Goal: Task Accomplishment & Management: Use online tool/utility

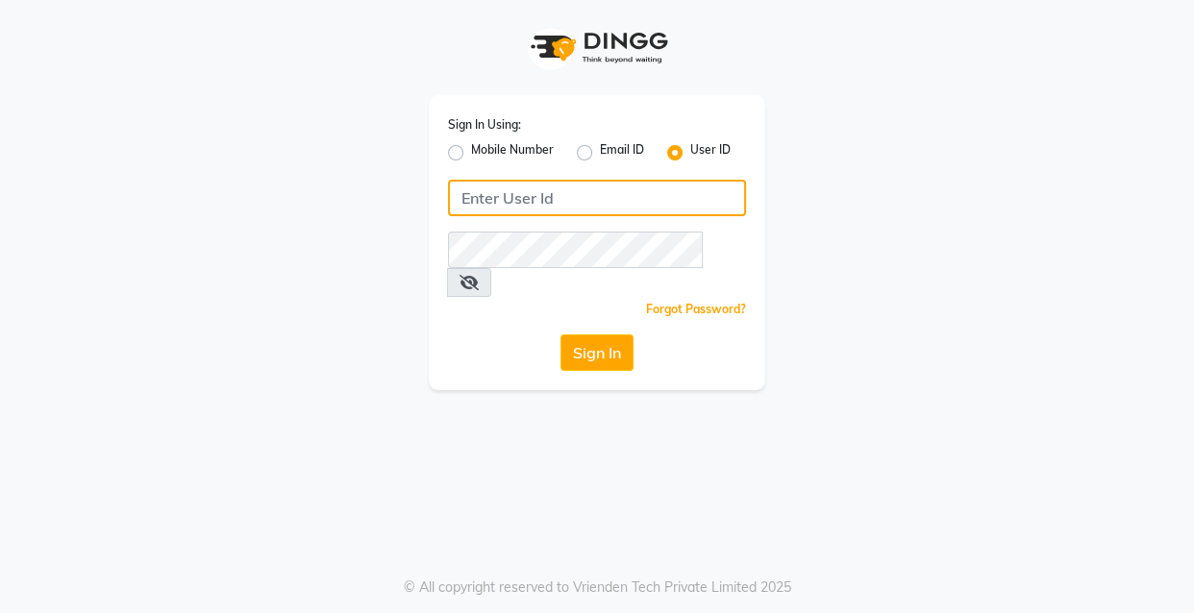
click at [529, 196] on input "Username" at bounding box center [597, 198] width 298 height 37
type input "ibw123"
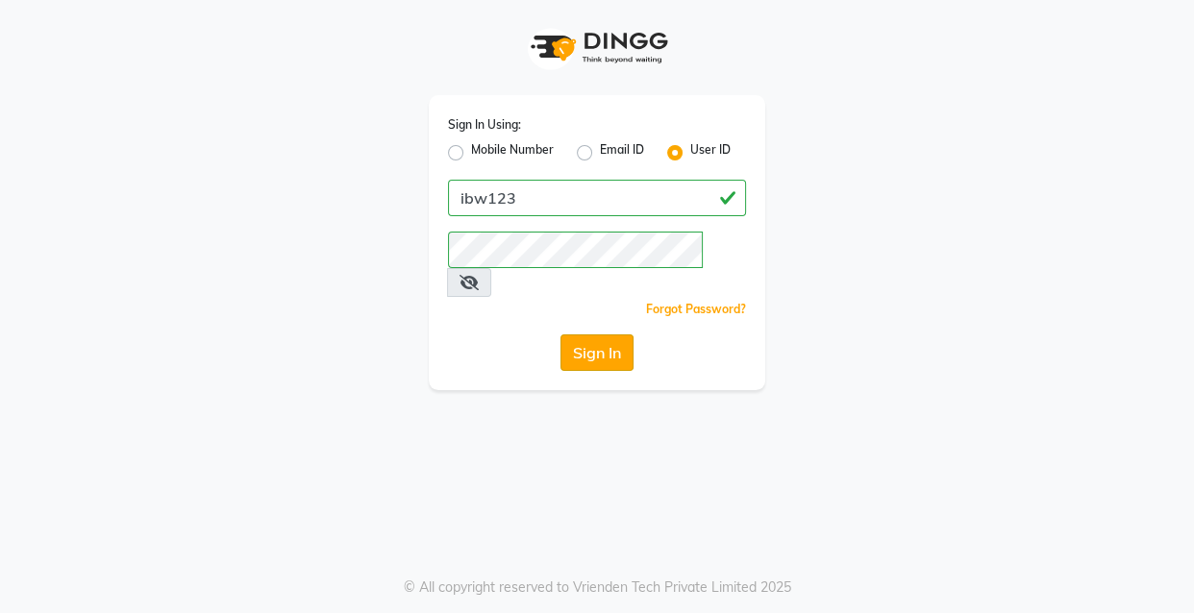
click at [596, 334] on button "Sign In" at bounding box center [596, 352] width 73 height 37
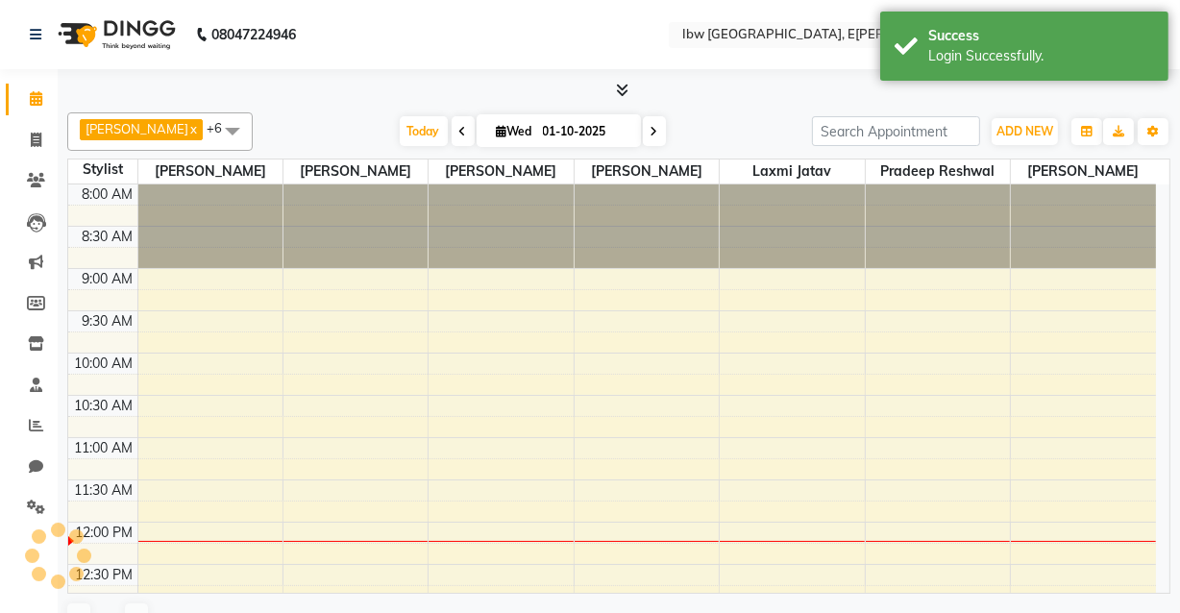
scroll to position [337, 0]
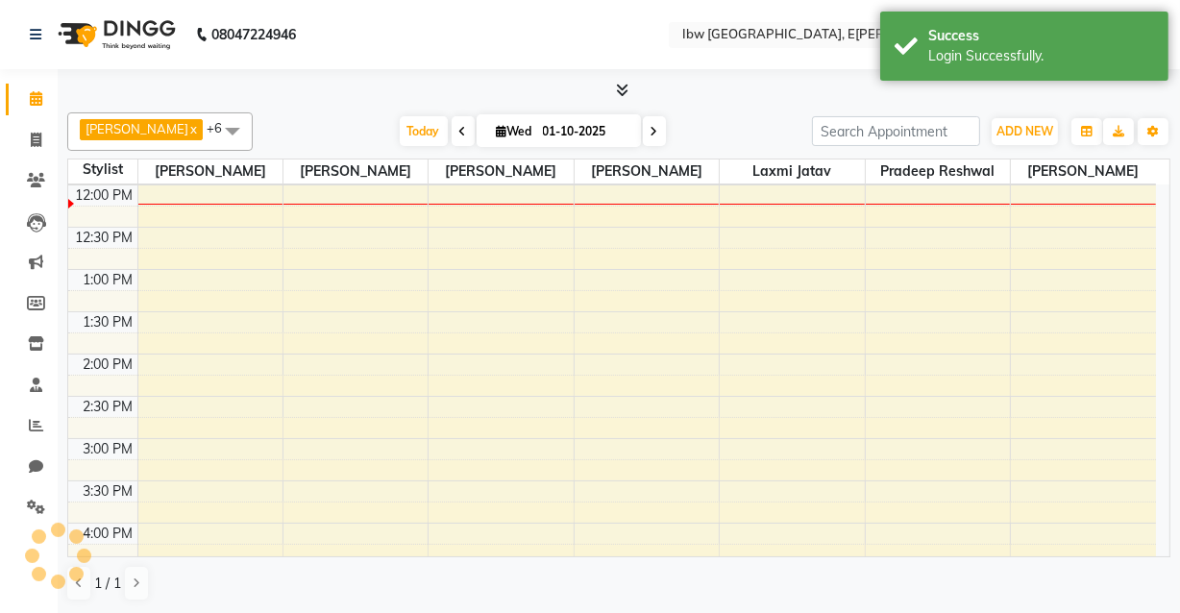
select select "en"
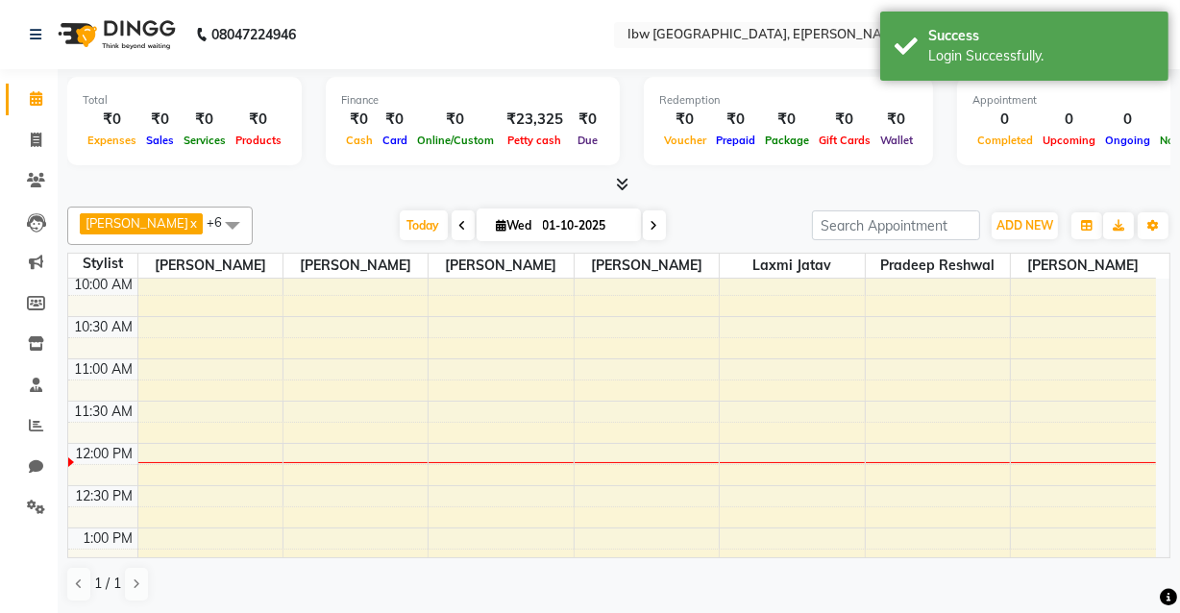
scroll to position [0, 0]
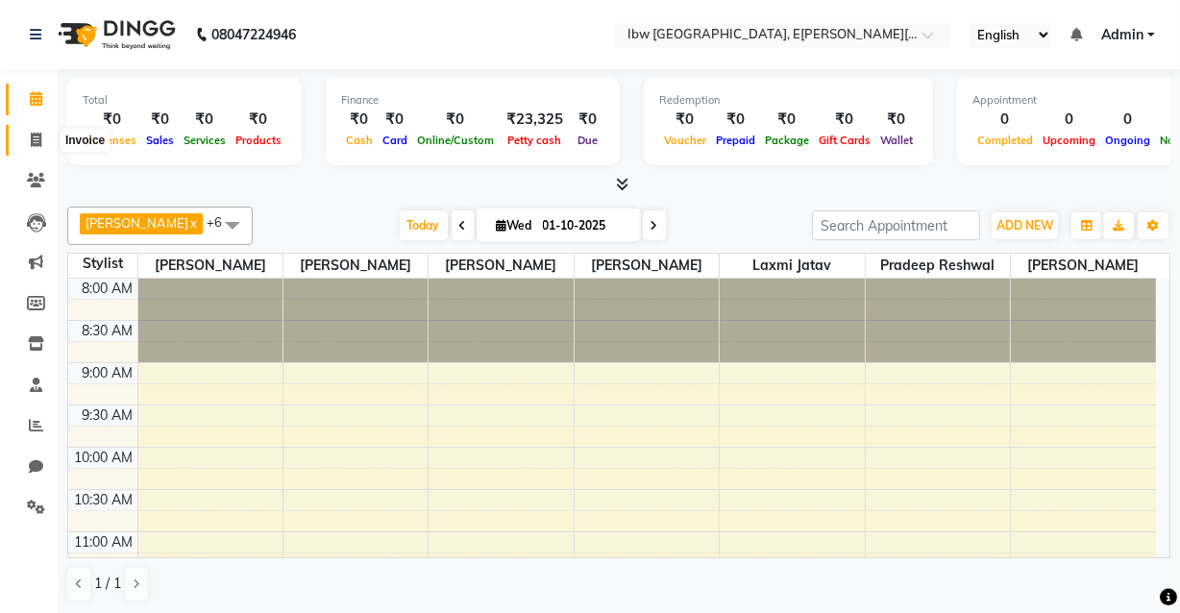
click at [39, 141] on icon at bounding box center [36, 140] width 11 height 14
select select "8549"
select select "service"
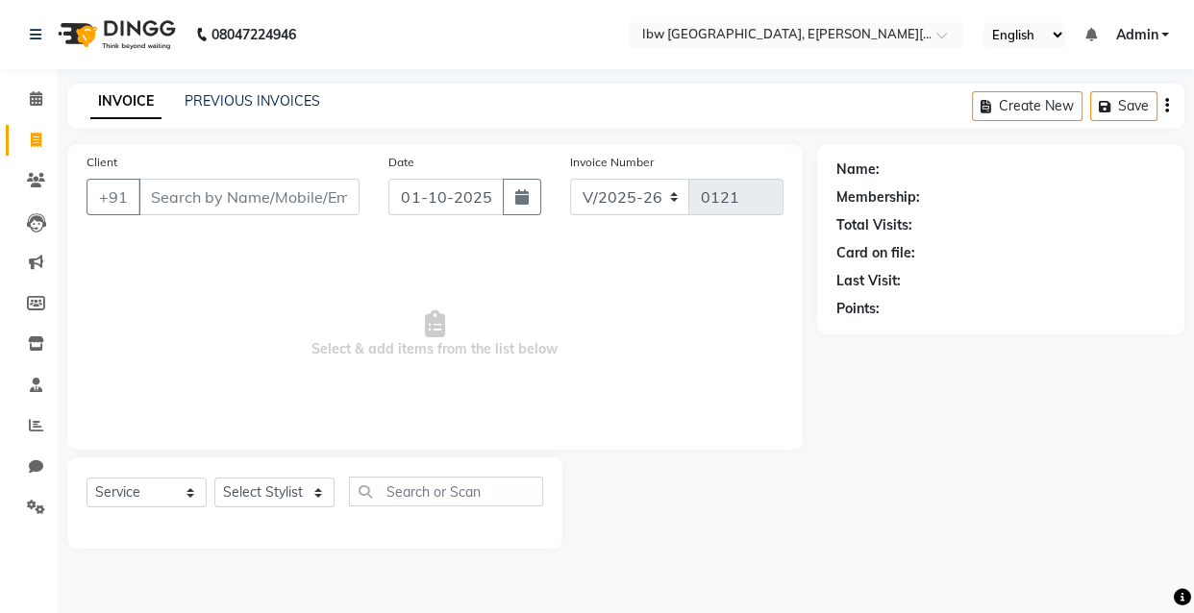
click at [892, 194] on div "Membership:" at bounding box center [878, 197] width 84 height 20
click at [45, 464] on span at bounding box center [36, 468] width 34 height 22
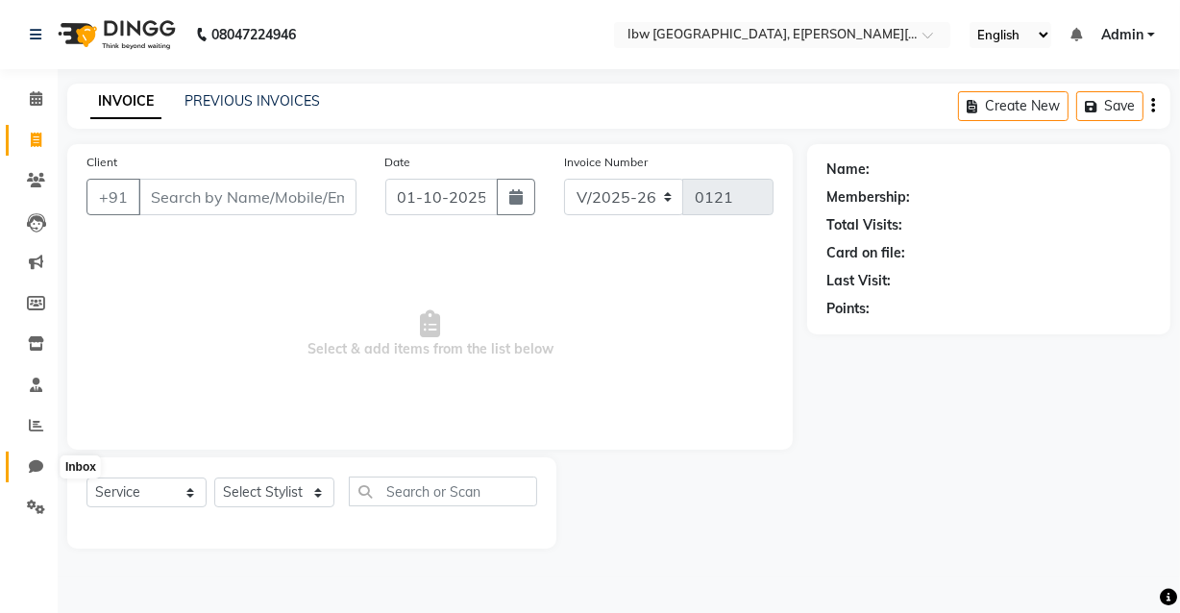
select select "100"
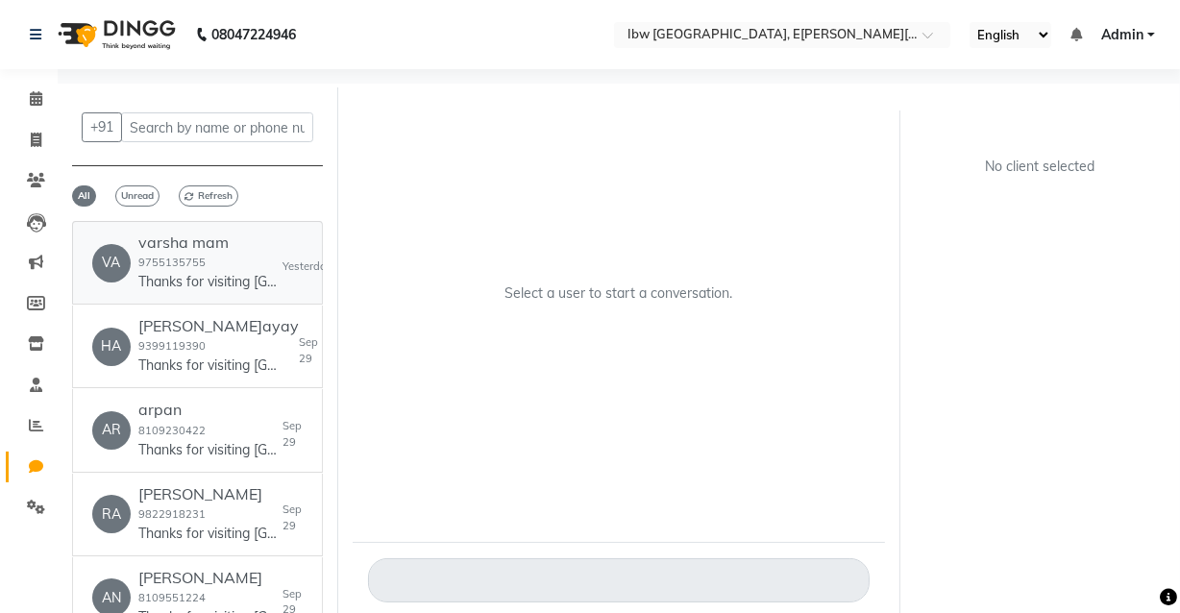
click at [216, 273] on p "Thanks for visiting [GEOGRAPHIC_DATA]. Y[PERSON_NAME]bill amount is 1008. Pleas…" at bounding box center [210, 282] width 144 height 20
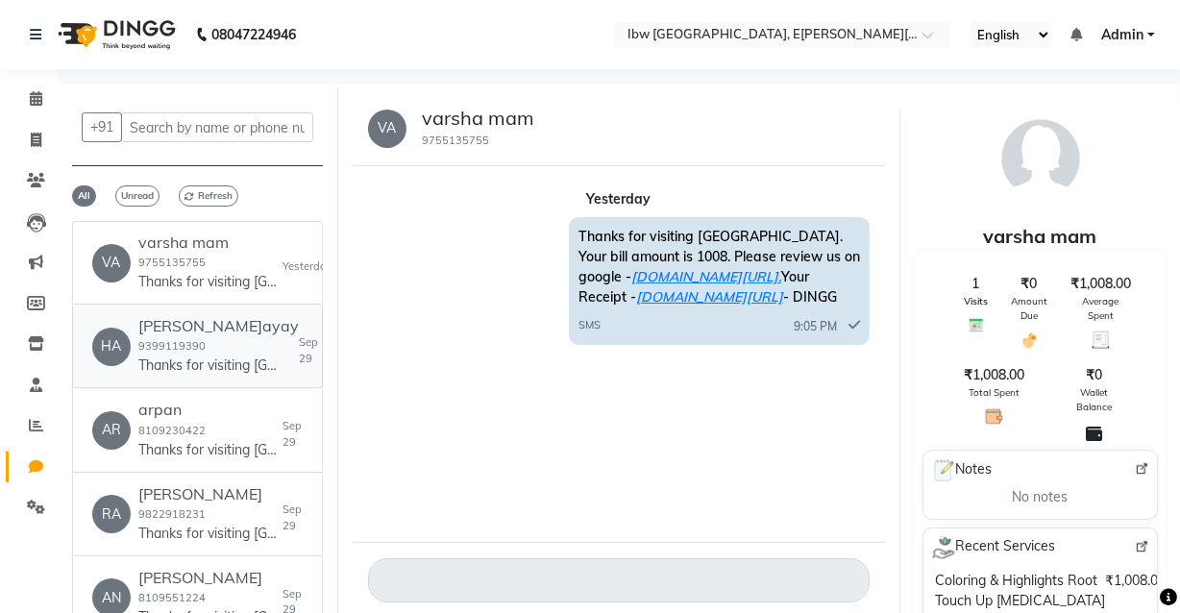
click at [173, 336] on div "[PERSON_NAME] 9399119390 Thanks for visiting [GEOGRAPHIC_DATA]. Your bill amoun…" at bounding box center [218, 346] width 160 height 59
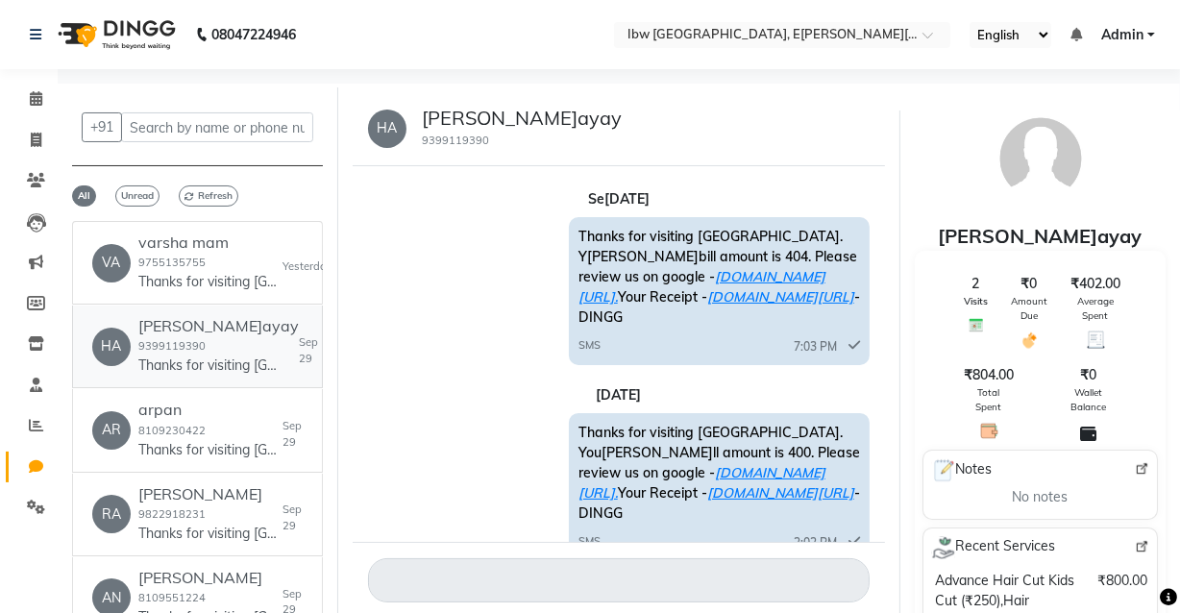
scroll to position [13, 0]
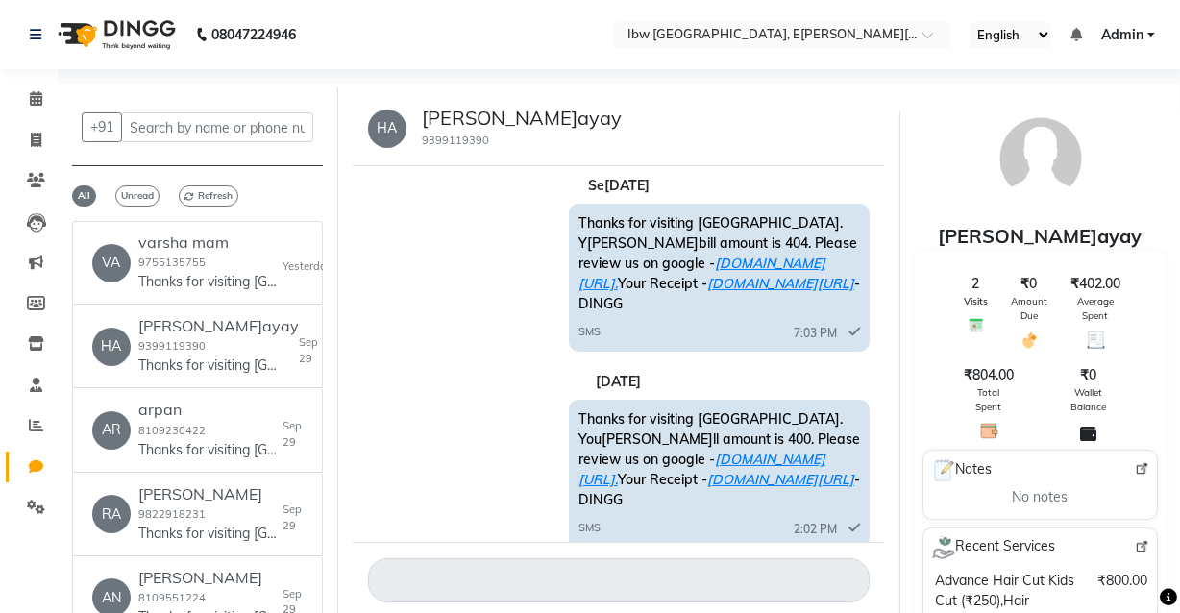
click at [475, 445] on div "Thanks for visiting [GEOGRAPHIC_DATA]. You[PERSON_NAME]ll amount is 400. Please…" at bounding box center [619, 476] width 502 height 153
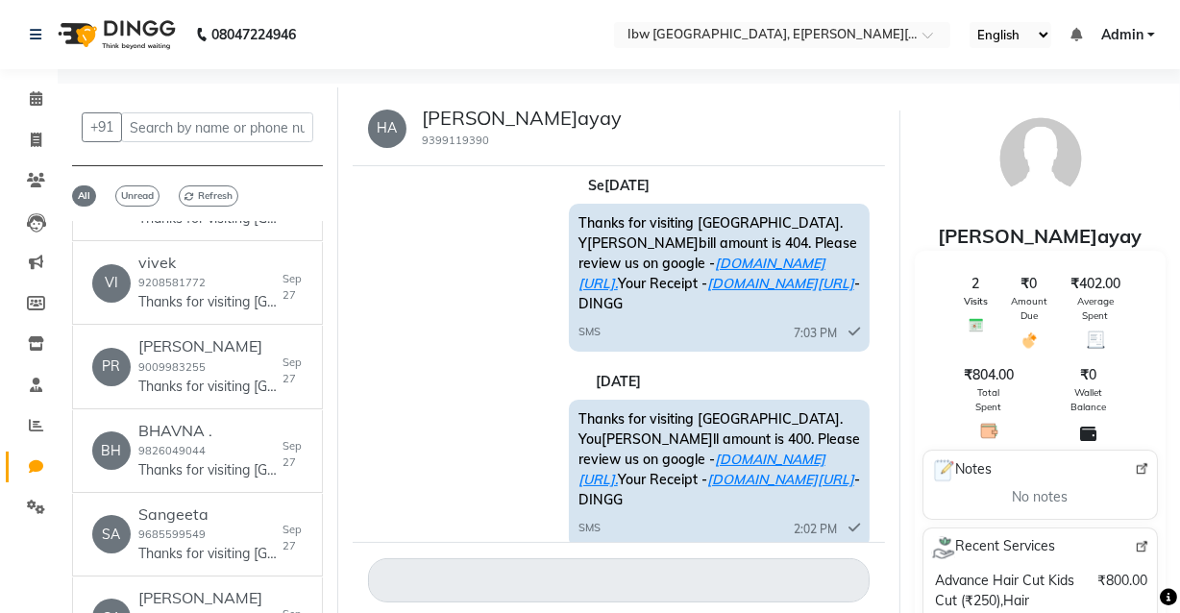
scroll to position [0, 0]
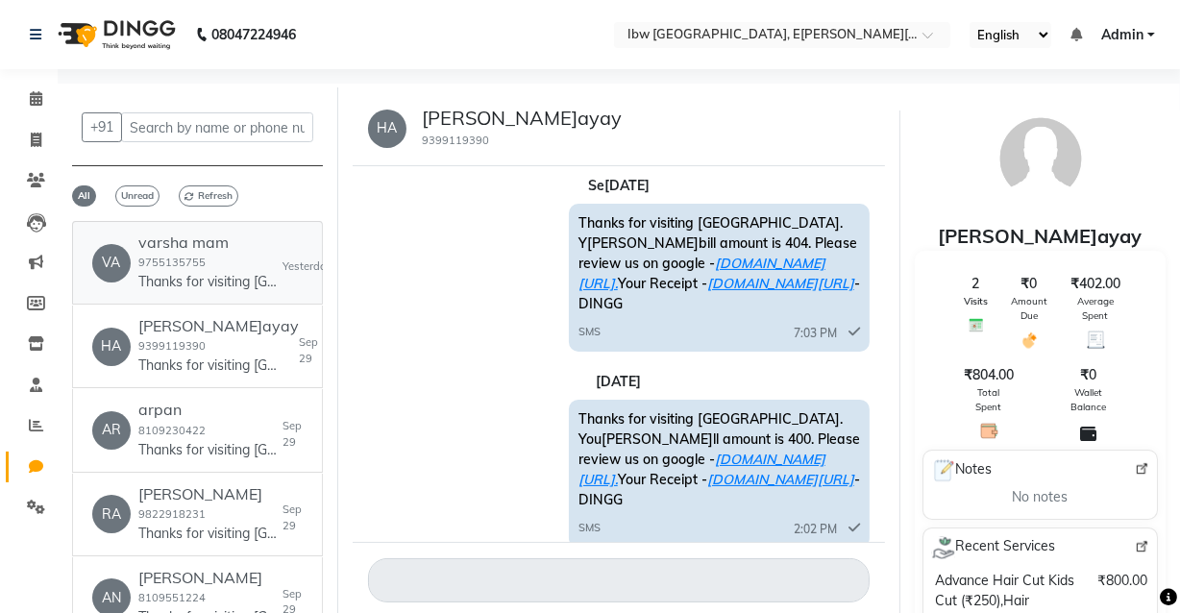
click at [202, 251] on div "[PERSON_NAME] mam 9755135755 Thanks for visiting [GEOGRAPHIC_DATA]. Your bill a…" at bounding box center [210, 263] width 144 height 59
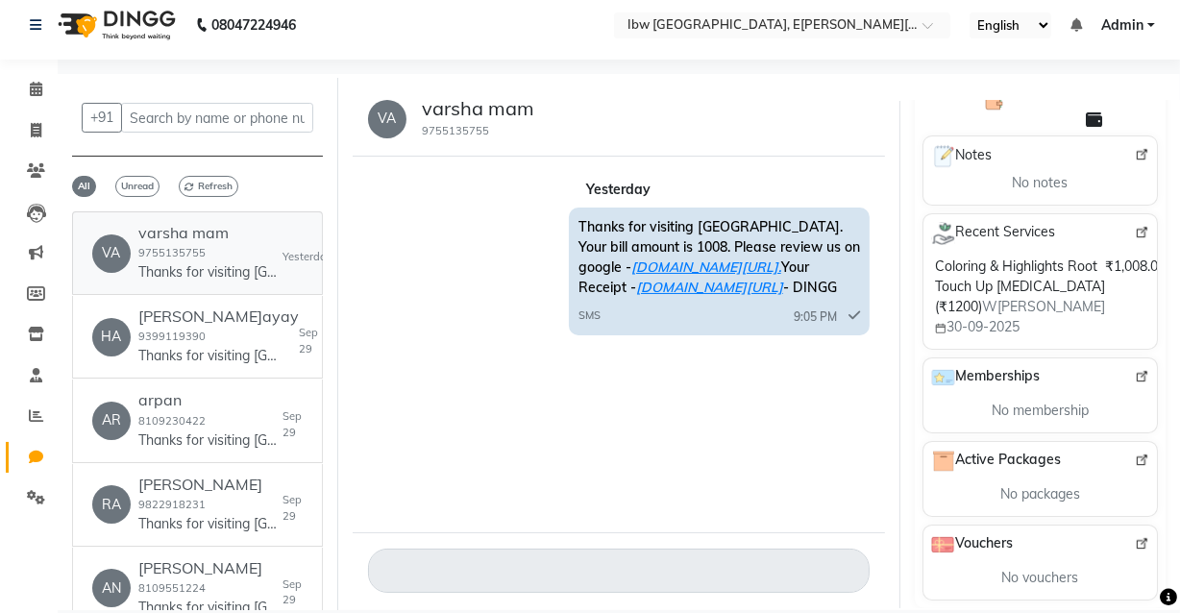
scroll to position [13, 0]
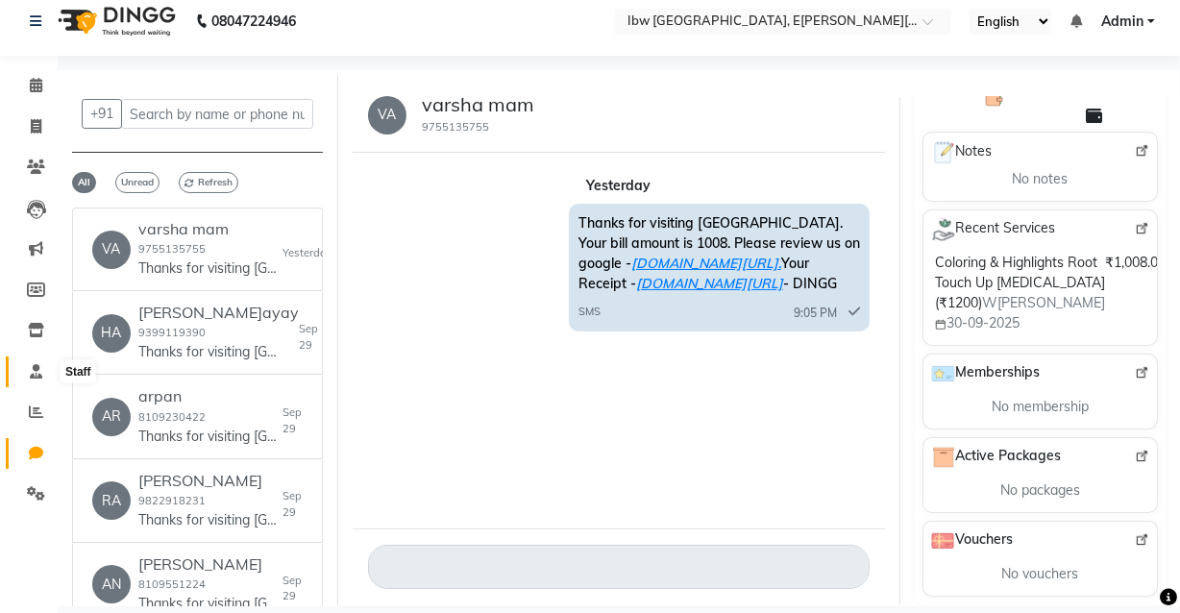
click at [30, 374] on icon at bounding box center [36, 371] width 12 height 14
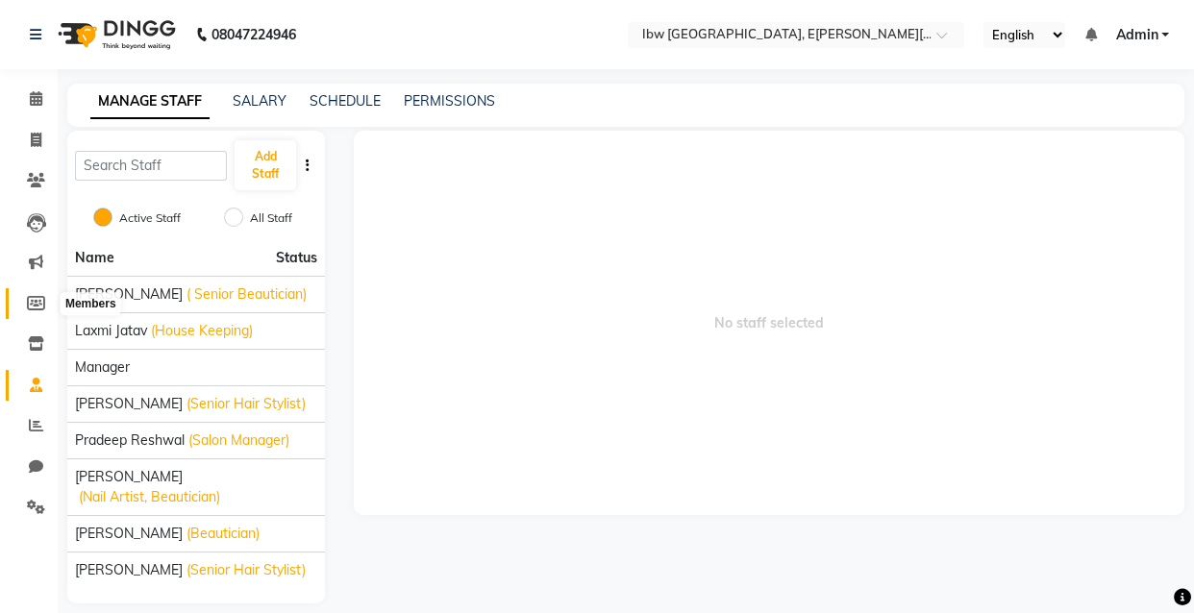
click at [36, 306] on icon at bounding box center [36, 303] width 18 height 14
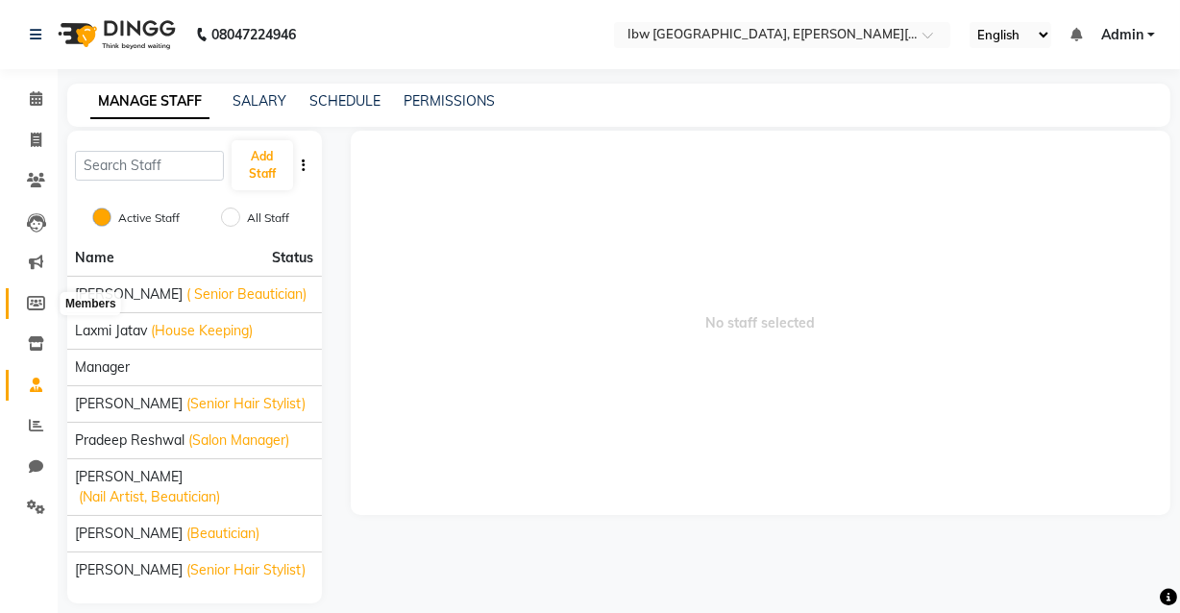
select select
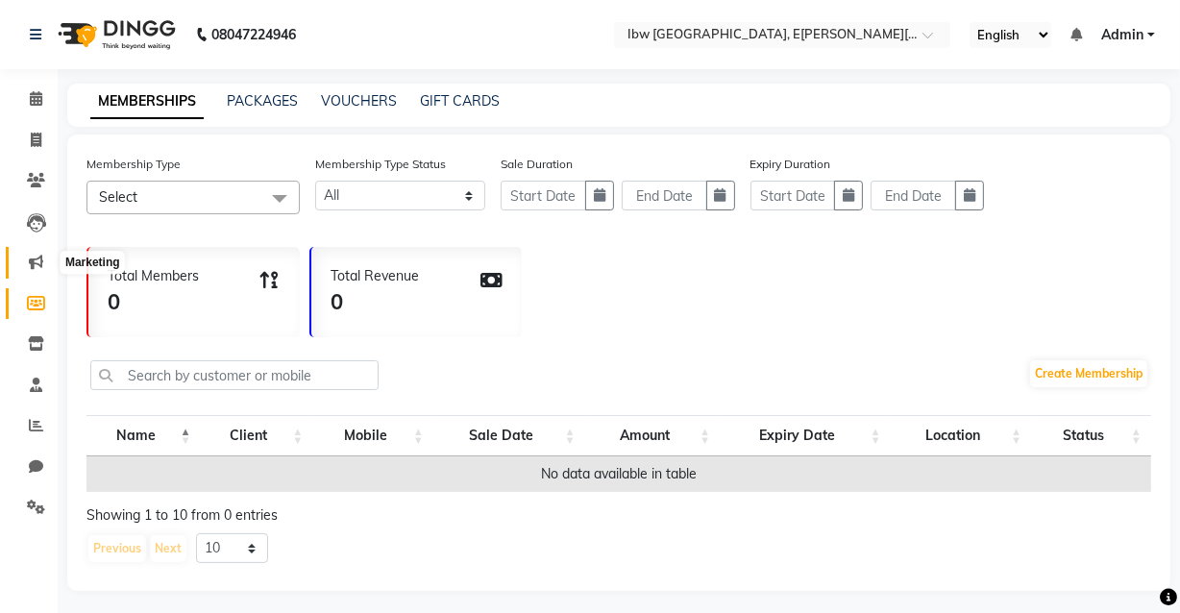
click at [36, 260] on icon at bounding box center [36, 262] width 14 height 14
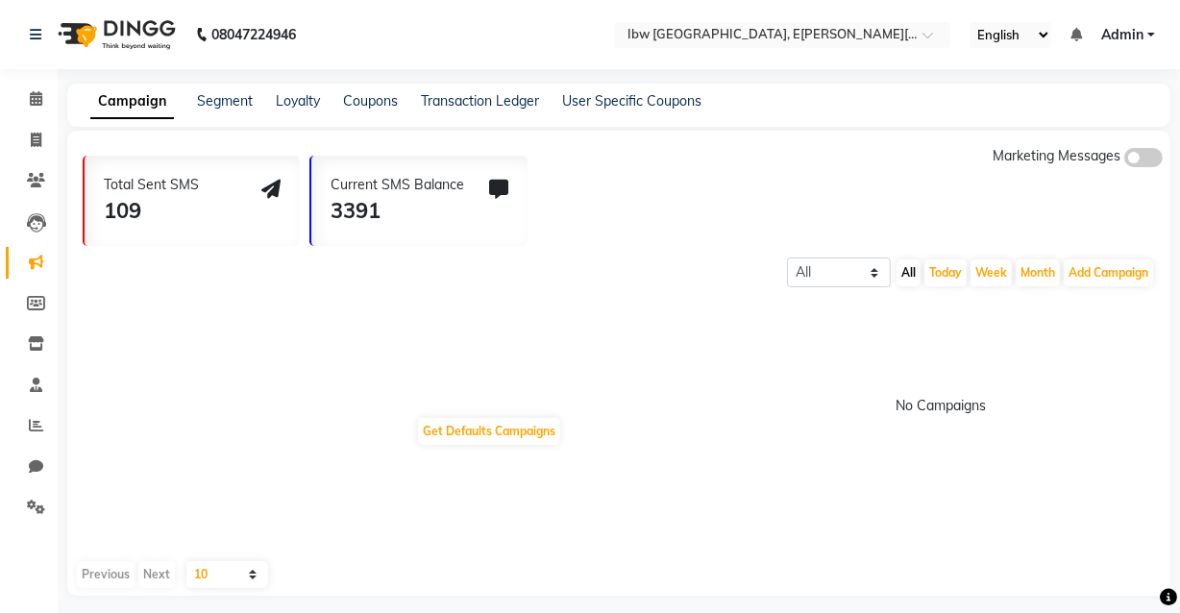
scroll to position [11, 0]
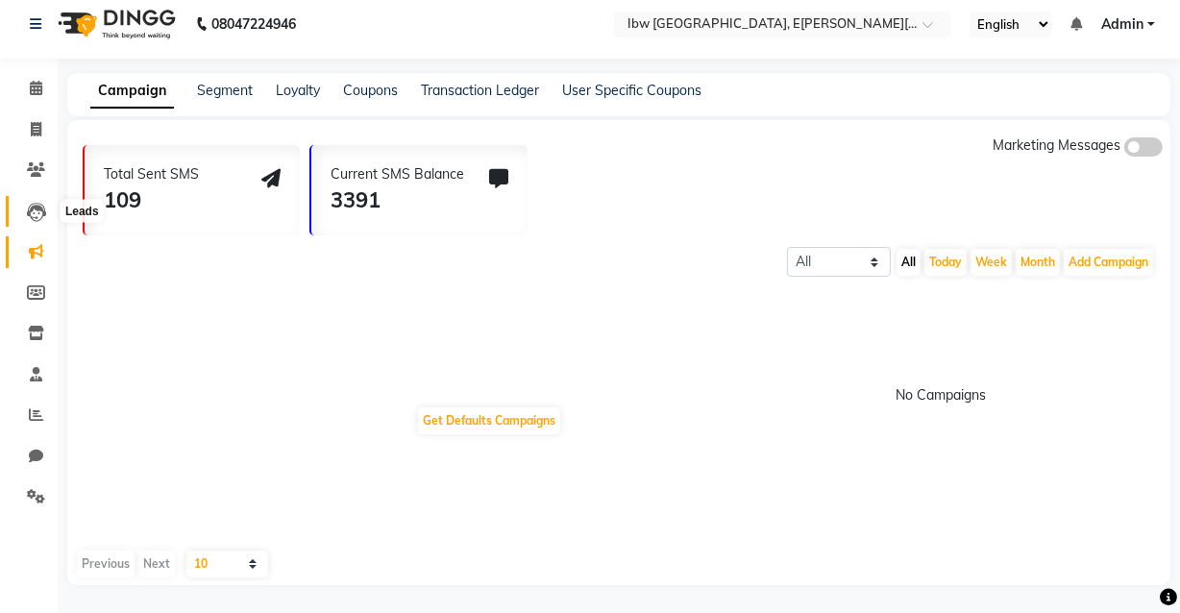
click at [28, 208] on icon at bounding box center [36, 212] width 19 height 19
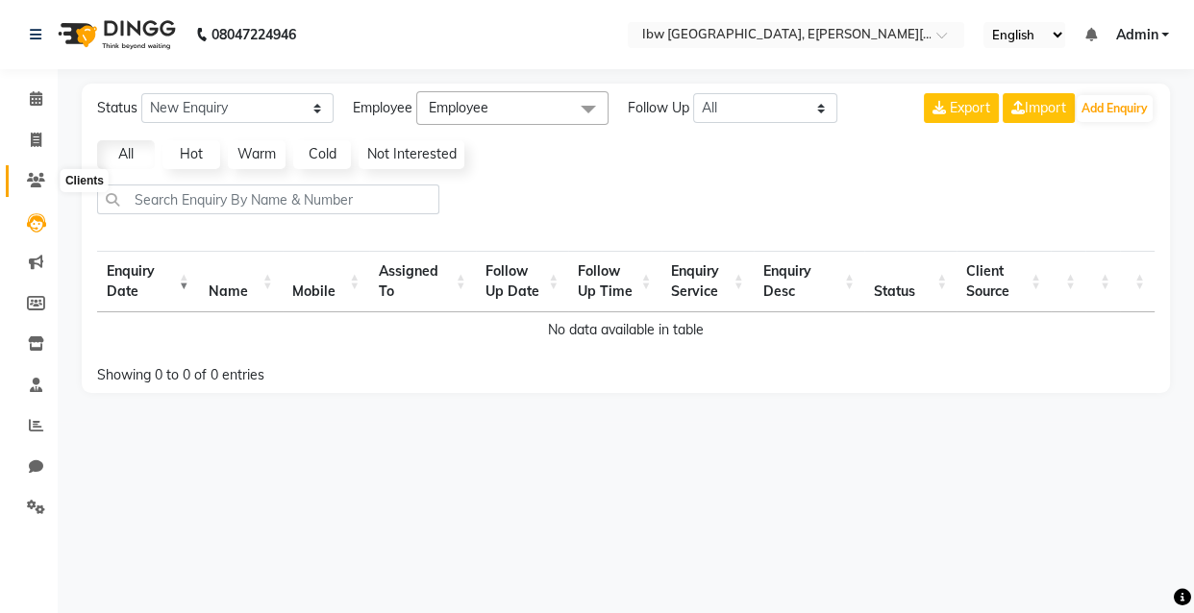
click at [27, 176] on icon at bounding box center [36, 180] width 18 height 14
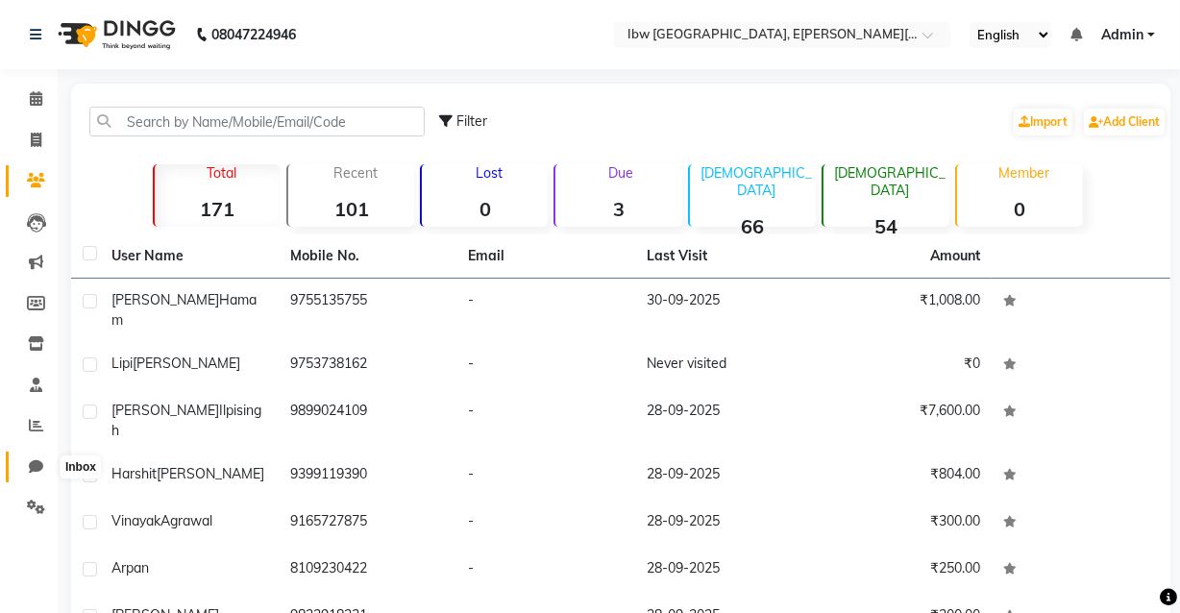
click at [34, 466] on icon at bounding box center [36, 466] width 14 height 14
select select "100"
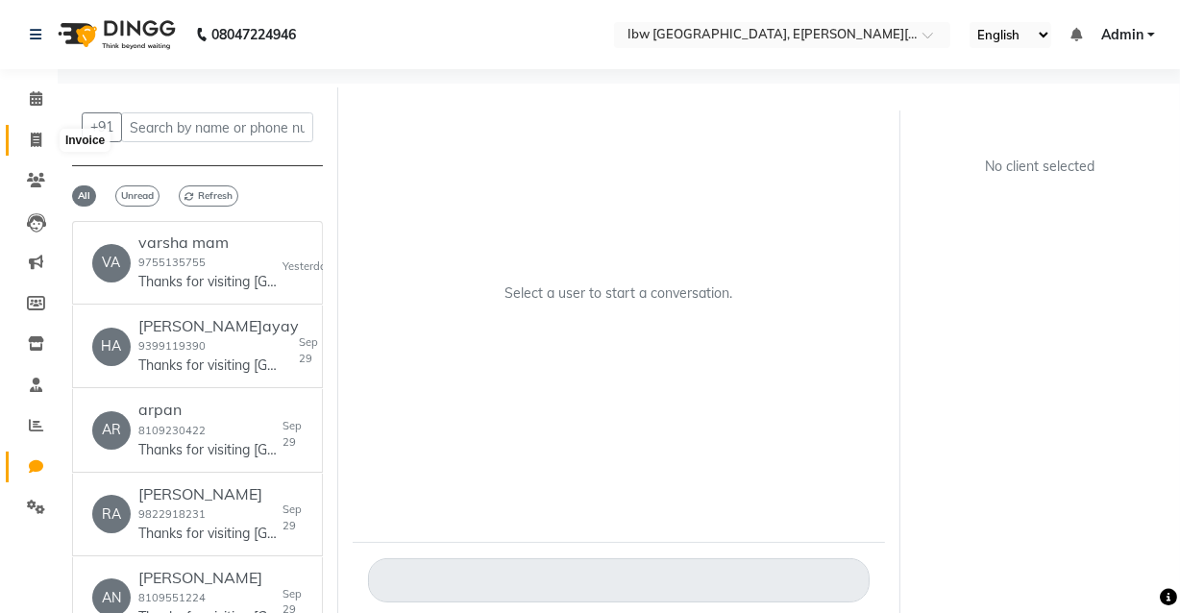
click at [37, 139] on icon at bounding box center [36, 140] width 11 height 14
select select "service"
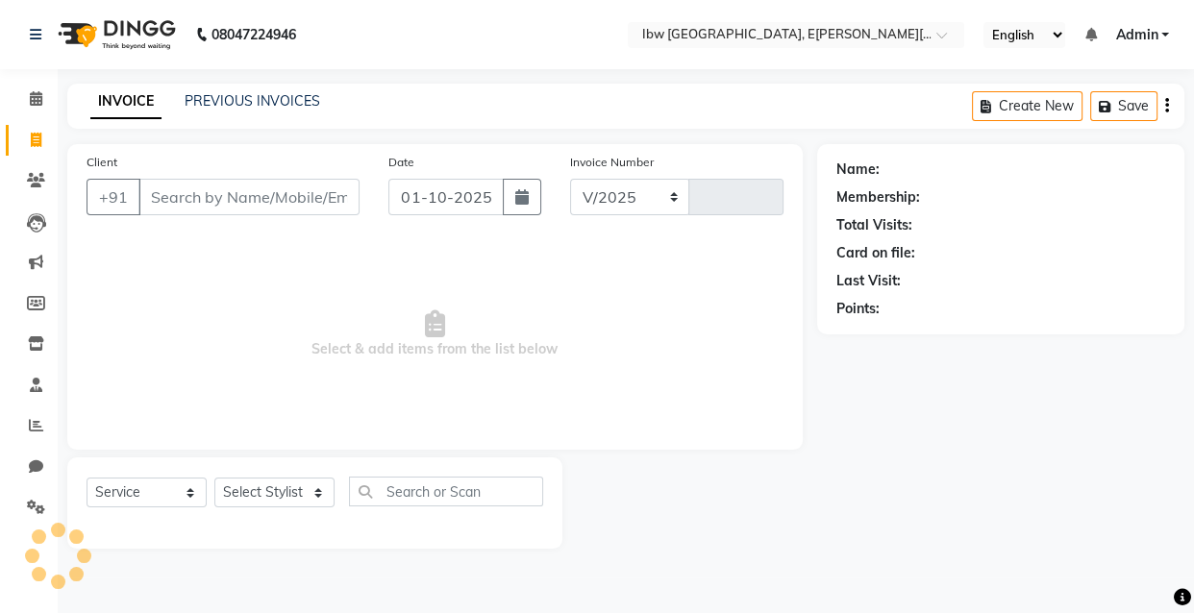
select select "8549"
type input "0121"
click at [37, 468] on icon at bounding box center [36, 466] width 14 height 14
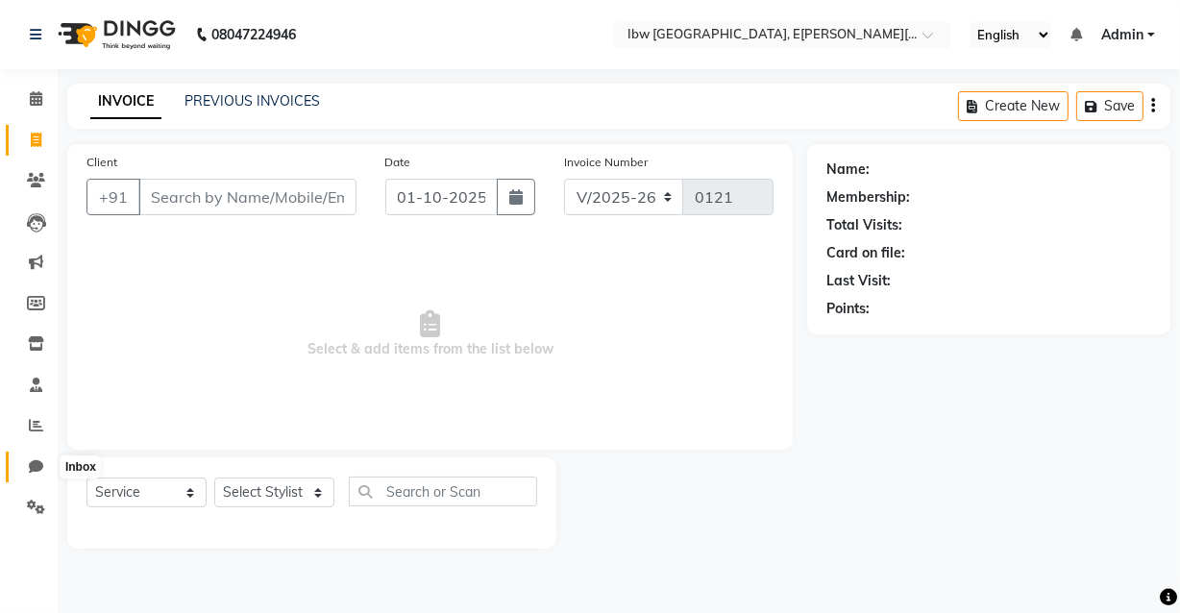
select select "100"
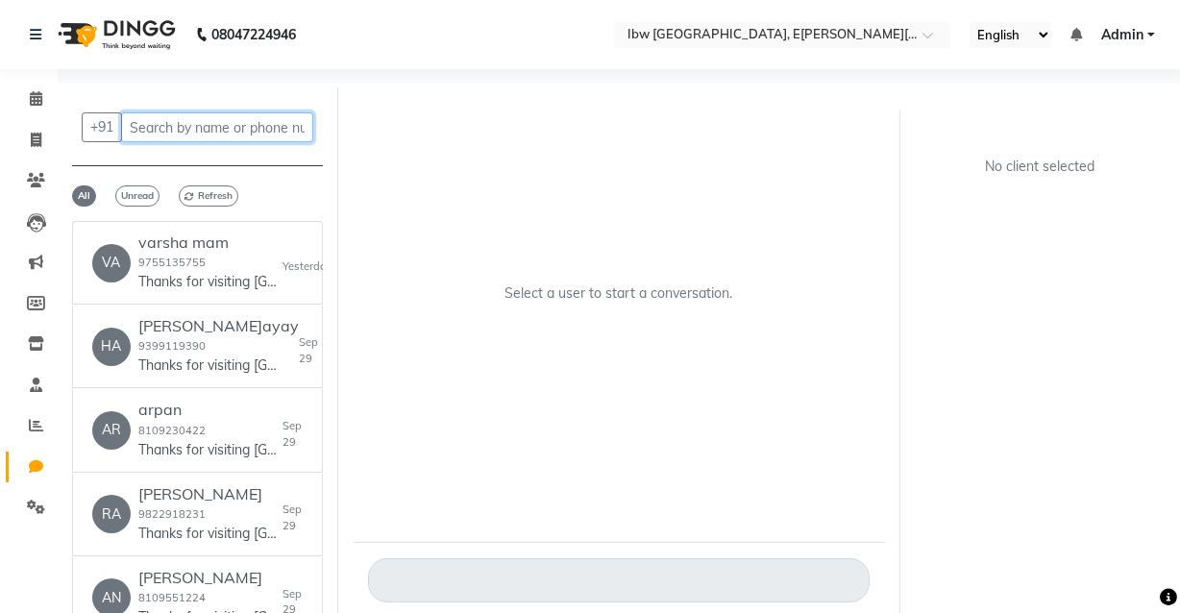
click at [145, 127] on input "text" at bounding box center [217, 127] width 192 height 30
type input "9"
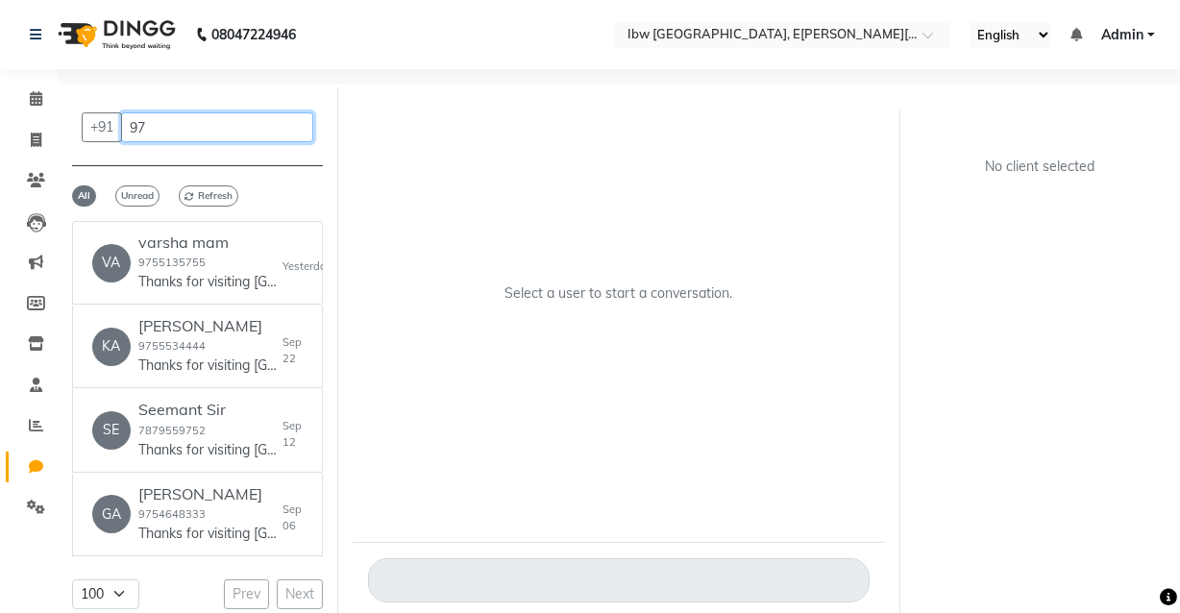
type input "9"
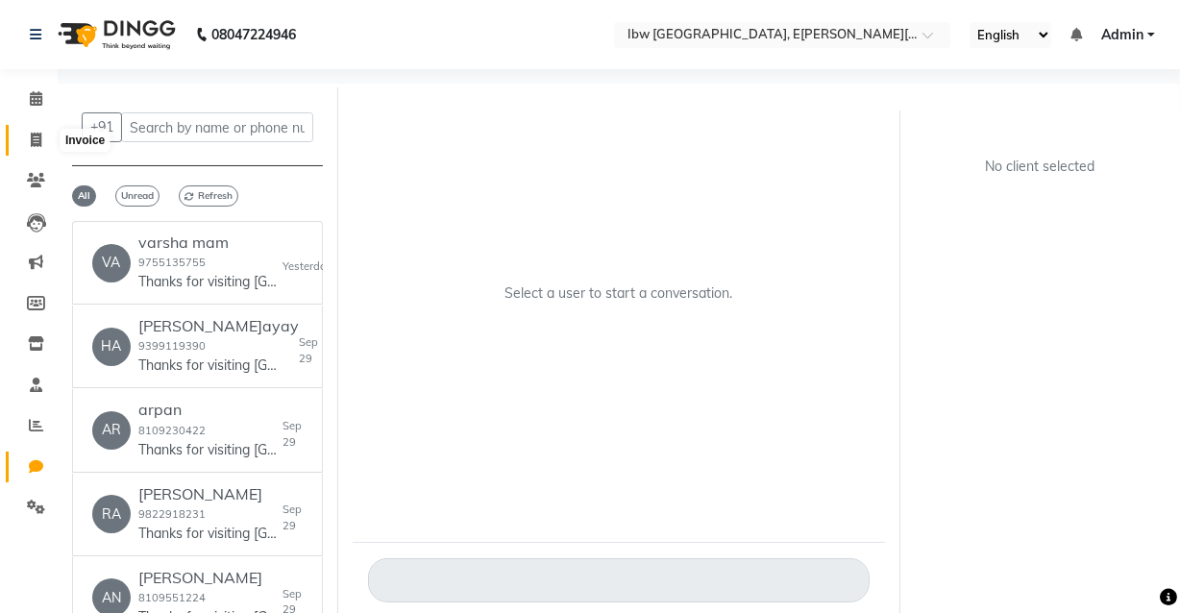
click at [37, 143] on icon at bounding box center [36, 140] width 11 height 14
select select "service"
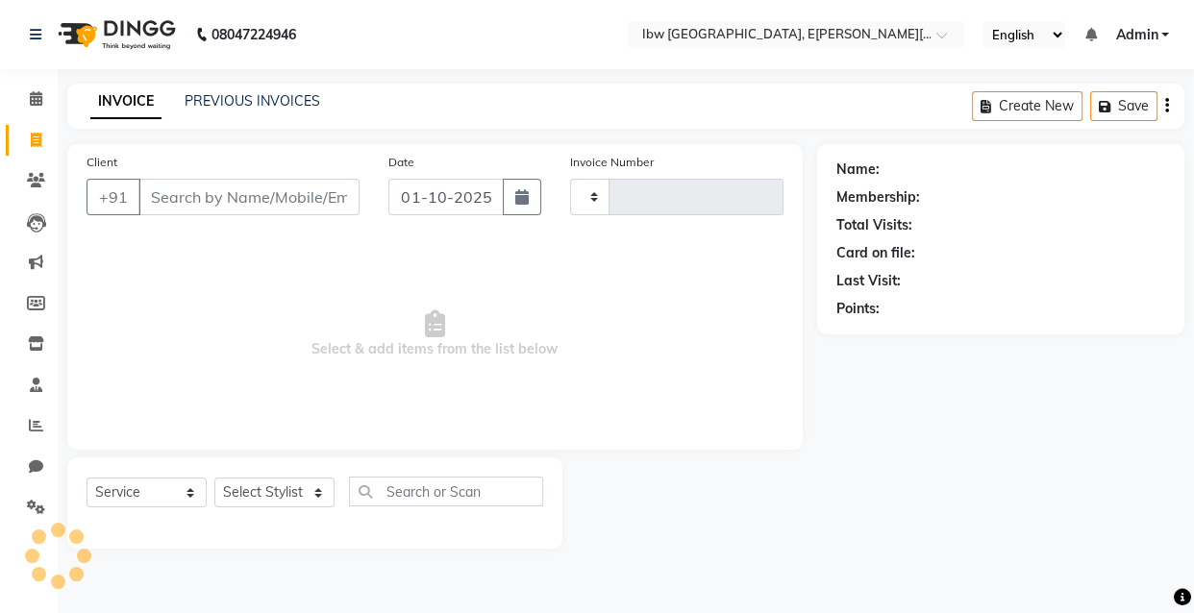
type input "0121"
select select "8549"
click at [180, 192] on input "Client" at bounding box center [248, 197] width 221 height 37
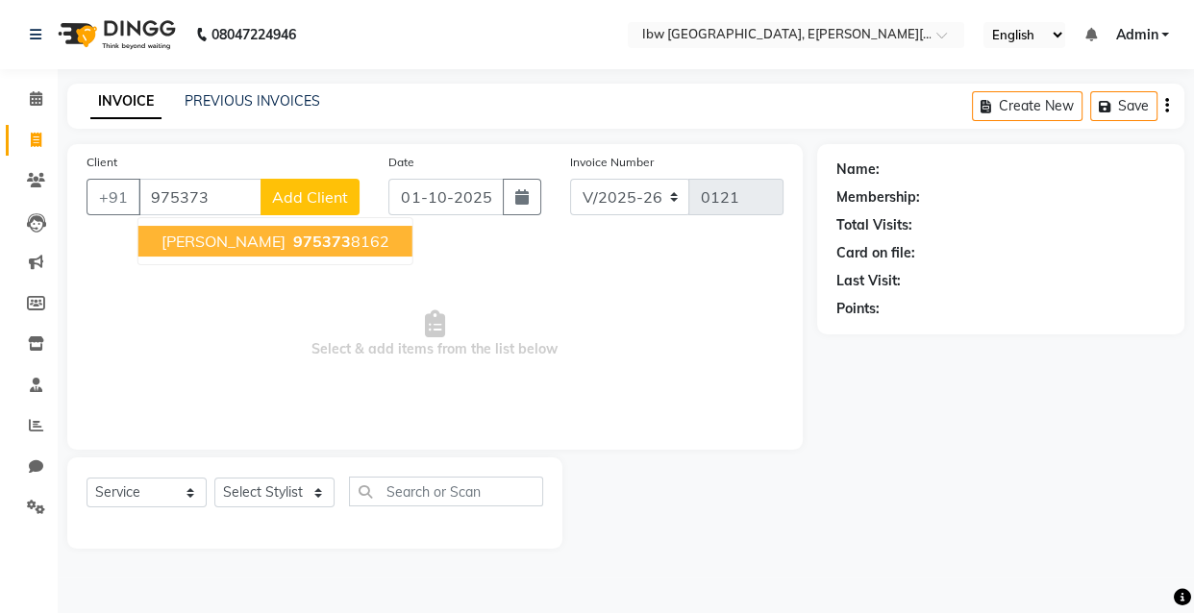
click at [293, 239] on span "975373" at bounding box center [322, 241] width 58 height 19
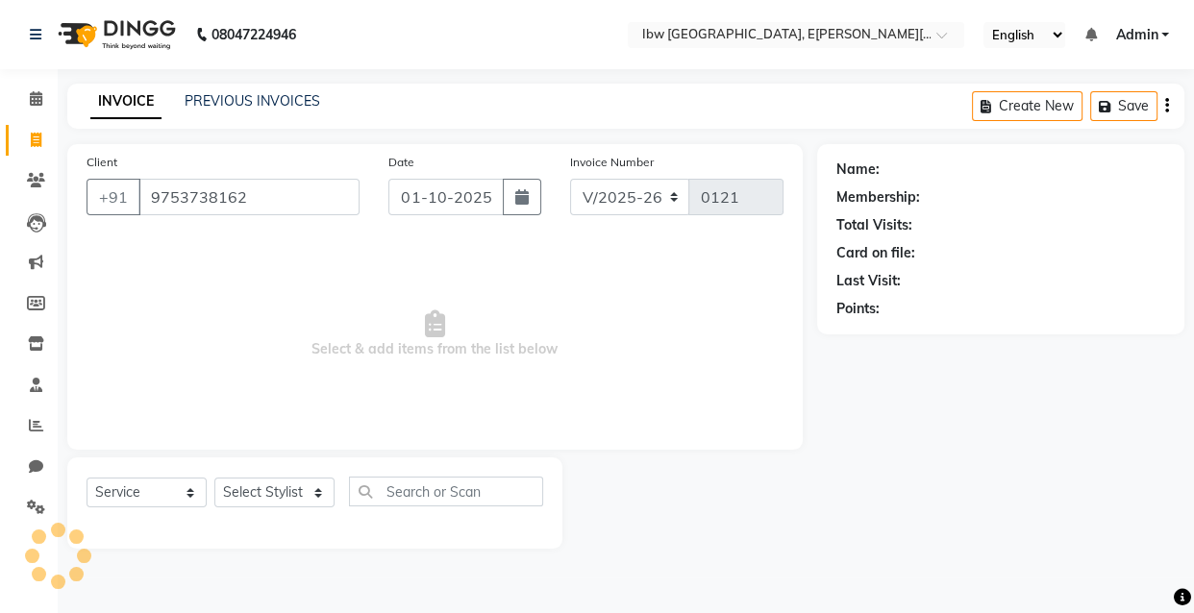
type input "9753738162"
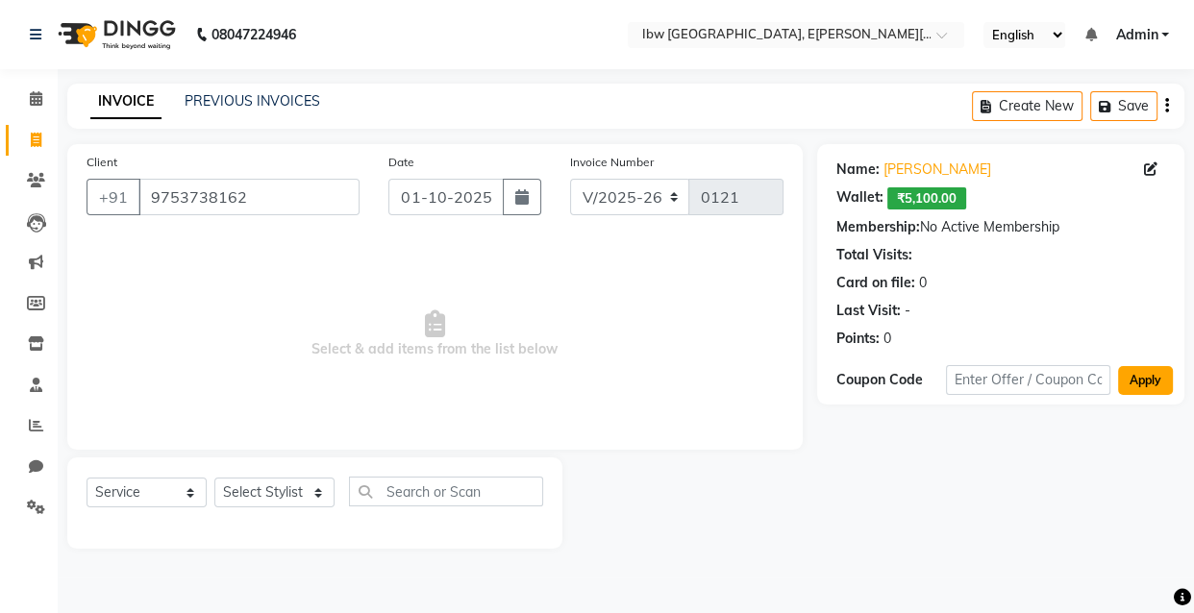
click at [1148, 379] on button "Apply" at bounding box center [1145, 380] width 55 height 29
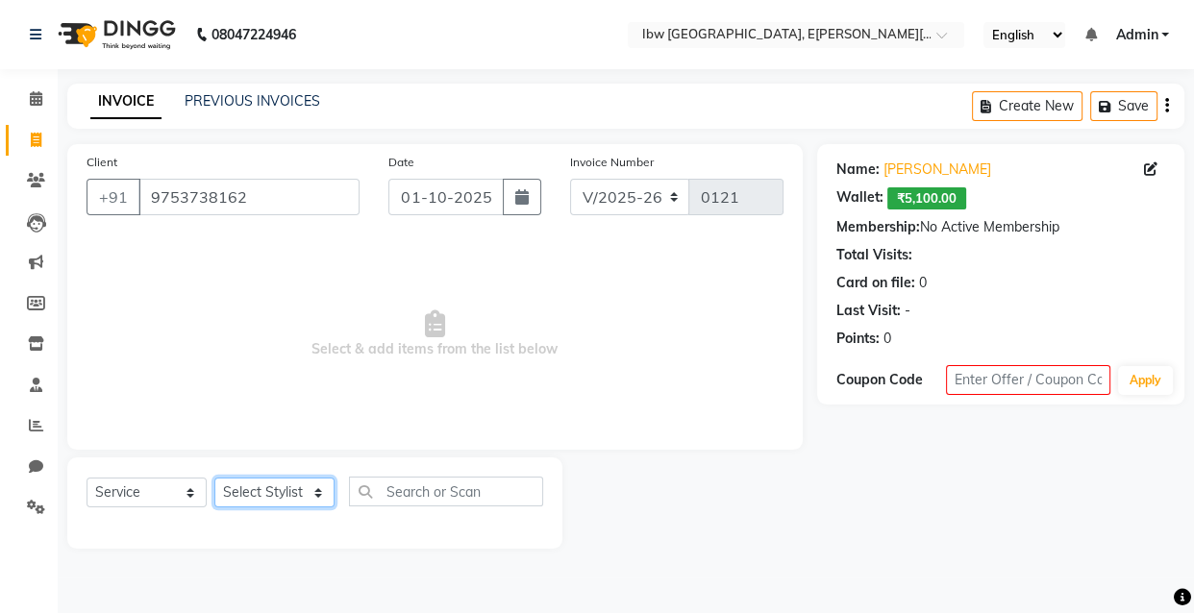
click at [279, 492] on select "Select Stylist [PERSON_NAME] [PERSON_NAME] Manager mukesh sen Pradeep reshwal […" at bounding box center [274, 493] width 120 height 30
select select "89186"
click at [214, 478] on select "Select Stylist [PERSON_NAME] [PERSON_NAME] Manager mukesh sen Pradeep reshwal […" at bounding box center [274, 493] width 120 height 30
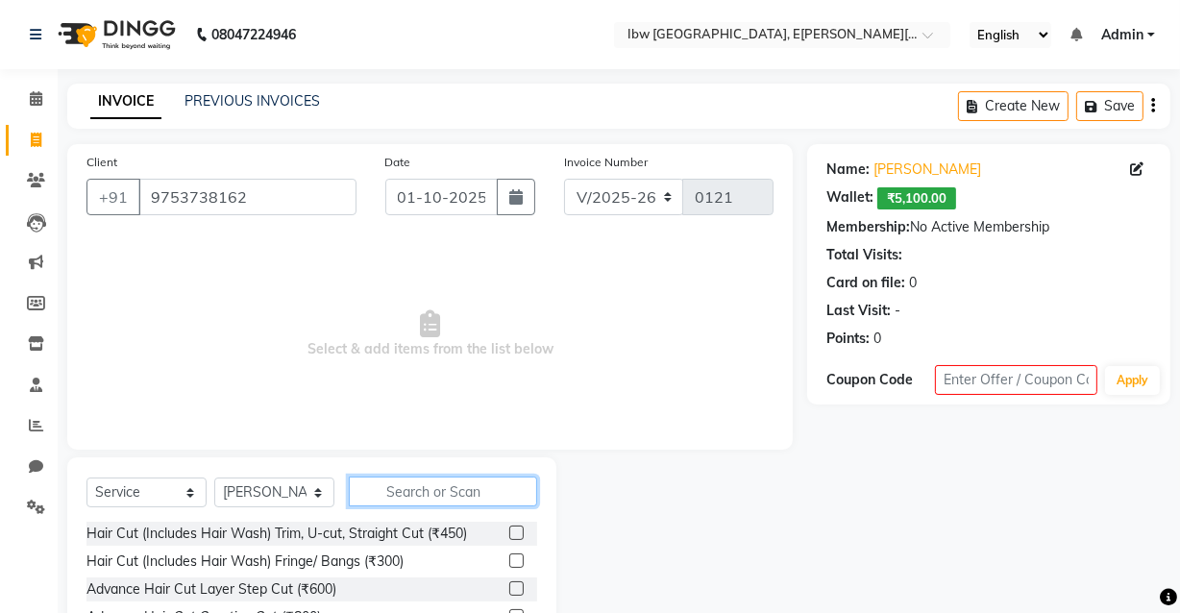
click at [384, 493] on input "text" at bounding box center [443, 492] width 188 height 30
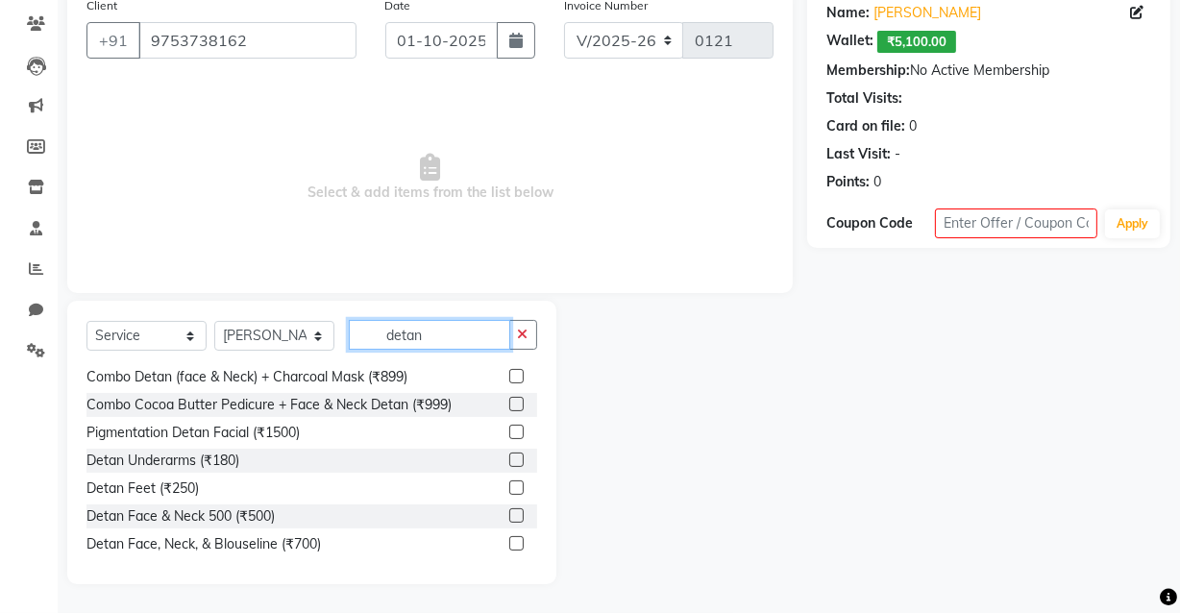
scroll to position [86, 0]
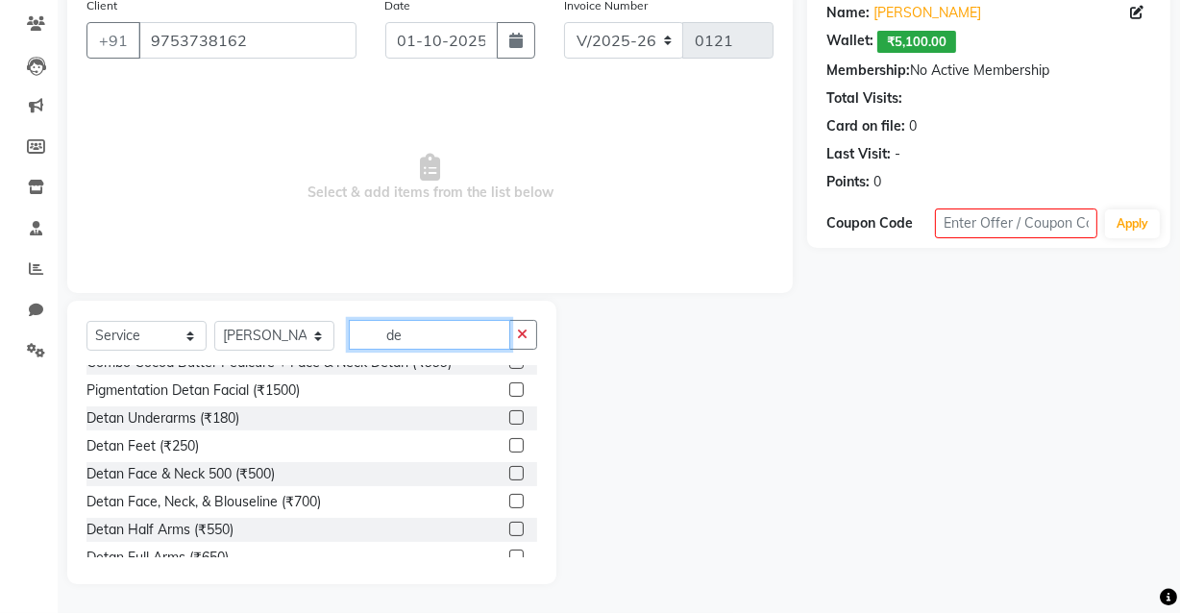
type input "d"
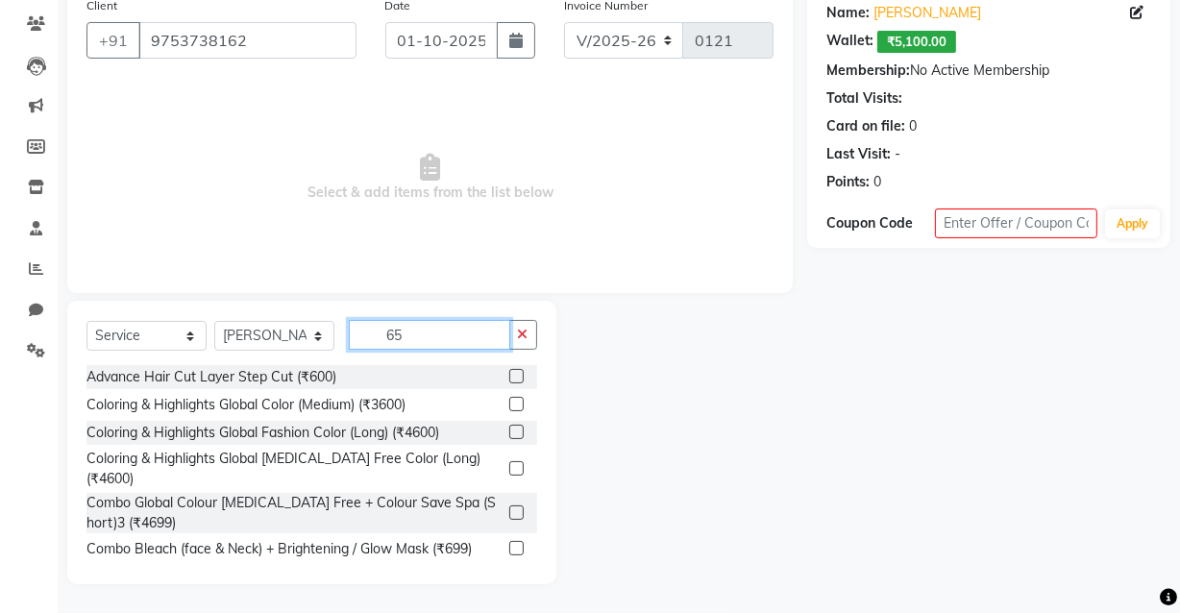
scroll to position [48, 0]
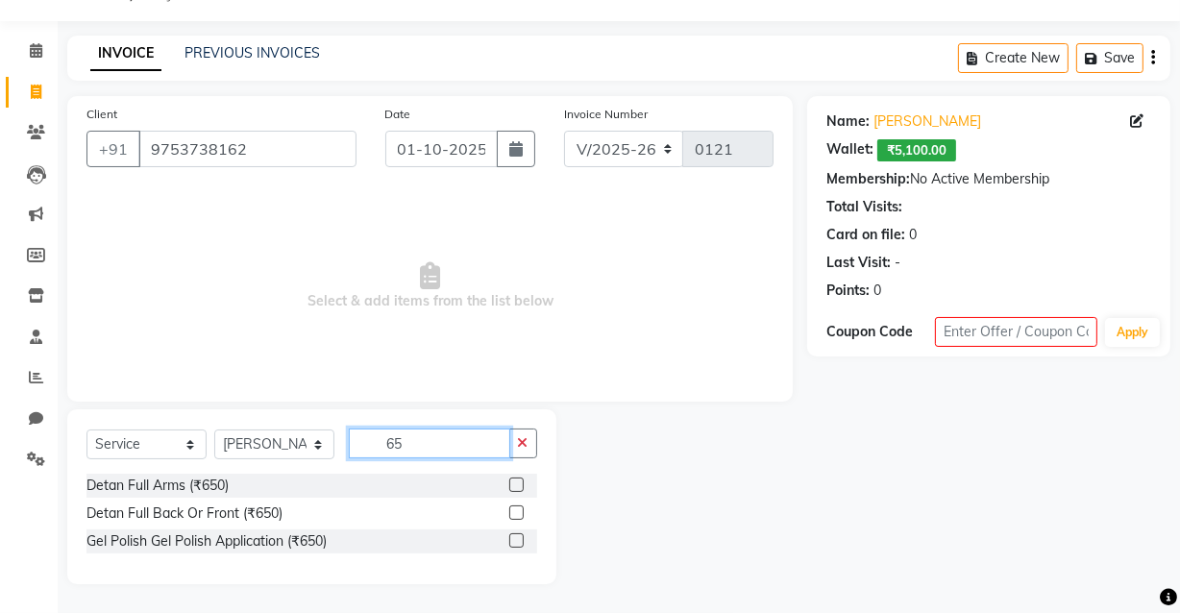
type input "65"
click at [519, 484] on label at bounding box center [516, 485] width 14 height 14
click at [519, 484] on input "checkbox" at bounding box center [515, 486] width 12 height 12
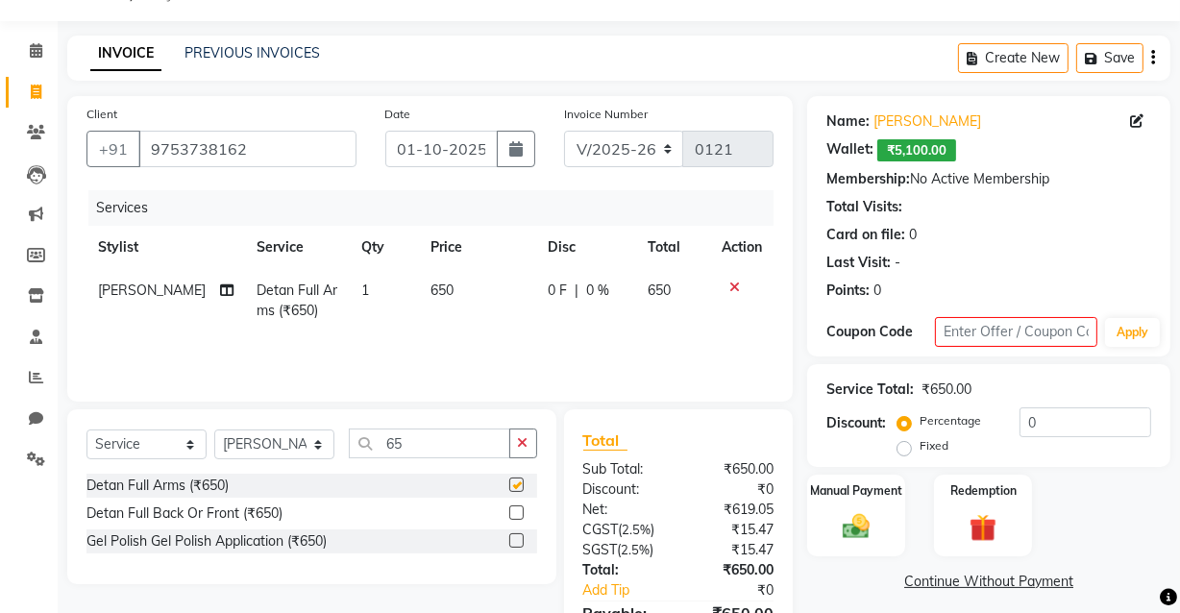
checkbox input "false"
click at [444, 441] on input "65" at bounding box center [429, 444] width 161 height 30
type input "6"
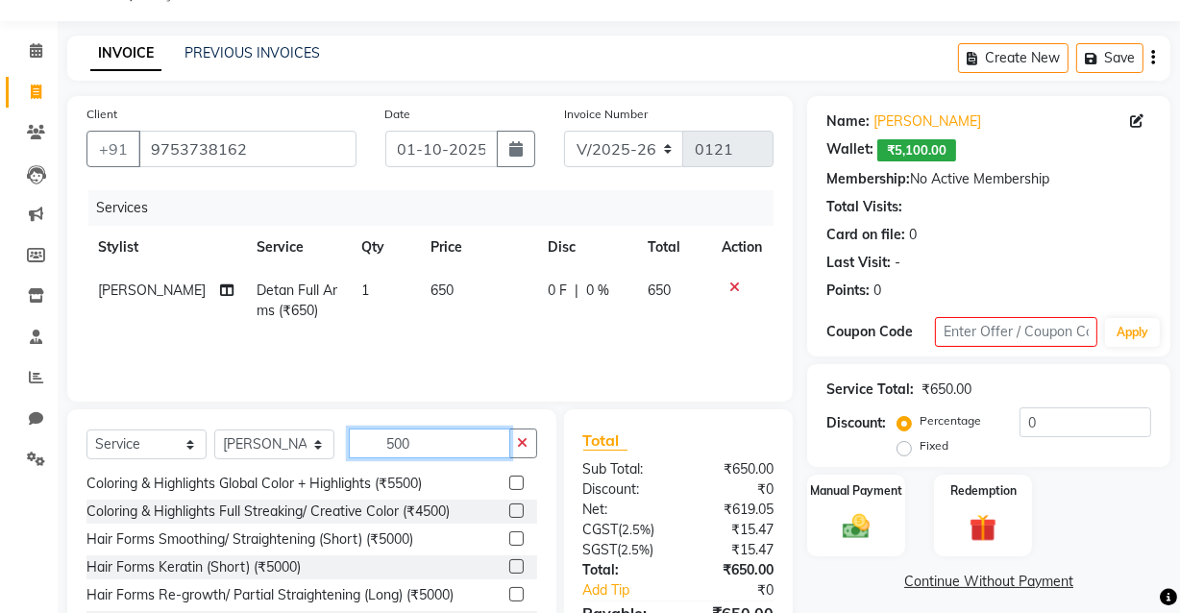
scroll to position [0, 0]
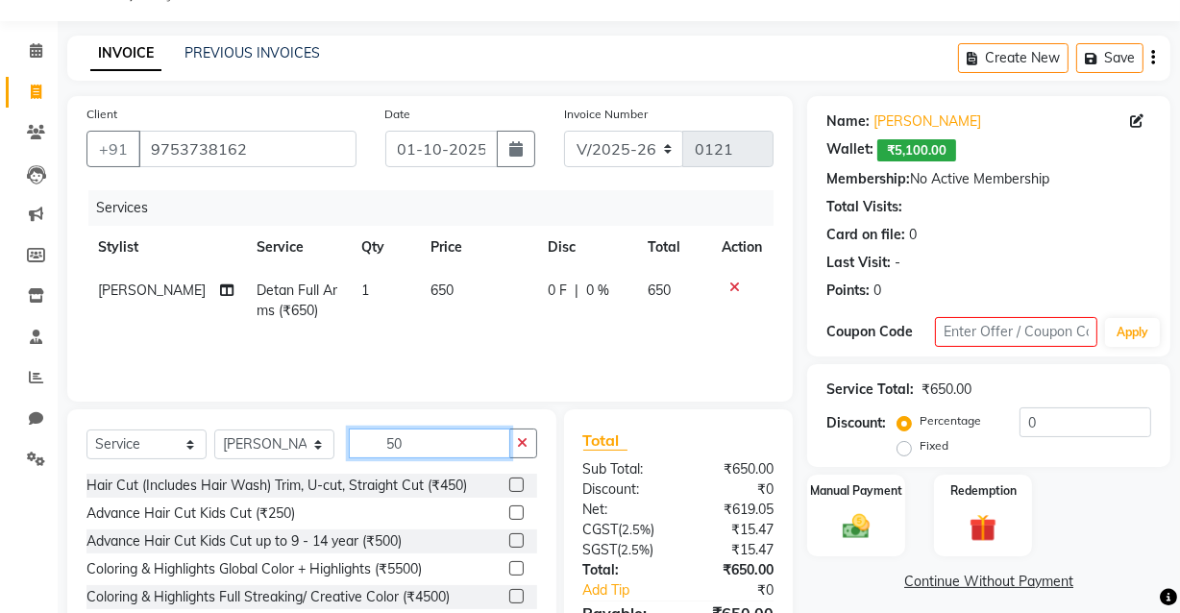
type input "5"
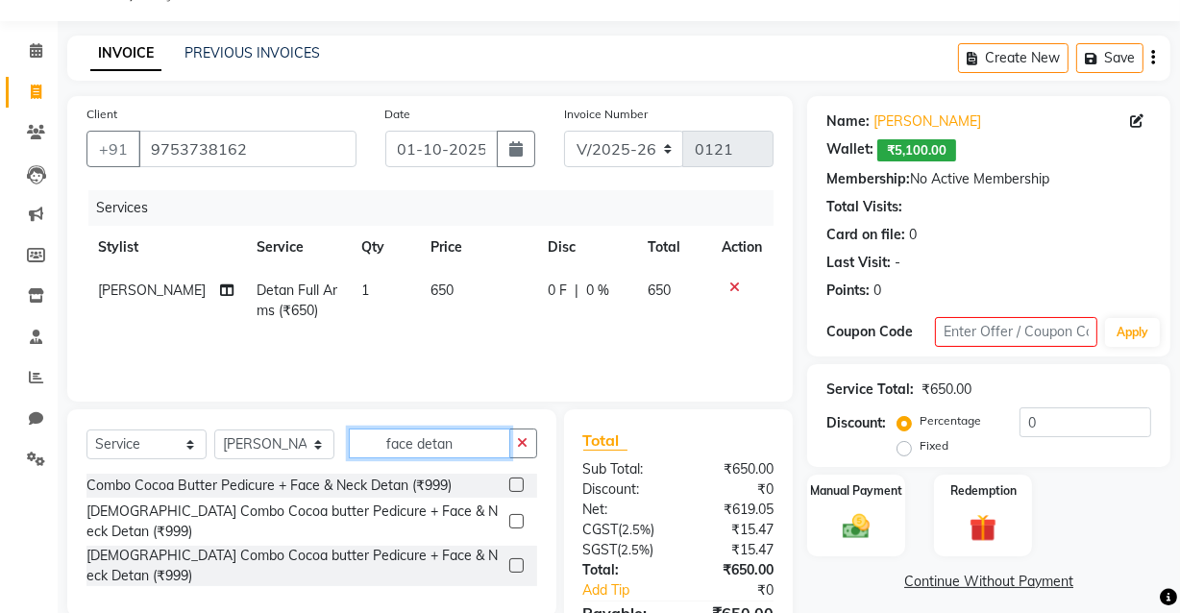
click at [476, 441] on input "face detan" at bounding box center [429, 444] width 161 height 30
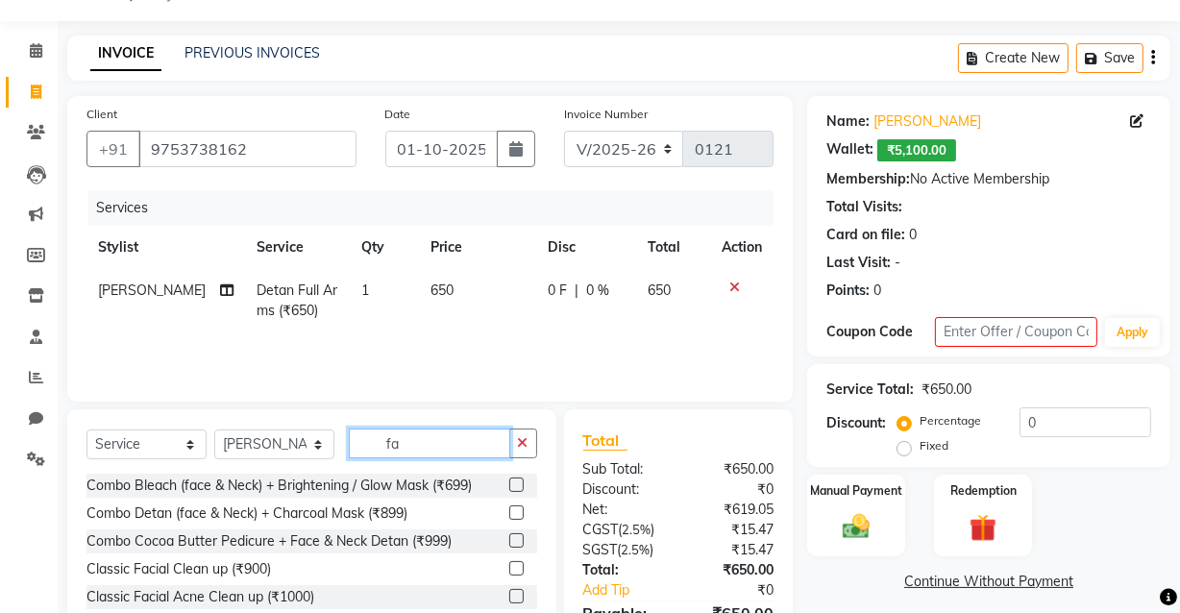
type input "f"
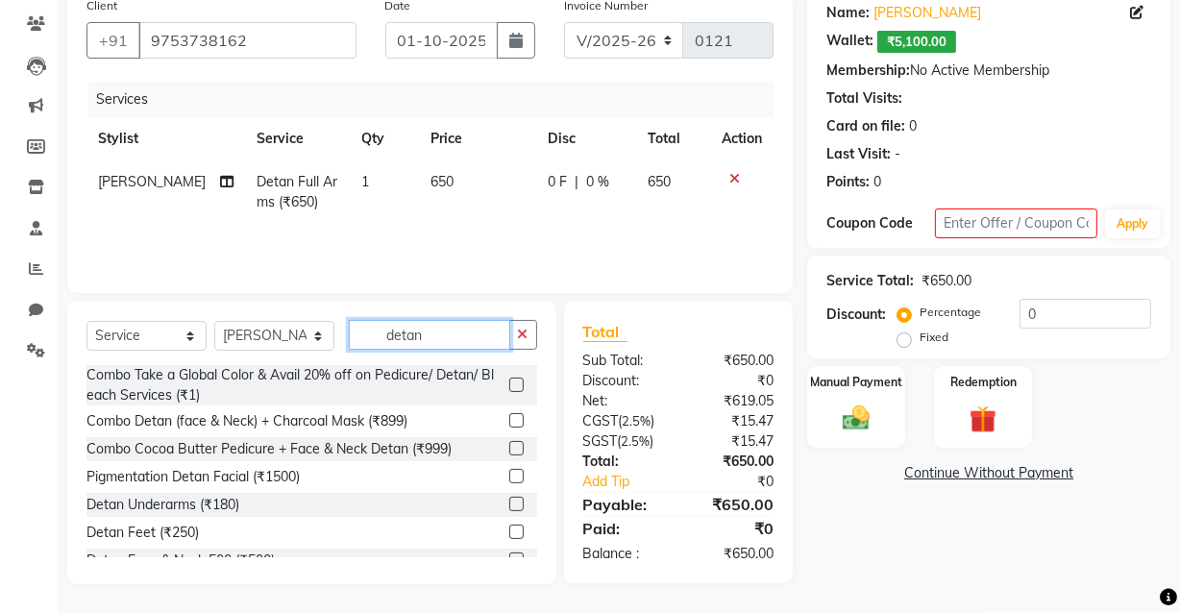
scroll to position [86, 0]
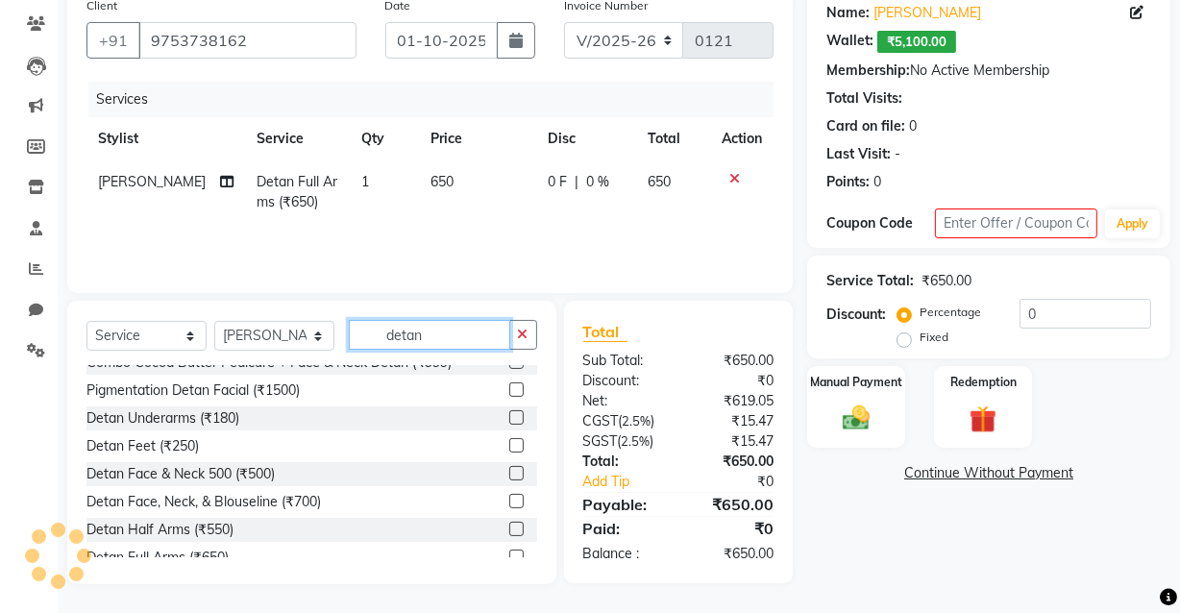
type input "detan"
click at [509, 470] on label at bounding box center [516, 473] width 14 height 14
click at [509, 470] on input "checkbox" at bounding box center [515, 474] width 12 height 12
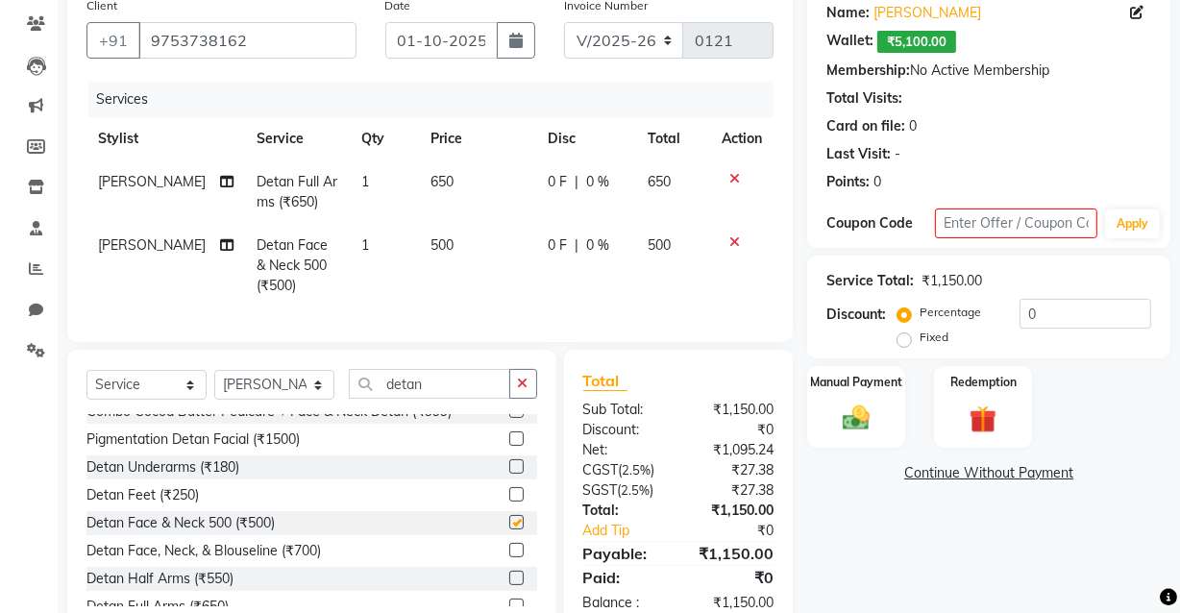
checkbox input "false"
click at [443, 397] on input "detan" at bounding box center [429, 384] width 161 height 30
type input "d"
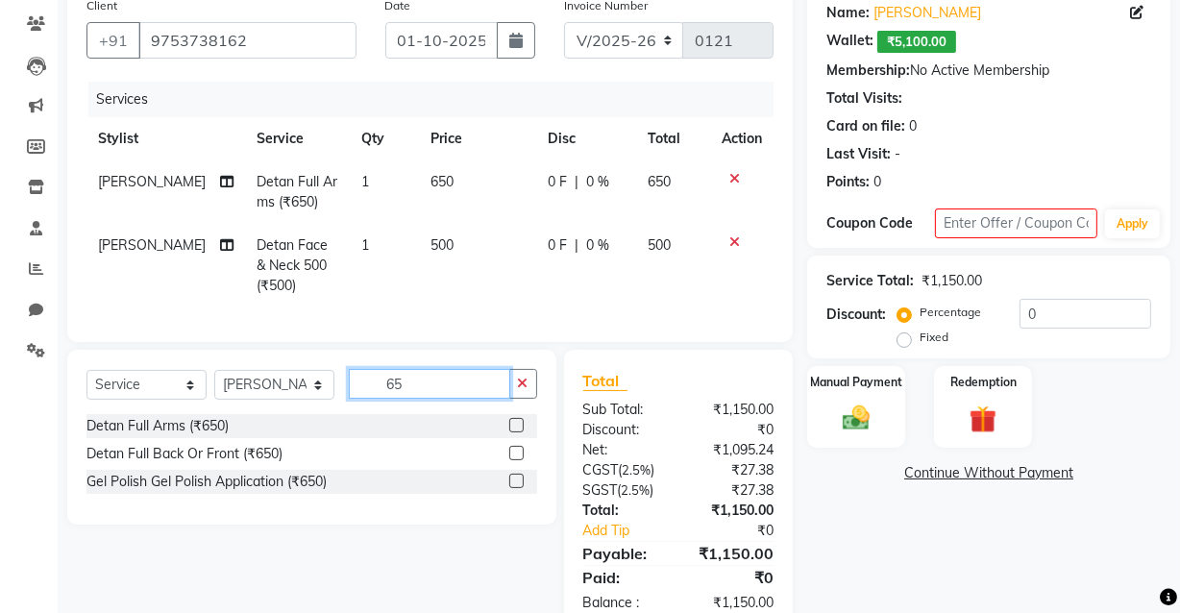
scroll to position [0, 0]
type input "6"
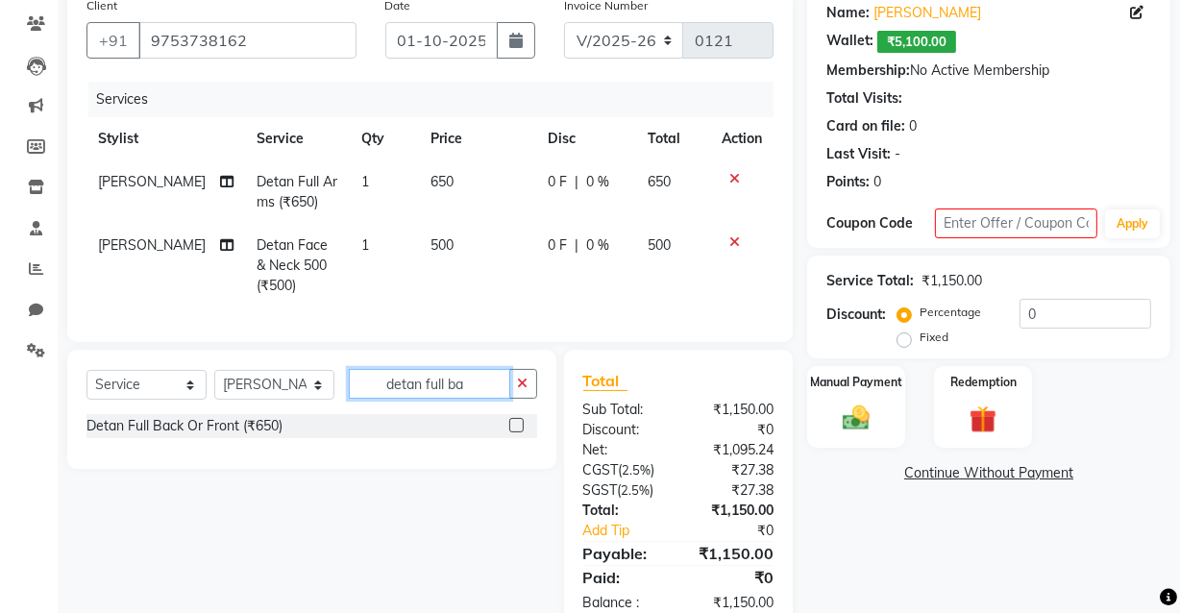
type input "detan full ba"
click at [517, 432] on label at bounding box center [516, 425] width 14 height 14
click at [517, 432] on input "checkbox" at bounding box center [515, 426] width 12 height 12
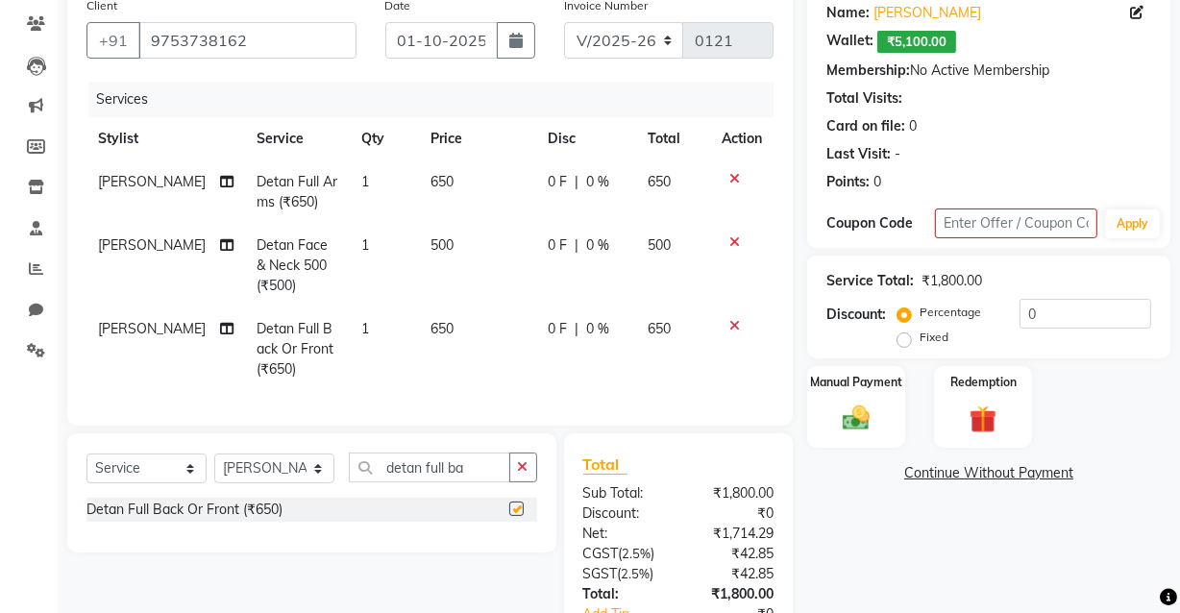
checkbox input "false"
click at [425, 480] on input "detan full ba" at bounding box center [429, 468] width 161 height 30
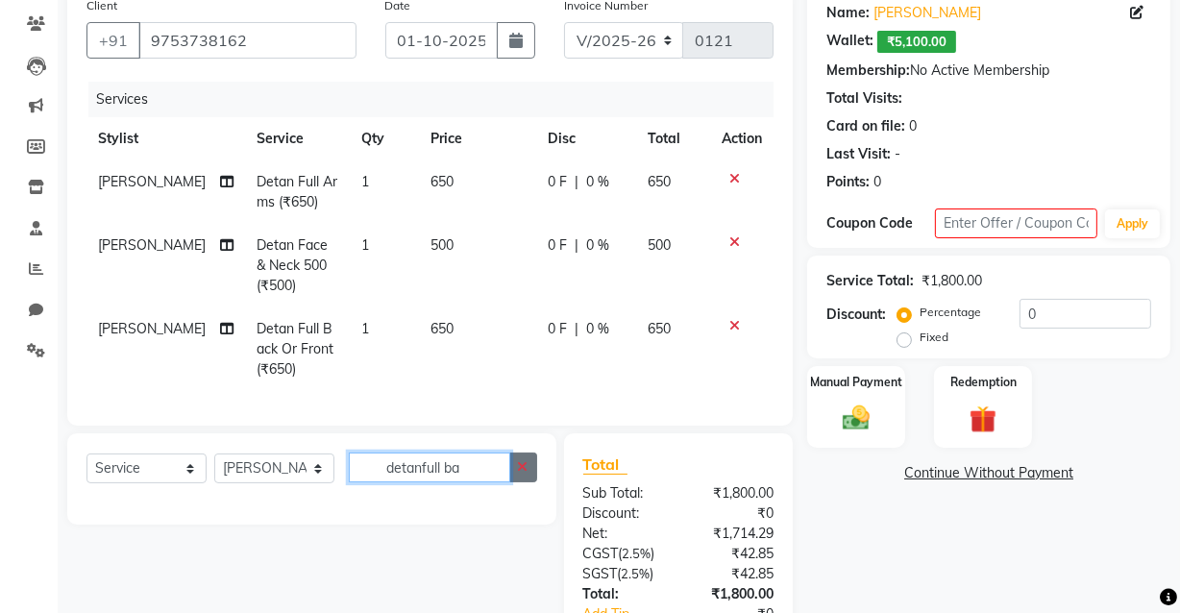
type input "detanfull ba"
click at [529, 475] on button "button" at bounding box center [523, 468] width 28 height 30
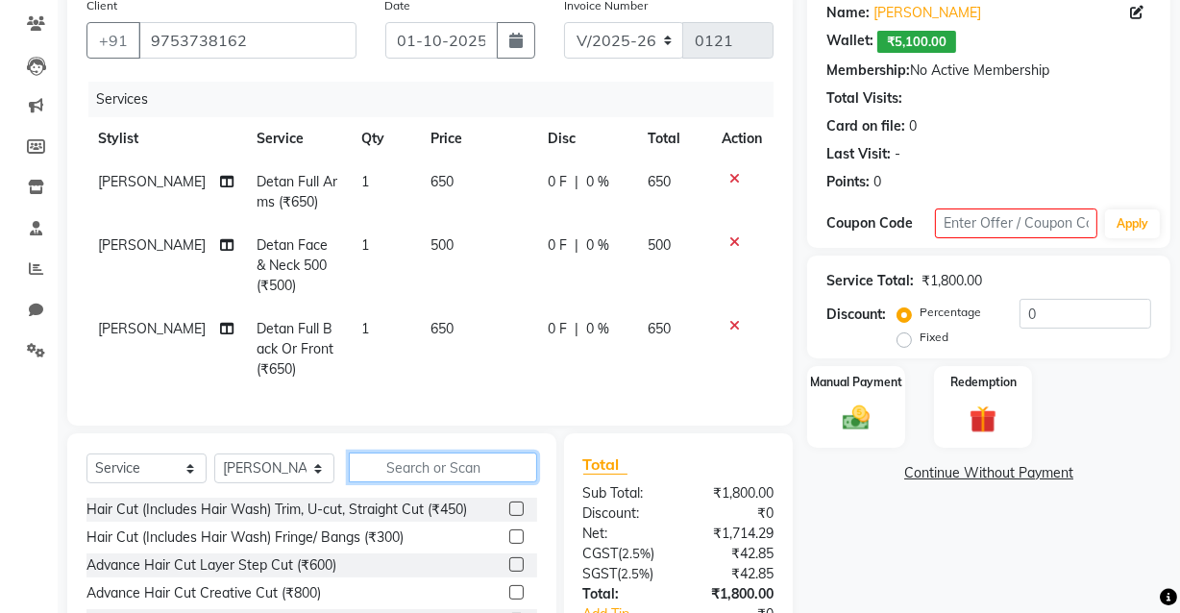
click at [452, 480] on input "text" at bounding box center [443, 468] width 188 height 30
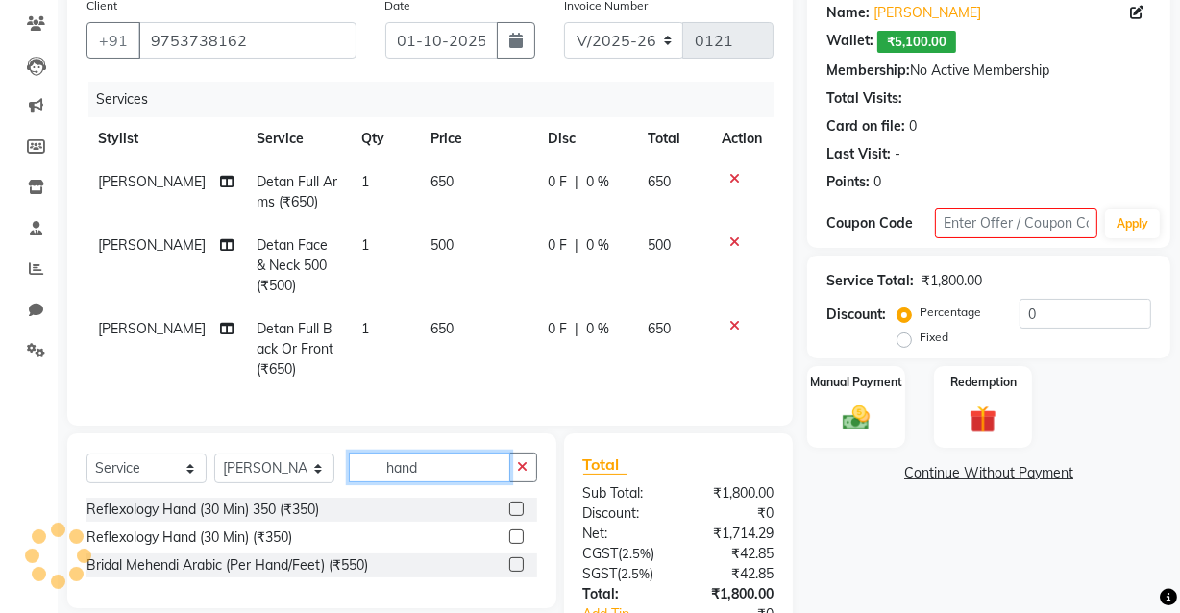
scroll to position [244, 0]
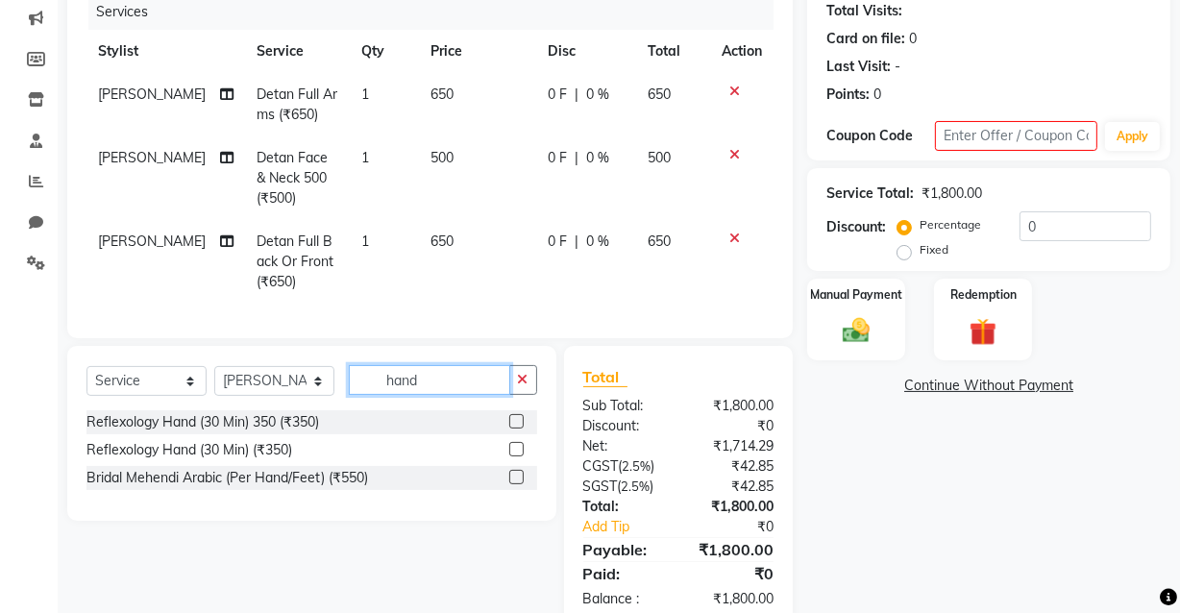
click at [436, 395] on input "hand" at bounding box center [429, 380] width 161 height 30
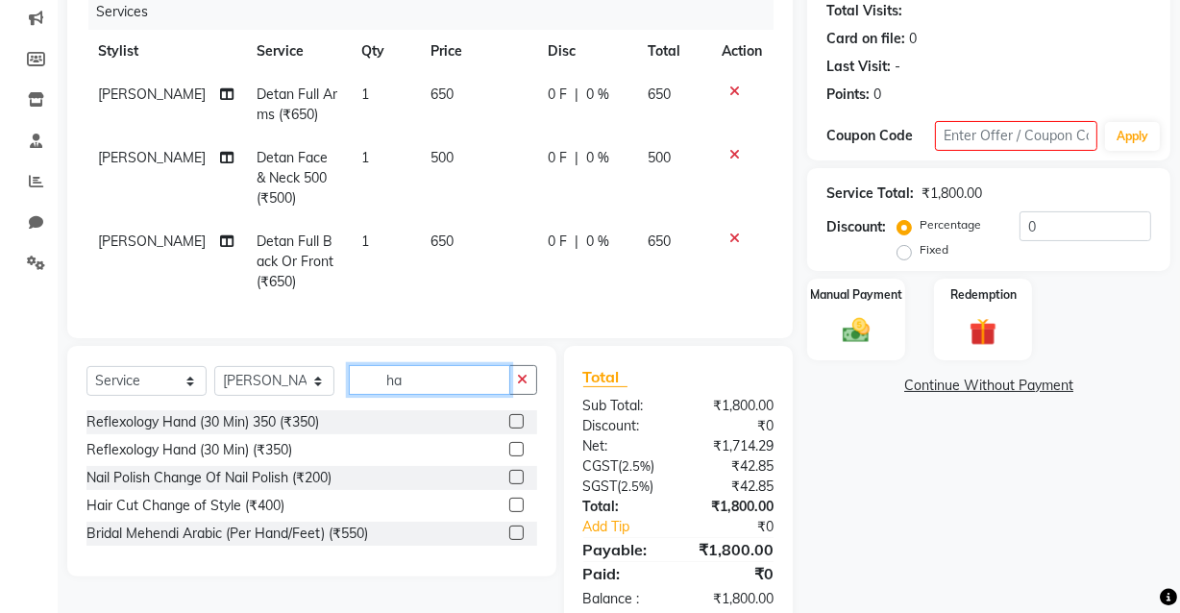
type input "h"
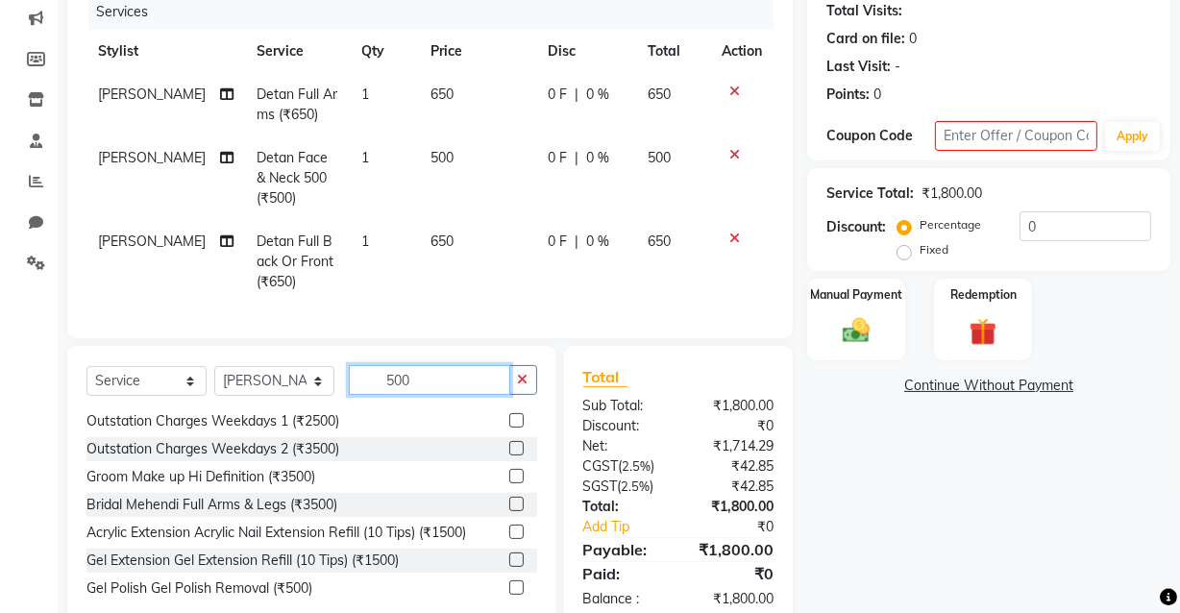
scroll to position [815, 0]
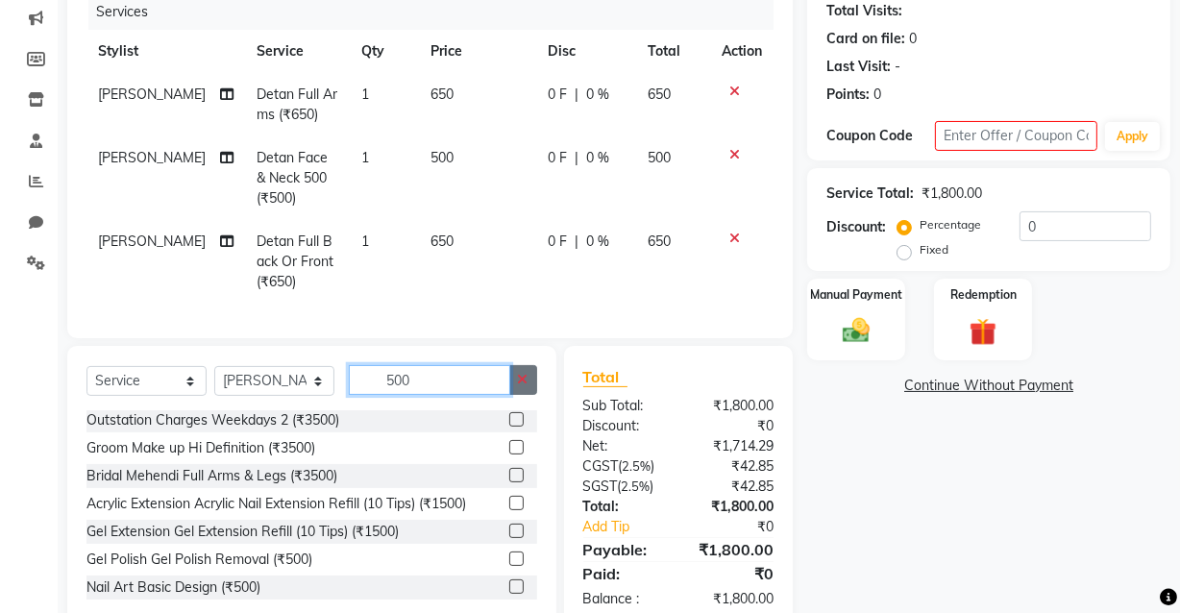
type input "500"
click at [525, 386] on icon "button" at bounding box center [523, 379] width 11 height 13
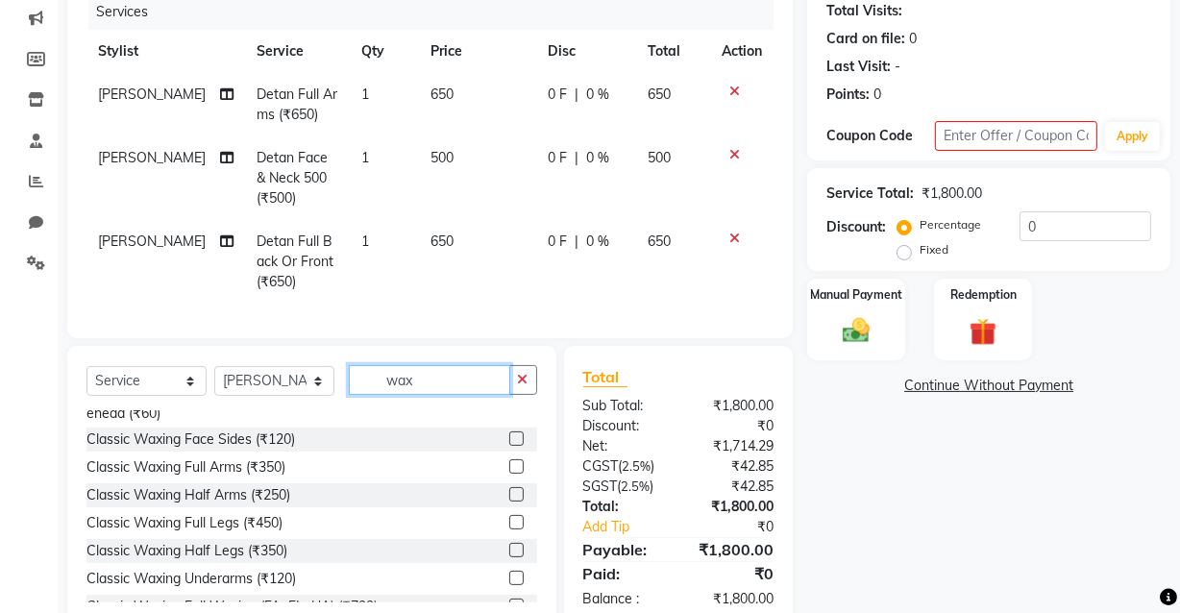
scroll to position [27, 0]
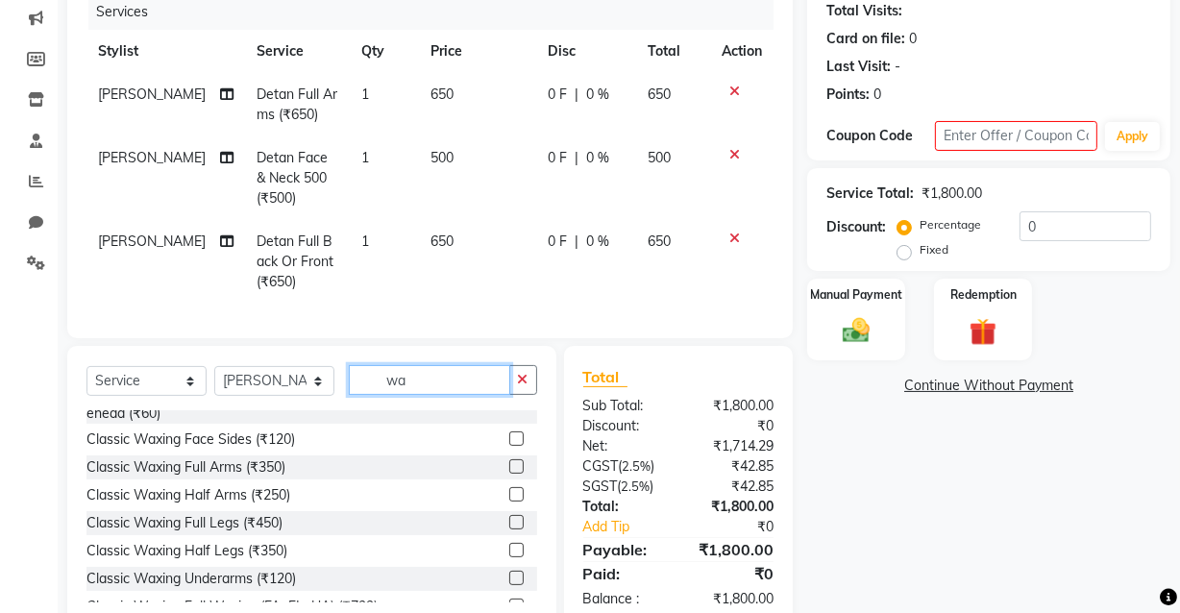
type input "w"
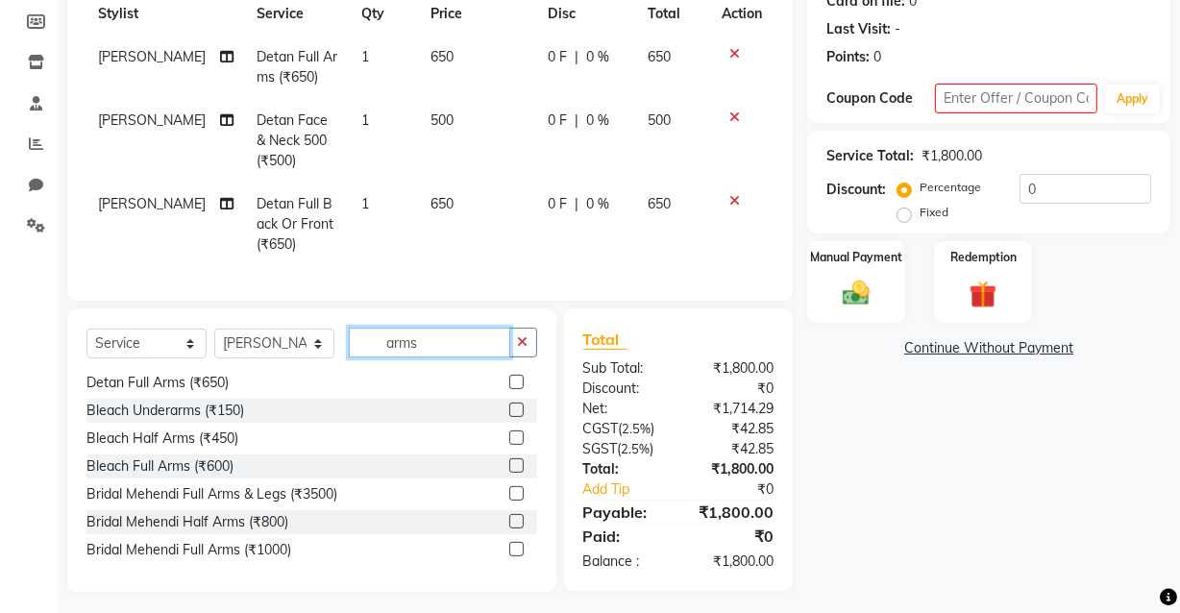
scroll to position [302, 0]
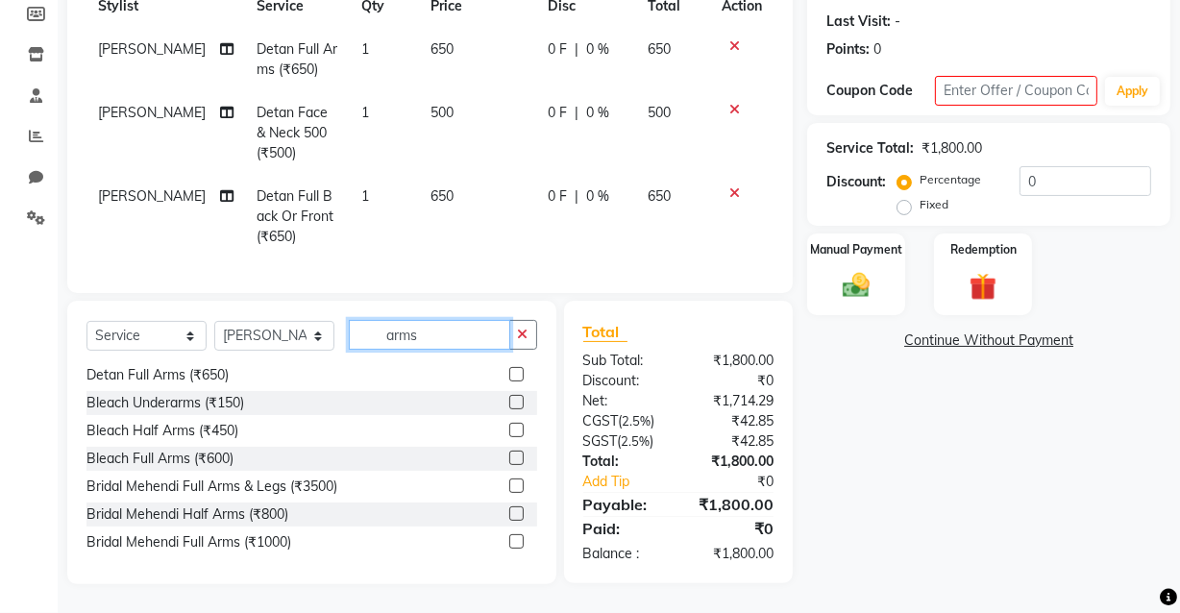
type input "arms"
click at [509, 372] on label at bounding box center [516, 374] width 14 height 14
click at [509, 372] on input "checkbox" at bounding box center [515, 375] width 12 height 12
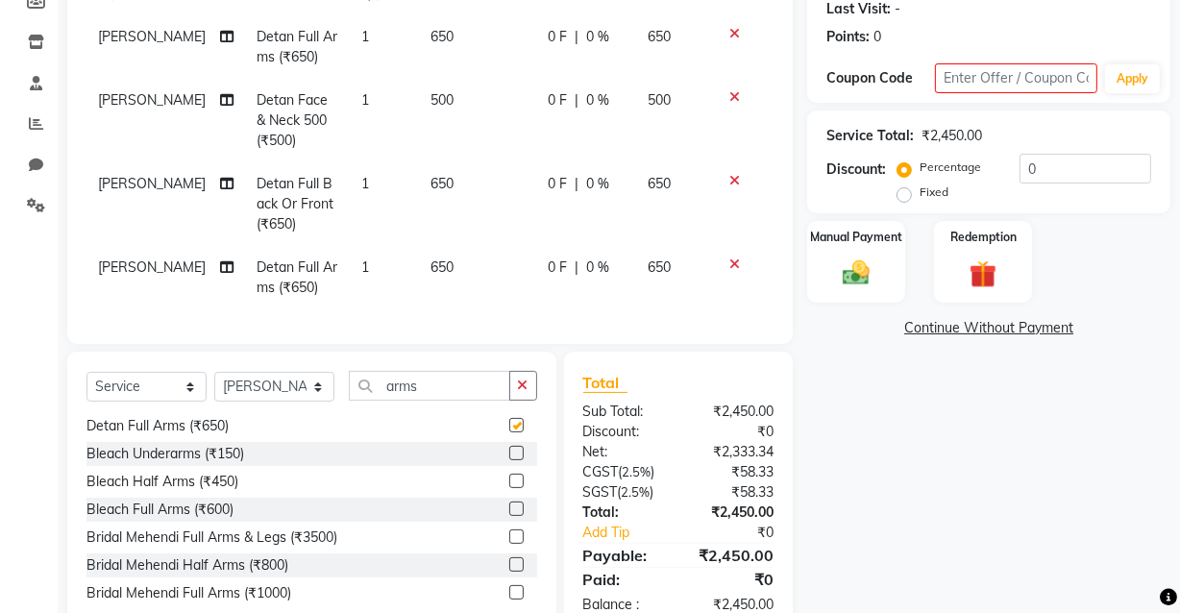
checkbox input "false"
click at [528, 392] on icon "button" at bounding box center [523, 385] width 11 height 13
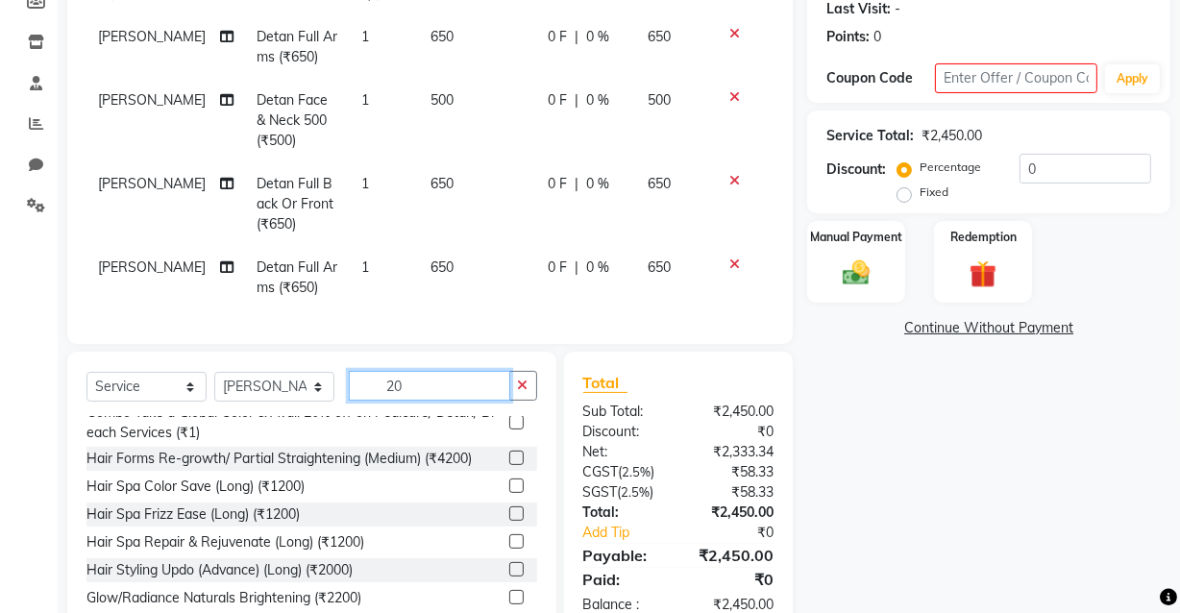
scroll to position [13, 0]
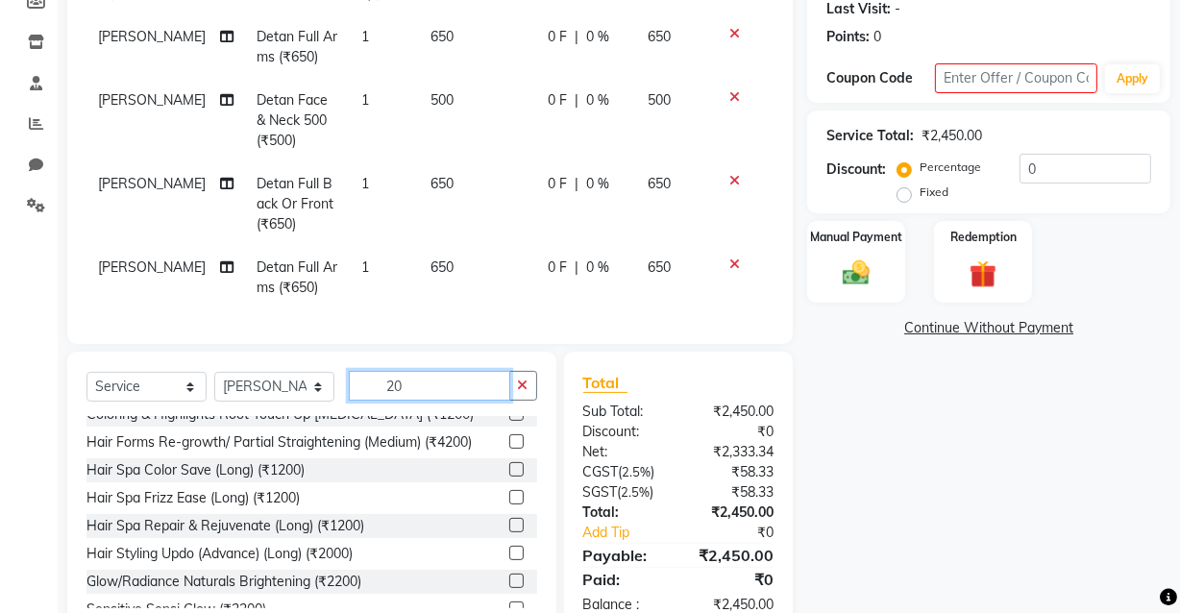
type input "2"
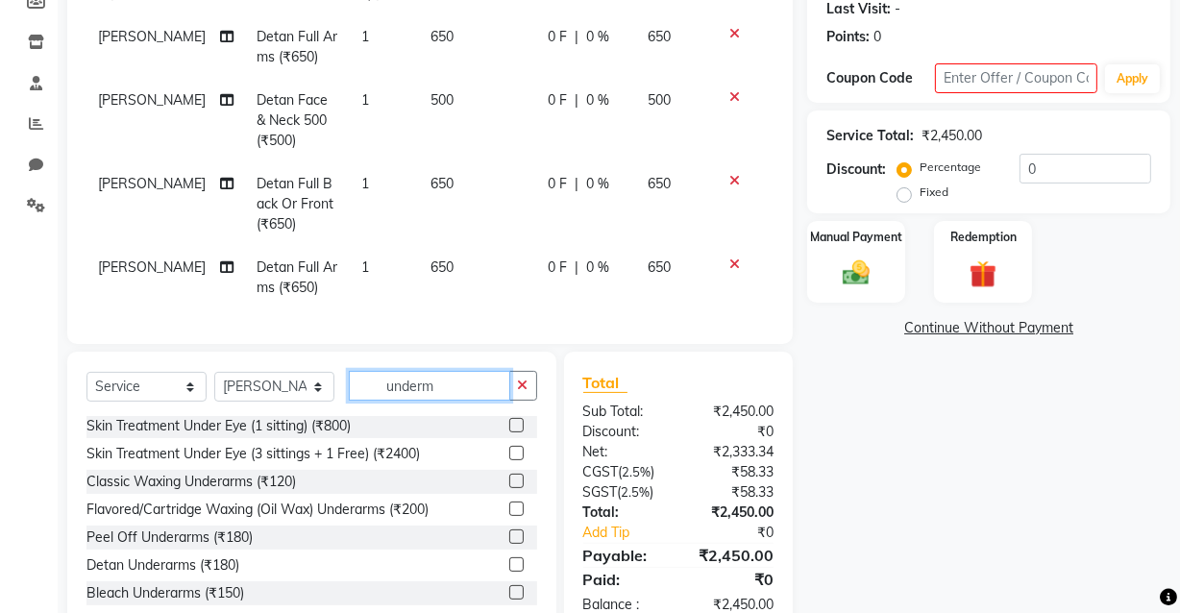
scroll to position [0, 0]
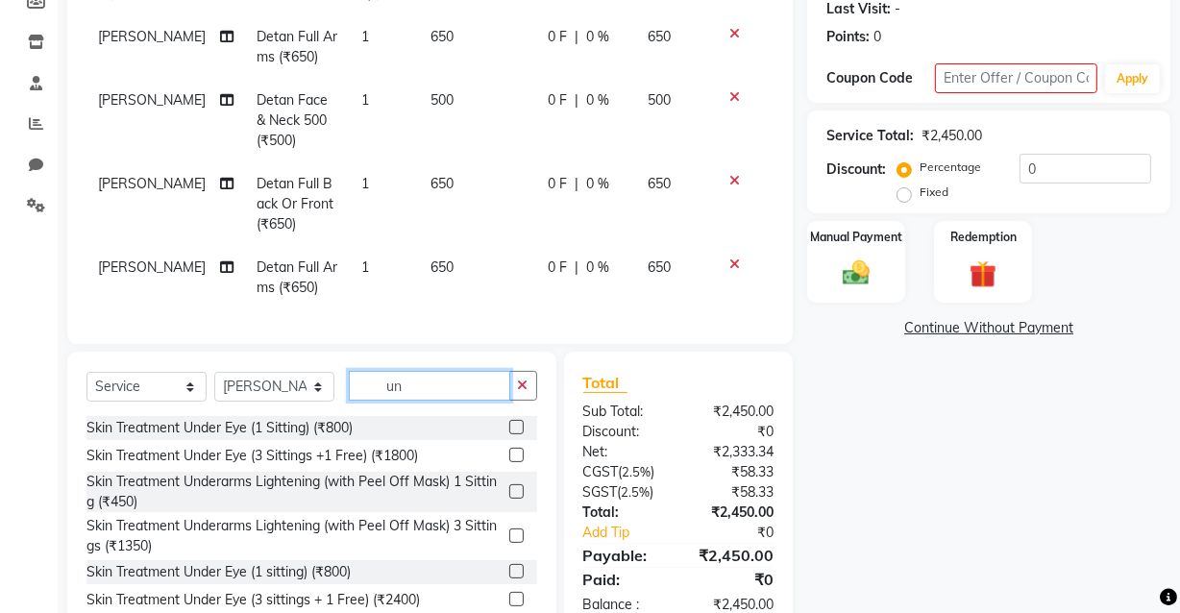
type input "u"
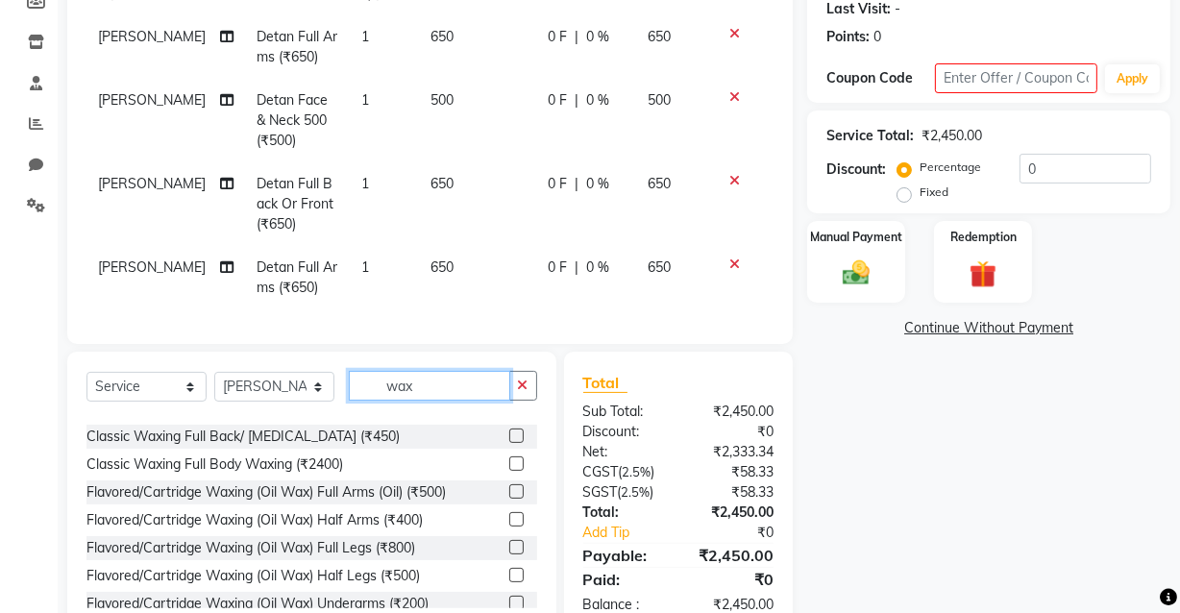
scroll to position [261, 0]
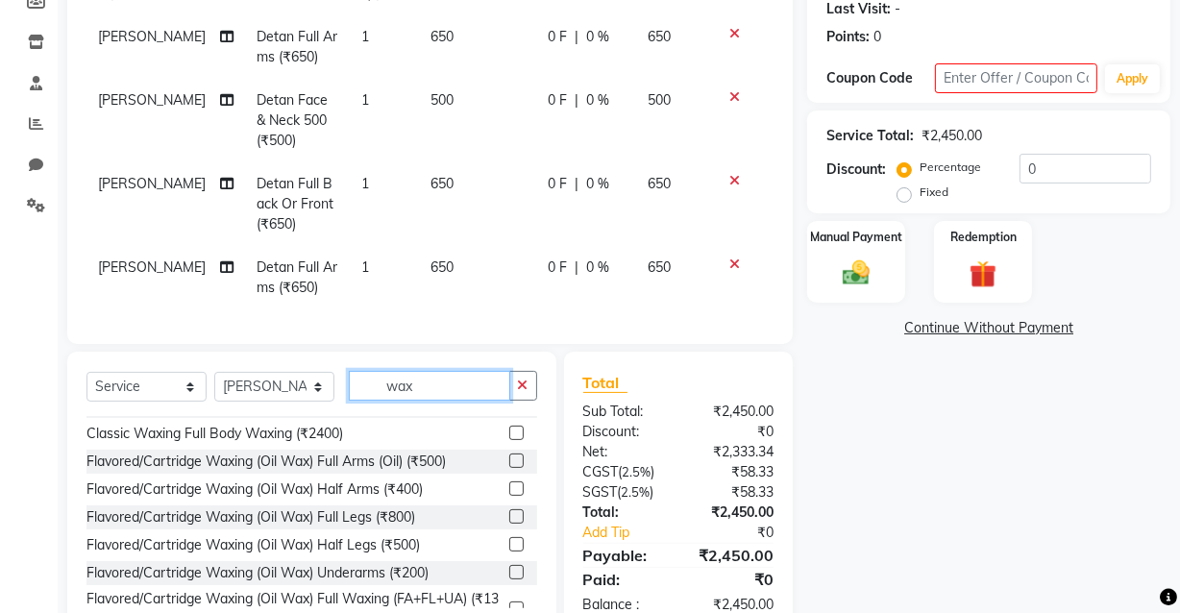
type input "wax"
click at [509, 567] on label at bounding box center [516, 572] width 14 height 14
click at [509, 567] on input "checkbox" at bounding box center [515, 573] width 12 height 12
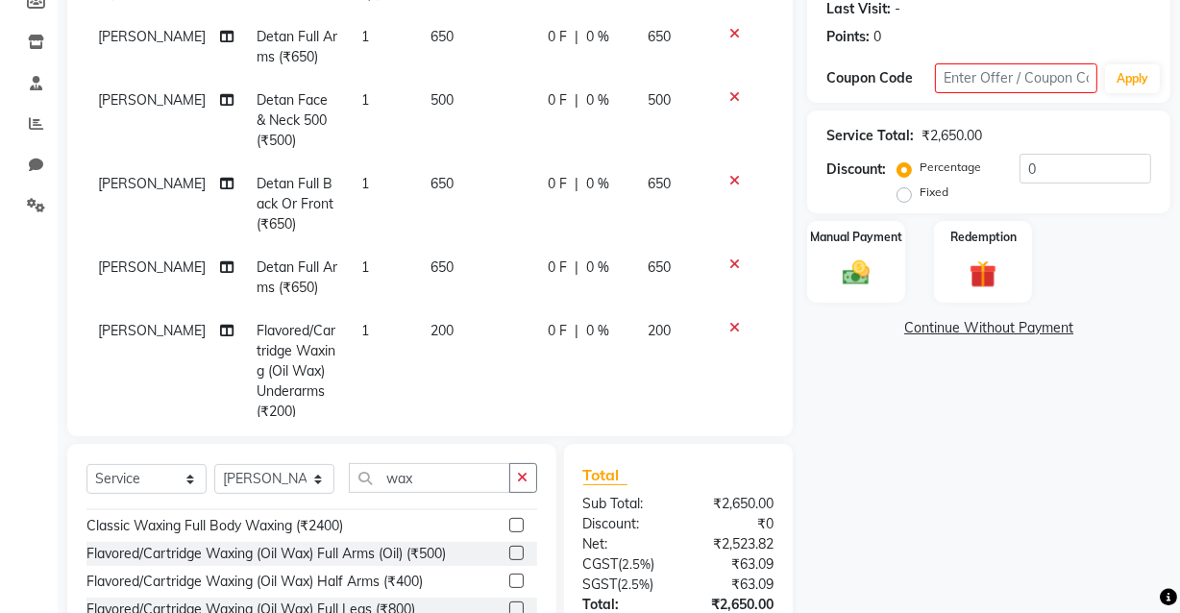
checkbox input "false"
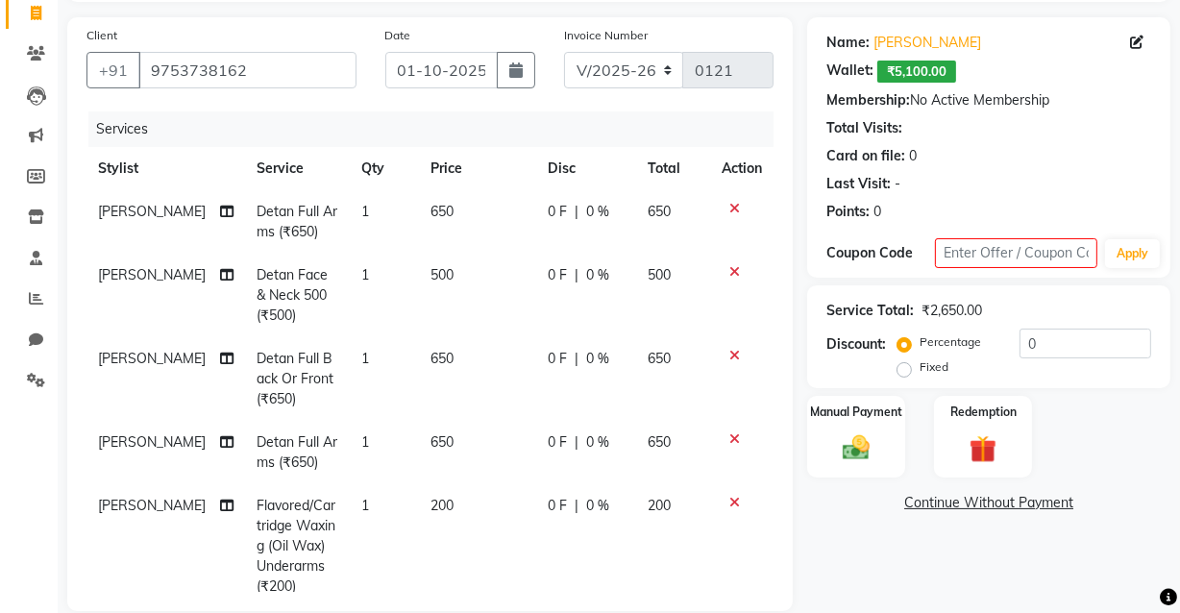
scroll to position [44, 0]
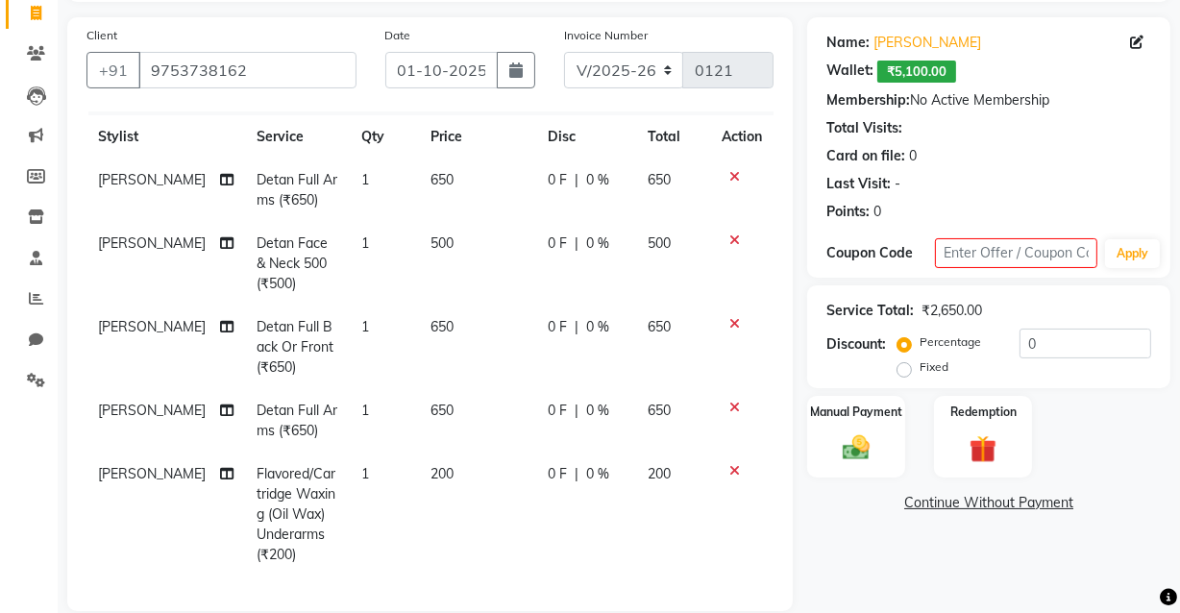
click at [793, 573] on div "Client [PHONE_NUMBER] Date 01-1[DATE]oice Number V/2025 V/[PHONE_NUMBER] Servic…" at bounding box center [430, 459] width 754 height 885
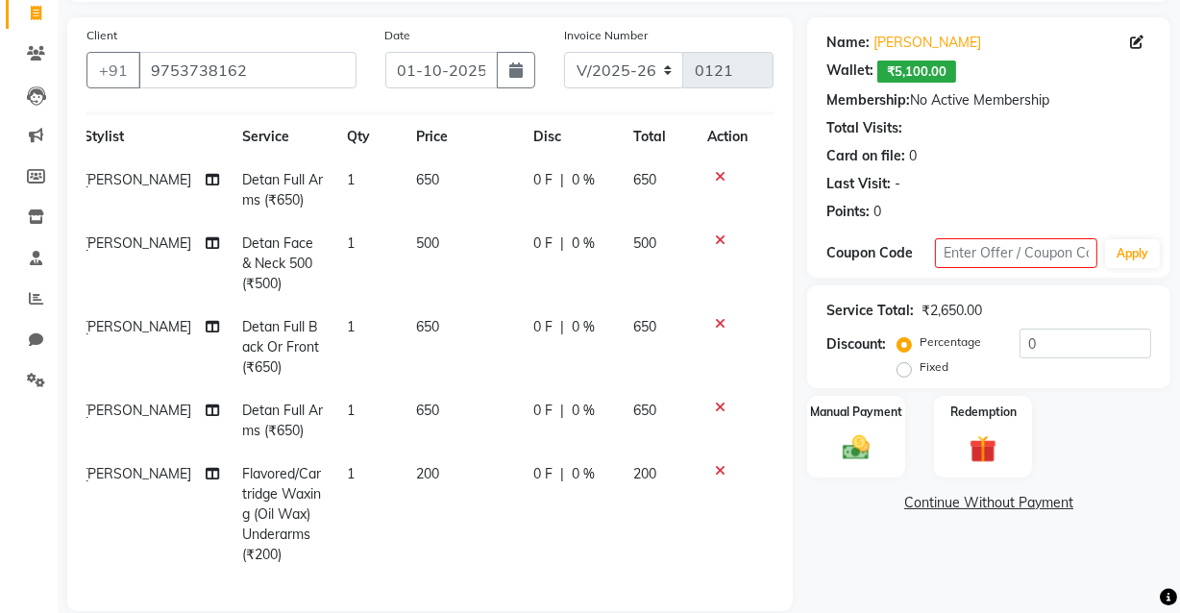
click at [841, 539] on div "Na[PERSON_NAME] Wallet: ₹5,100.00 Membership: No Active Membership Total Visits…" at bounding box center [996, 459] width 378 height 885
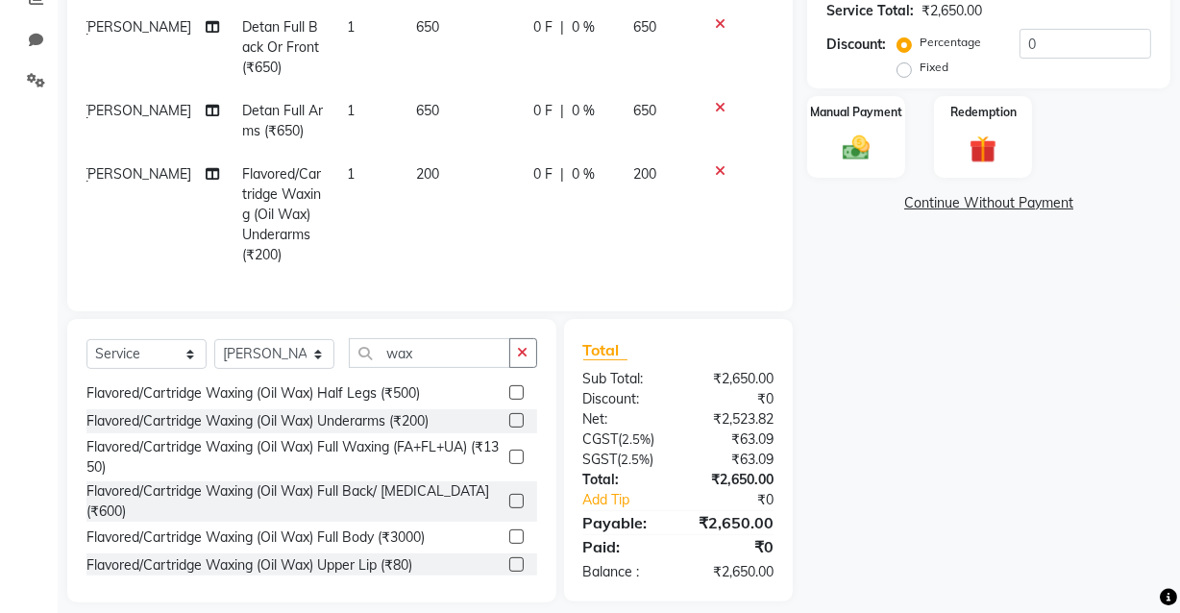
scroll to position [445, 0]
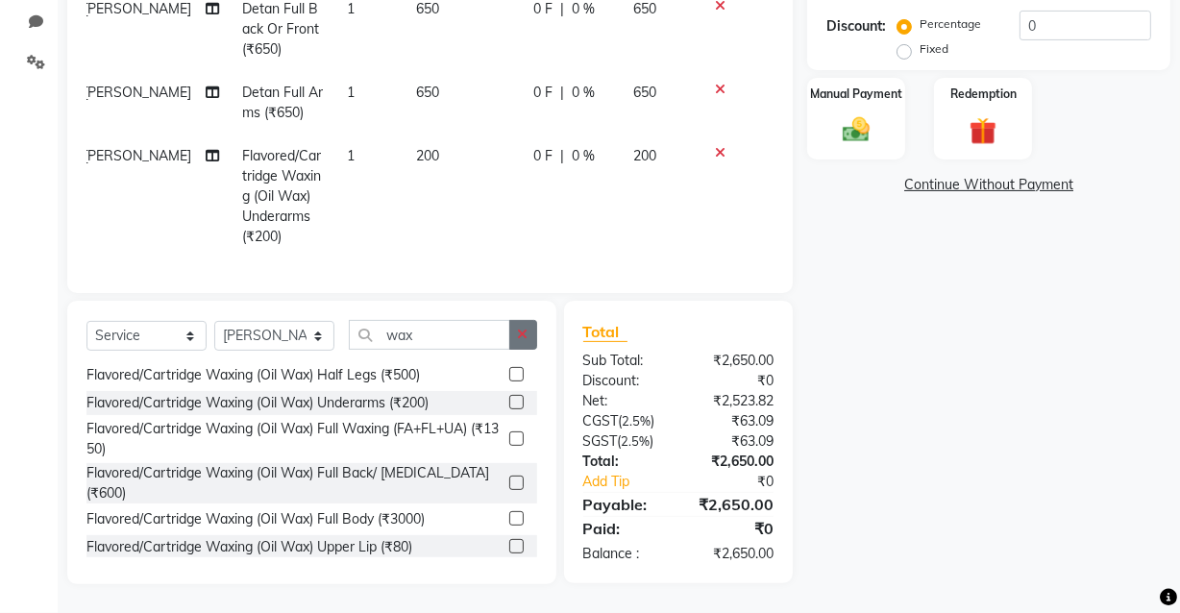
click at [529, 336] on button "button" at bounding box center [523, 335] width 28 height 30
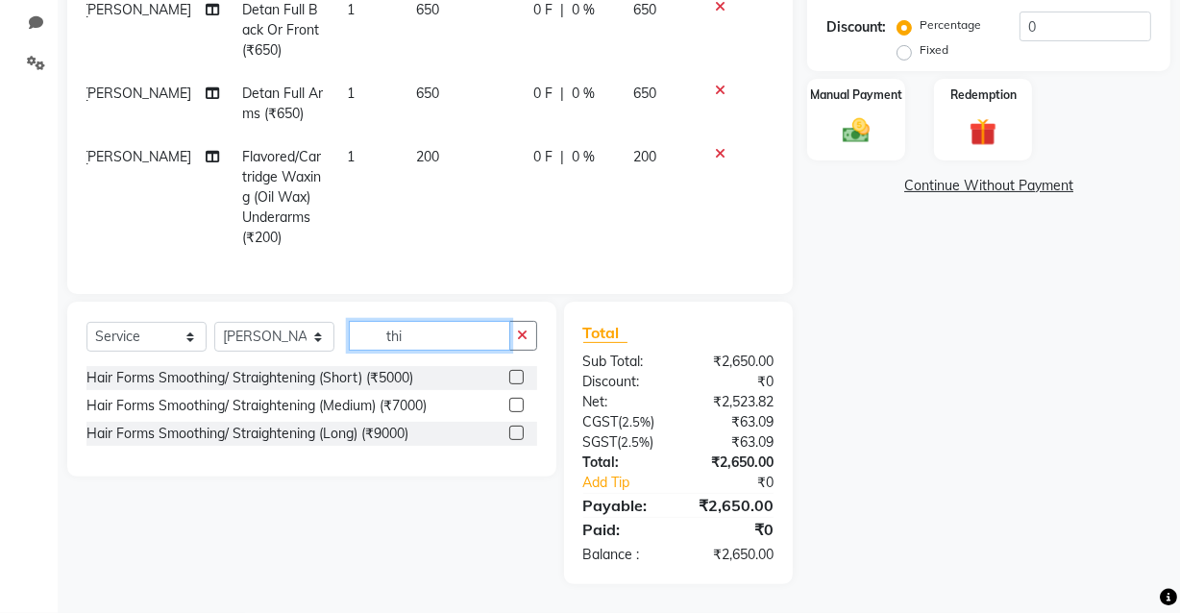
scroll to position [0, 0]
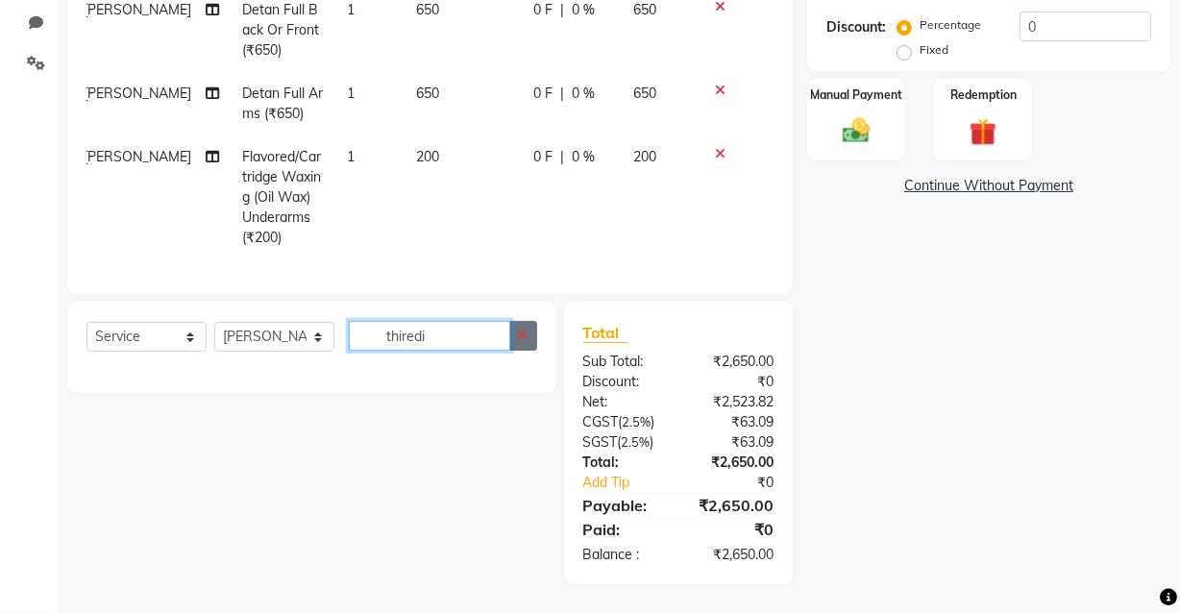
type input "thiredi"
click at [522, 329] on icon "button" at bounding box center [523, 335] width 11 height 13
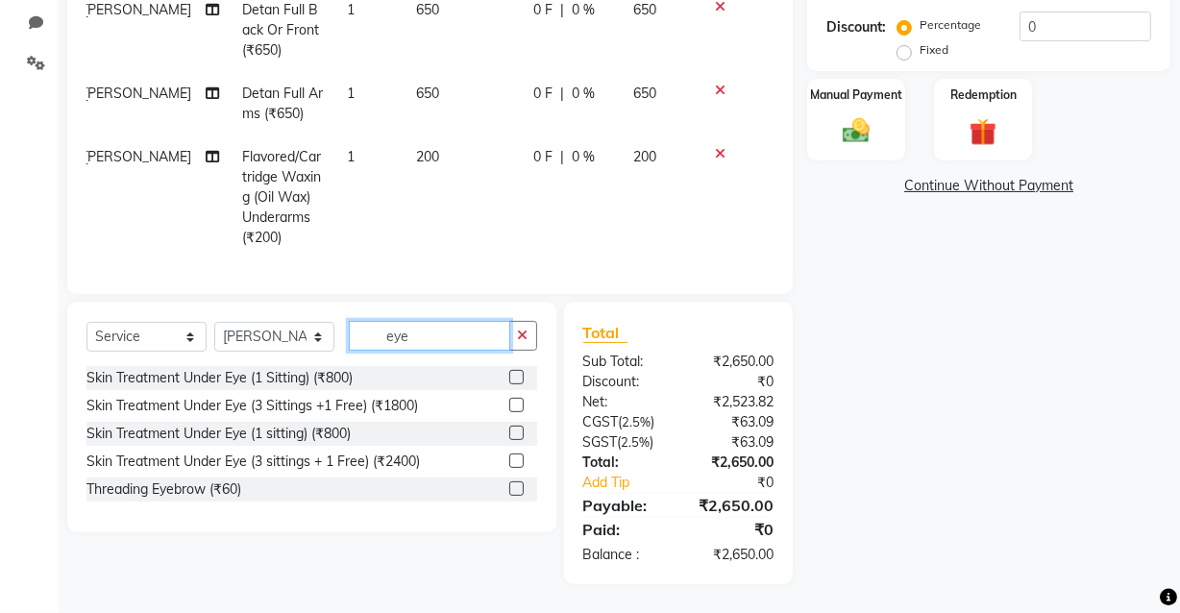
type input "eye"
drag, startPoint x: 318, startPoint y: 314, endPoint x: 250, endPoint y: 394, distance: 105.0
drag, startPoint x: 250, startPoint y: 394, endPoint x: 501, endPoint y: 523, distance: 282.0
click at [501, 523] on div "Select Service Product Membership Package Voucher Prepaid Gift Card Select Styl…" at bounding box center [311, 417] width 489 height 231
click at [521, 487] on label at bounding box center [516, 488] width 14 height 14
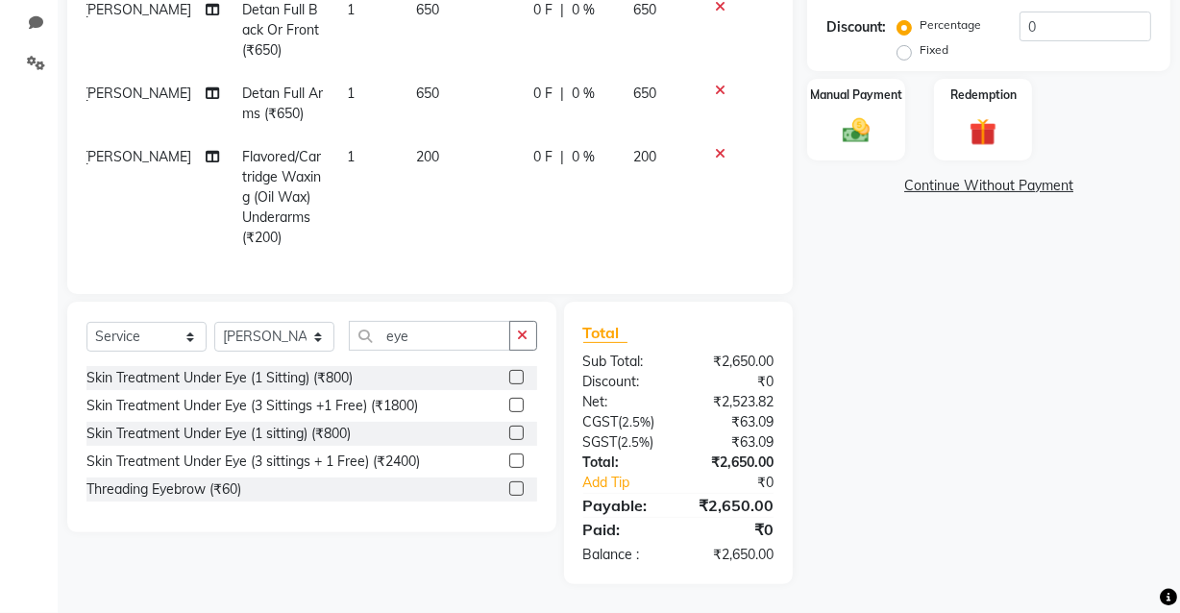
click at [521, 487] on input "checkbox" at bounding box center [515, 489] width 12 height 12
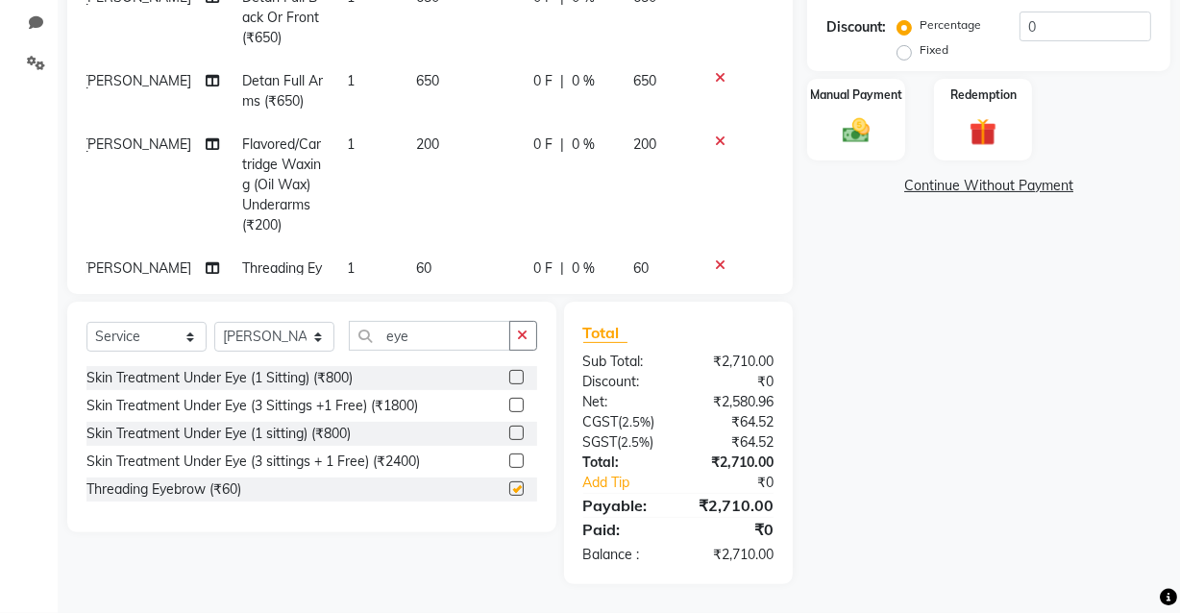
checkbox input "false"
click at [529, 336] on button "button" at bounding box center [523, 336] width 28 height 30
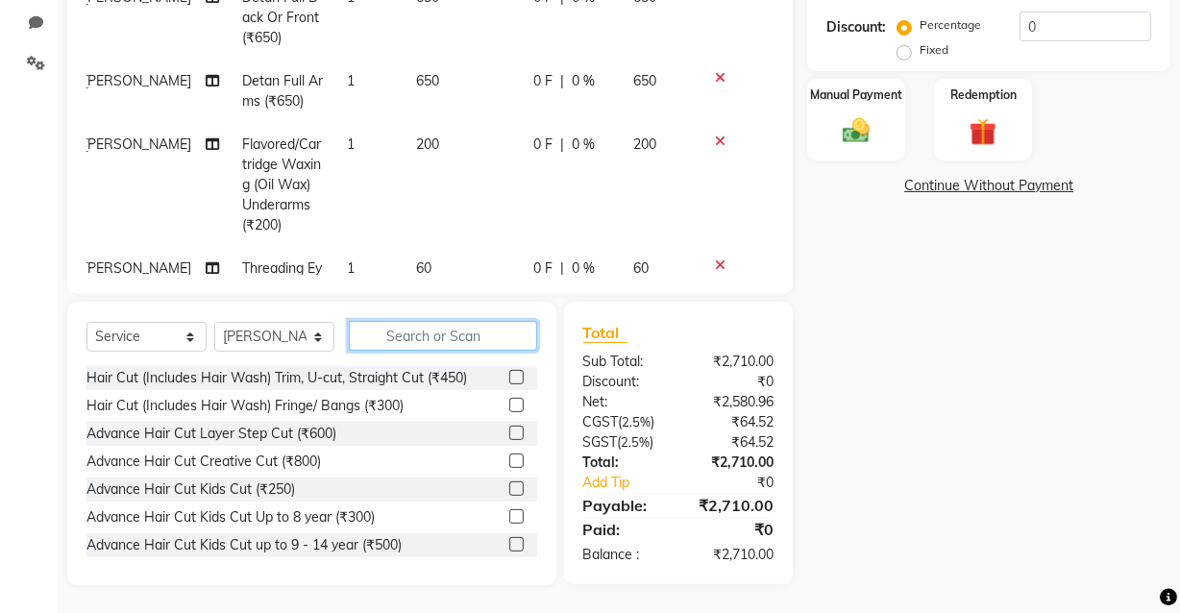
click at [442, 336] on input "text" at bounding box center [443, 336] width 188 height 30
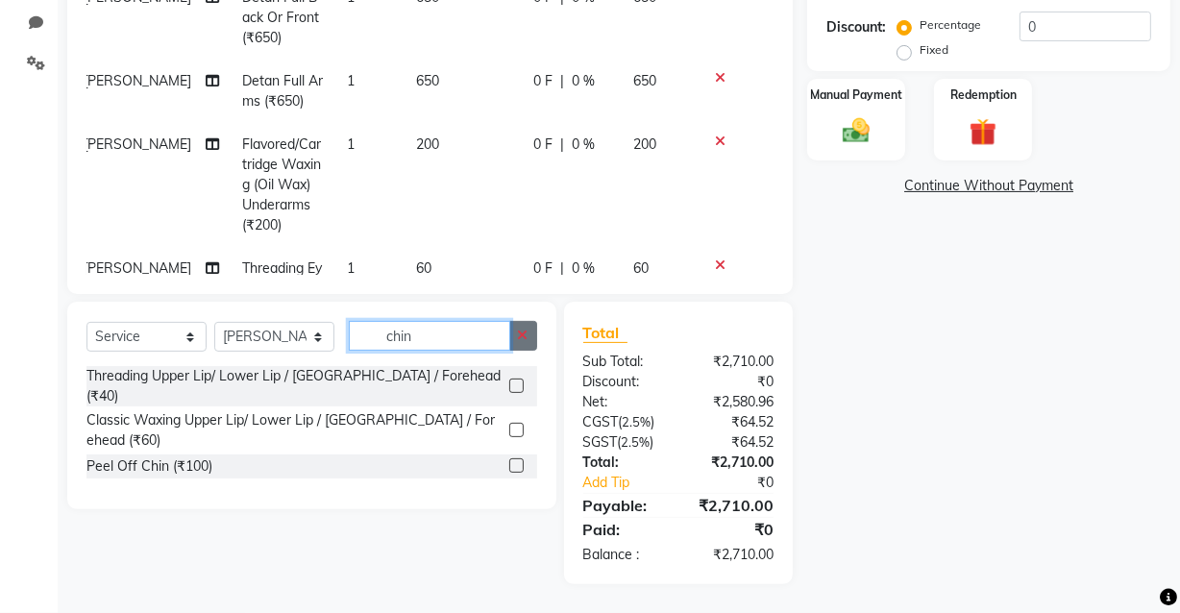
type input "chin"
click at [527, 336] on icon "button" at bounding box center [523, 335] width 11 height 13
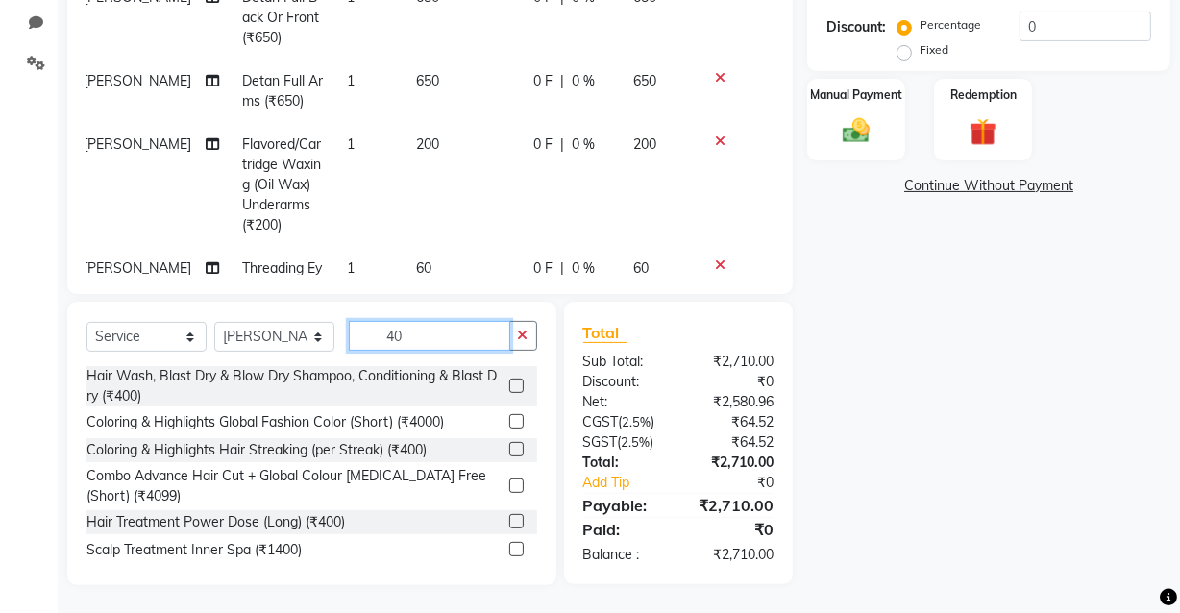
click at [441, 337] on input "40" at bounding box center [429, 336] width 161 height 30
type input "4"
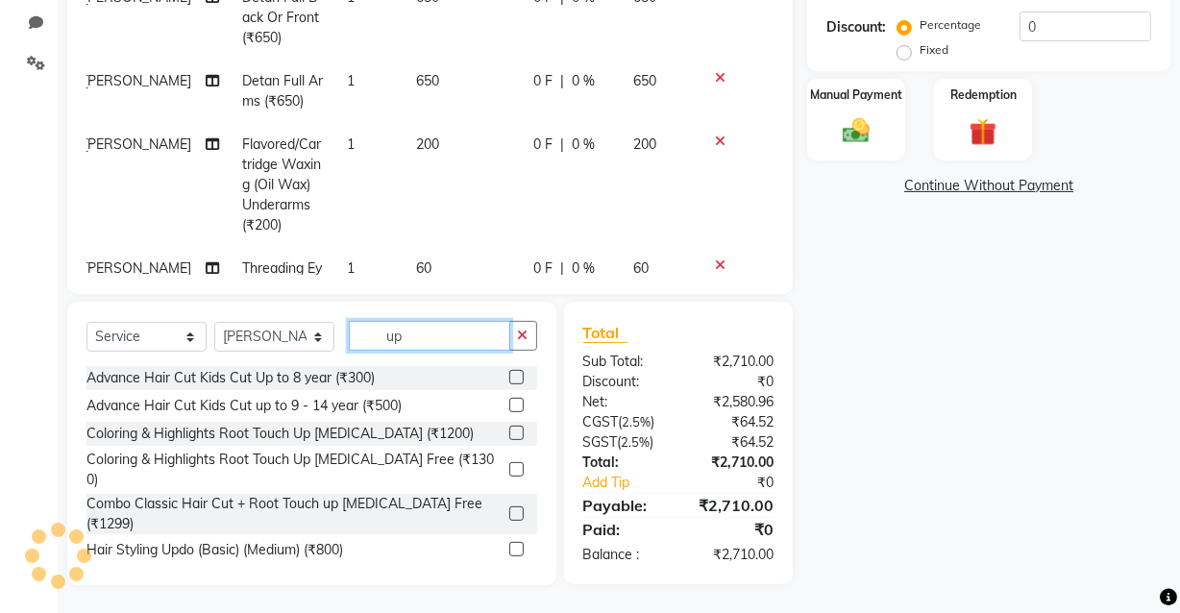
type input "u"
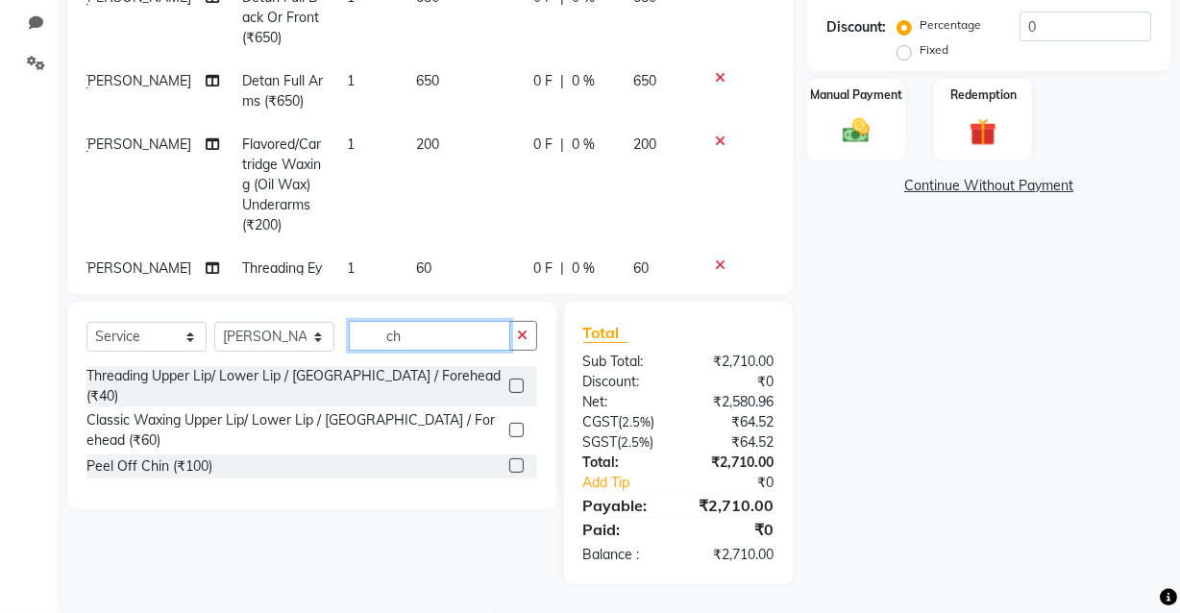
type input "c"
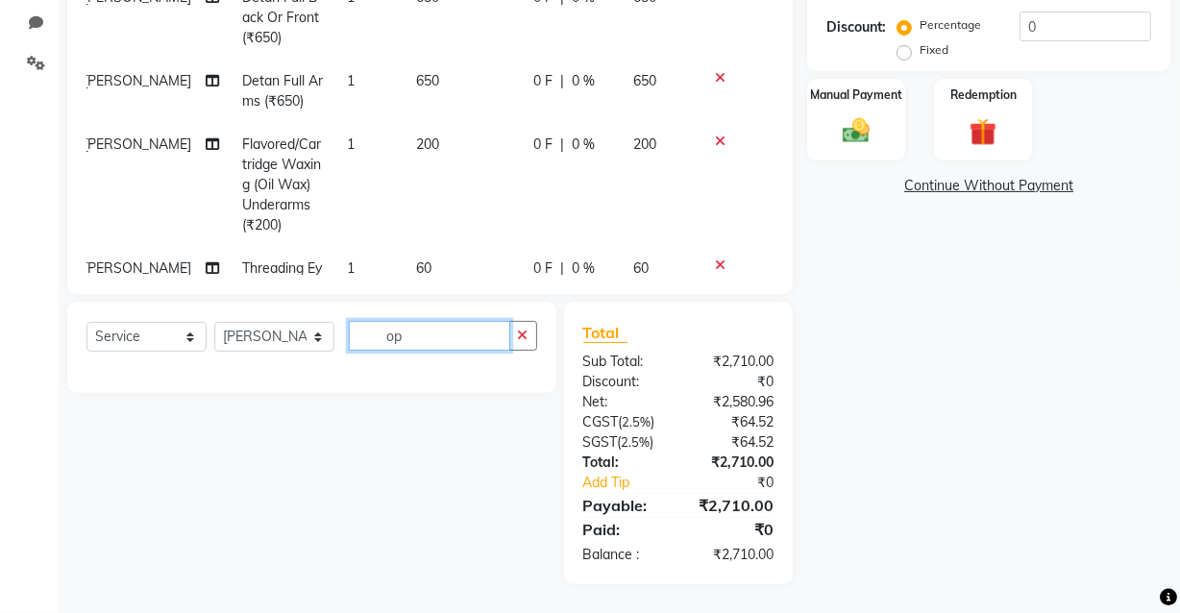
type input "o"
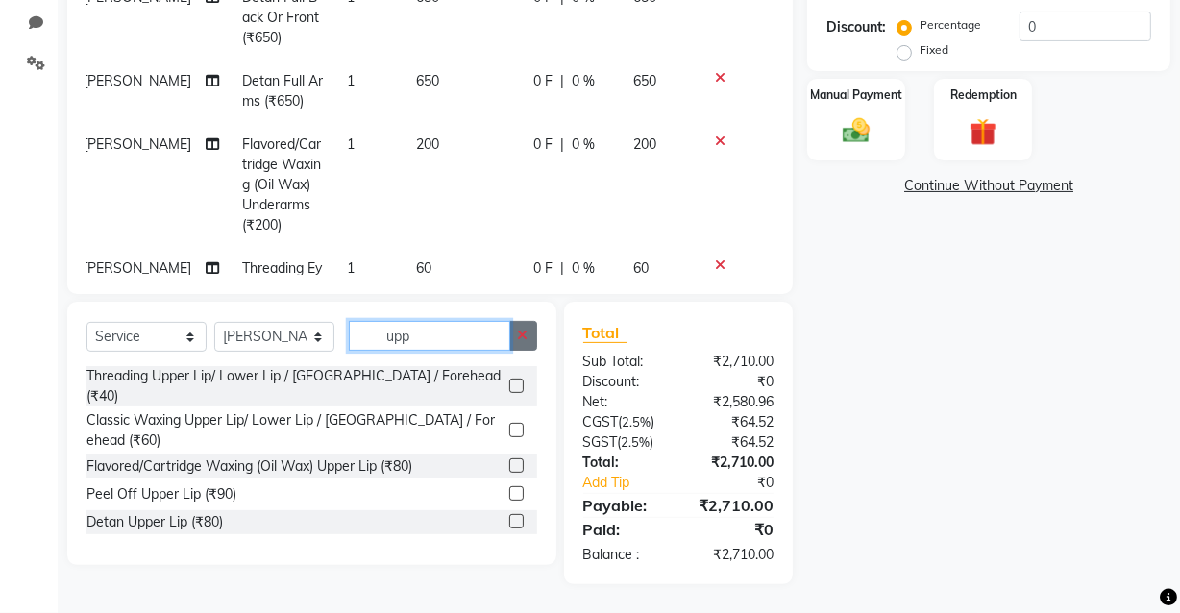
type input "upp"
click at [529, 332] on button "button" at bounding box center [523, 336] width 28 height 30
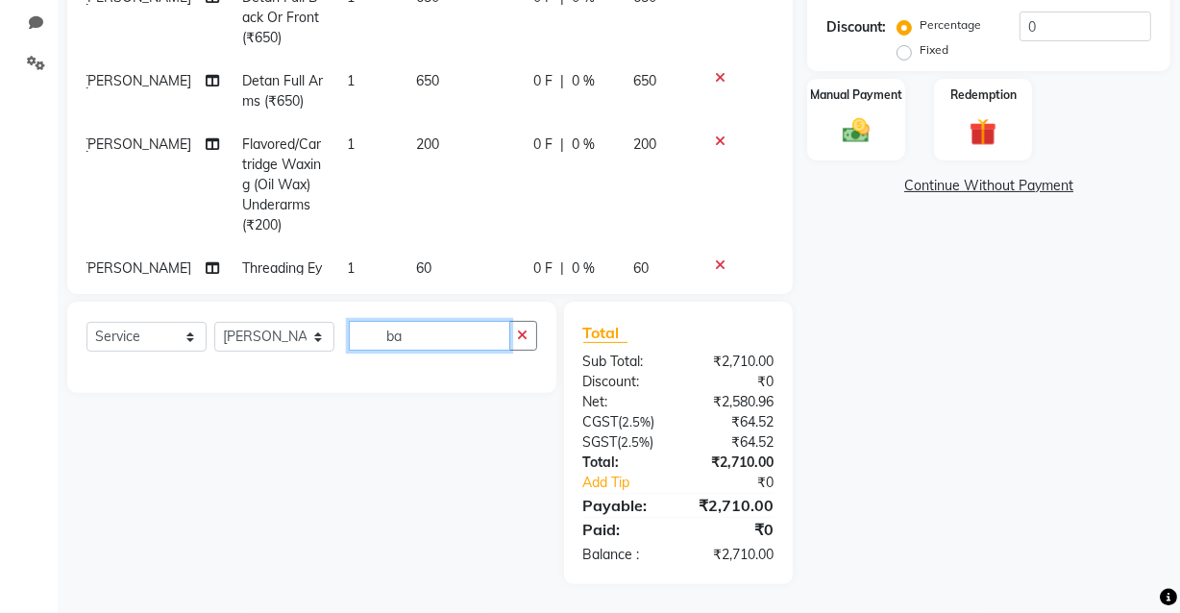
type input "b"
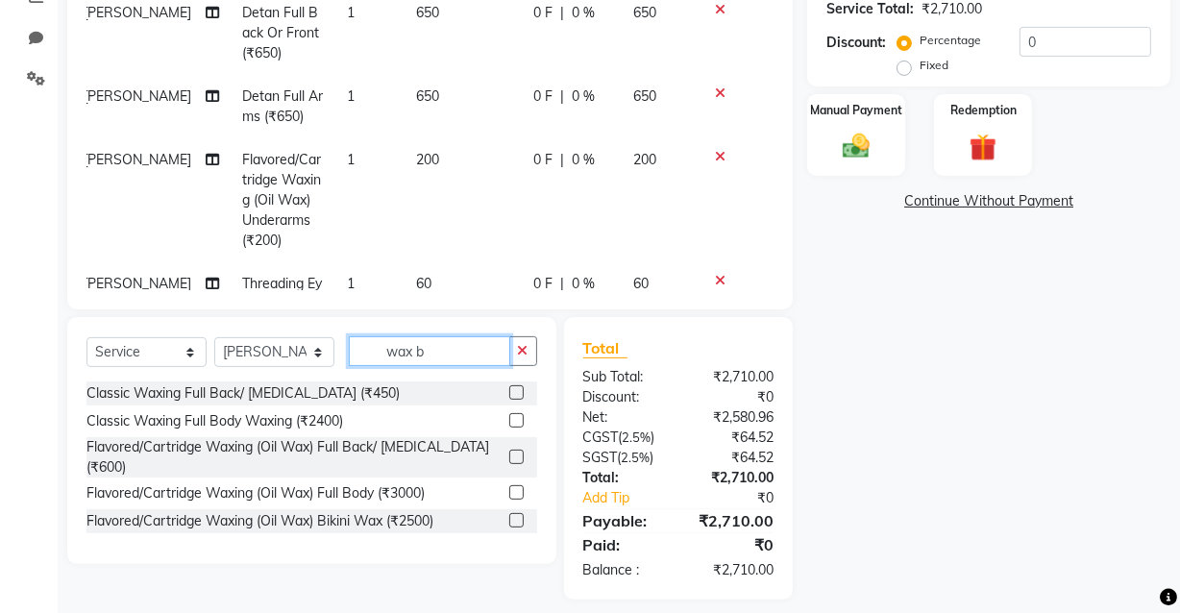
scroll to position [444, 0]
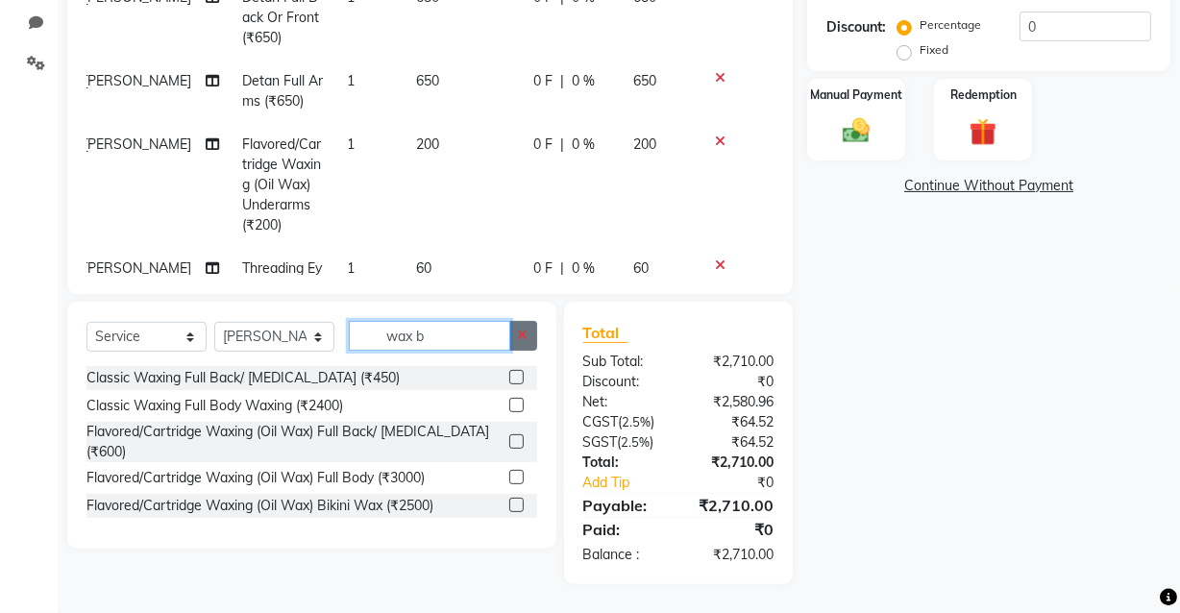
type input "wax b"
click at [518, 330] on icon "button" at bounding box center [523, 335] width 11 height 13
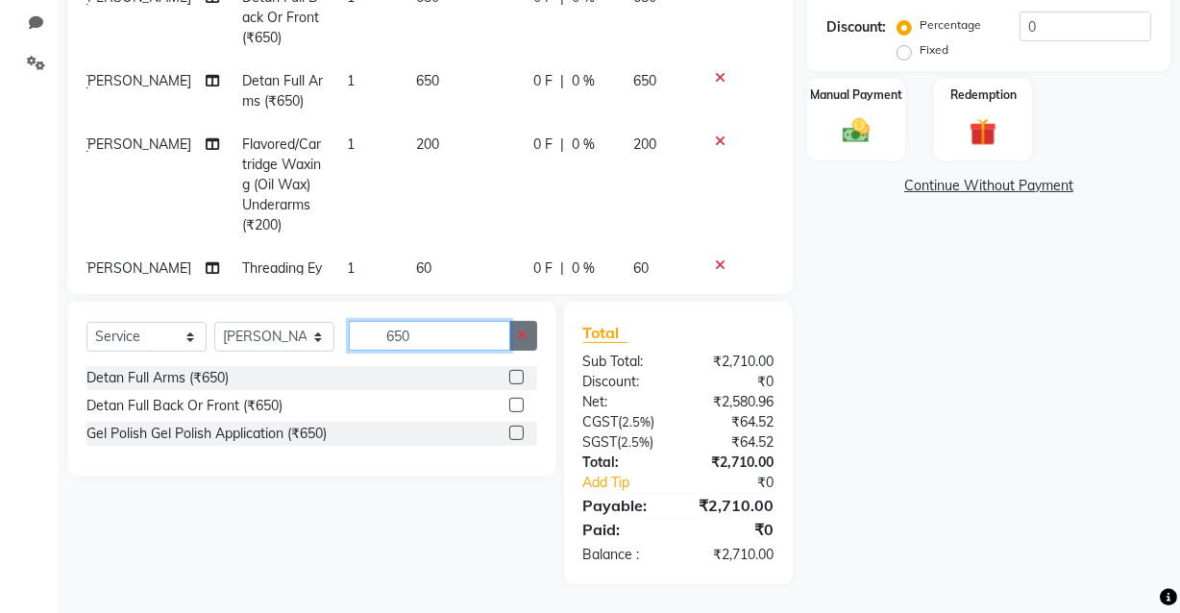
type input "650"
click at [527, 332] on icon "button" at bounding box center [523, 335] width 11 height 13
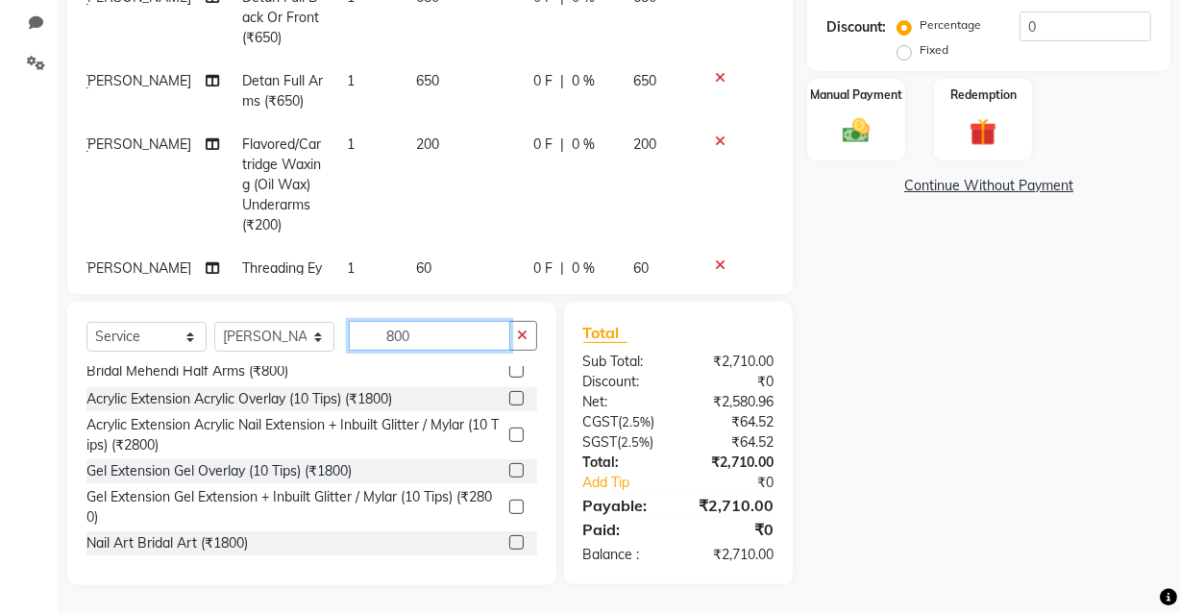
scroll to position [0, 0]
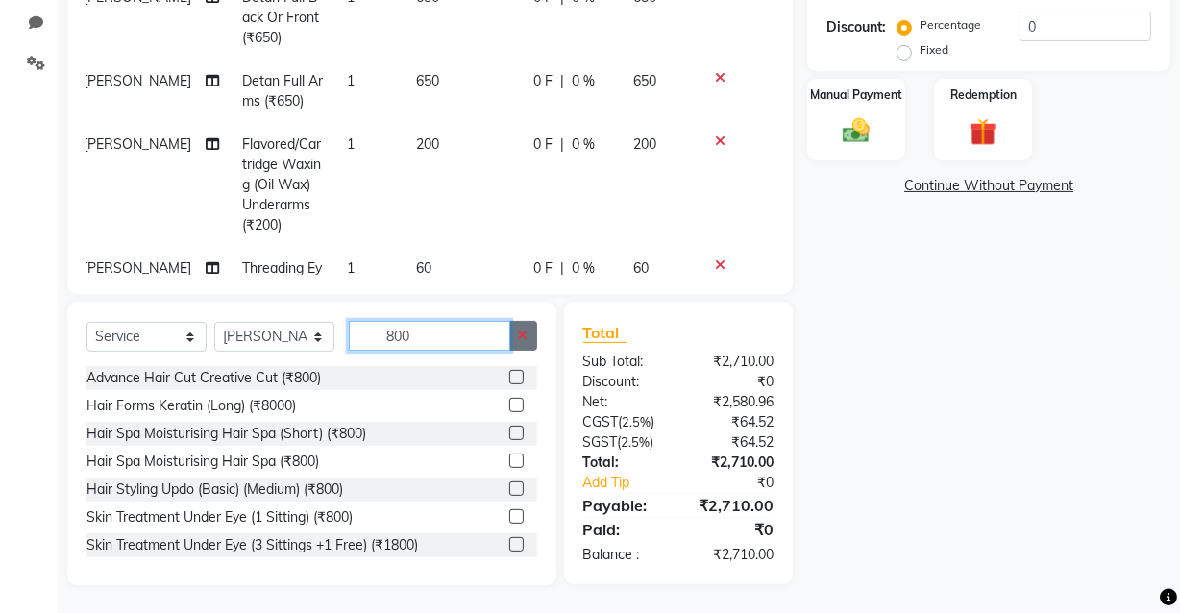
type input "800"
click at [524, 343] on button "button" at bounding box center [523, 336] width 28 height 30
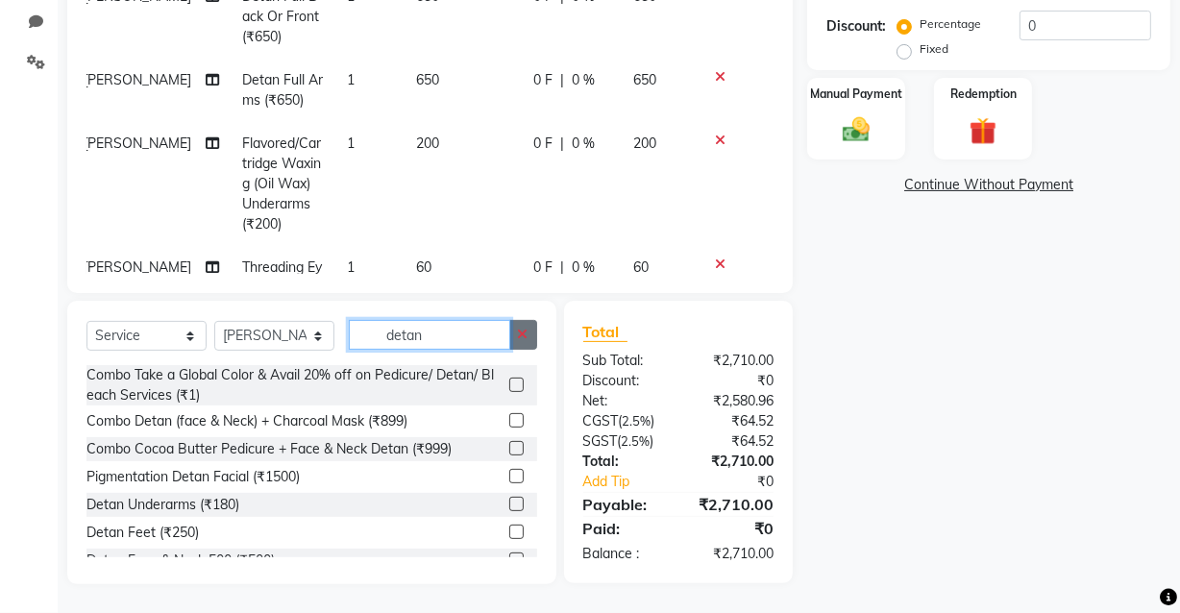
type input "detan"
click at [531, 340] on button "button" at bounding box center [523, 335] width 28 height 30
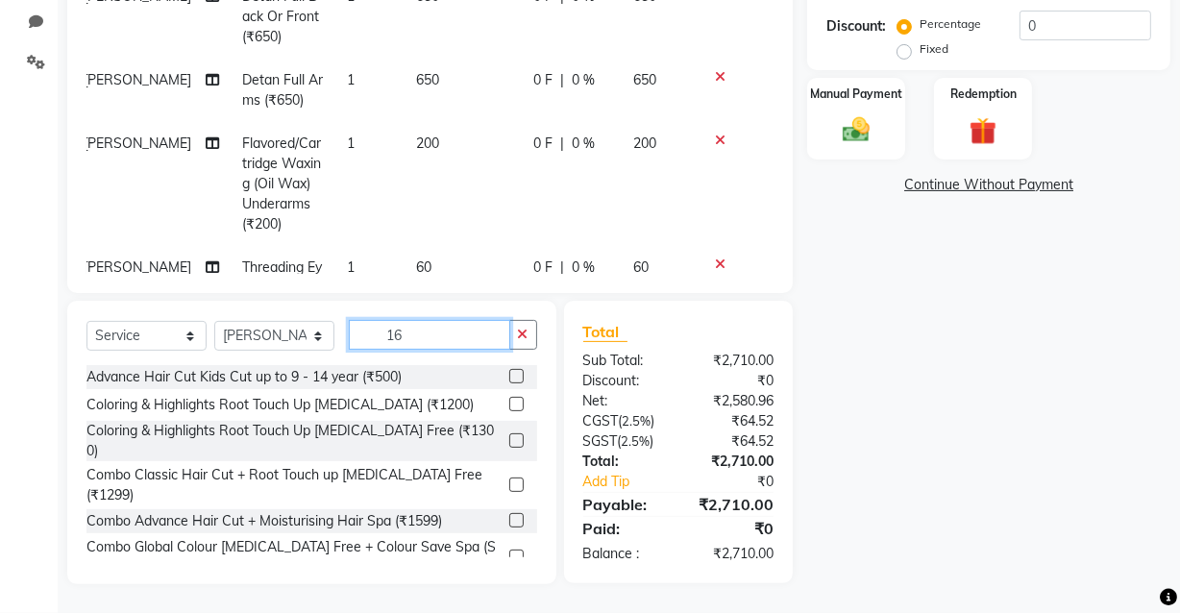
scroll to position [444, 0]
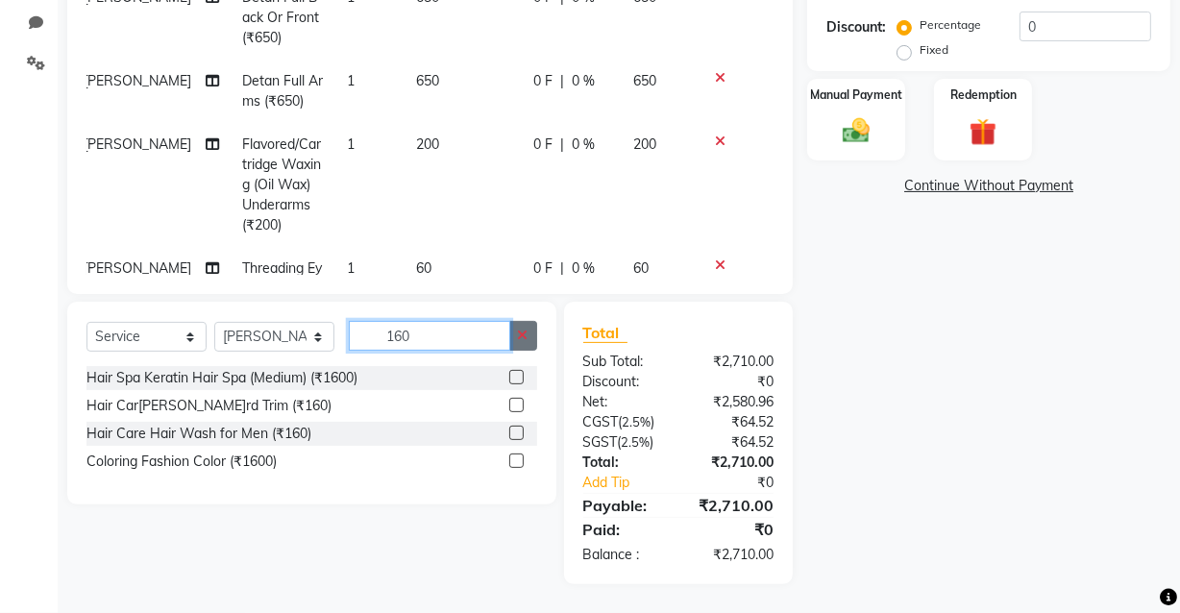
type input "160"
click at [527, 336] on icon "button" at bounding box center [523, 335] width 11 height 13
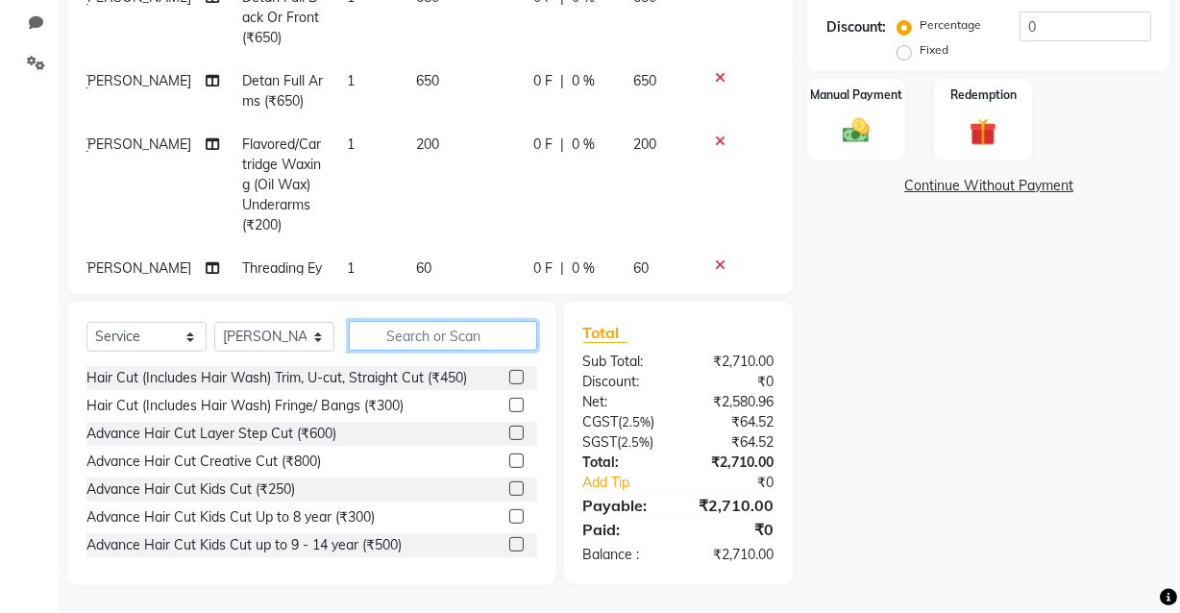
type input "u"
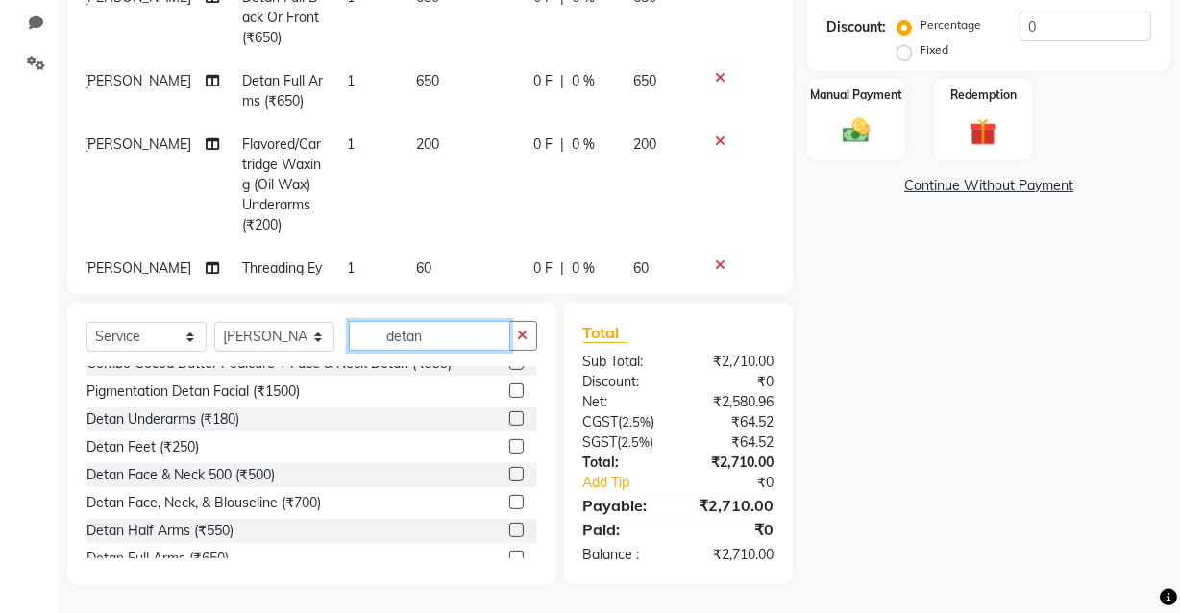
scroll to position [174, 0]
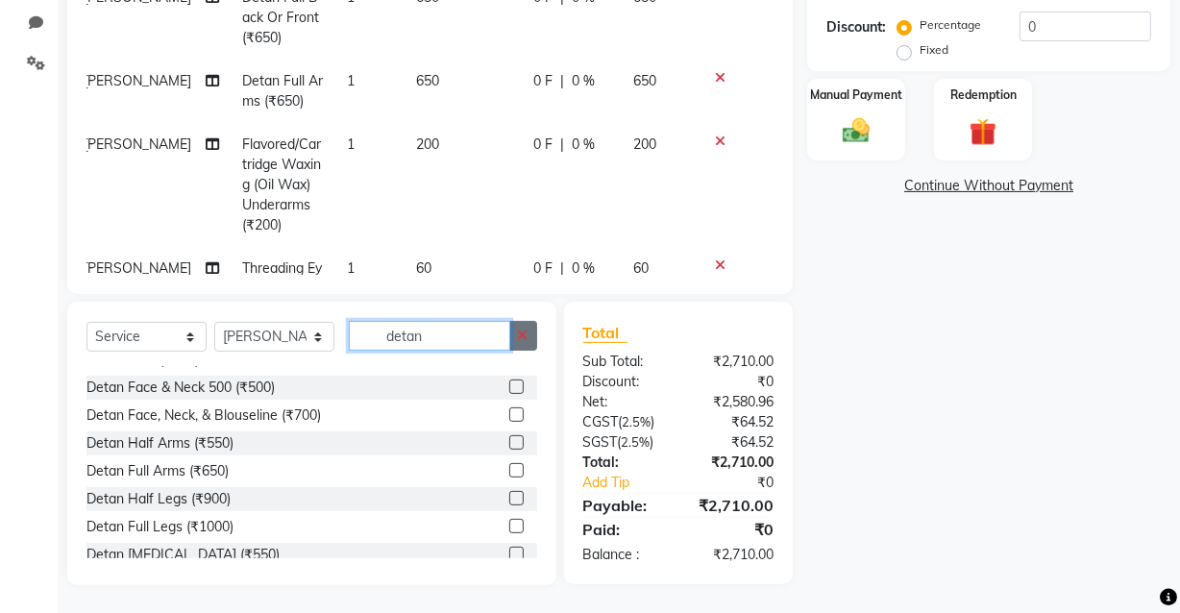
type input "detan"
click at [525, 338] on icon "button" at bounding box center [523, 335] width 11 height 13
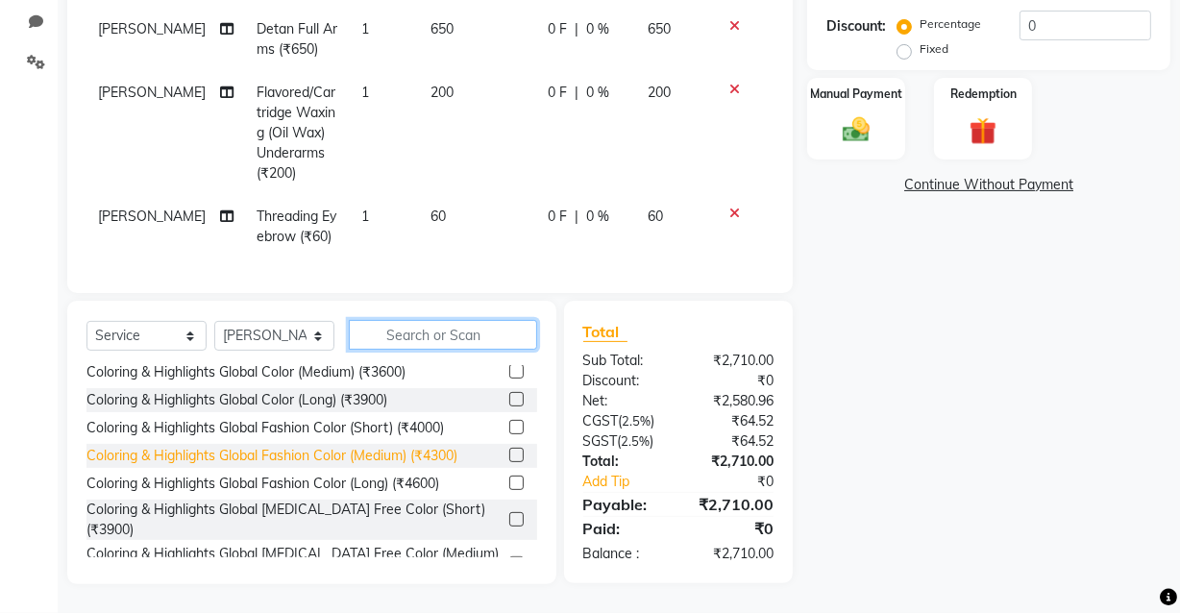
scroll to position [436, 0]
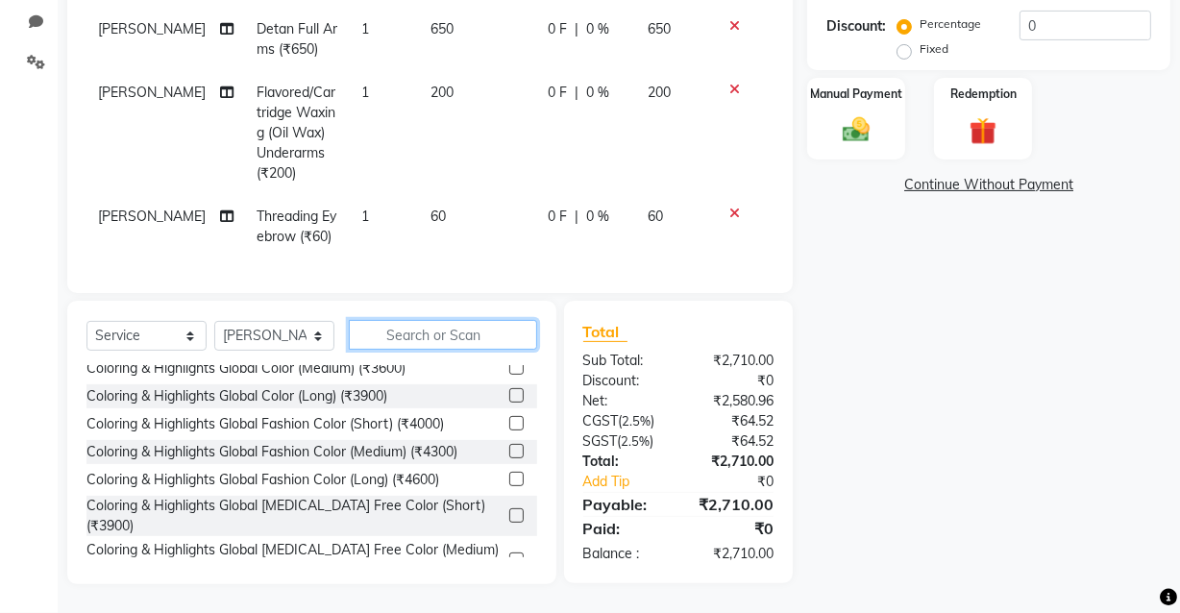
click at [393, 329] on input "text" at bounding box center [443, 335] width 188 height 30
click at [421, 332] on input "text" at bounding box center [443, 335] width 188 height 30
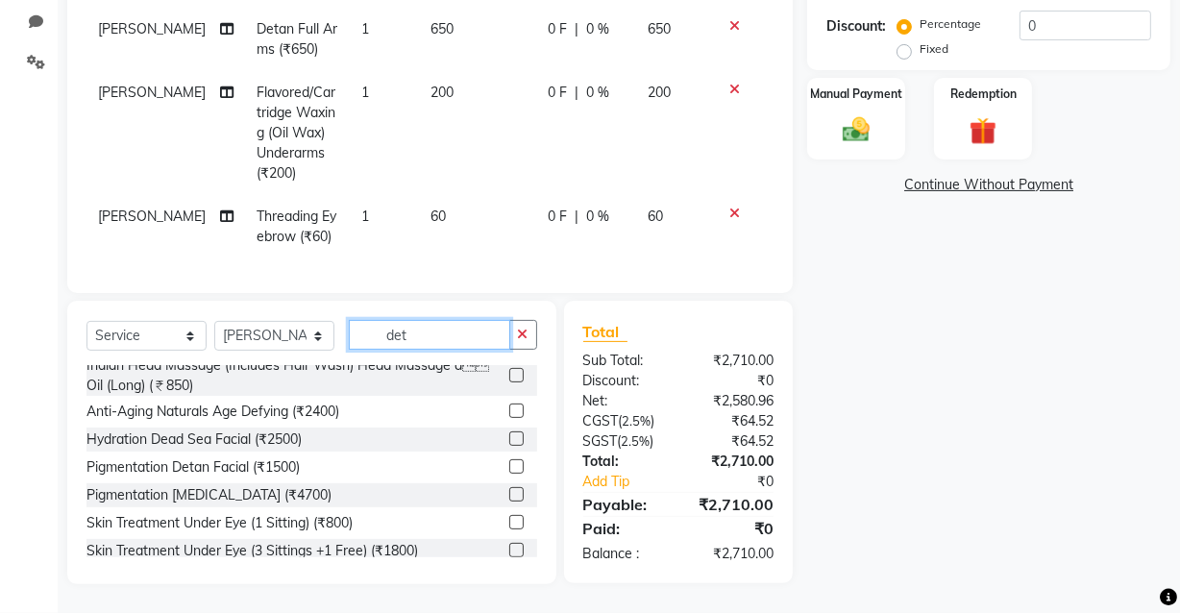
scroll to position [10, 0]
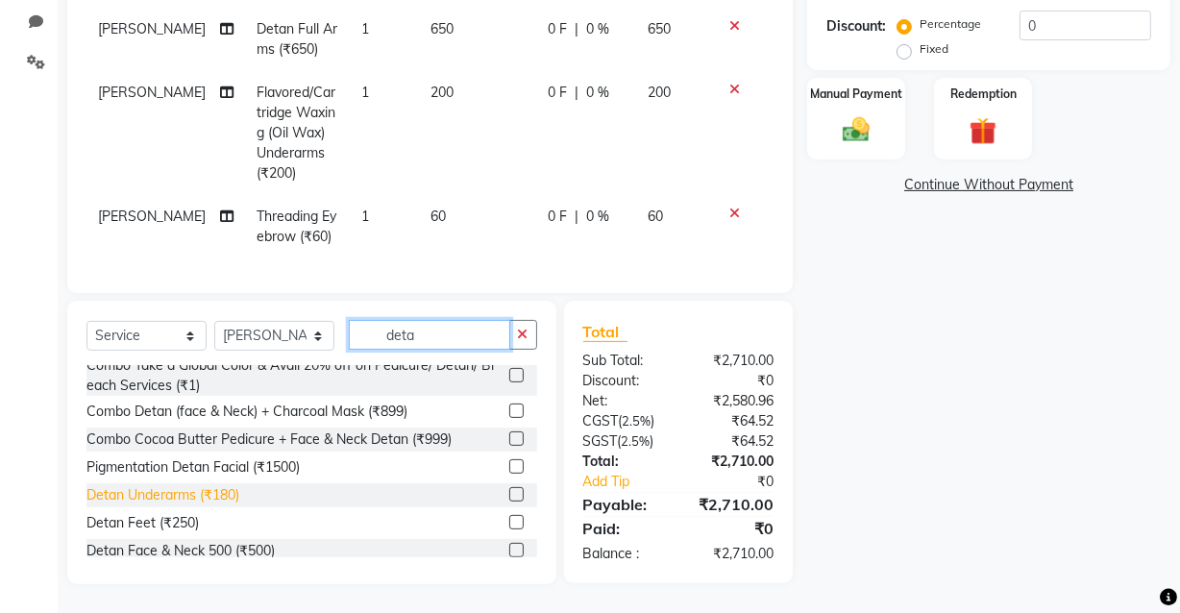
type input "deta"
click at [216, 493] on div "Detan Underarms (₹180)" at bounding box center [162, 495] width 153 height 20
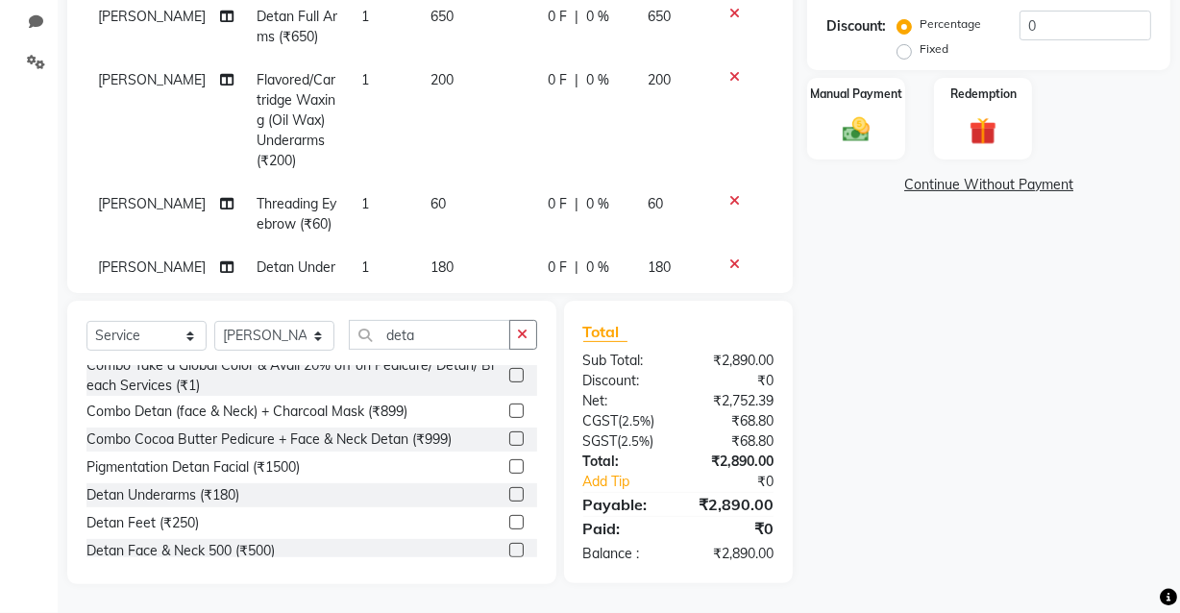
click at [509, 492] on label at bounding box center [516, 494] width 14 height 14
click at [509, 492] on input "checkbox" at bounding box center [515, 495] width 12 height 12
checkbox input "false"
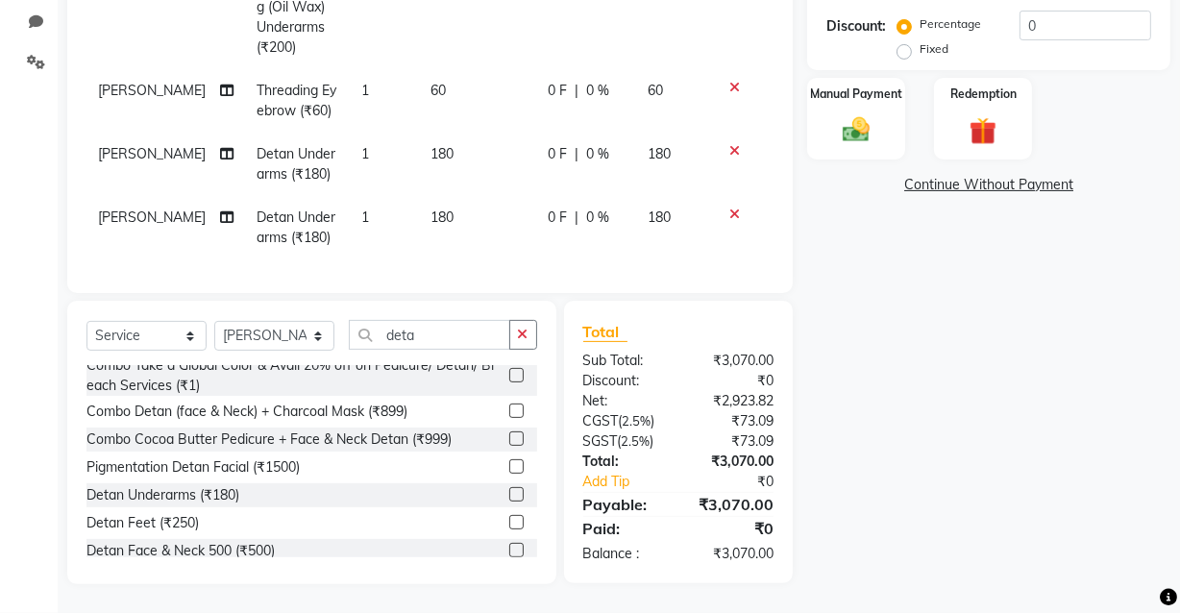
scroll to position [235, 0]
click at [729, 207] on icon at bounding box center [734, 213] width 11 height 13
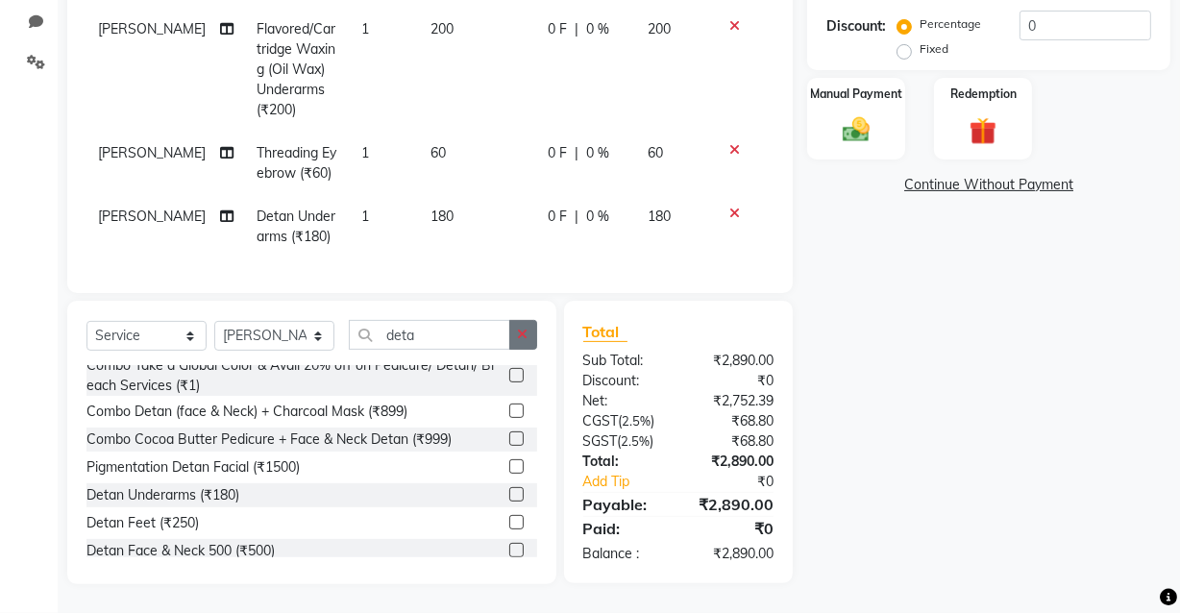
click at [526, 336] on icon "button" at bounding box center [523, 334] width 11 height 13
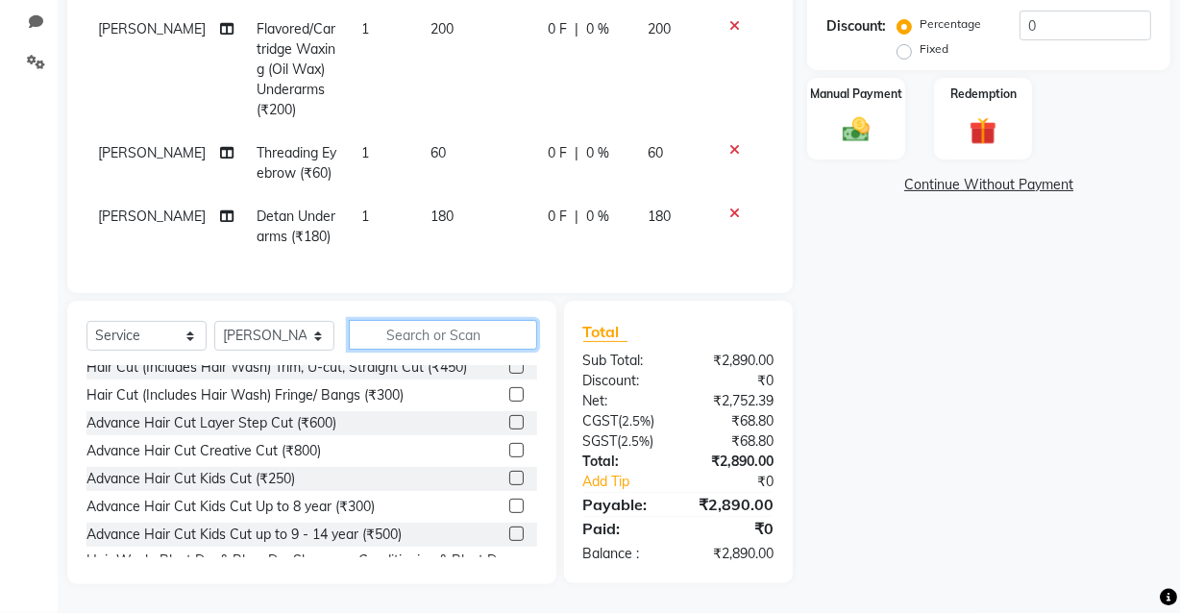
scroll to position [1080, 0]
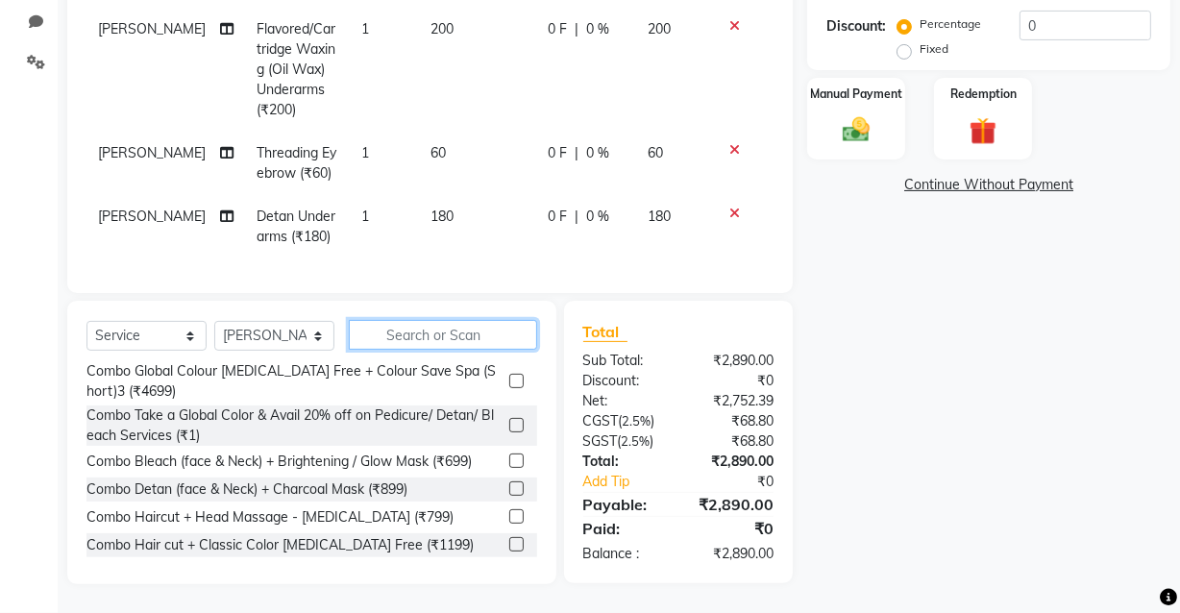
click at [399, 332] on input "text" at bounding box center [443, 335] width 188 height 30
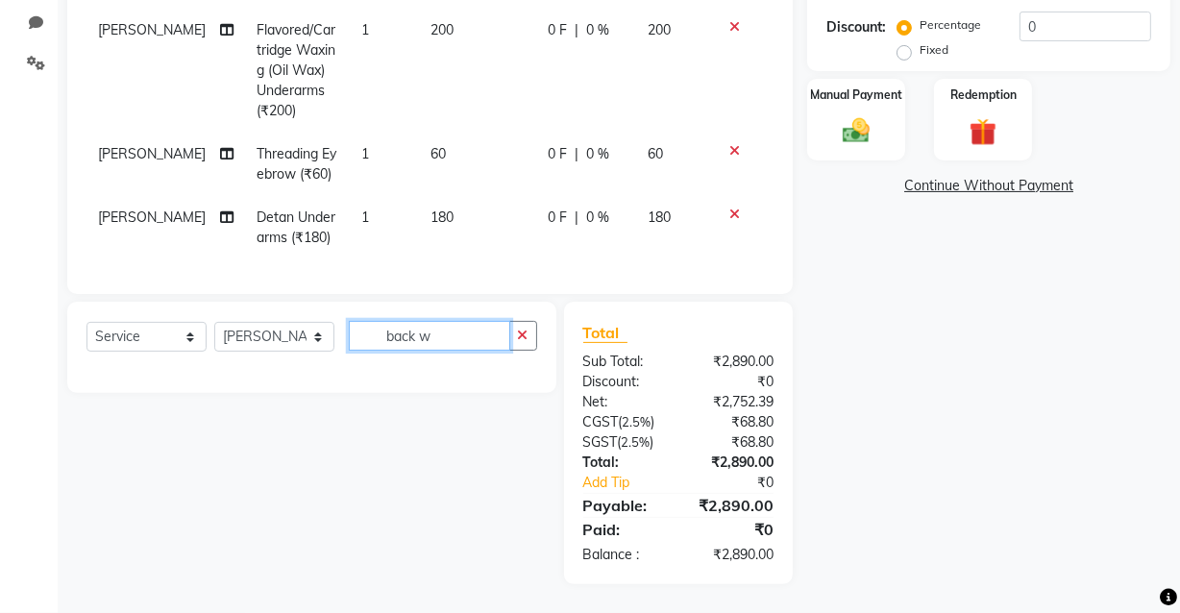
scroll to position [444, 0]
type input "b"
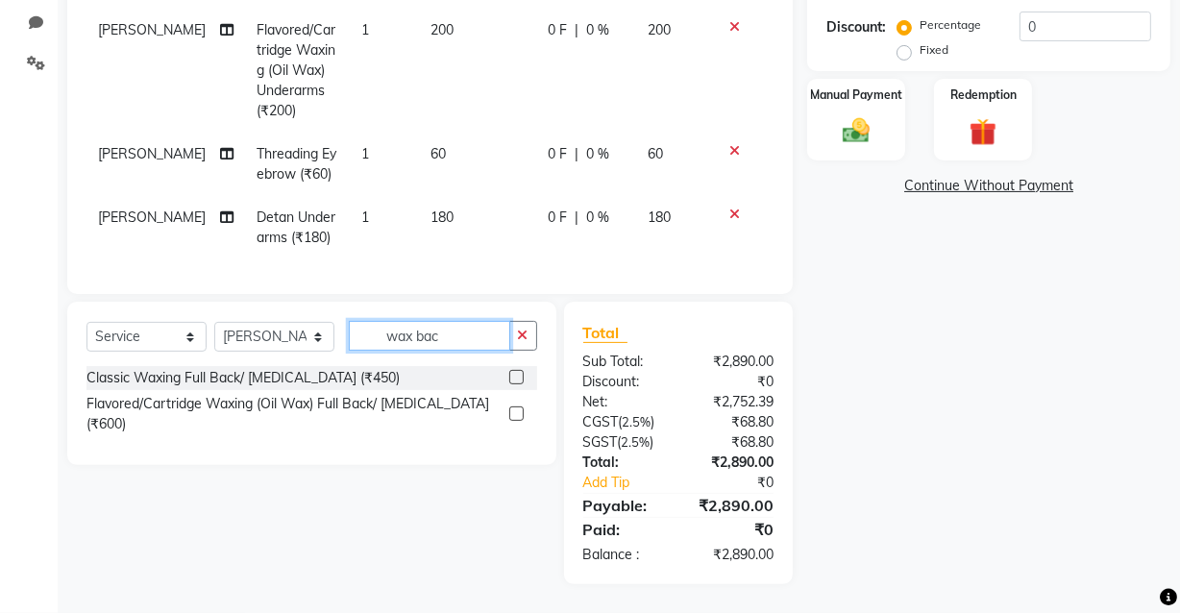
type input "wax bac"
click at [515, 407] on label at bounding box center [516, 414] width 14 height 14
click at [515, 408] on input "checkbox" at bounding box center [515, 414] width 12 height 12
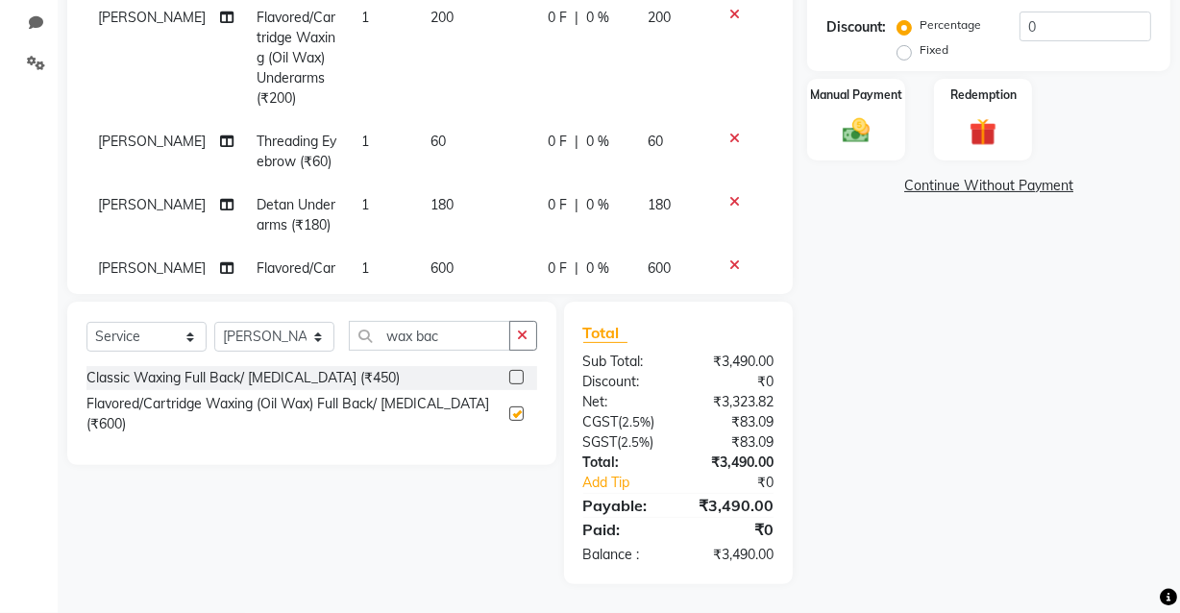
scroll to position [235, 0]
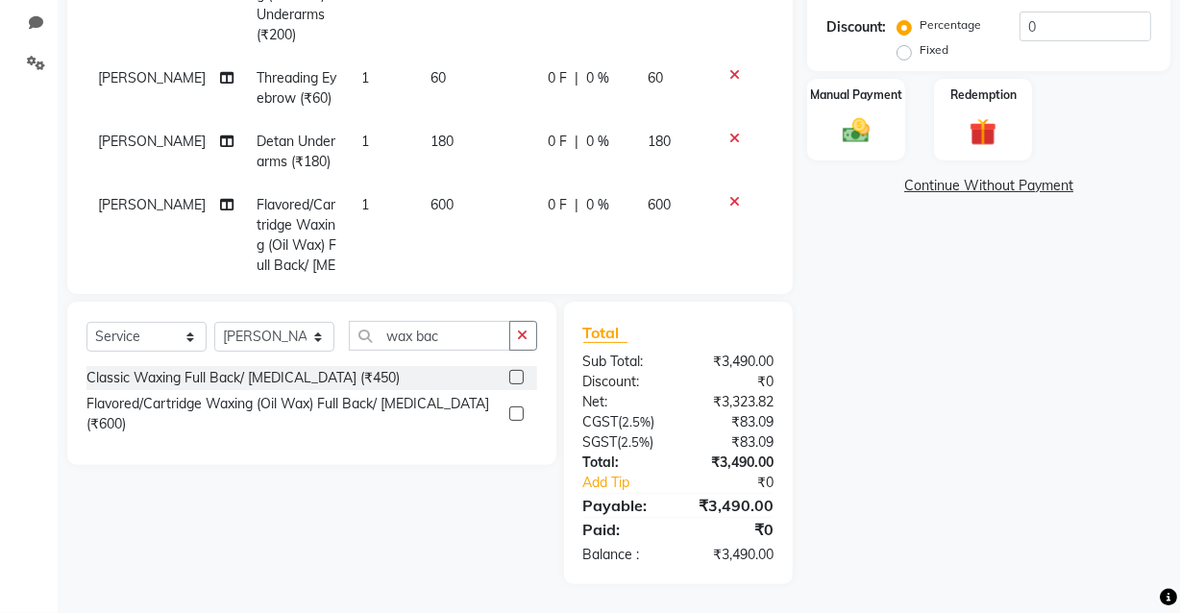
checkbox input "false"
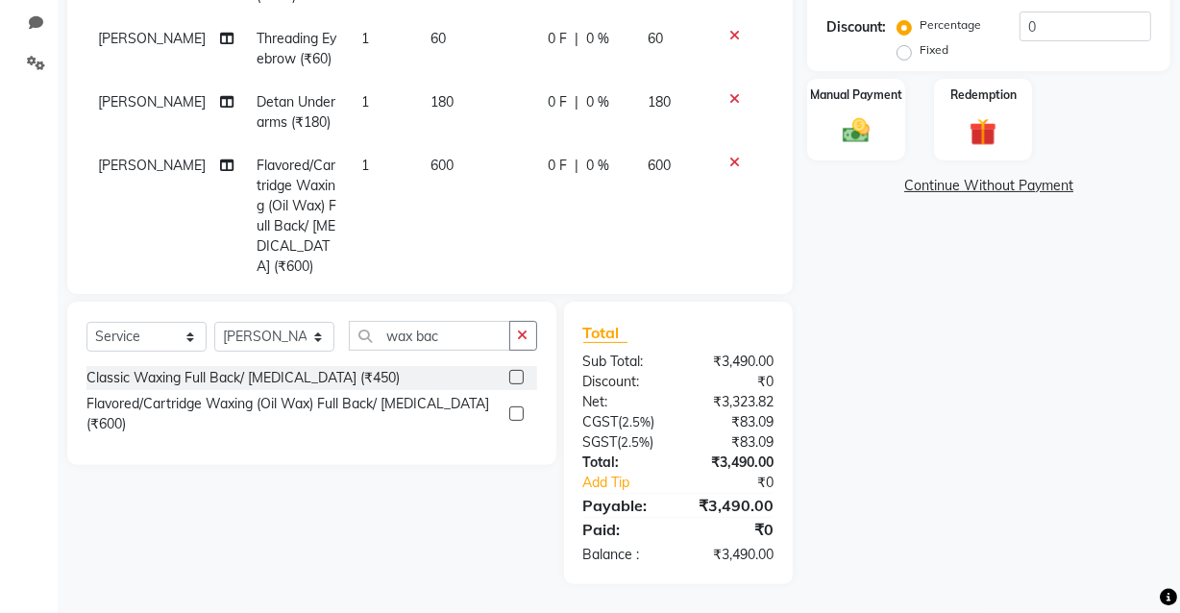
scroll to position [295, 0]
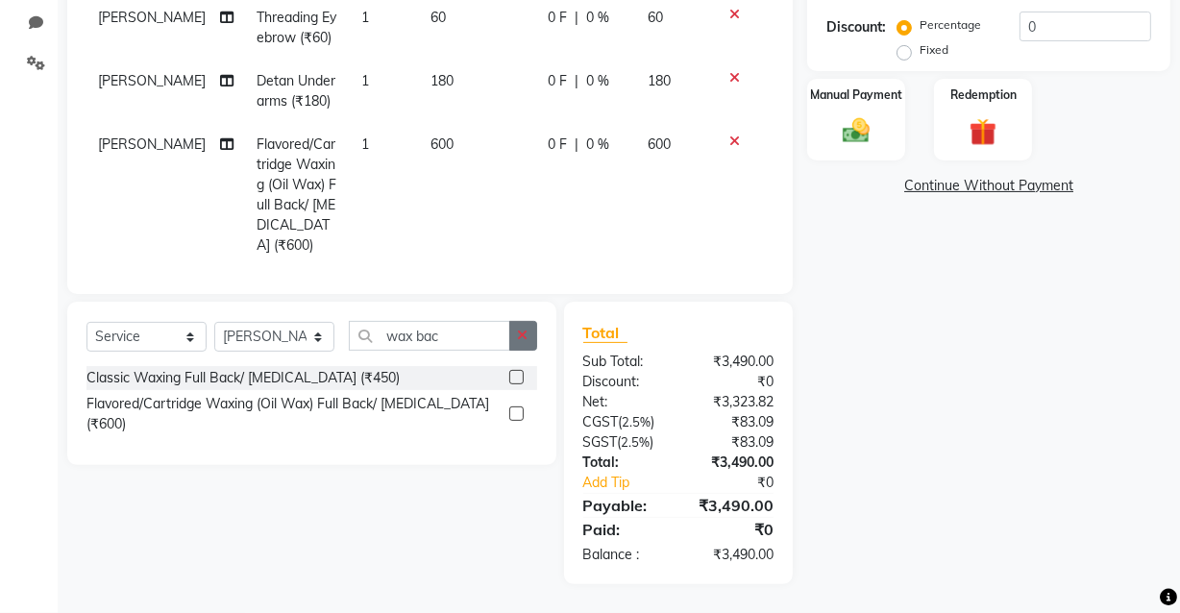
click at [521, 333] on icon "button" at bounding box center [523, 335] width 11 height 13
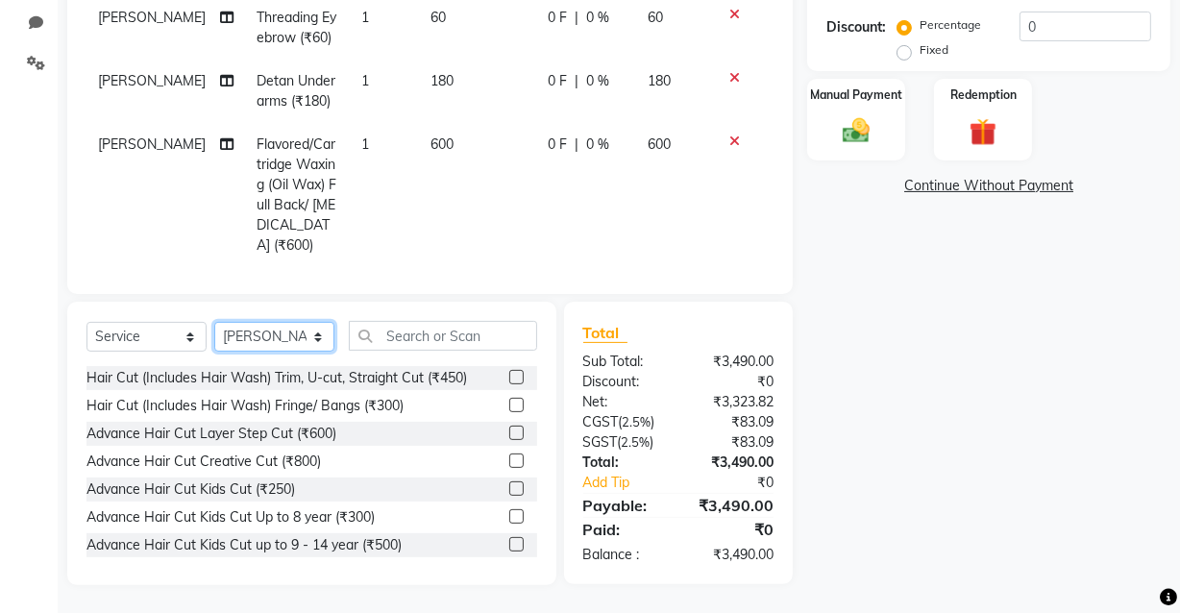
click at [319, 337] on select "Select Stylist [PERSON_NAME] [PERSON_NAME] Manager mukesh sen Pradeep reshwal […" at bounding box center [274, 337] width 120 height 30
select select "89188"
click at [214, 322] on select "Select Stylist [PERSON_NAME] [PERSON_NAME] Manager mukesh sen Pradeep reshwal […" at bounding box center [274, 337] width 120 height 30
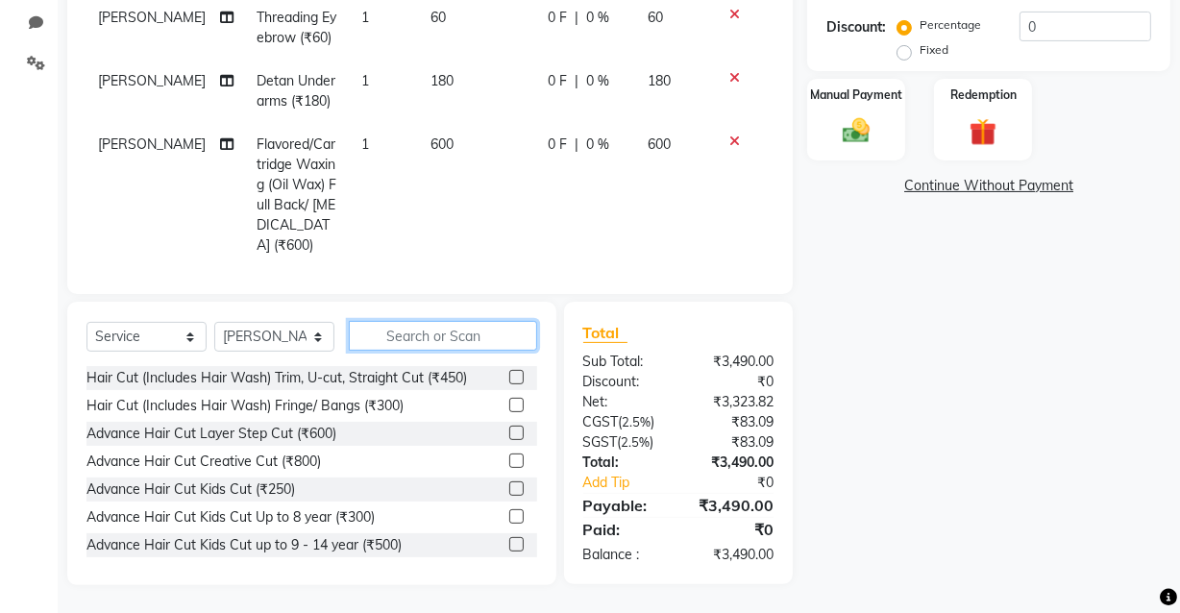
click at [392, 334] on input "text" at bounding box center [443, 336] width 188 height 30
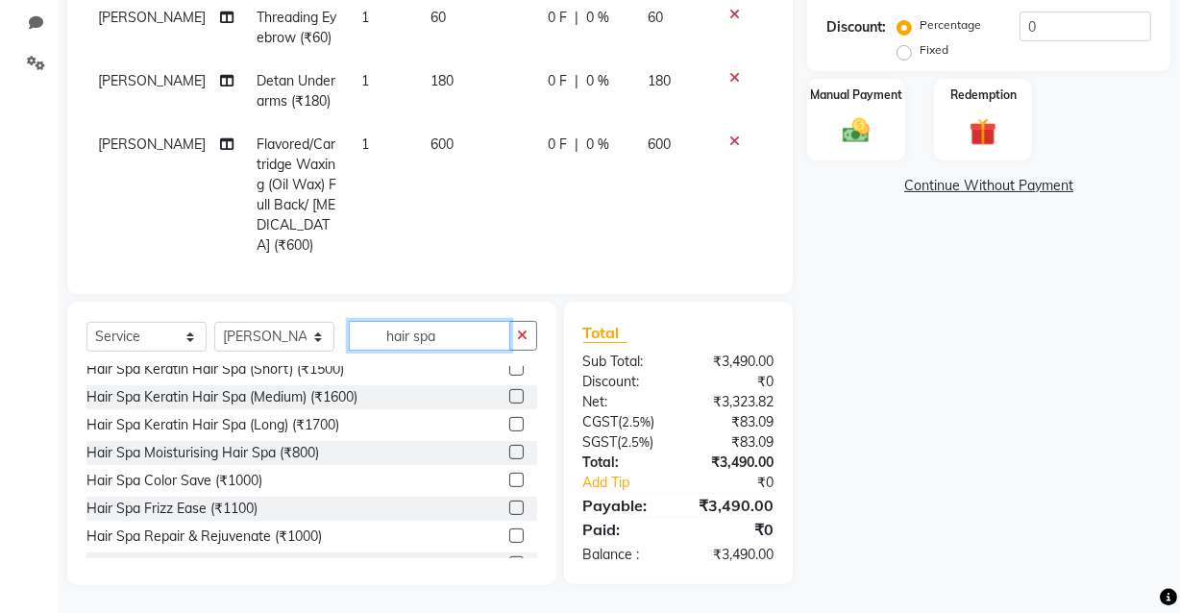
scroll to position [524, 0]
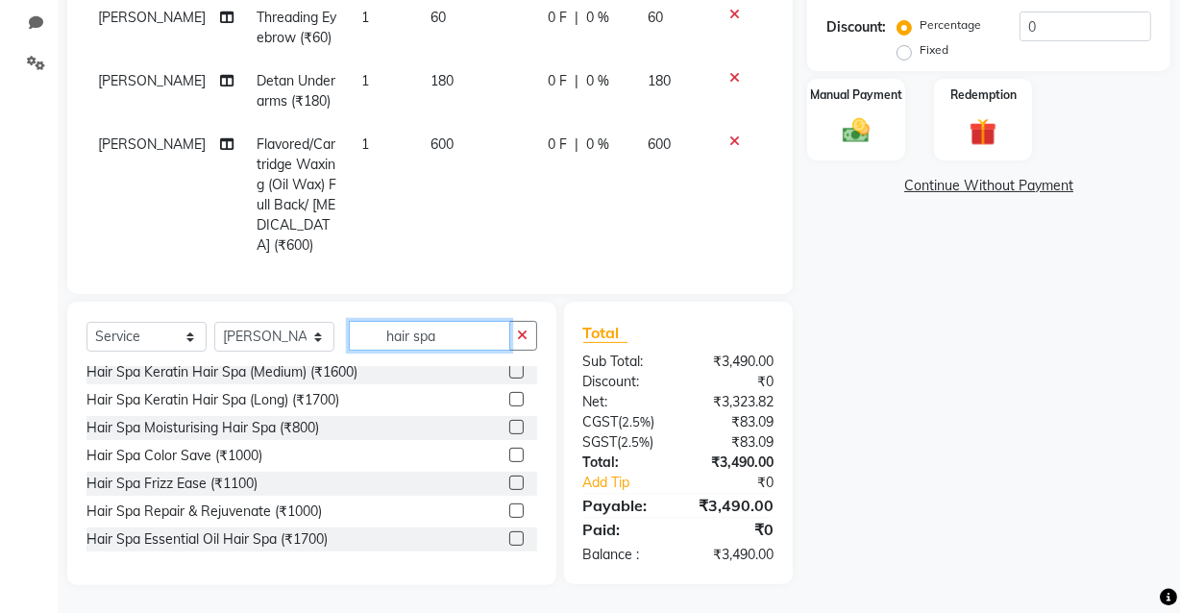
type input "hair spa"
click at [509, 371] on label at bounding box center [516, 371] width 14 height 14
click at [509, 371] on input "checkbox" at bounding box center [515, 372] width 12 height 12
checkbox input "false"
click at [729, 137] on icon at bounding box center [734, 141] width 11 height 13
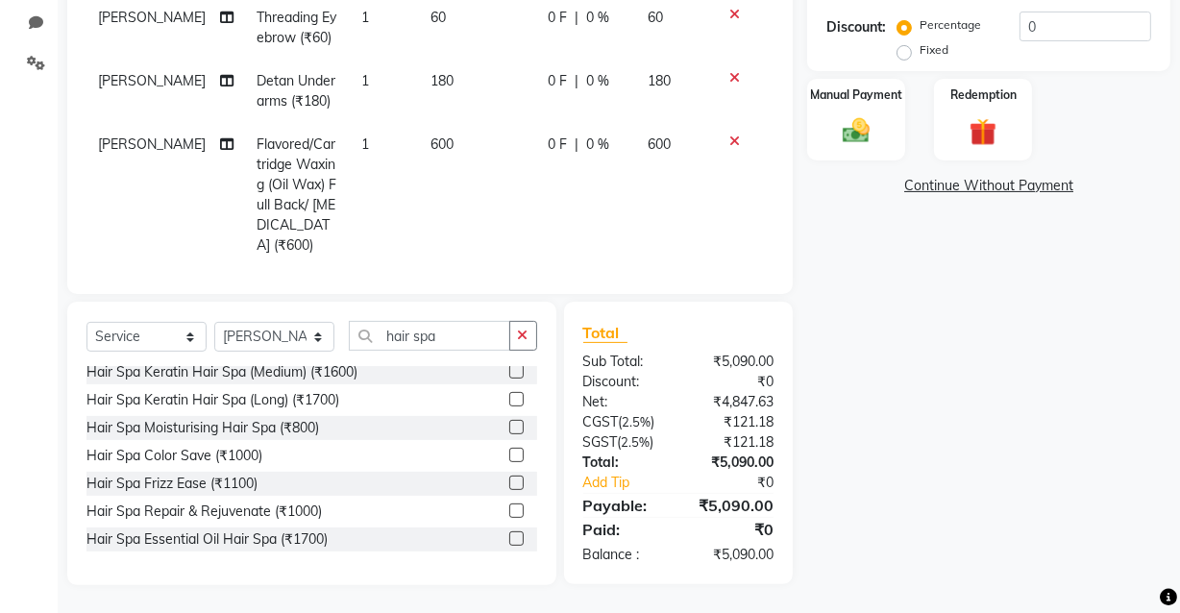
scroll to position [275, 0]
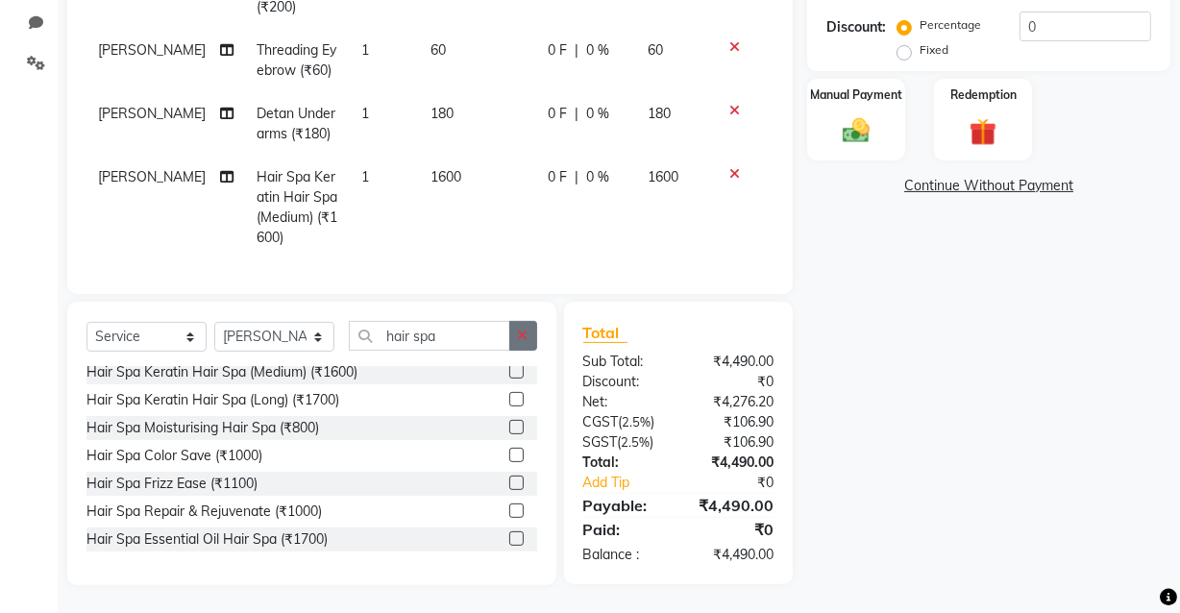
click at [522, 340] on icon "button" at bounding box center [523, 335] width 11 height 13
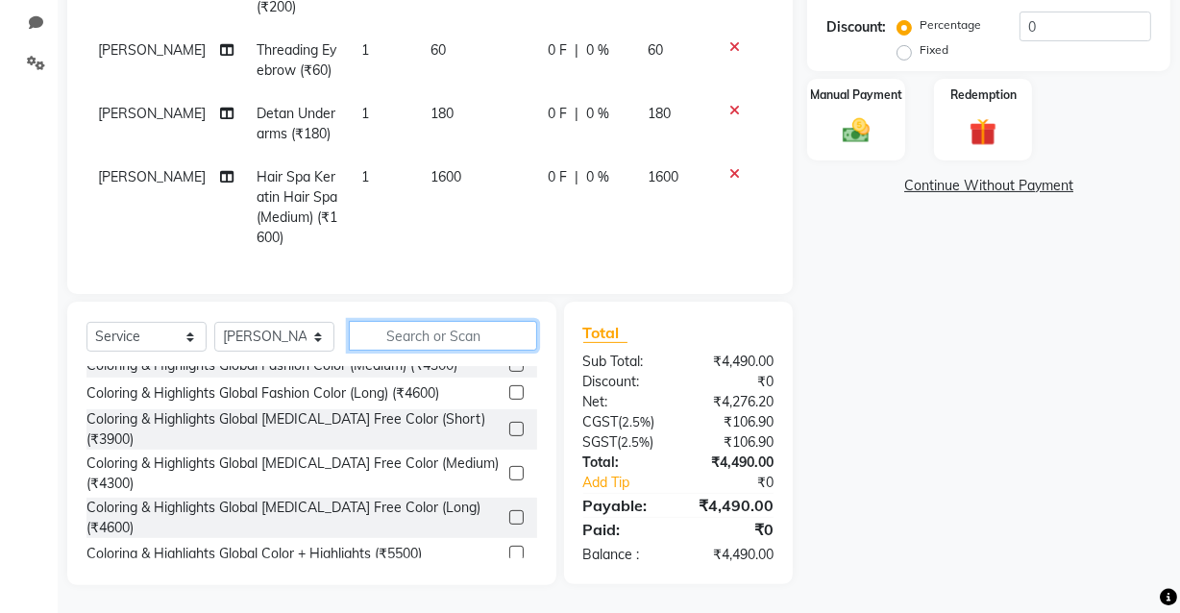
click at [466, 336] on input "text" at bounding box center [443, 336] width 188 height 30
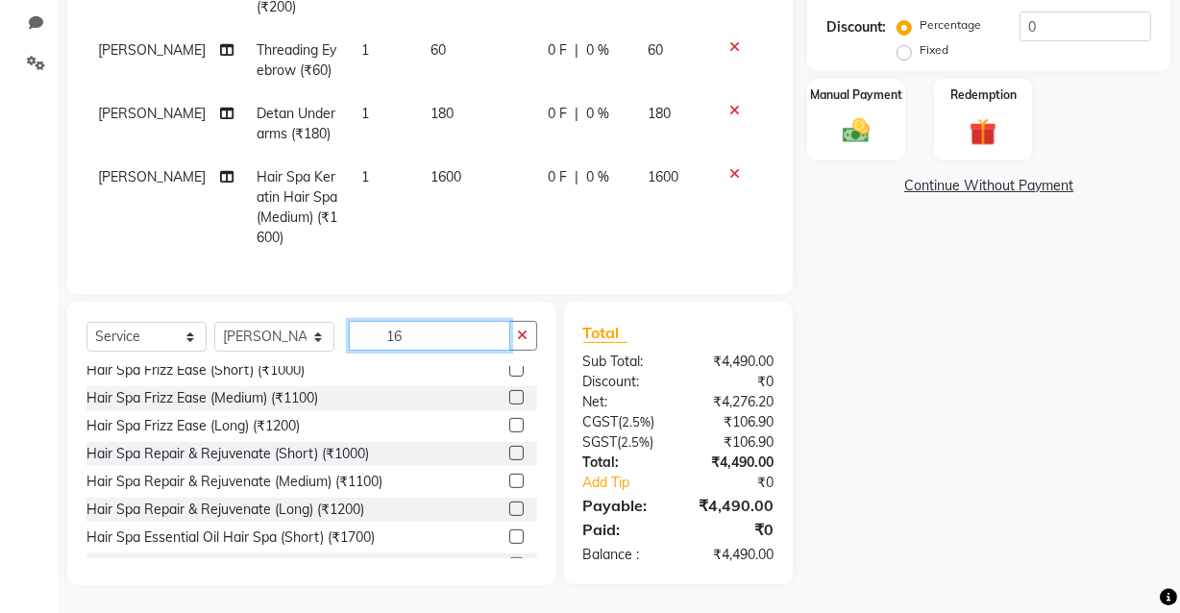
scroll to position [0, 0]
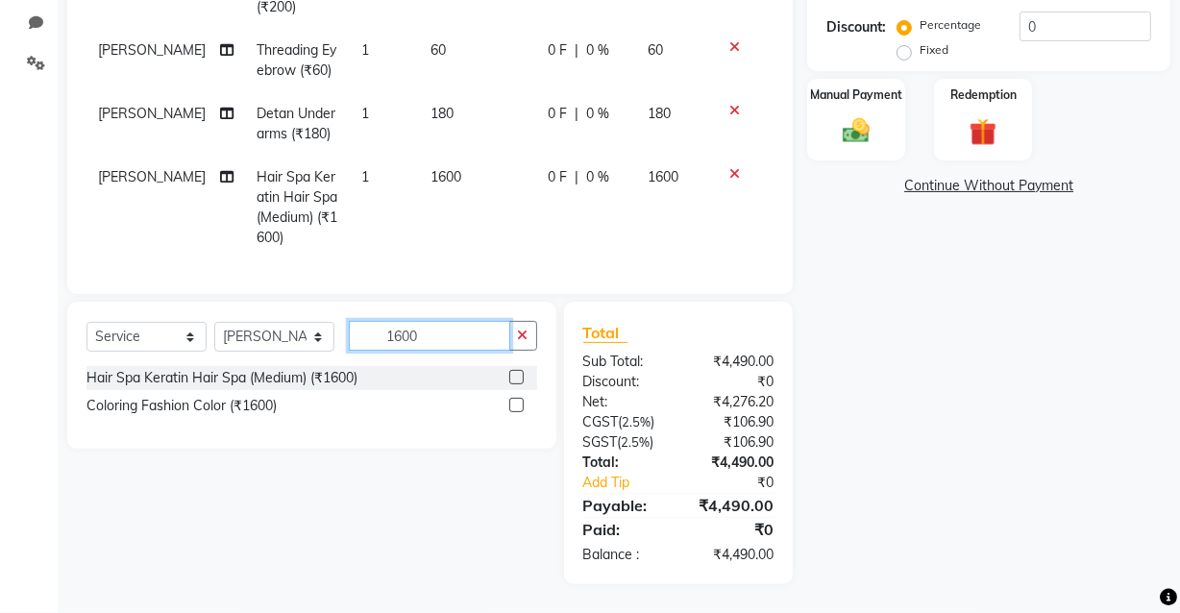
type input "1600"
click at [518, 376] on label at bounding box center [516, 377] width 14 height 14
click at [518, 376] on input "checkbox" at bounding box center [515, 378] width 12 height 12
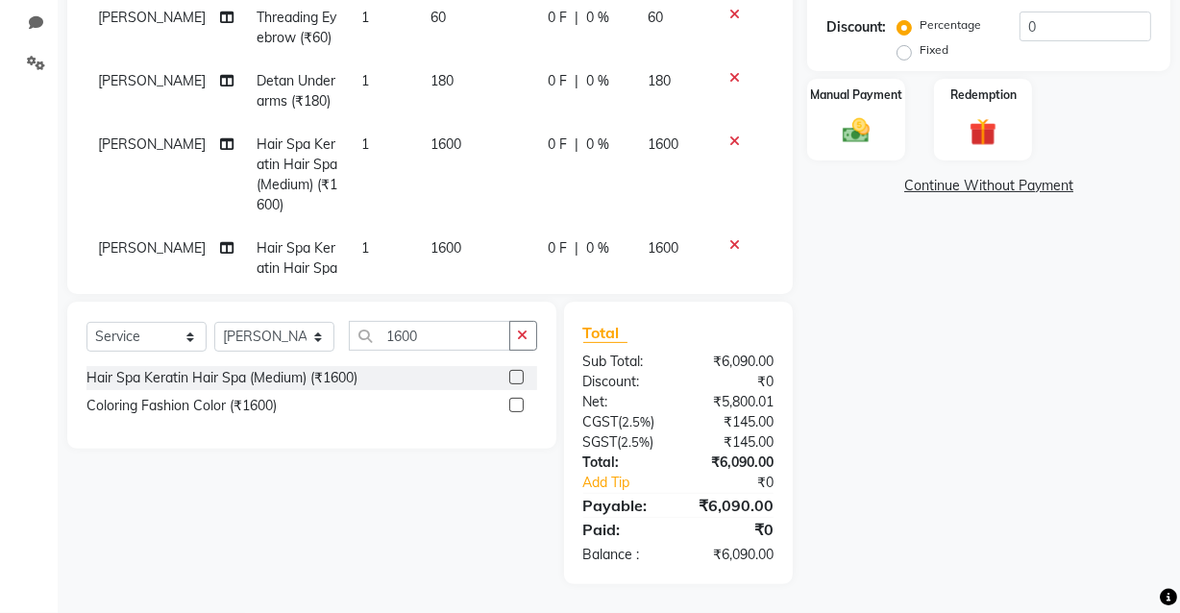
checkbox input "false"
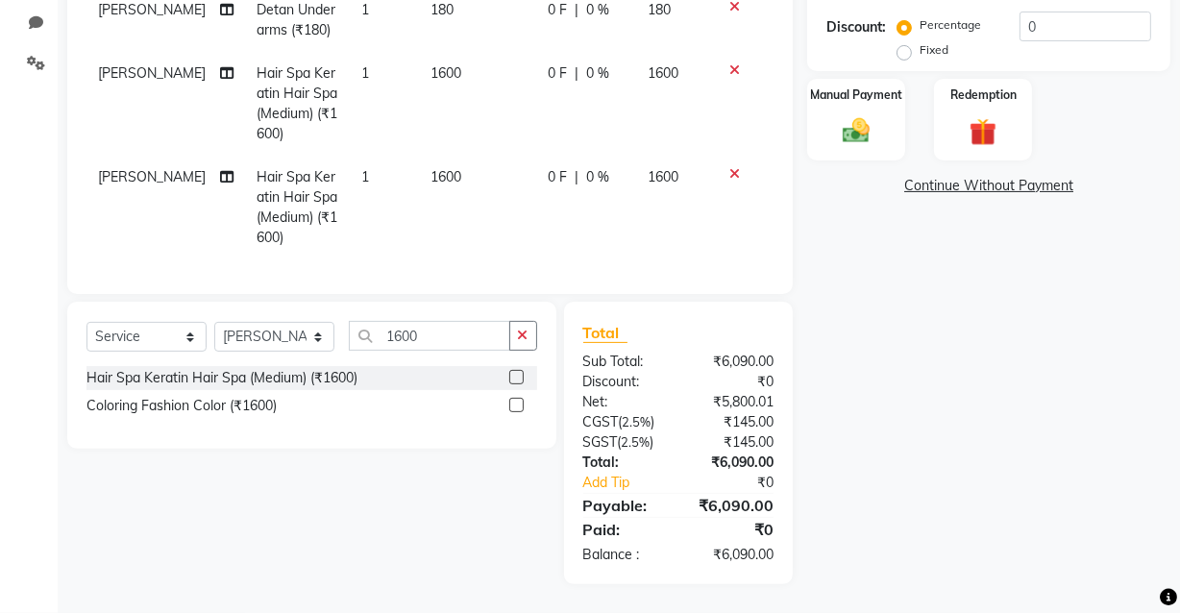
click at [729, 63] on icon at bounding box center [734, 69] width 11 height 13
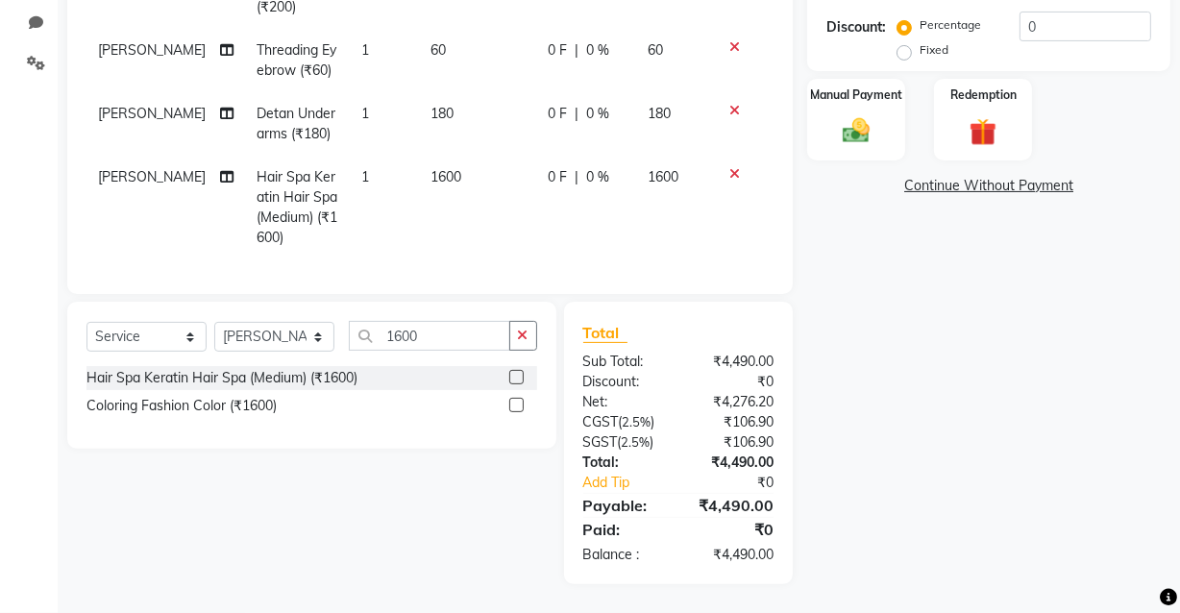
scroll to position [275, 0]
click at [520, 339] on icon "button" at bounding box center [523, 335] width 11 height 13
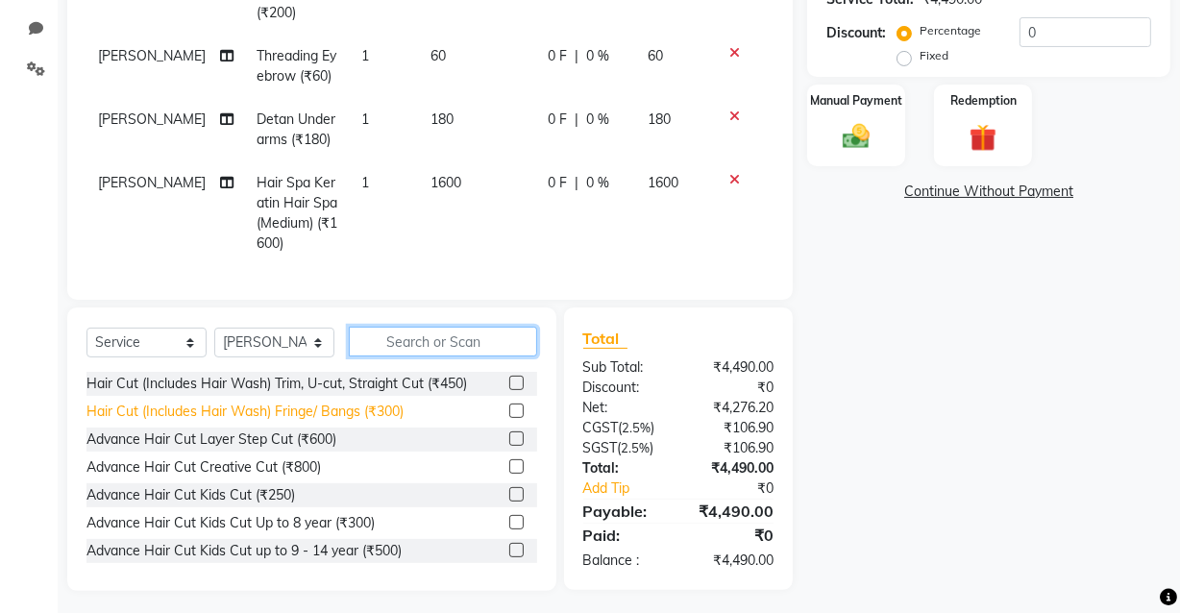
scroll to position [445, 0]
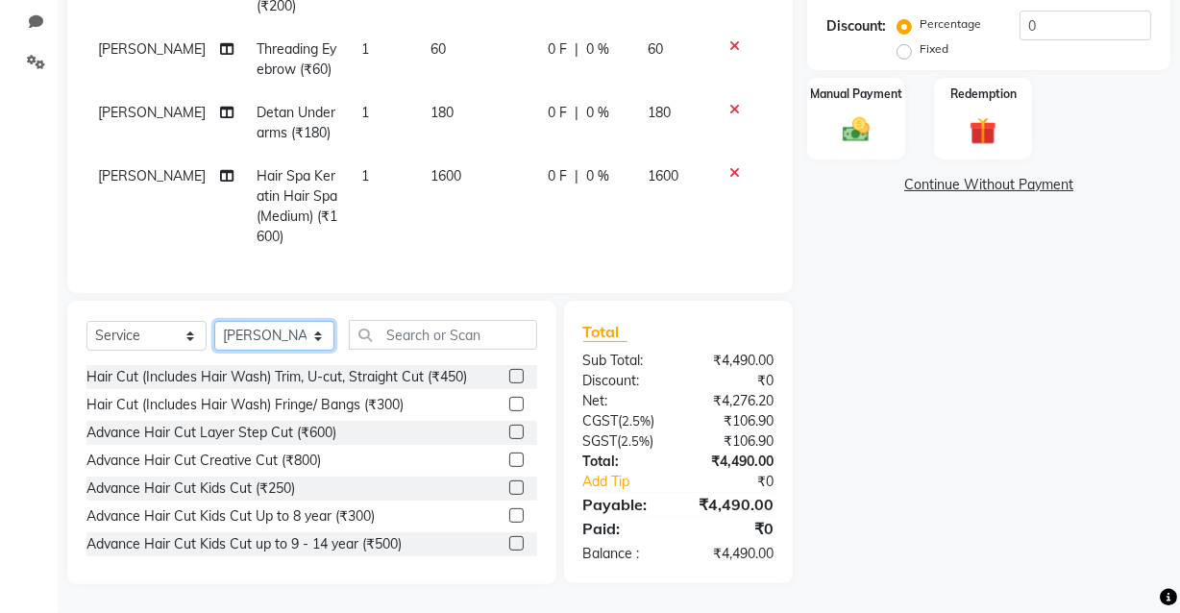
click at [289, 334] on select "Select Stylist [PERSON_NAME] [PERSON_NAME] Manager mukesh sen Pradeep reshwal […" at bounding box center [274, 336] width 120 height 30
select select "89186"
click at [214, 321] on select "Select Stylist [PERSON_NAME] [PERSON_NAME] Manager mukesh sen Pradeep reshwal […" at bounding box center [274, 336] width 120 height 30
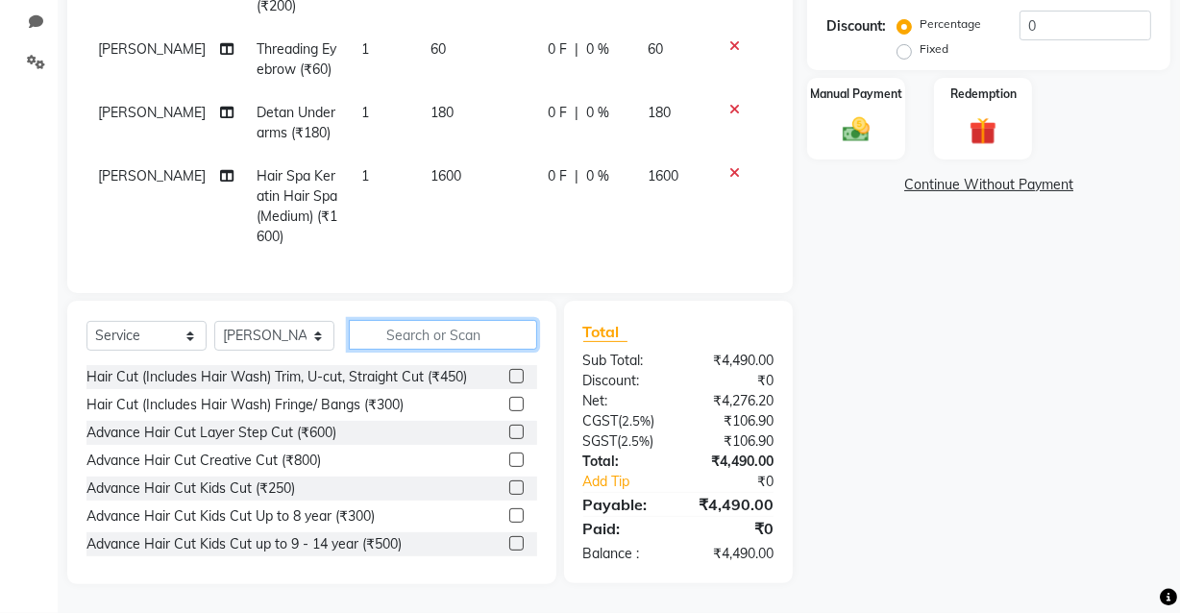
click at [400, 334] on input "text" at bounding box center [443, 335] width 188 height 30
click at [388, 333] on input "text" at bounding box center [443, 335] width 188 height 30
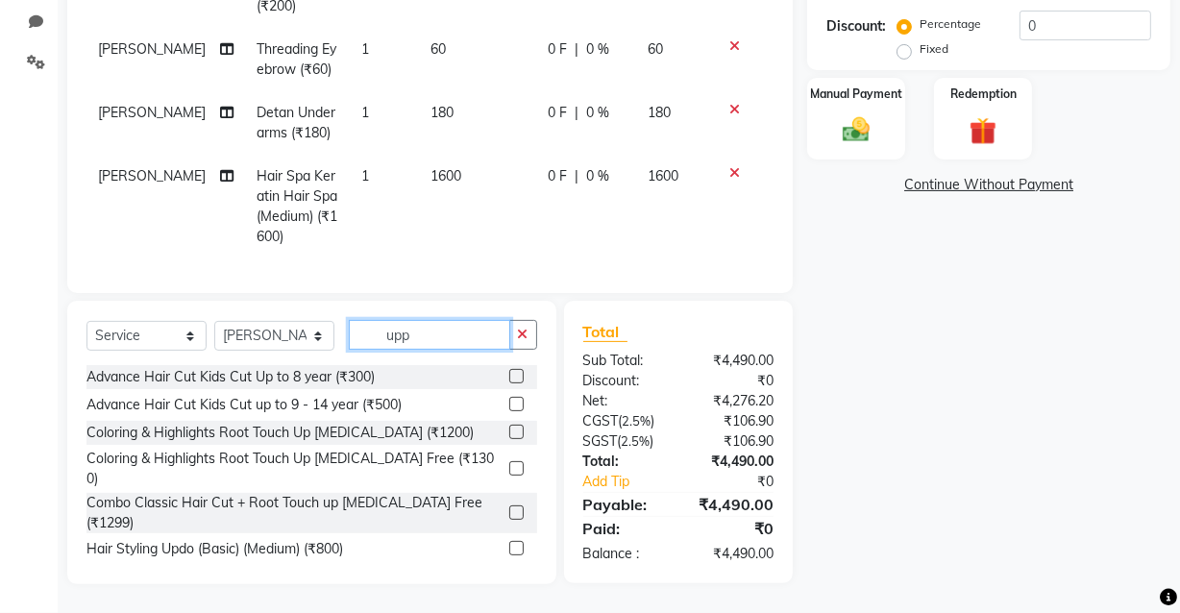
scroll to position [444, 0]
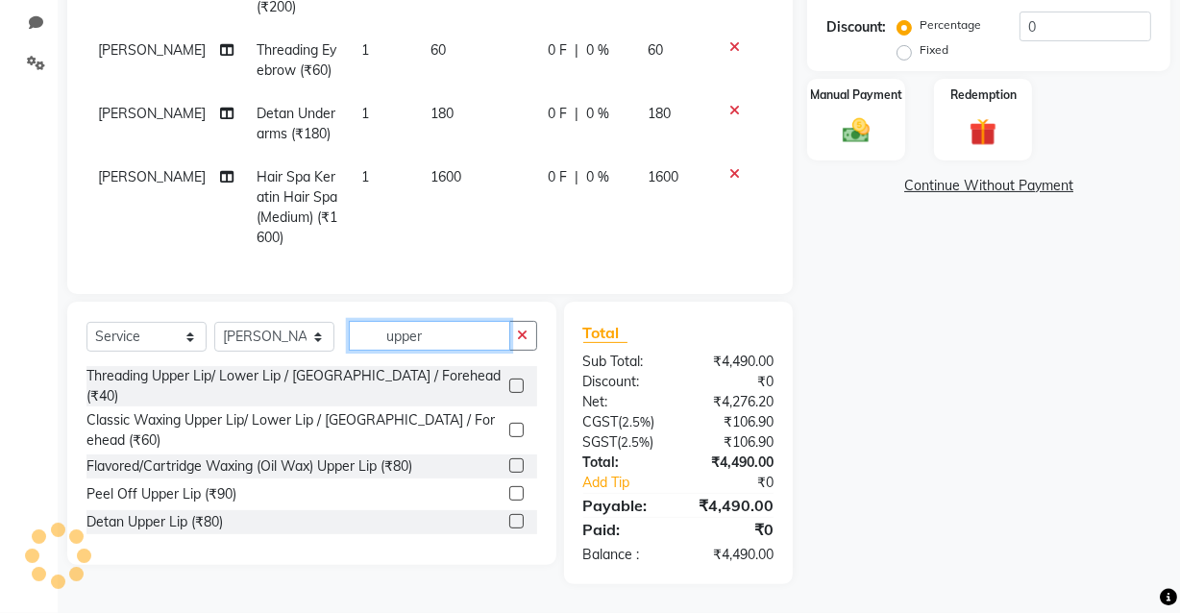
type input "upper"
click at [515, 379] on label at bounding box center [516, 386] width 14 height 14
click at [515, 381] on input "checkbox" at bounding box center [515, 387] width 12 height 12
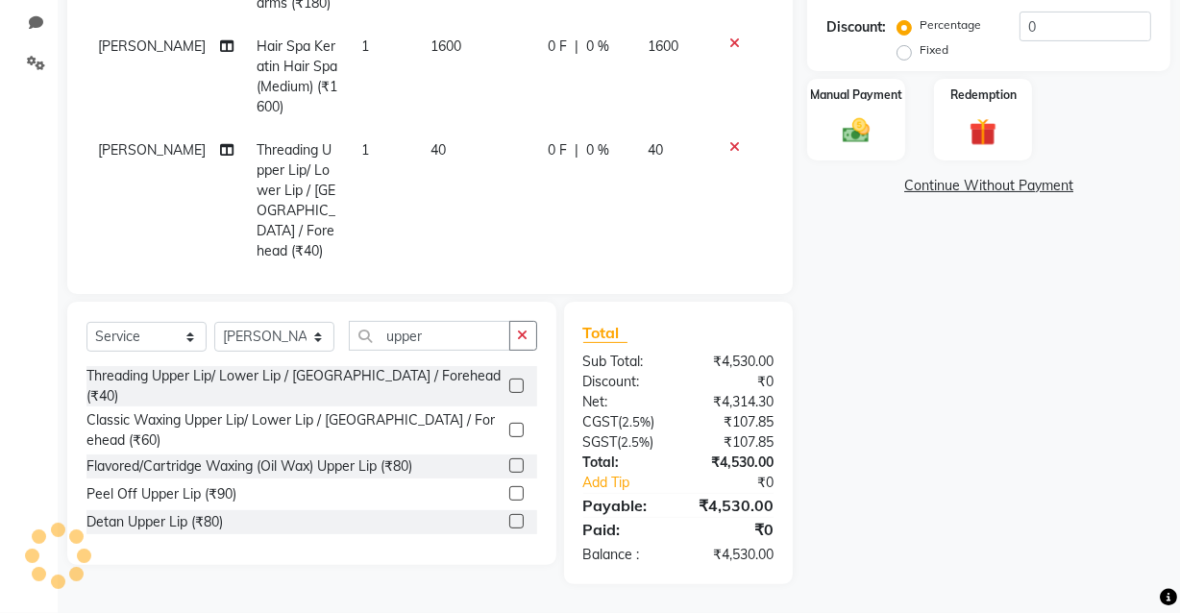
scroll to position [399, 0]
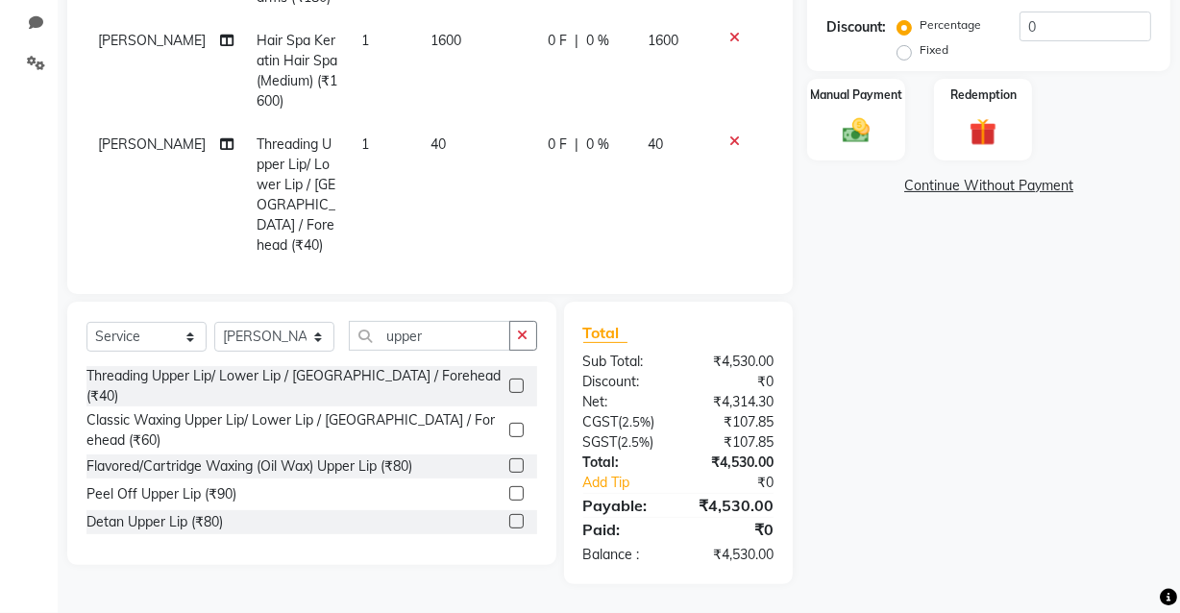
click at [514, 380] on label at bounding box center [516, 386] width 14 height 14
click at [514, 381] on input "checkbox" at bounding box center [515, 387] width 12 height 12
checkbox input "false"
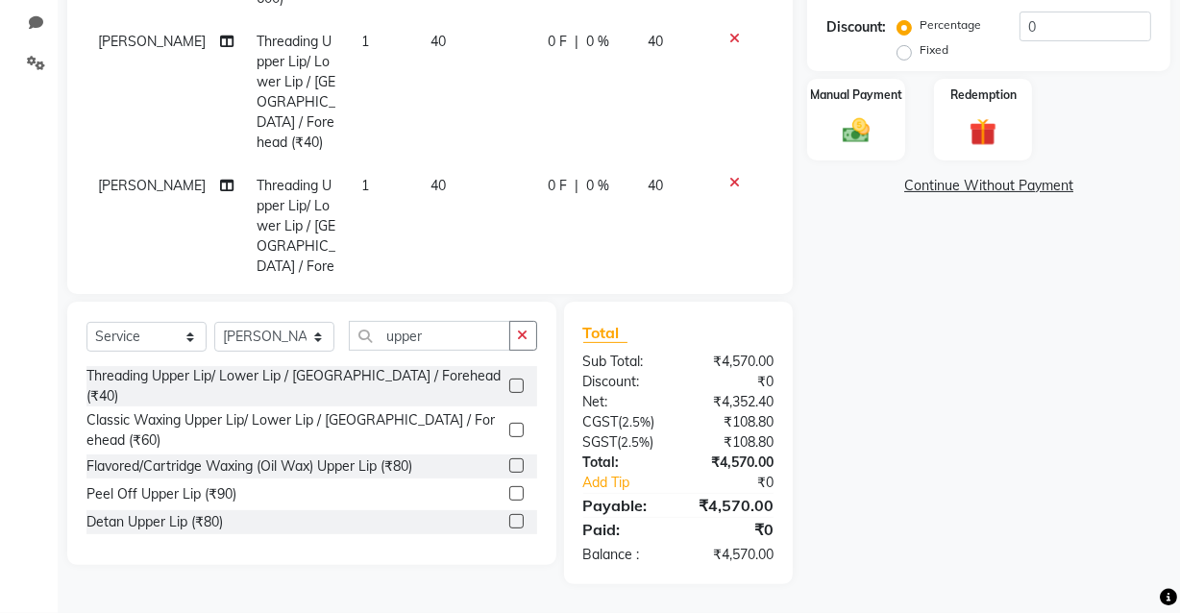
scroll to position [523, 0]
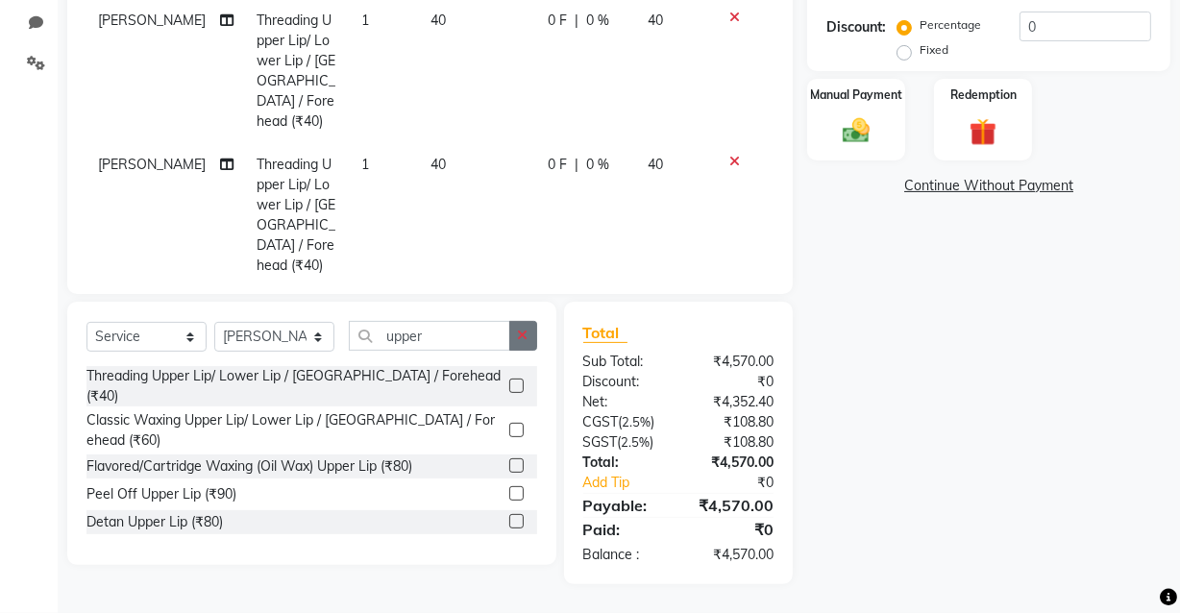
click at [526, 336] on icon "button" at bounding box center [523, 335] width 11 height 13
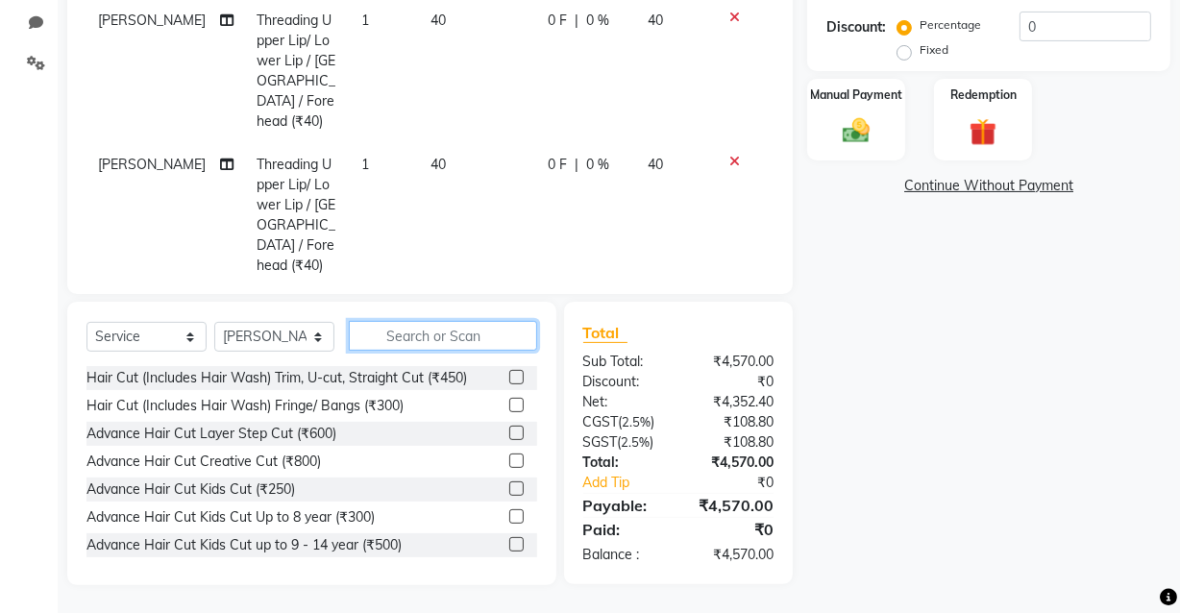
click at [430, 335] on input "text" at bounding box center [443, 336] width 188 height 30
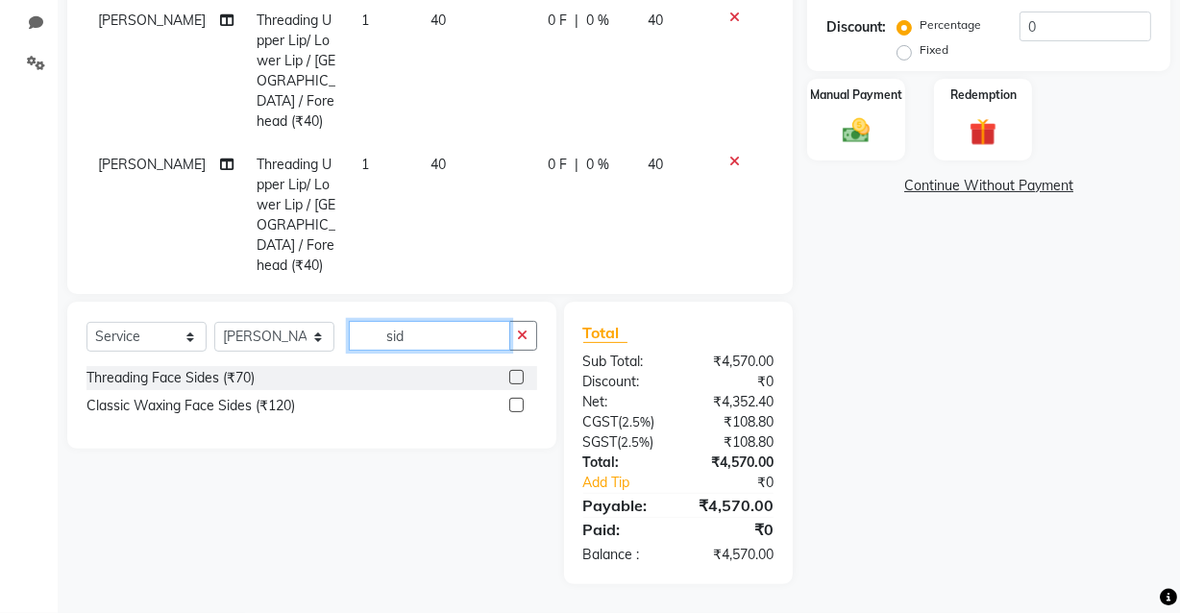
type input "sid"
click at [522, 375] on label at bounding box center [516, 377] width 14 height 14
click at [522, 375] on input "checkbox" at bounding box center [515, 378] width 12 height 12
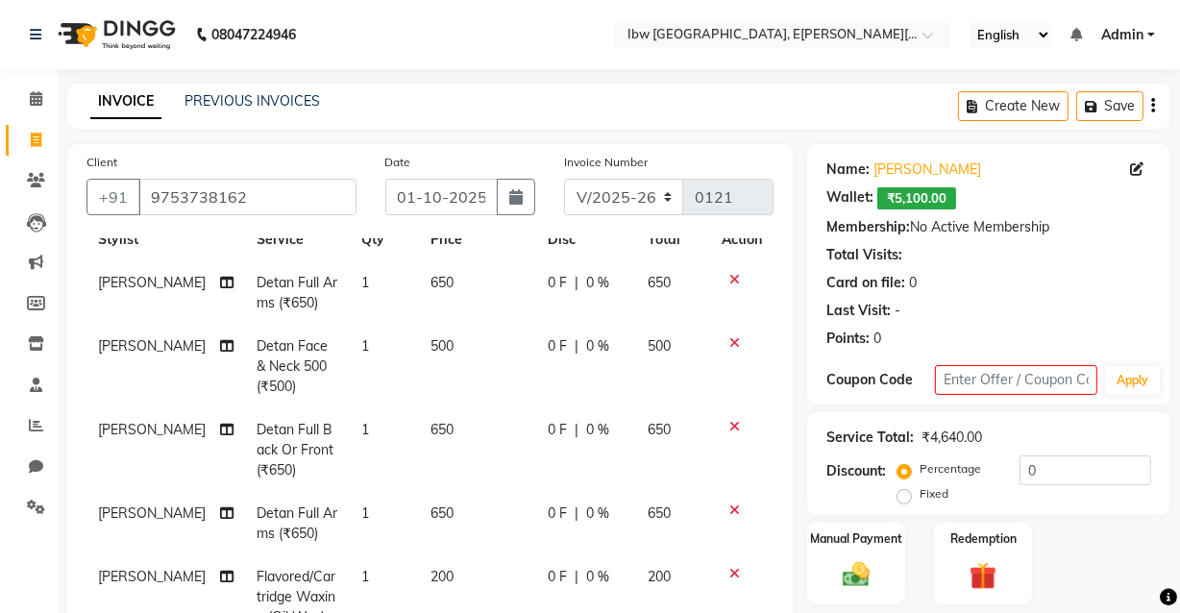
scroll to position [86, 0]
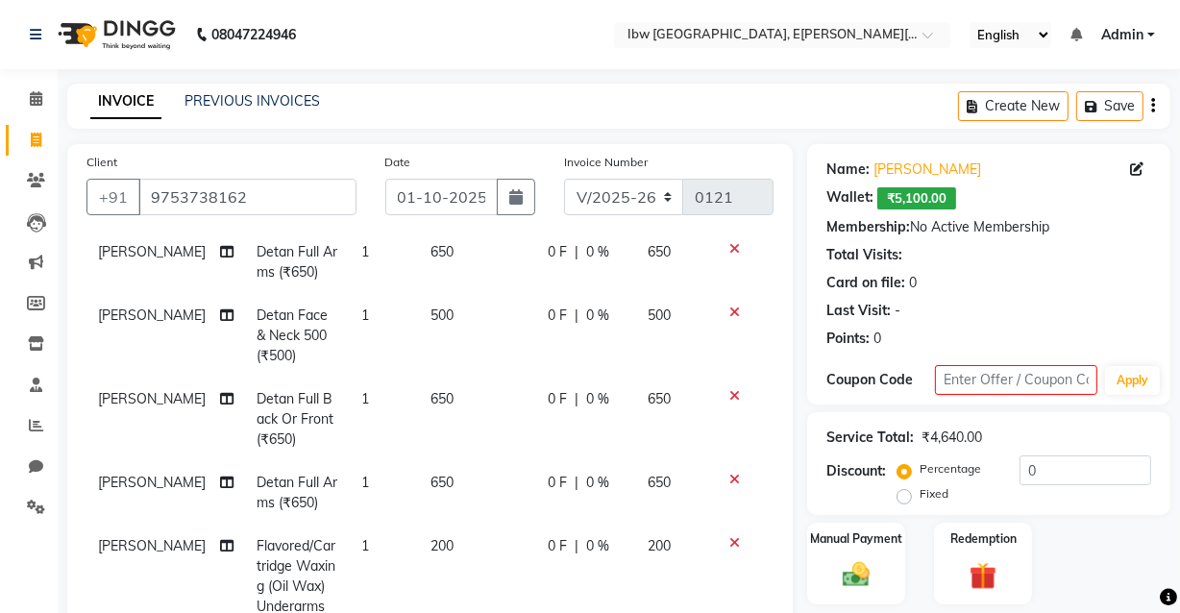
click at [729, 478] on icon at bounding box center [734, 479] width 11 height 13
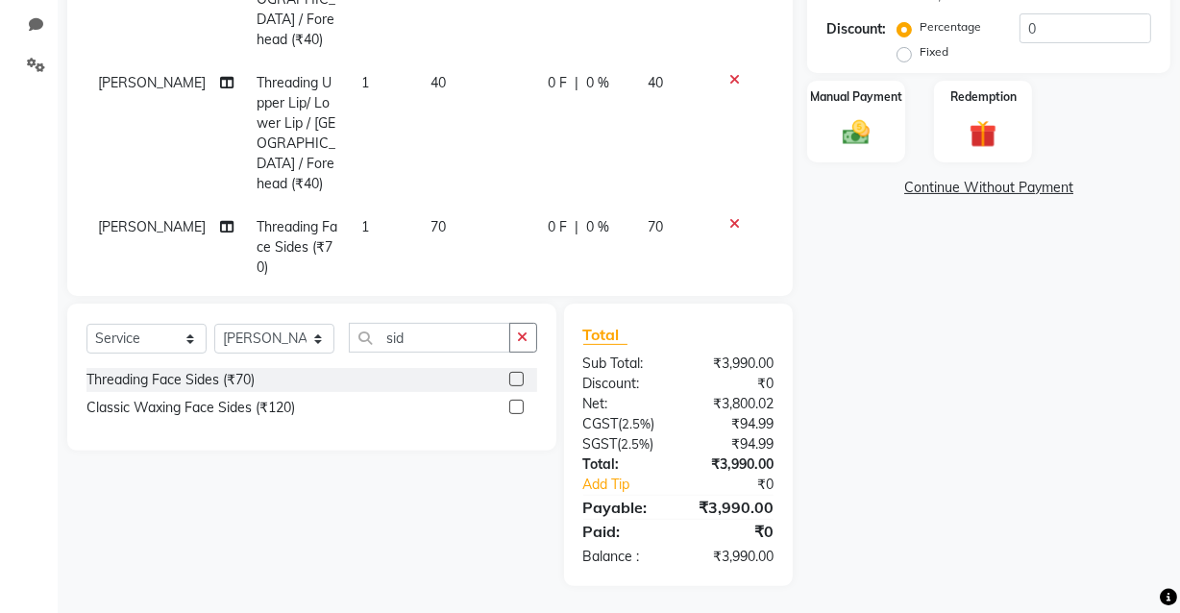
scroll to position [444, 0]
click at [515, 378] on label at bounding box center [516, 377] width 14 height 14
click at [515, 378] on input "checkbox" at bounding box center [515, 378] width 12 height 12
checkbox input "false"
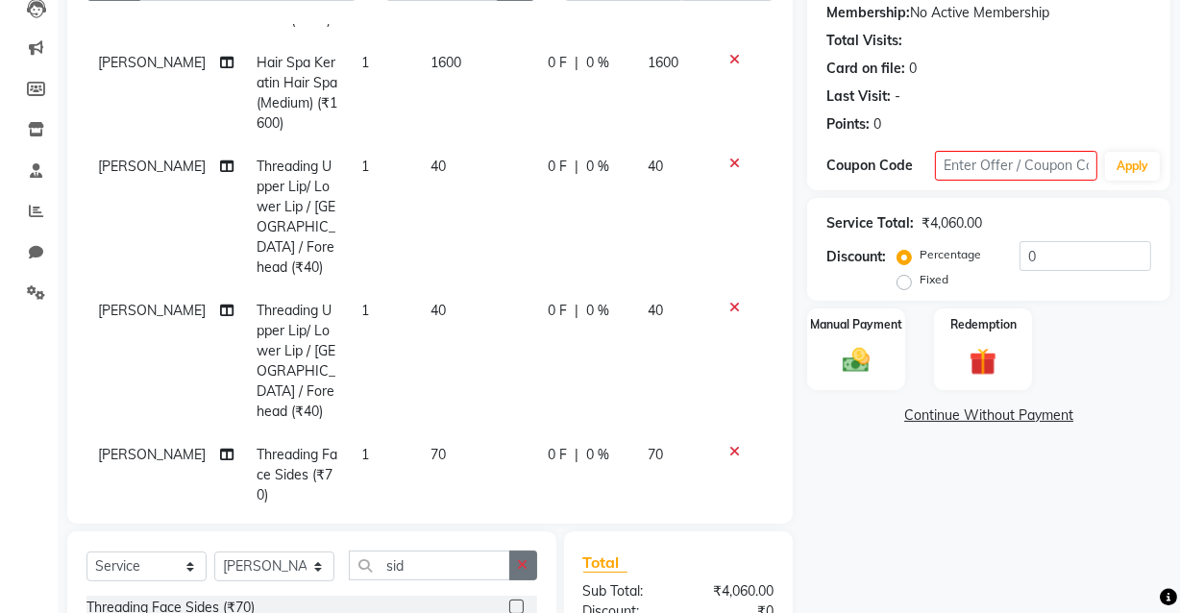
scroll to position [0, 0]
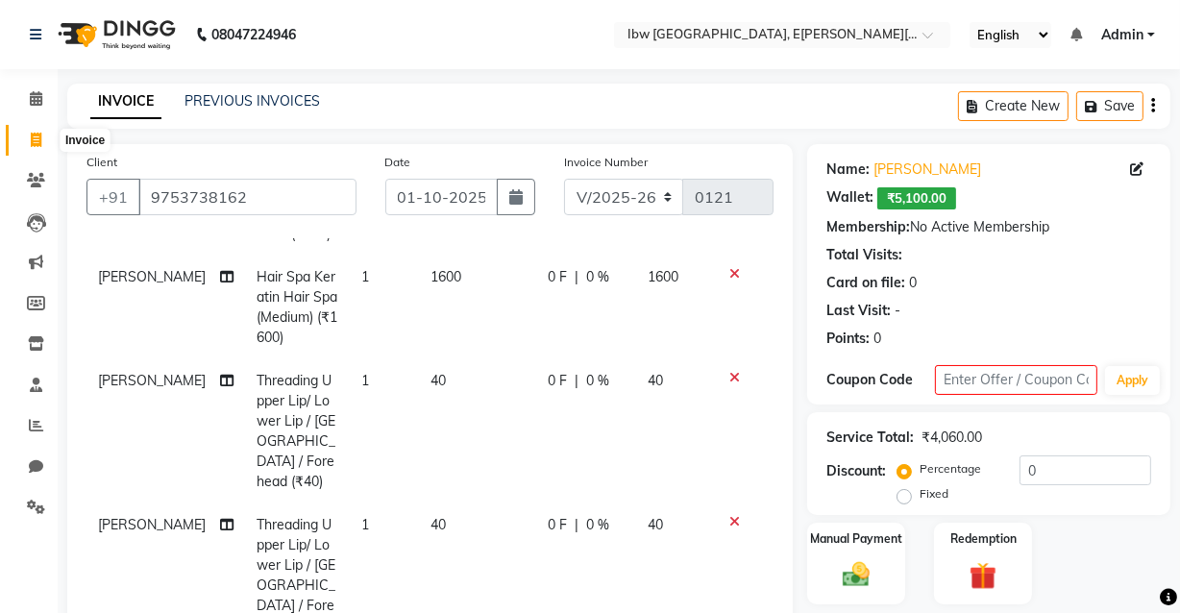
click at [31, 135] on icon at bounding box center [36, 140] width 11 height 14
click at [35, 179] on icon at bounding box center [36, 180] width 18 height 14
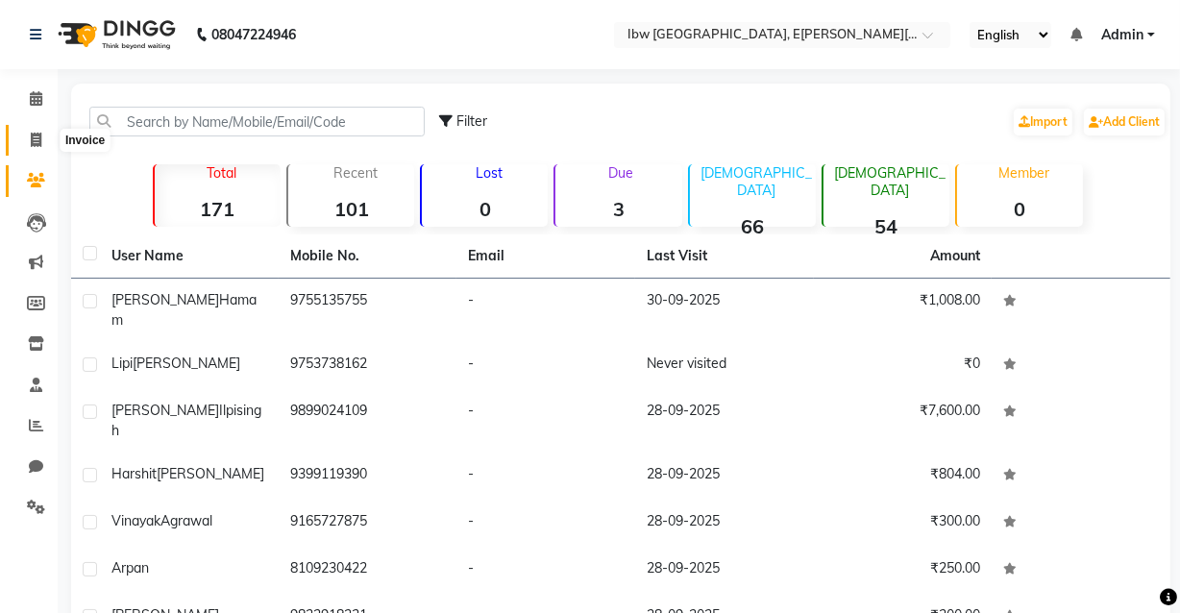
click at [34, 135] on icon at bounding box center [36, 140] width 11 height 14
select select "service"
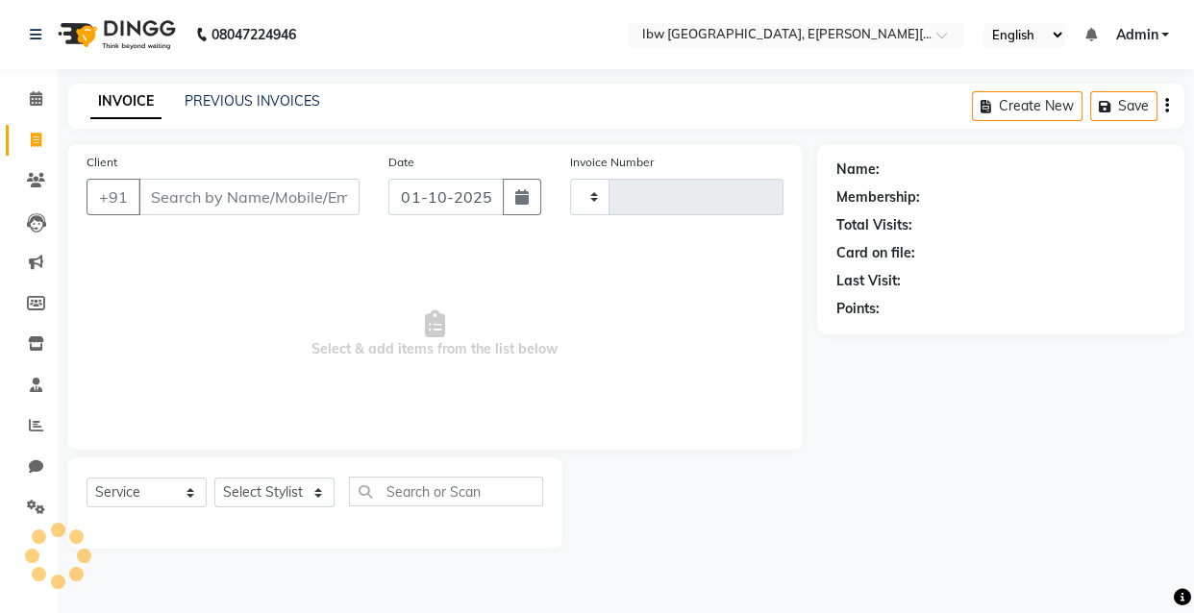
type input "0121"
select select "8549"
click at [187, 194] on input "Client" at bounding box center [248, 197] width 221 height 37
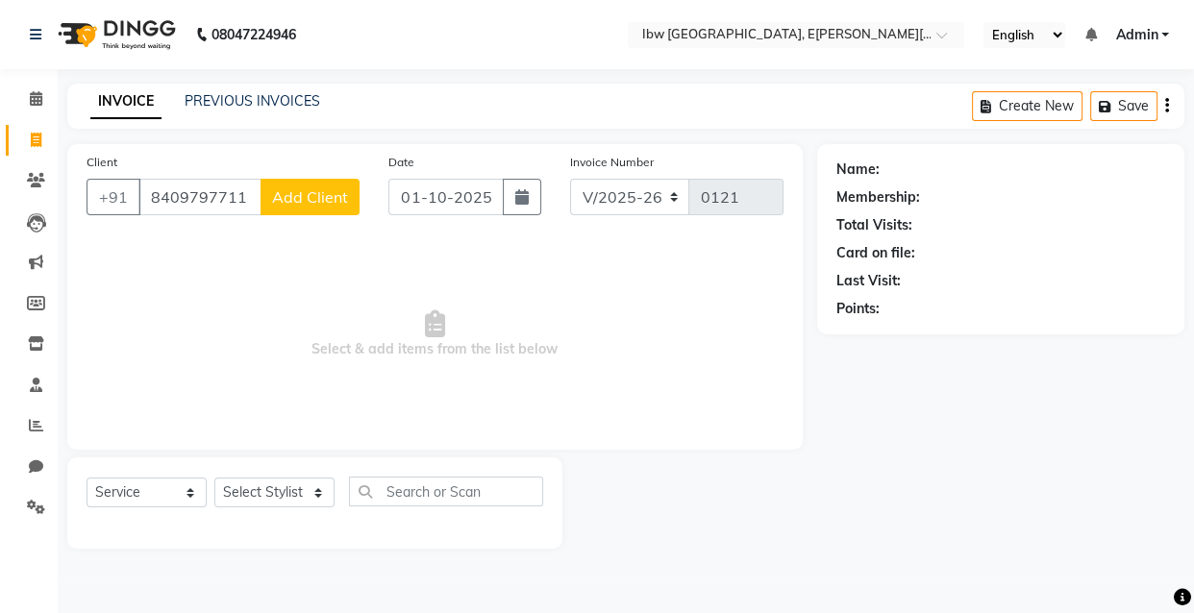
type input "8409797711"
click at [192, 496] on select "Select Service Product Membership Package Voucher Prepaid Gift Card" at bounding box center [146, 493] width 120 height 30
click at [86, 478] on select "Select Service Product Membership Package Voucher Prepaid Gift Card" at bounding box center [146, 493] width 120 height 30
click at [319, 491] on select "Select Stylist [PERSON_NAME] [PERSON_NAME] Manager mukesh sen Pradeep reshwal […" at bounding box center [274, 493] width 120 height 30
select select "89188"
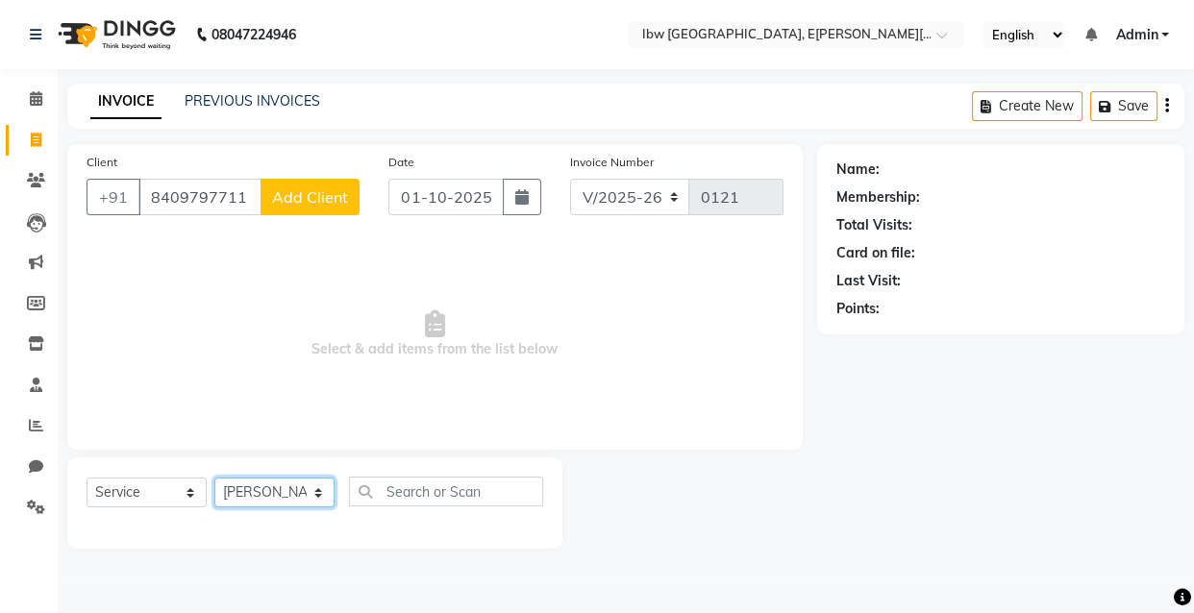
click at [214, 478] on select "Select Stylist [PERSON_NAME] [PERSON_NAME] Manager mukesh sen Pradeep reshwal […" at bounding box center [274, 493] width 120 height 30
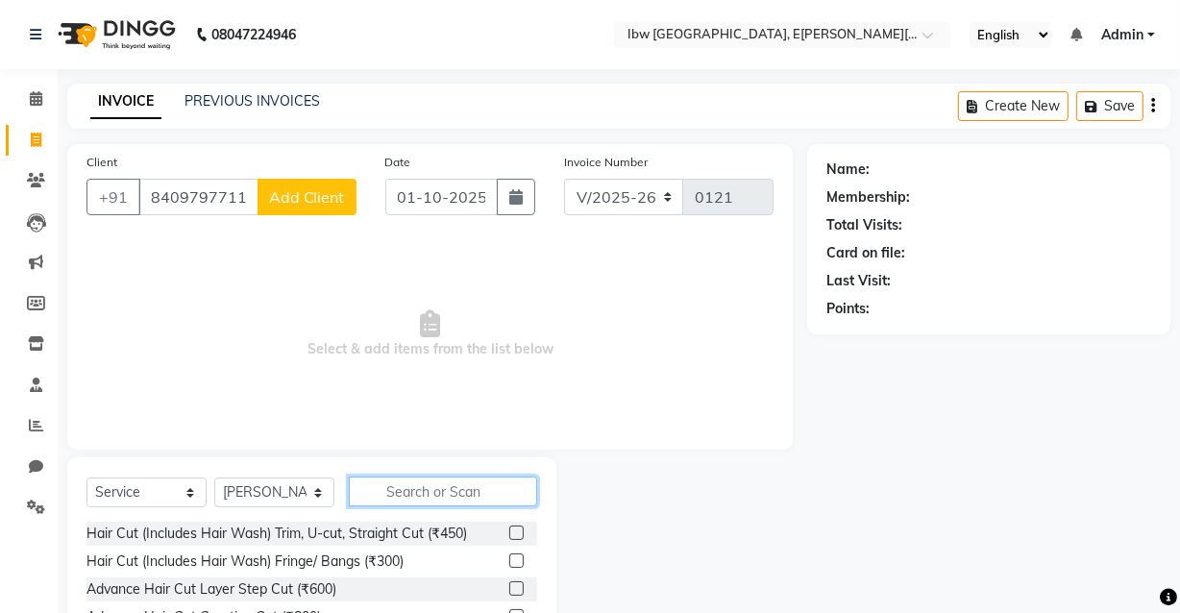
click at [402, 492] on input "text" at bounding box center [443, 492] width 188 height 30
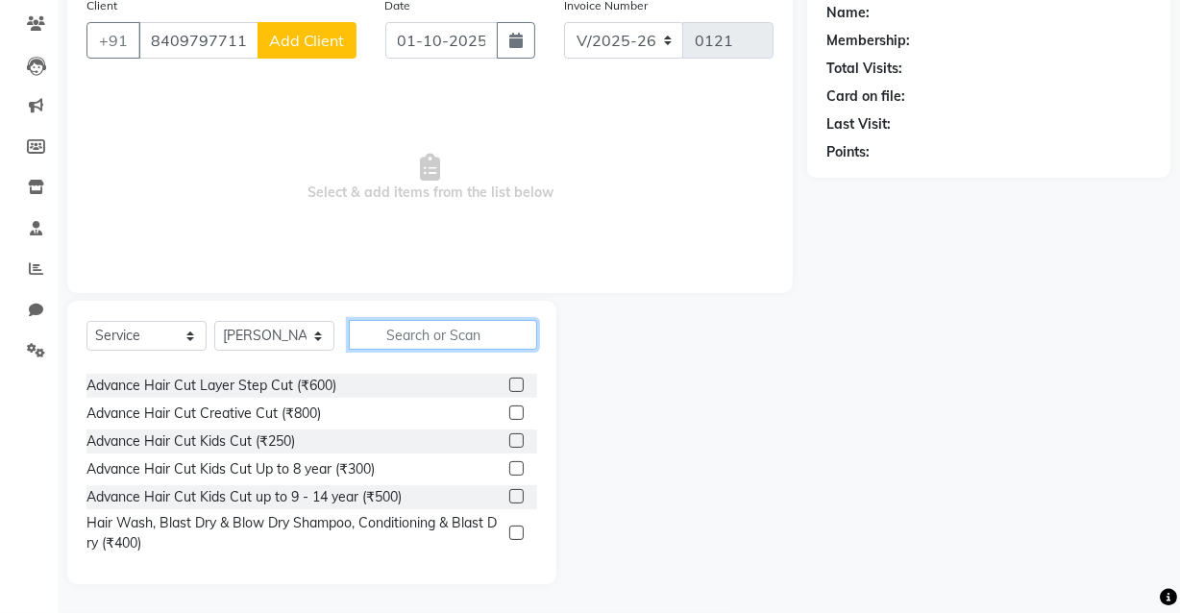
scroll to position [86, 0]
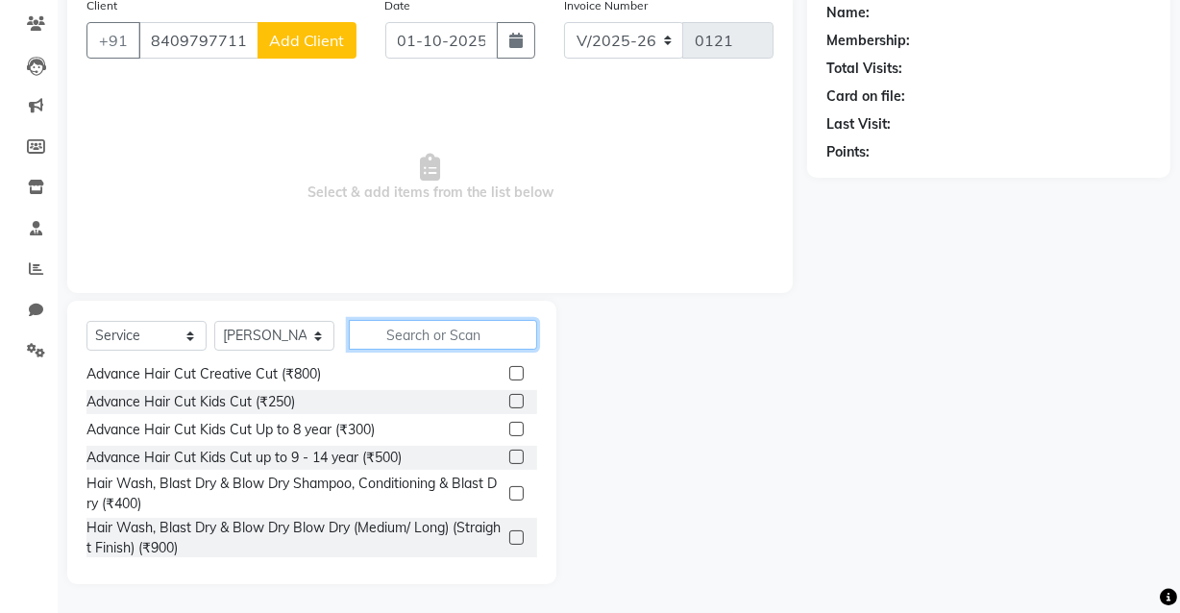
click at [396, 334] on input "text" at bounding box center [443, 335] width 188 height 30
click at [401, 338] on input "text" at bounding box center [443, 335] width 188 height 30
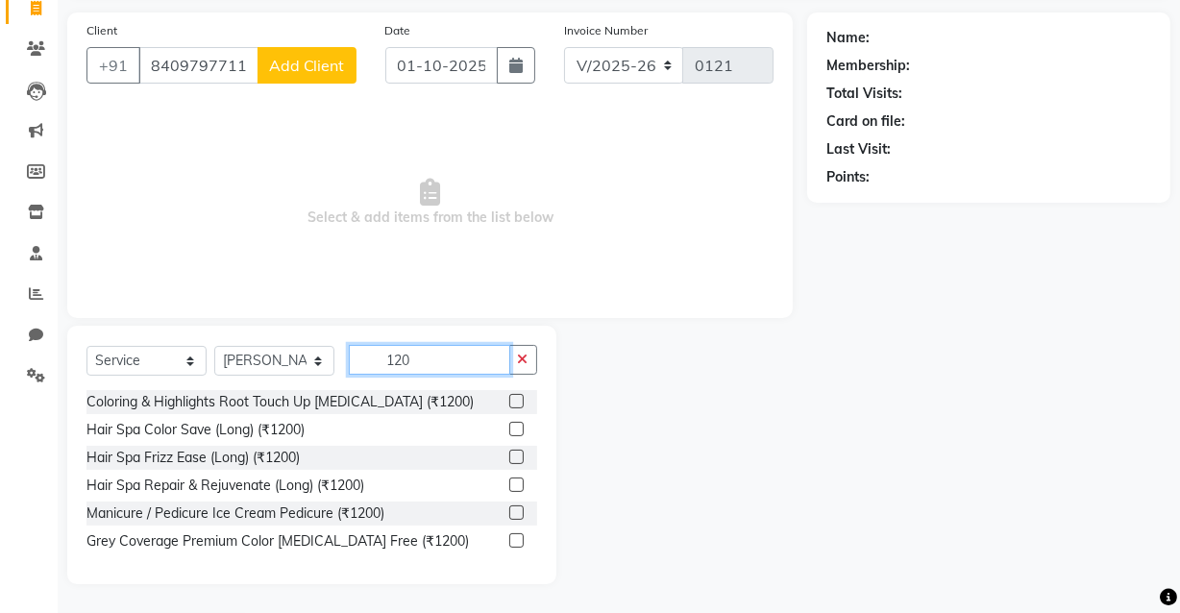
scroll to position [157, 0]
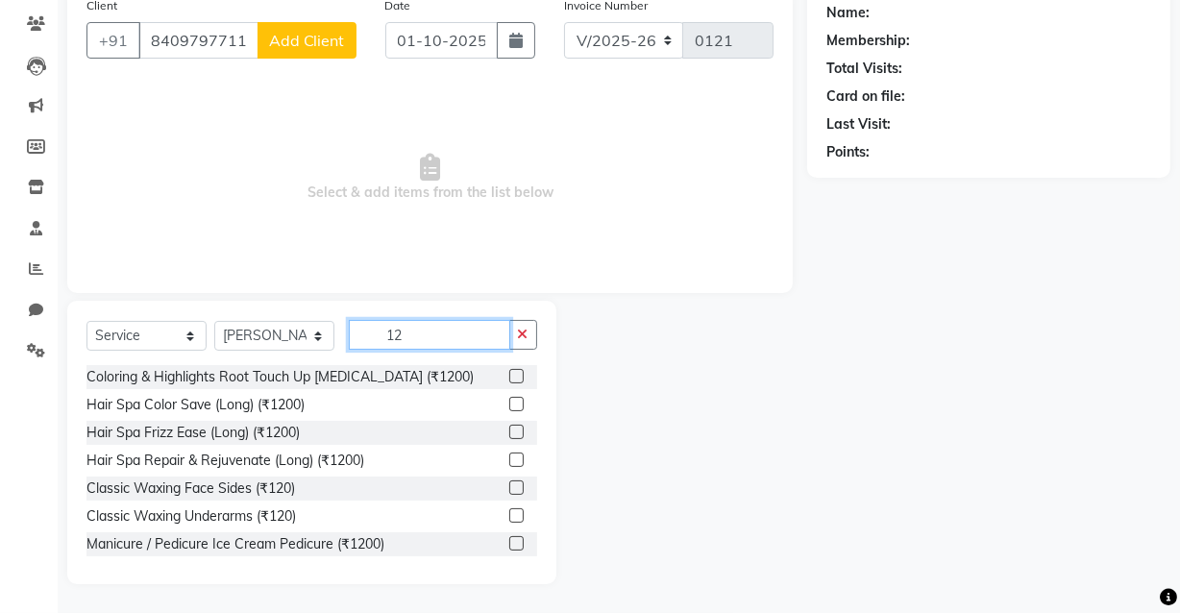
type input "1"
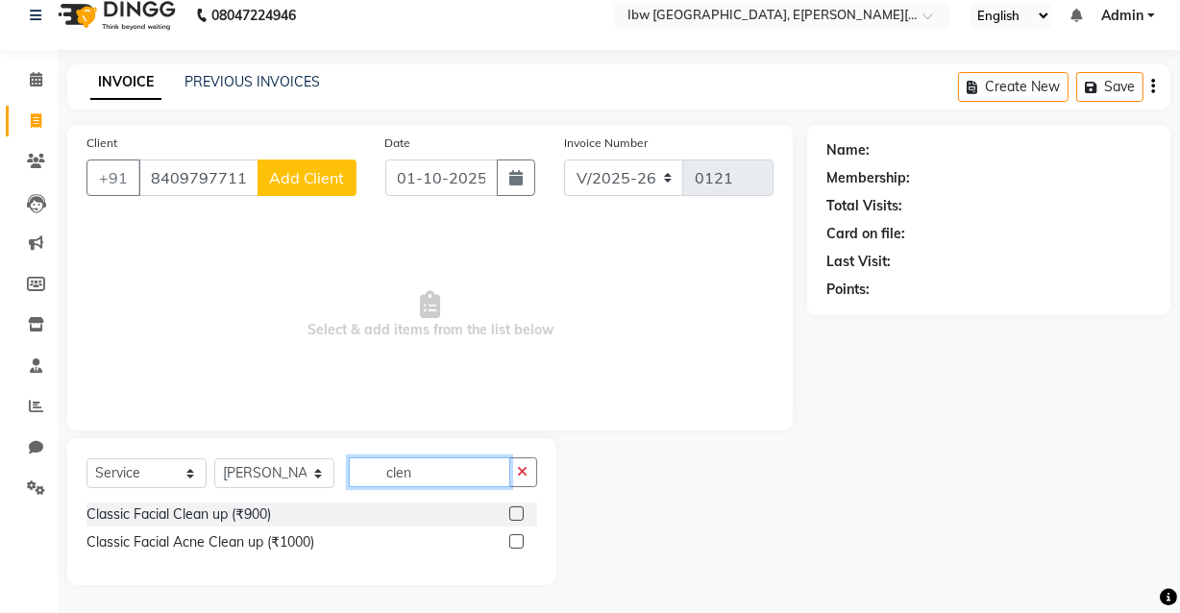
scroll to position [0, 0]
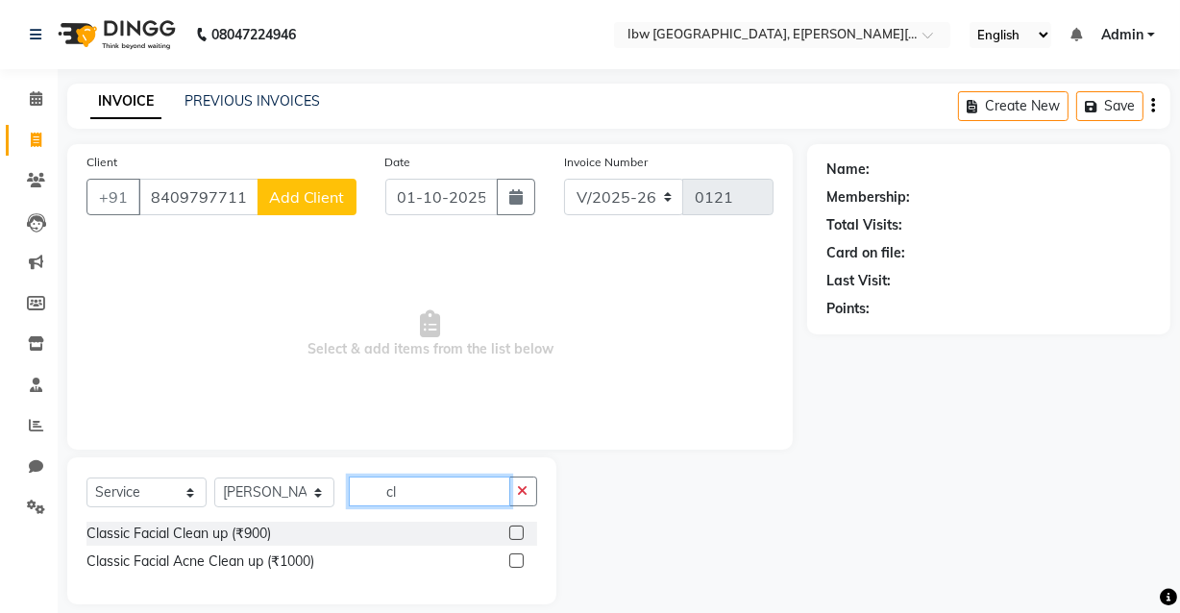
type input "c"
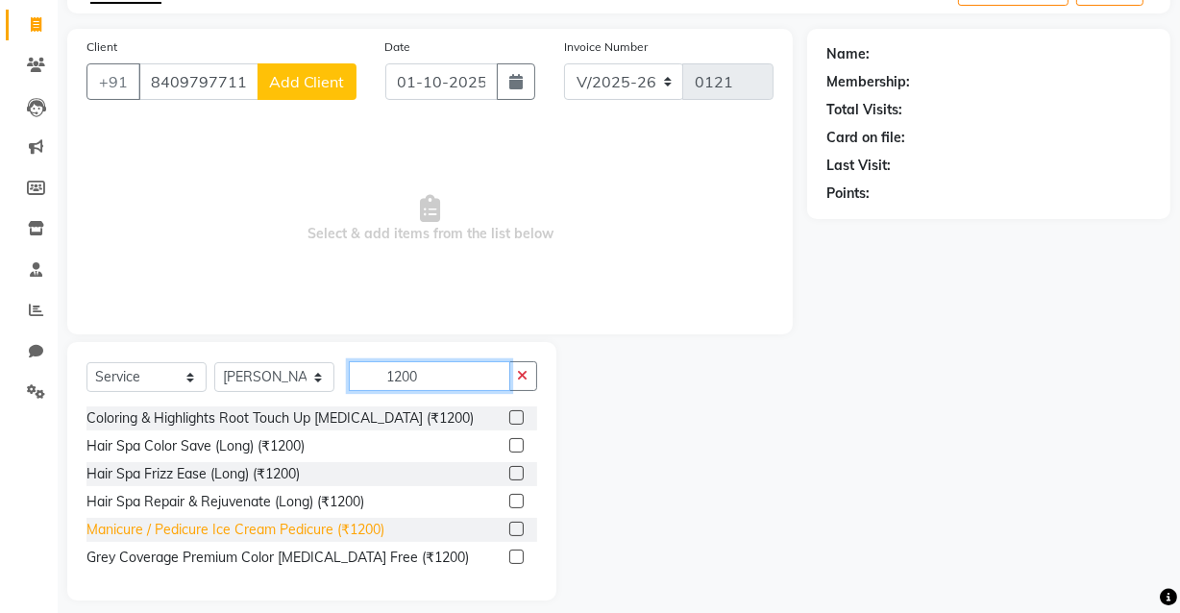
scroll to position [132, 0]
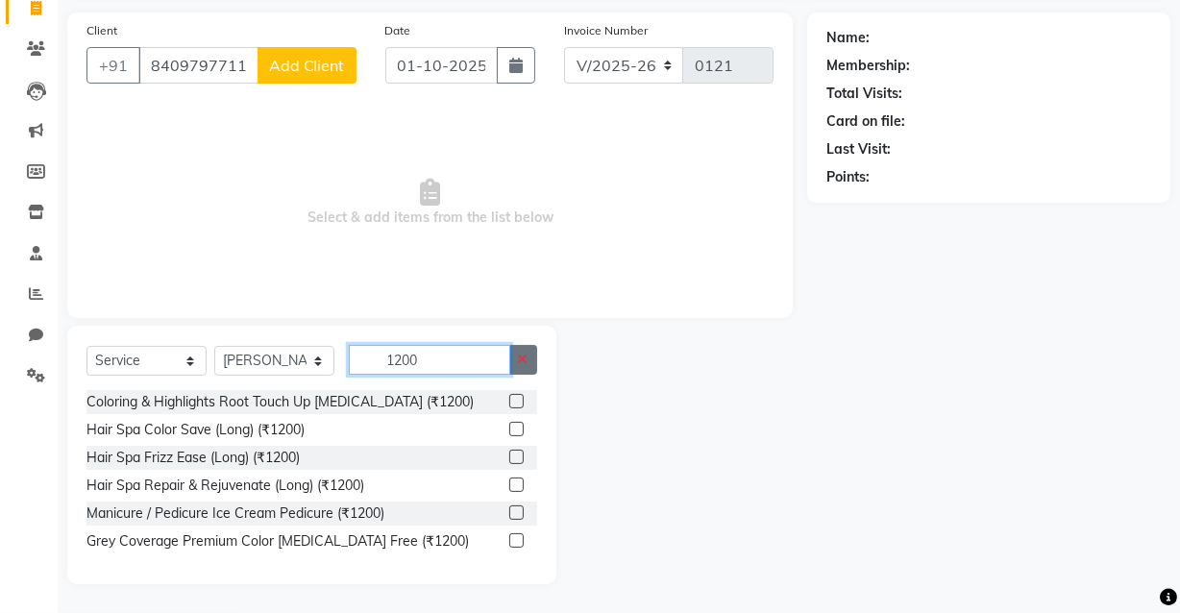
type input "1200"
click at [519, 356] on icon "button" at bounding box center [523, 359] width 11 height 13
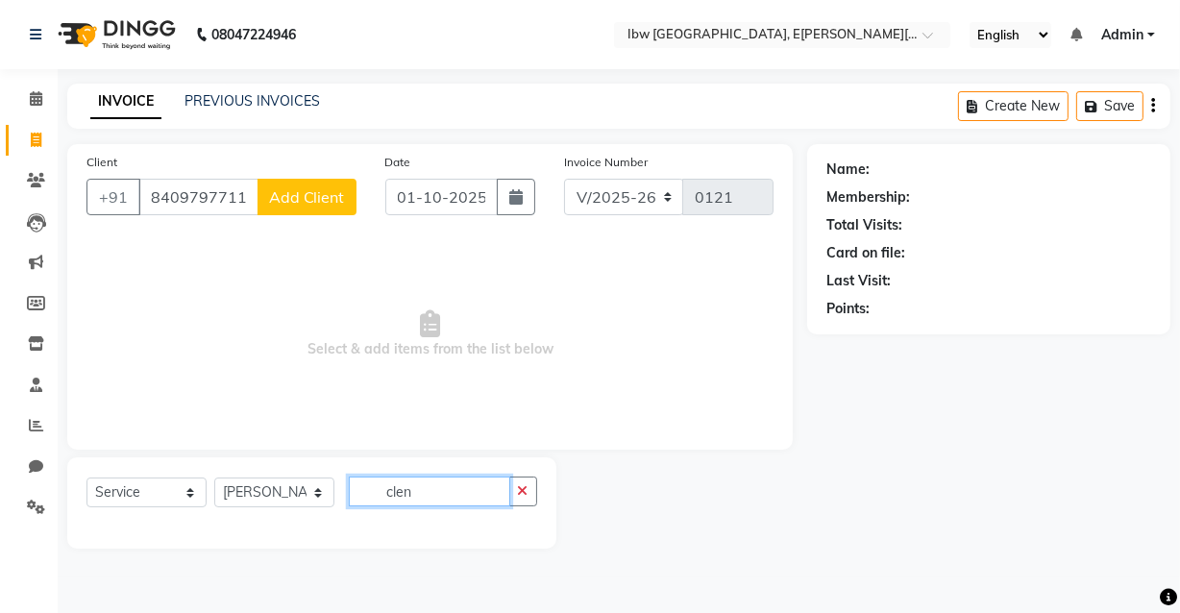
scroll to position [0, 0]
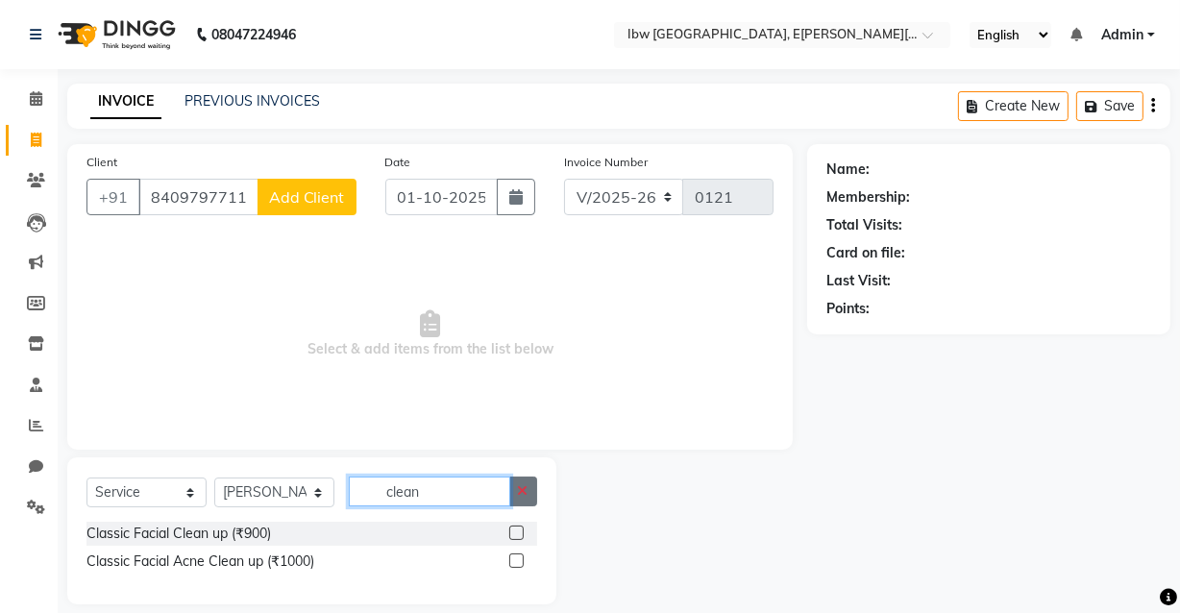
type input "clean"
click at [526, 497] on icon "button" at bounding box center [523, 490] width 11 height 13
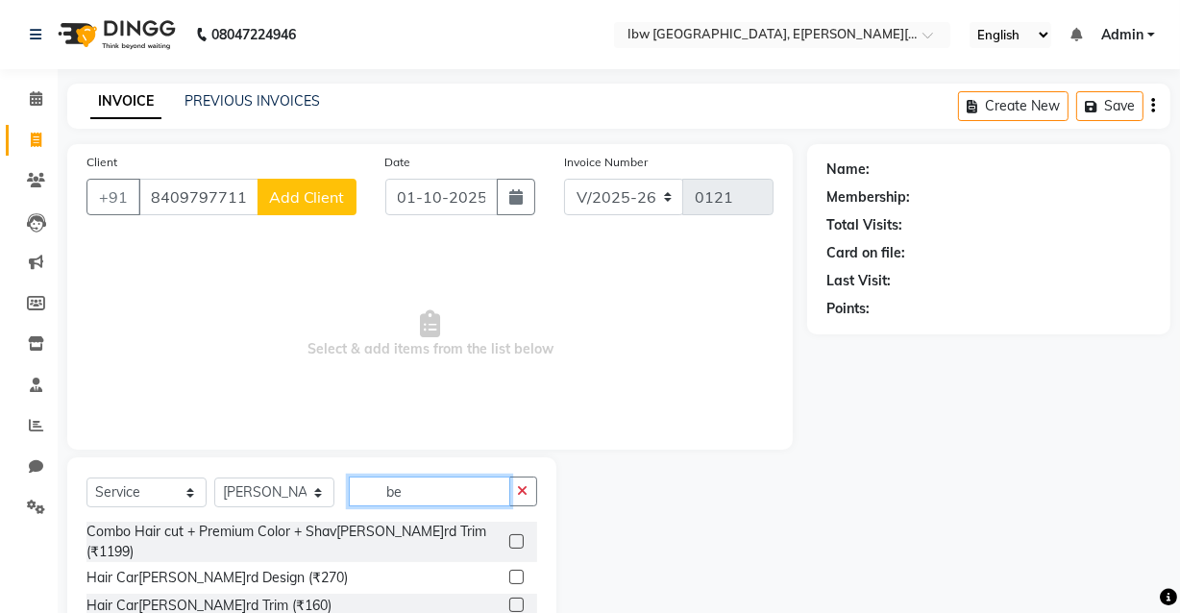
type input "b"
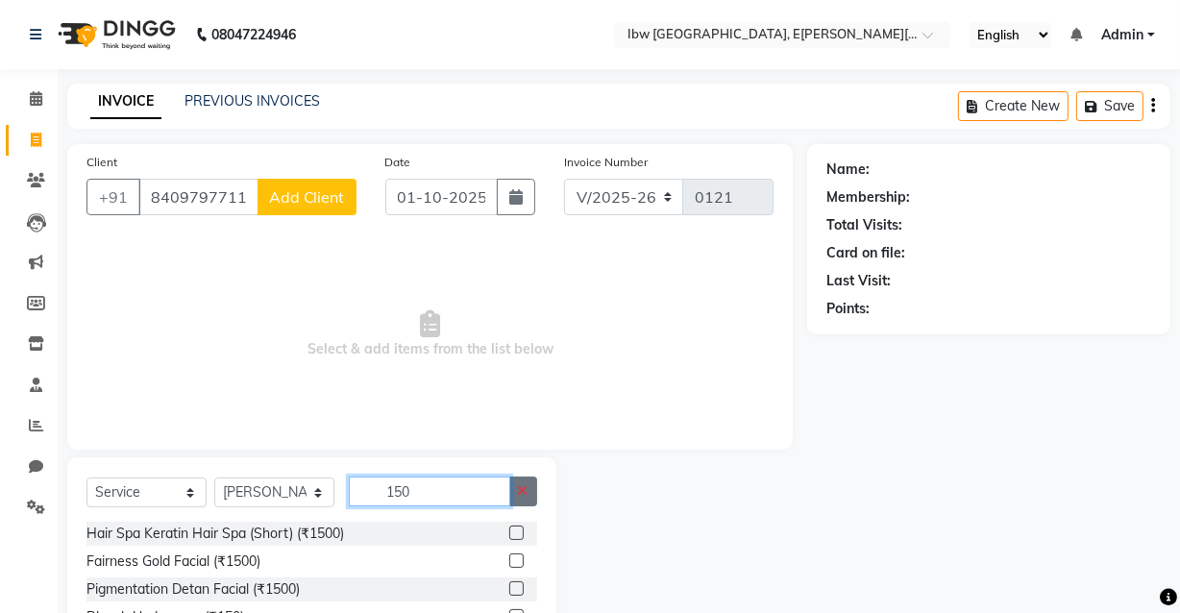
type input "150"
click at [529, 491] on button "button" at bounding box center [523, 492] width 28 height 30
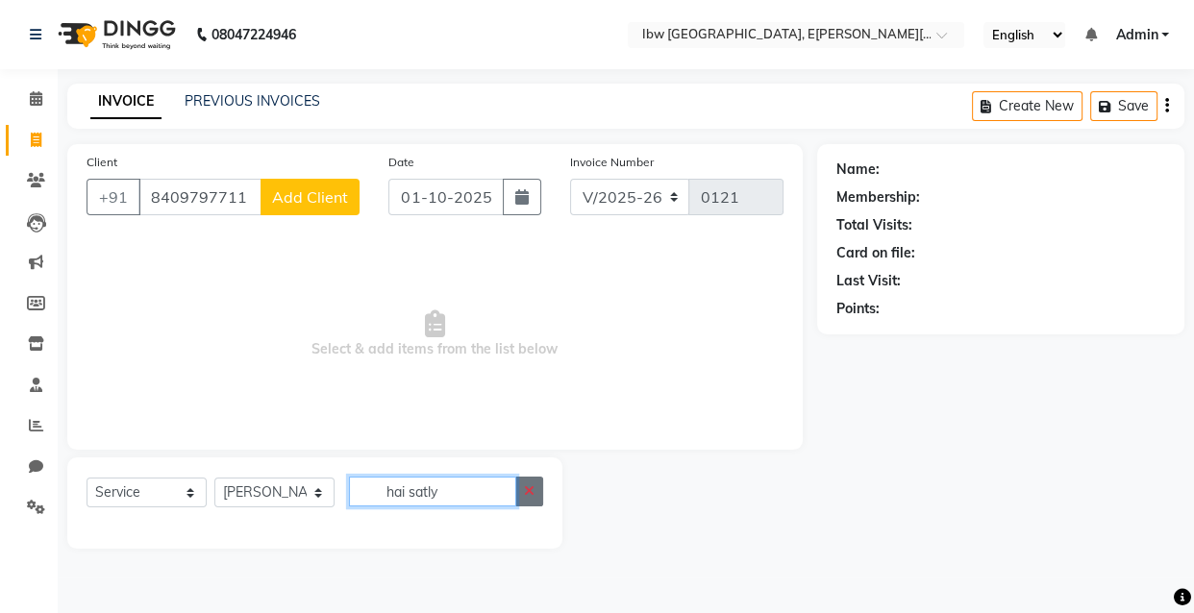
type input "hai satly"
click at [532, 492] on icon "button" at bounding box center [529, 490] width 11 height 13
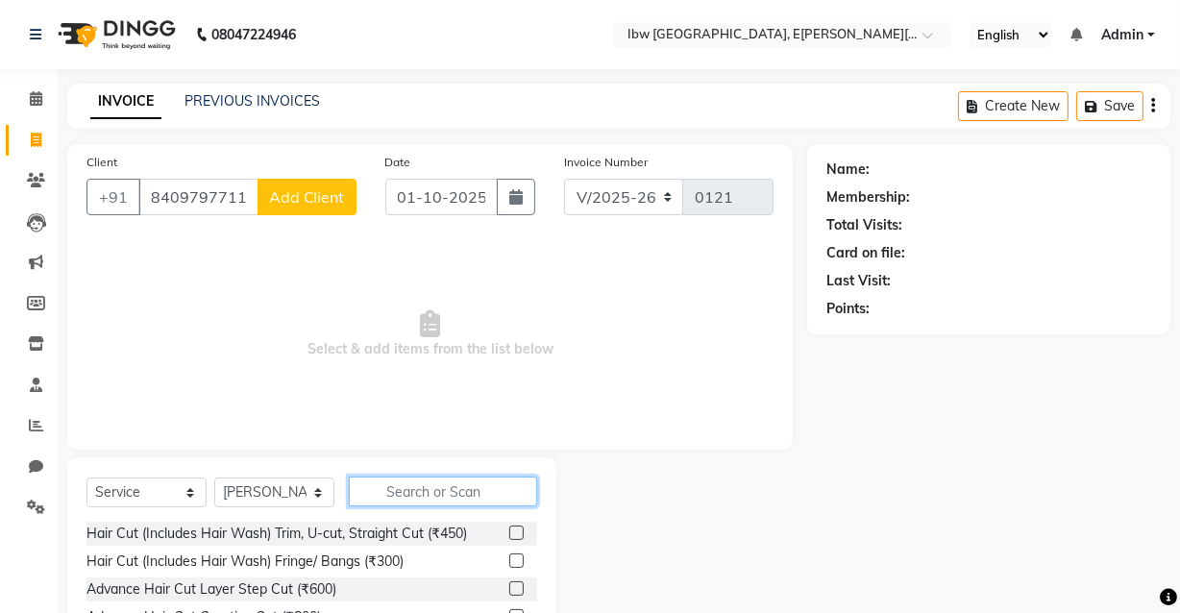
click at [390, 491] on input "text" at bounding box center [443, 492] width 188 height 30
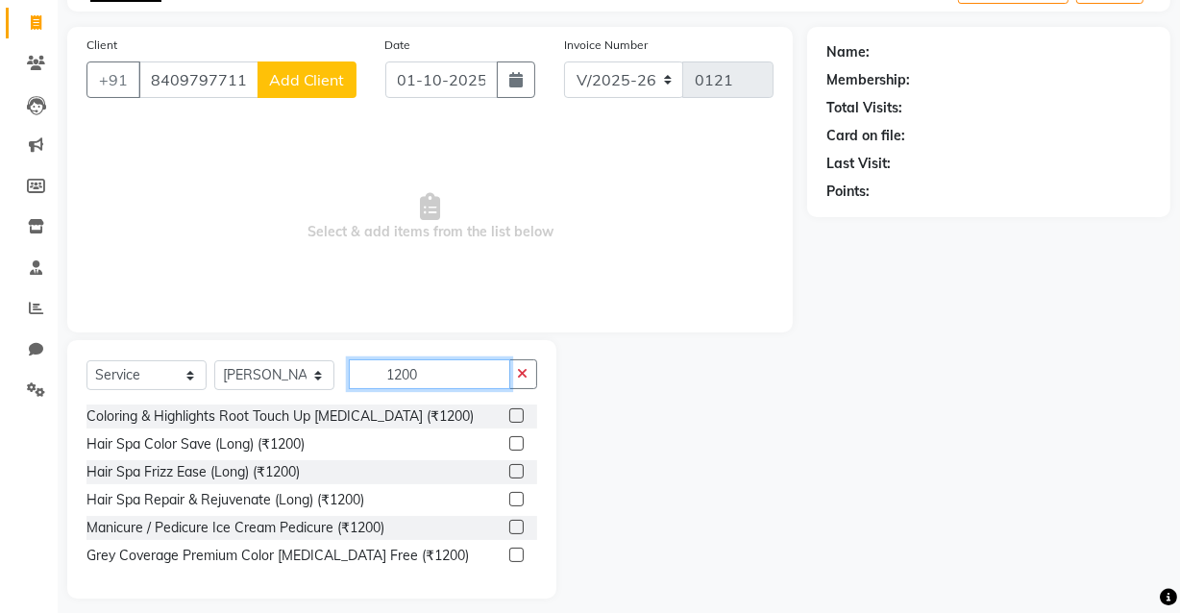
scroll to position [132, 0]
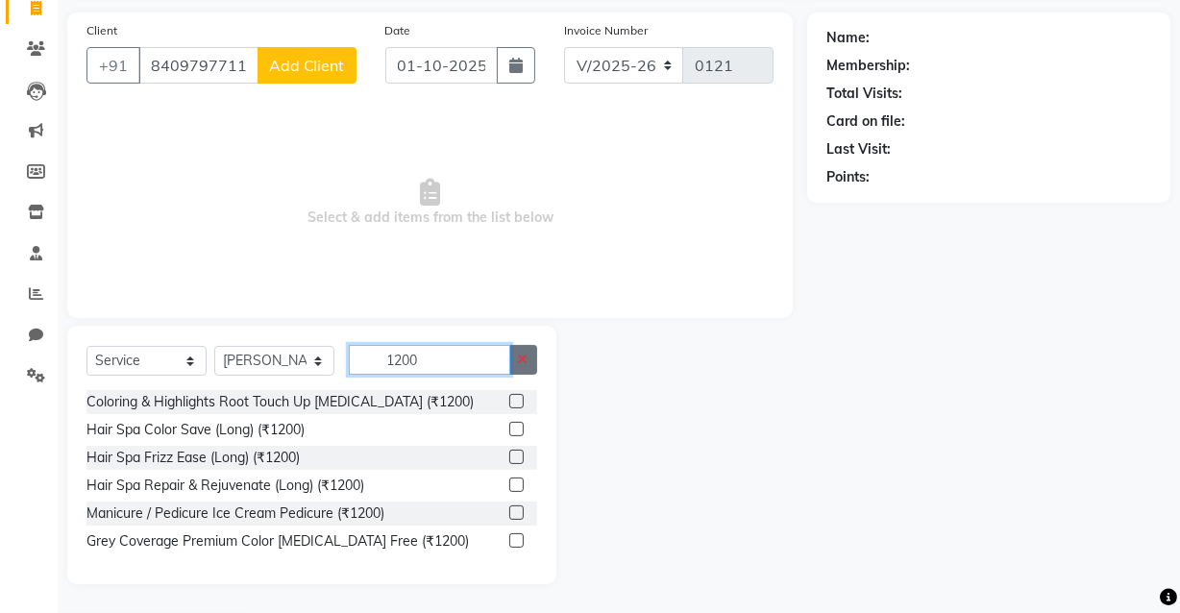
type input "1200"
click at [520, 358] on icon "button" at bounding box center [523, 359] width 11 height 13
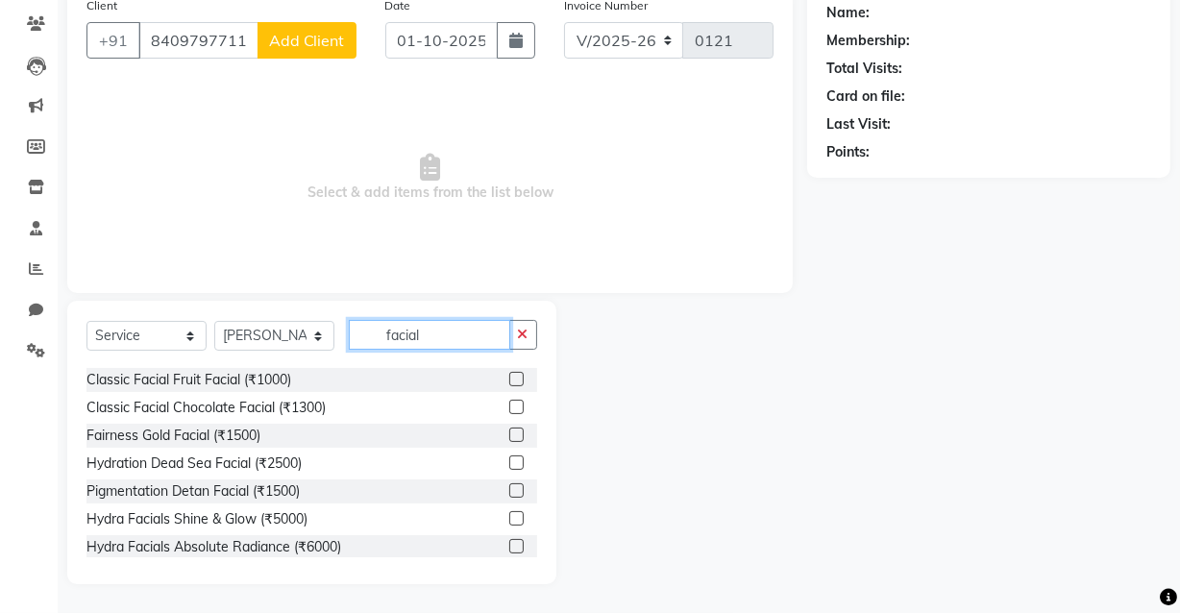
scroll to position [0, 0]
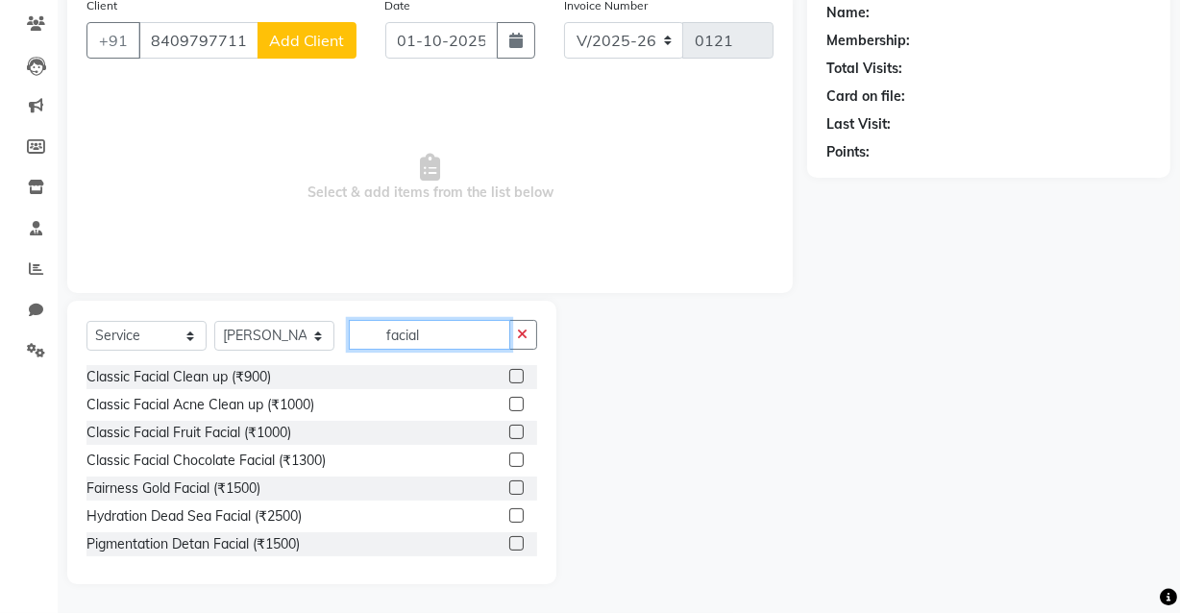
type input "facial"
click at [509, 457] on label at bounding box center [516, 460] width 14 height 14
click at [509, 457] on input "checkbox" at bounding box center [515, 461] width 12 height 12
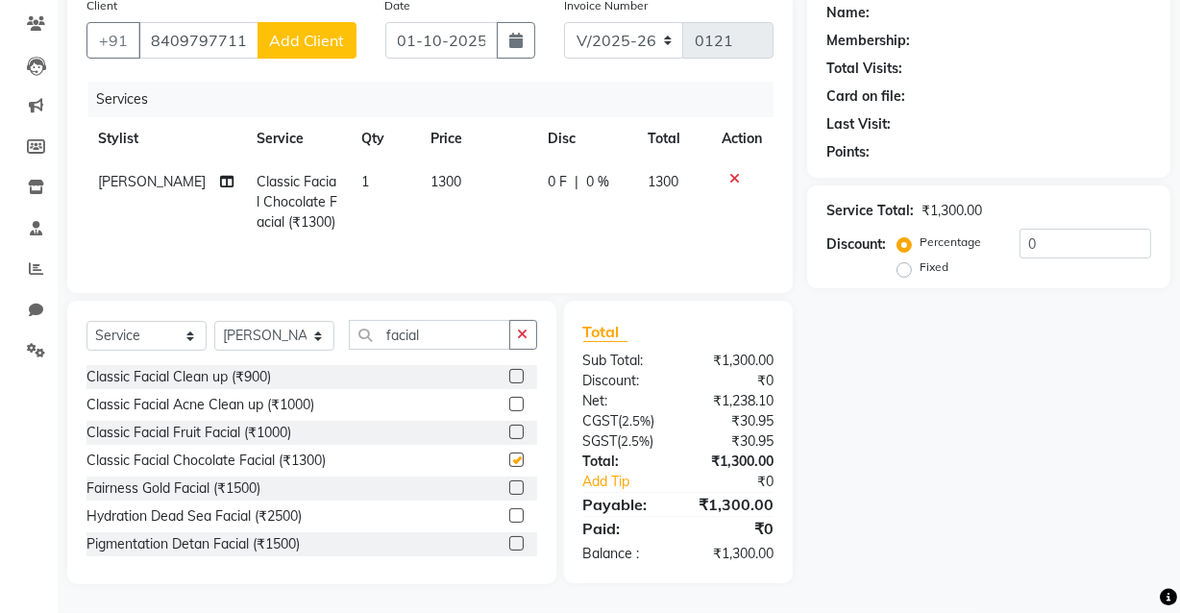
checkbox input "false"
click at [529, 337] on button "button" at bounding box center [523, 335] width 28 height 30
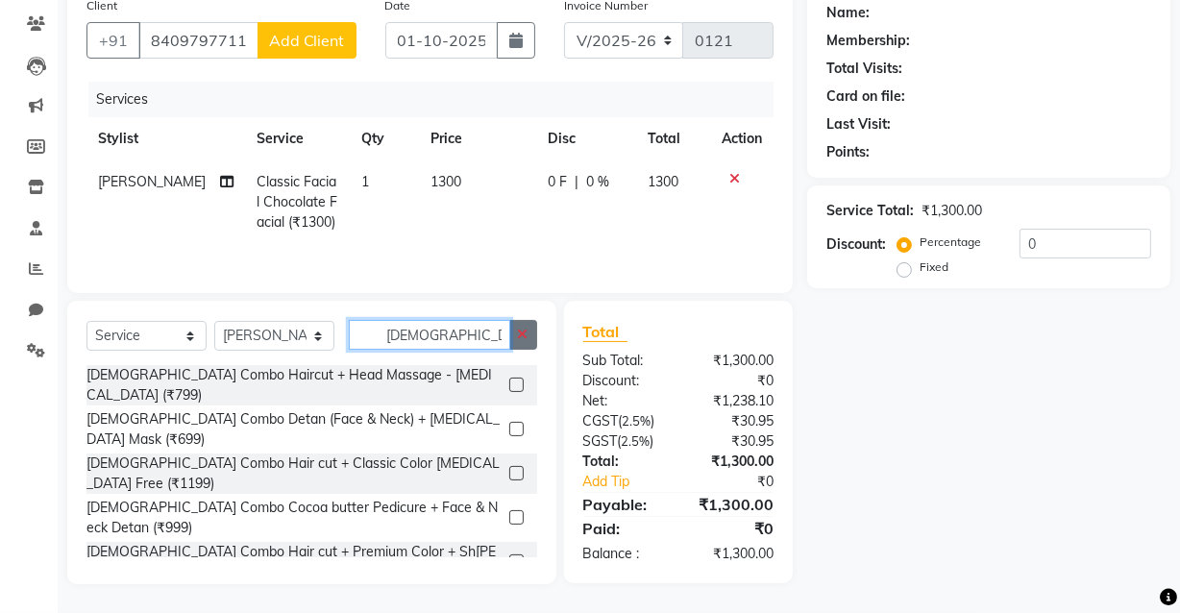
type input "[DEMOGRAPHIC_DATA]"
click at [521, 334] on icon "button" at bounding box center [523, 334] width 11 height 13
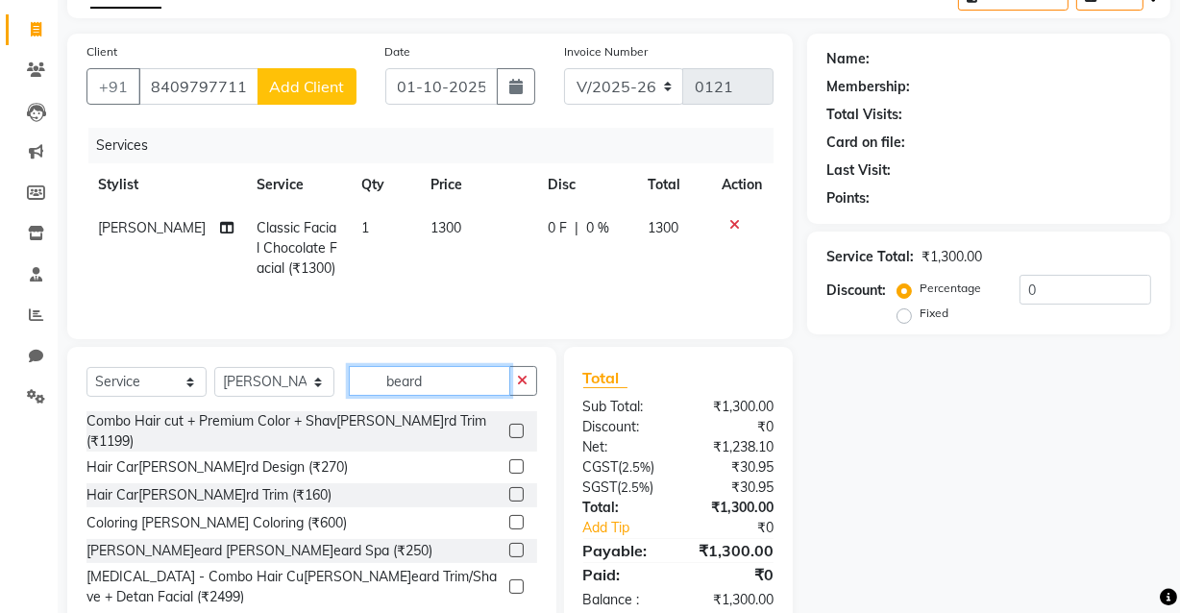
scroll to position [69, 0]
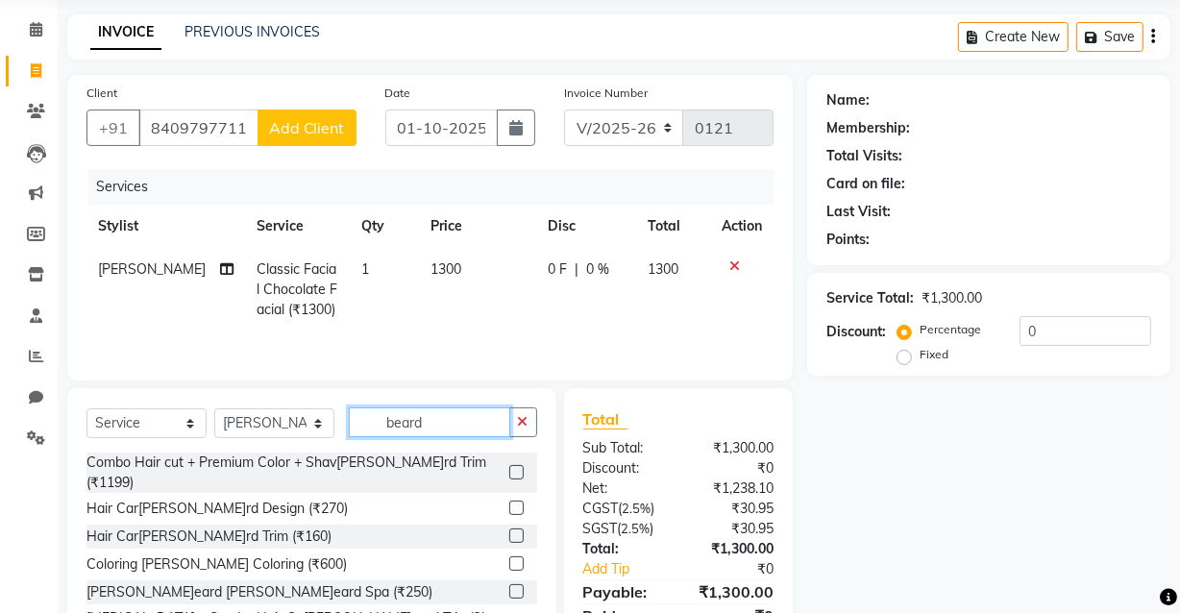
type input "beard"
click at [509, 529] on label at bounding box center [516, 536] width 14 height 14
click at [509, 531] on input "checkbox" at bounding box center [515, 537] width 12 height 12
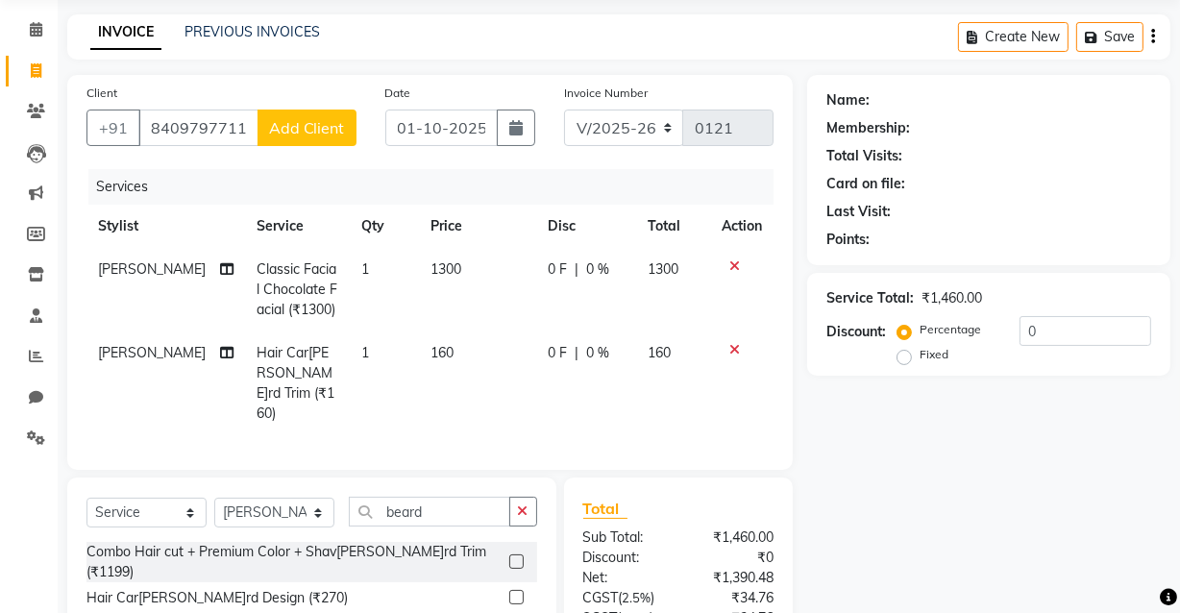
checkbox input "false"
click at [524, 505] on icon "button" at bounding box center [523, 511] width 11 height 13
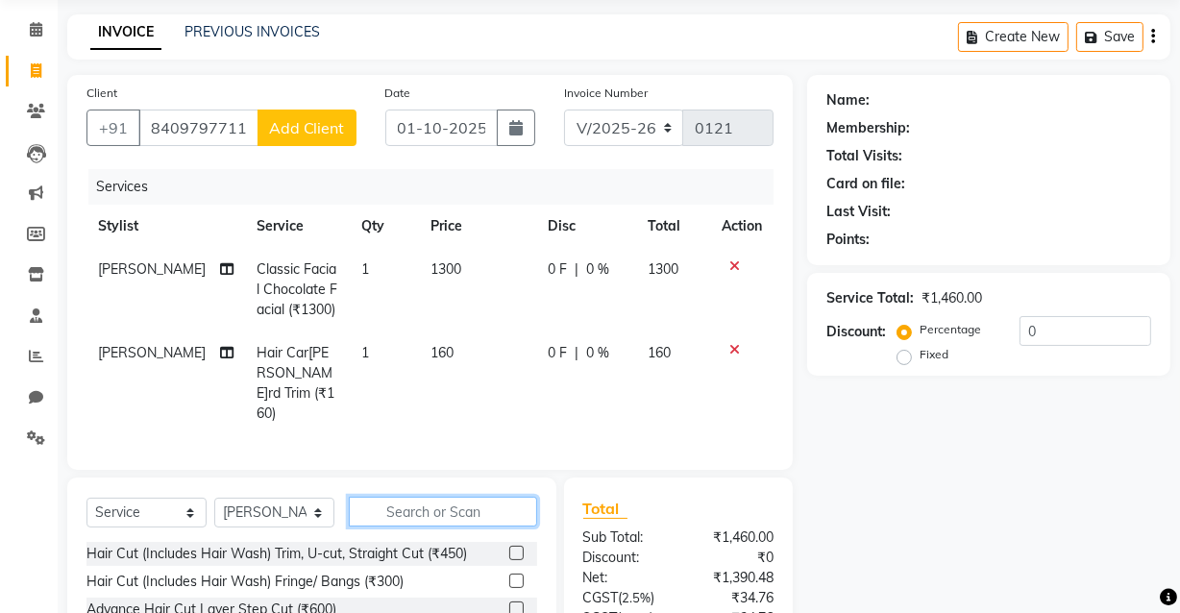
click at [451, 507] on input "text" at bounding box center [443, 512] width 188 height 30
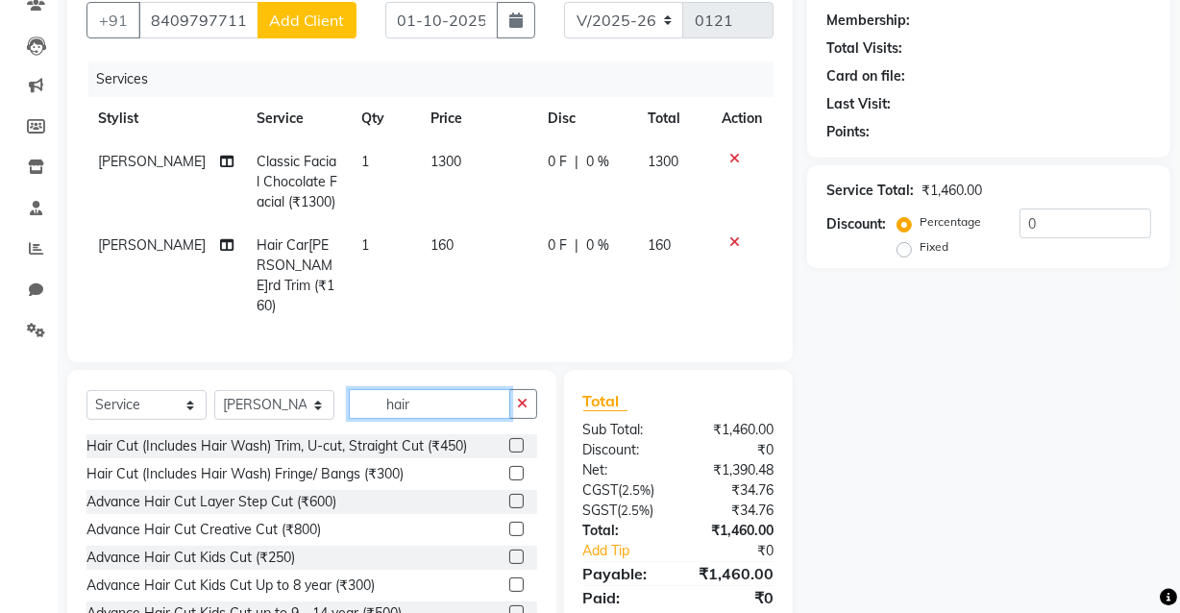
scroll to position [239, 0]
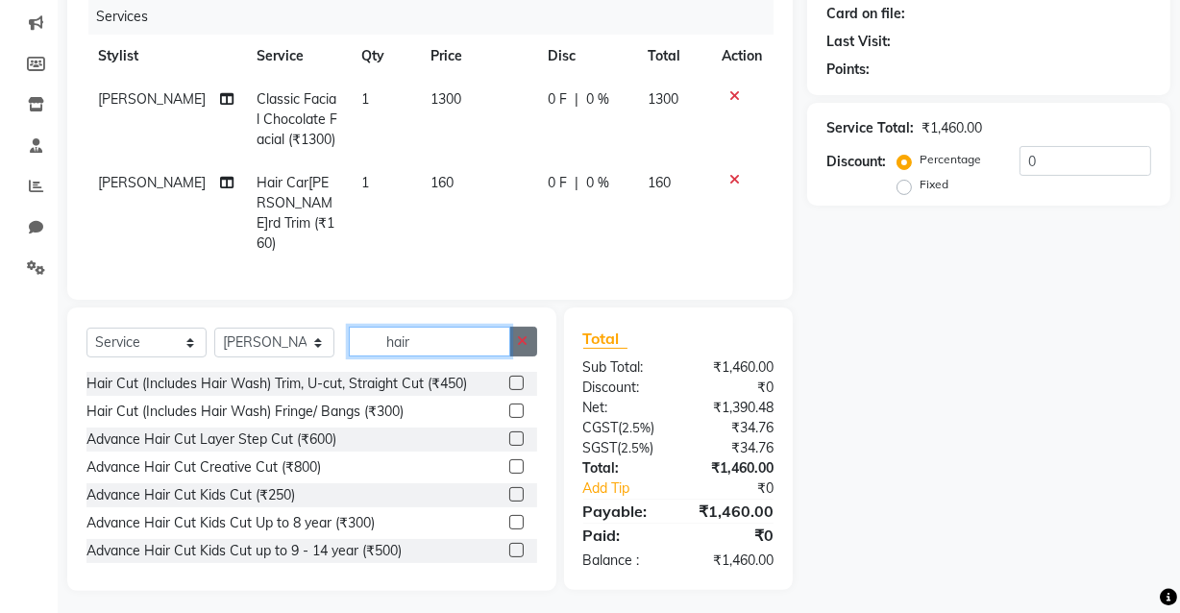
type input "hair"
click at [531, 333] on button "button" at bounding box center [523, 342] width 28 height 30
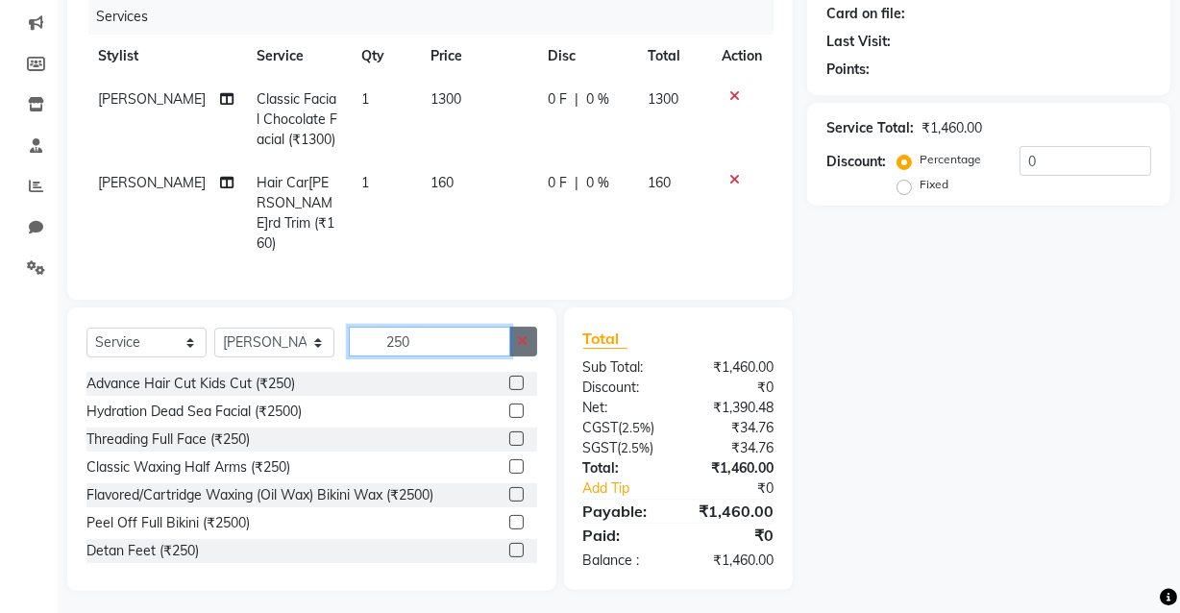
type input "250"
click at [520, 334] on icon "button" at bounding box center [523, 340] width 11 height 13
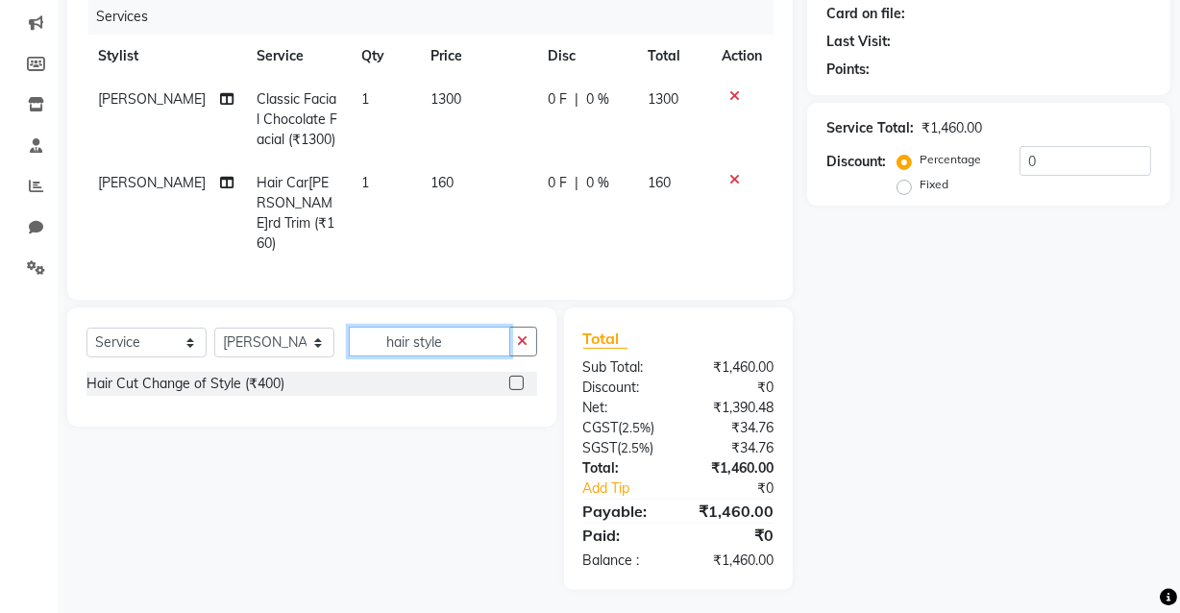
scroll to position [238, 0]
type input "hair style"
click at [517, 382] on label at bounding box center [516, 384] width 14 height 14
click at [517, 382] on input "checkbox" at bounding box center [515, 385] width 12 height 12
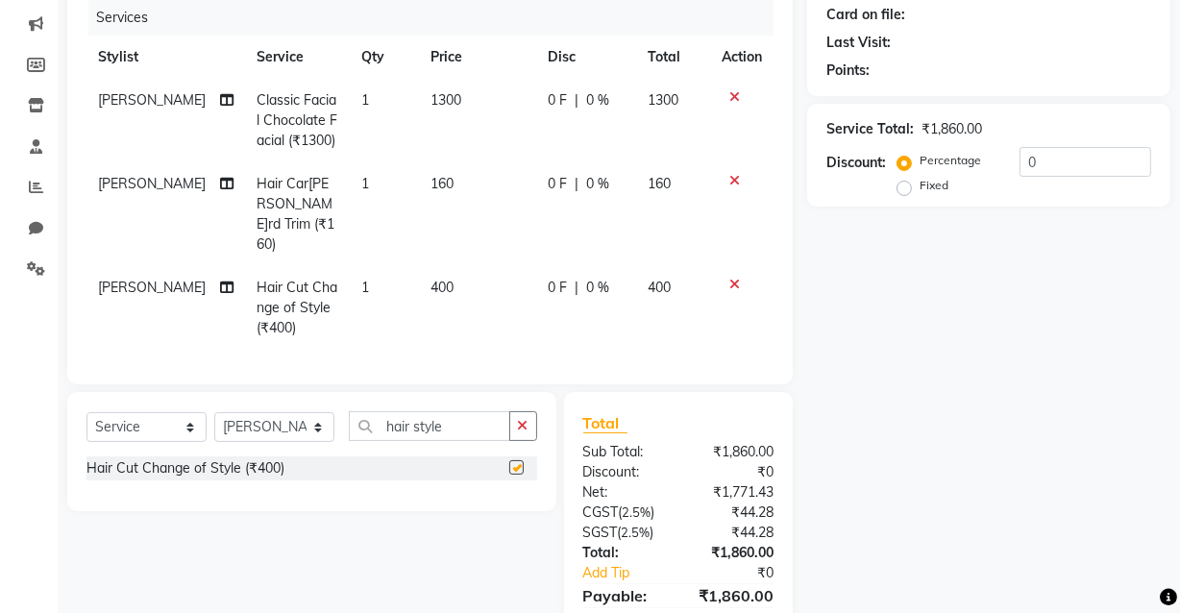
checkbox input "false"
click at [1038, 161] on input "0" at bounding box center [1086, 162] width 132 height 30
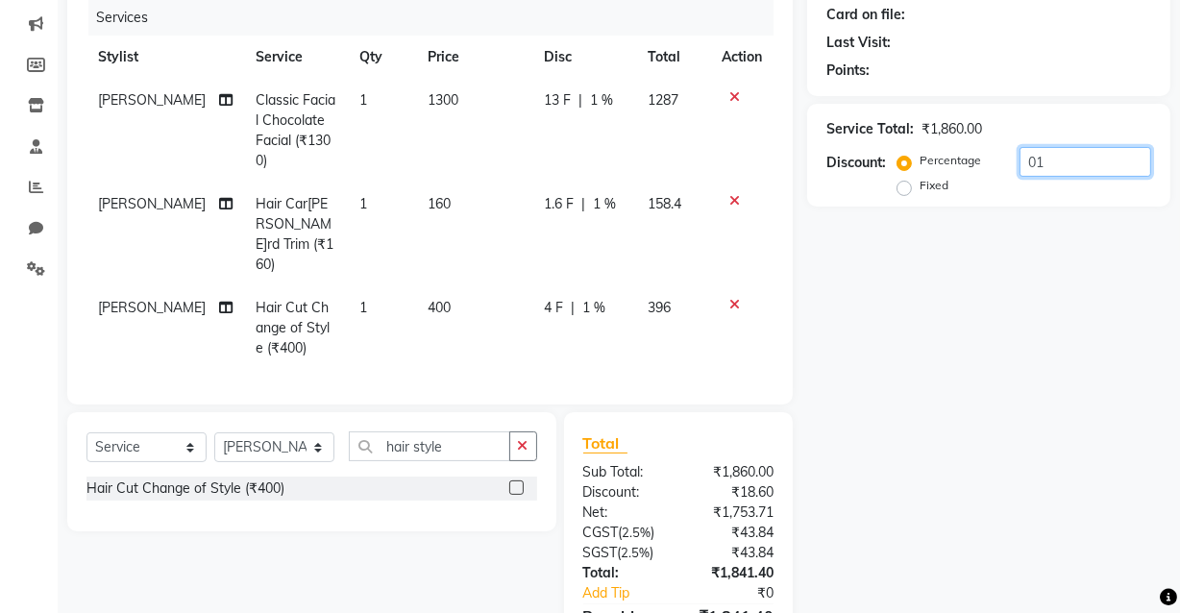
type input "0"
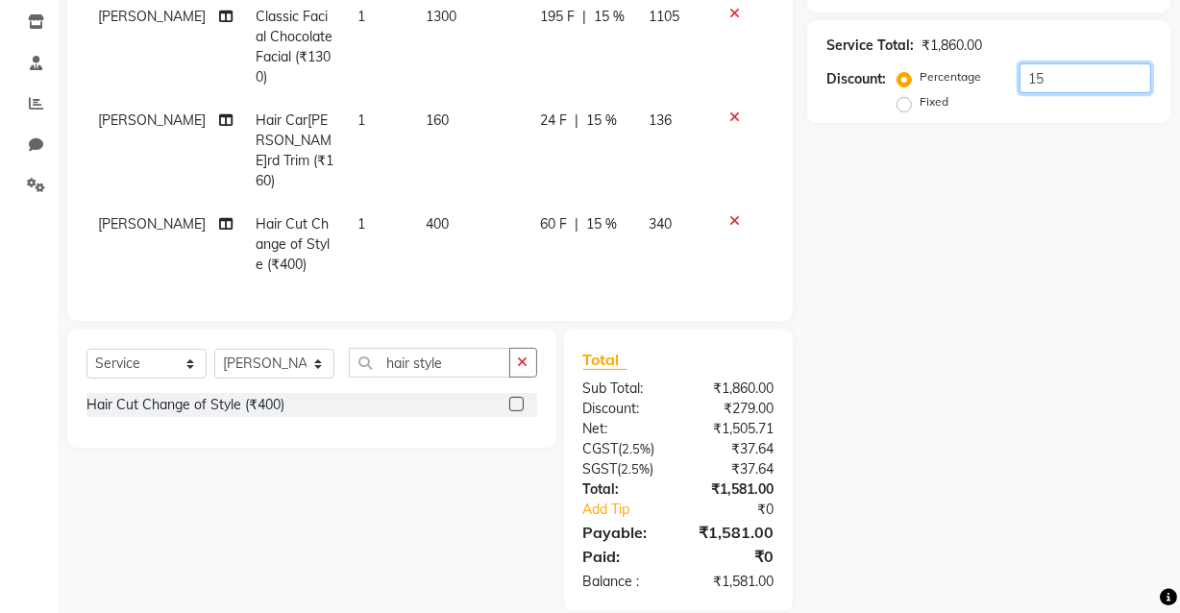
type input "1"
type input "14"
click at [920, 104] on label "Fixed" at bounding box center [934, 101] width 29 height 17
click at [909, 104] on input "Fixed" at bounding box center [907, 101] width 13 height 13
radio input "true"
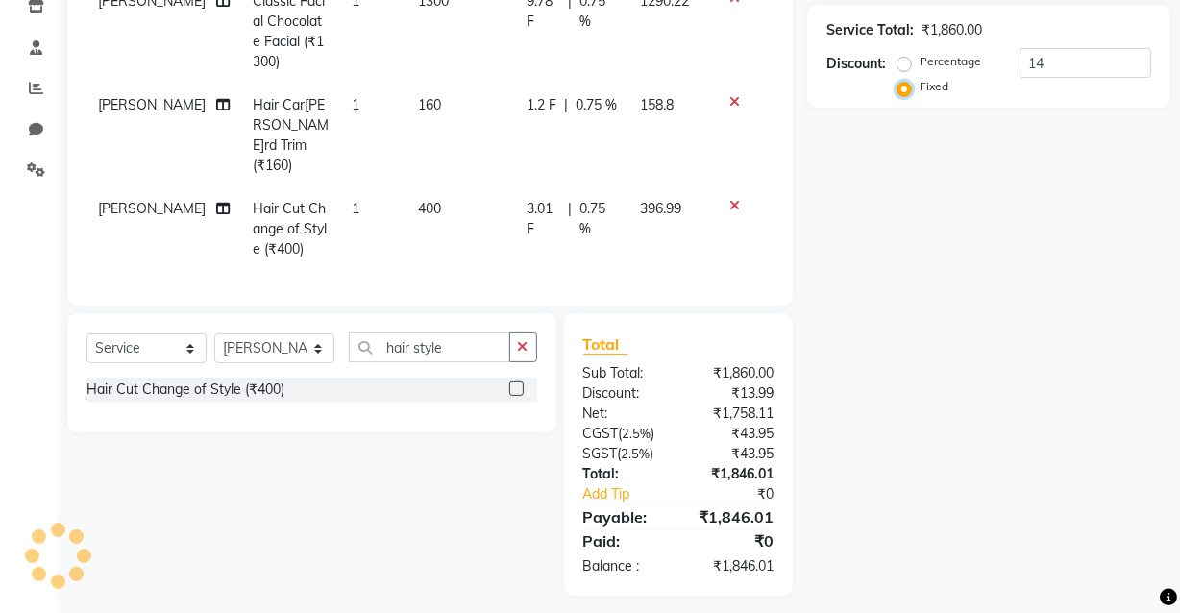
scroll to position [342, 0]
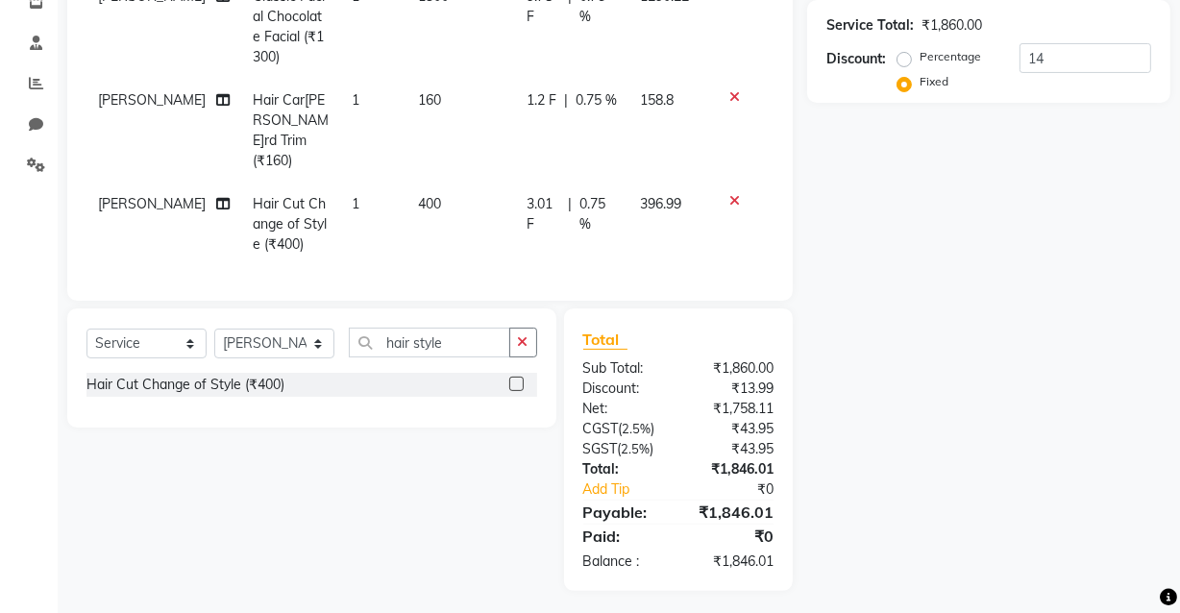
click at [920, 55] on label "Percentage" at bounding box center [951, 56] width 62 height 17
click at [909, 55] on input "Percentage" at bounding box center [907, 56] width 13 height 13
radio input "true"
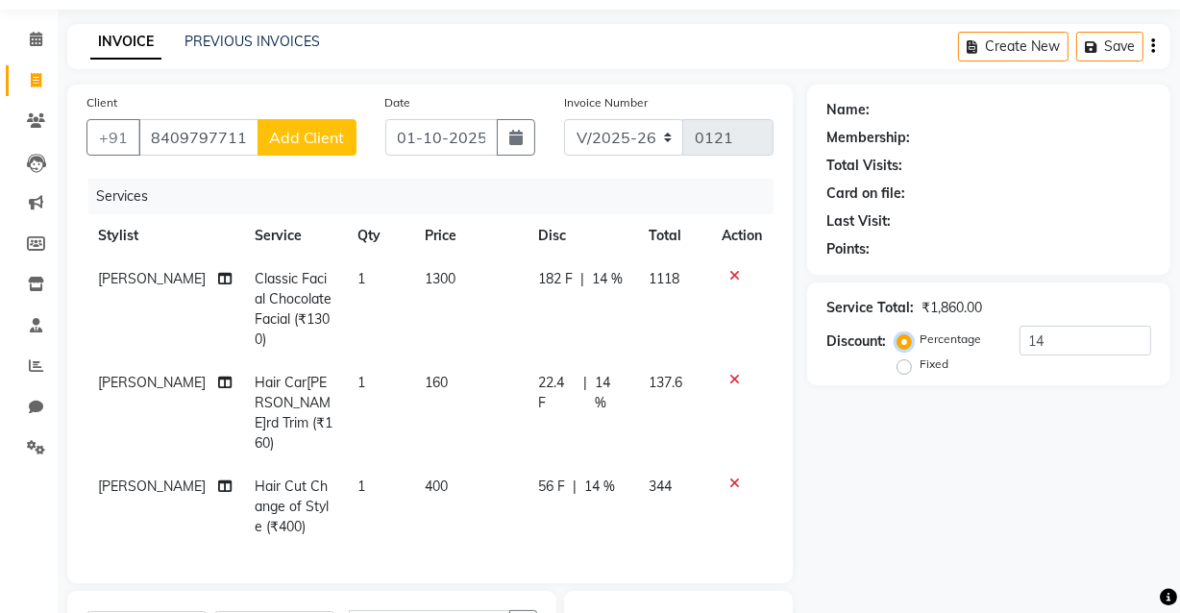
scroll to position [0, 0]
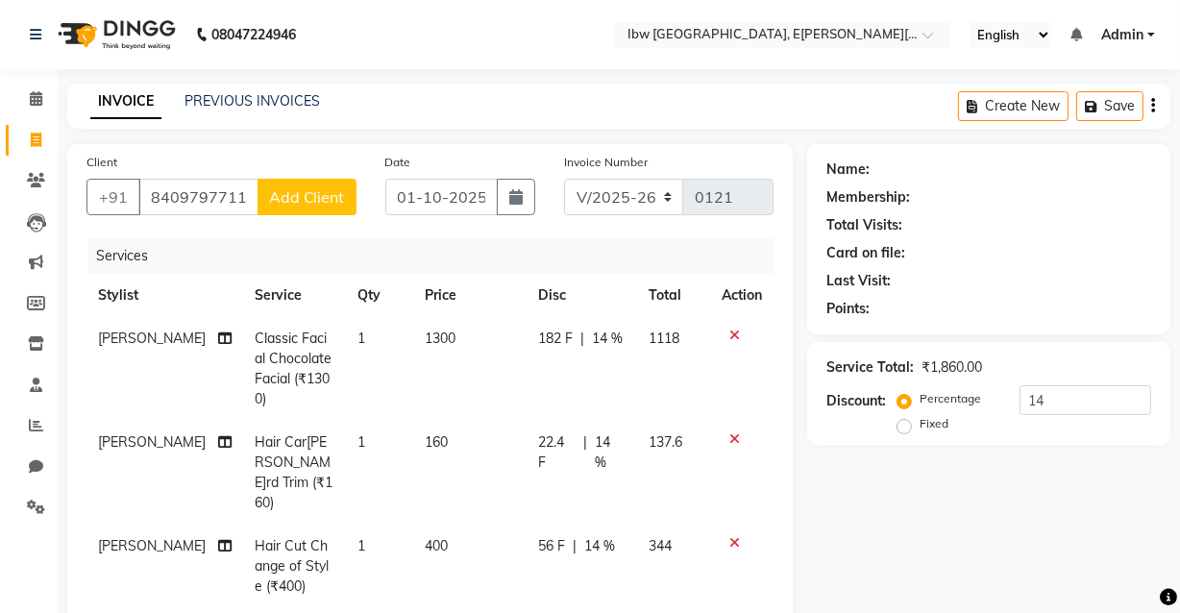
click at [1151, 106] on icon "button" at bounding box center [1153, 106] width 4 height 1
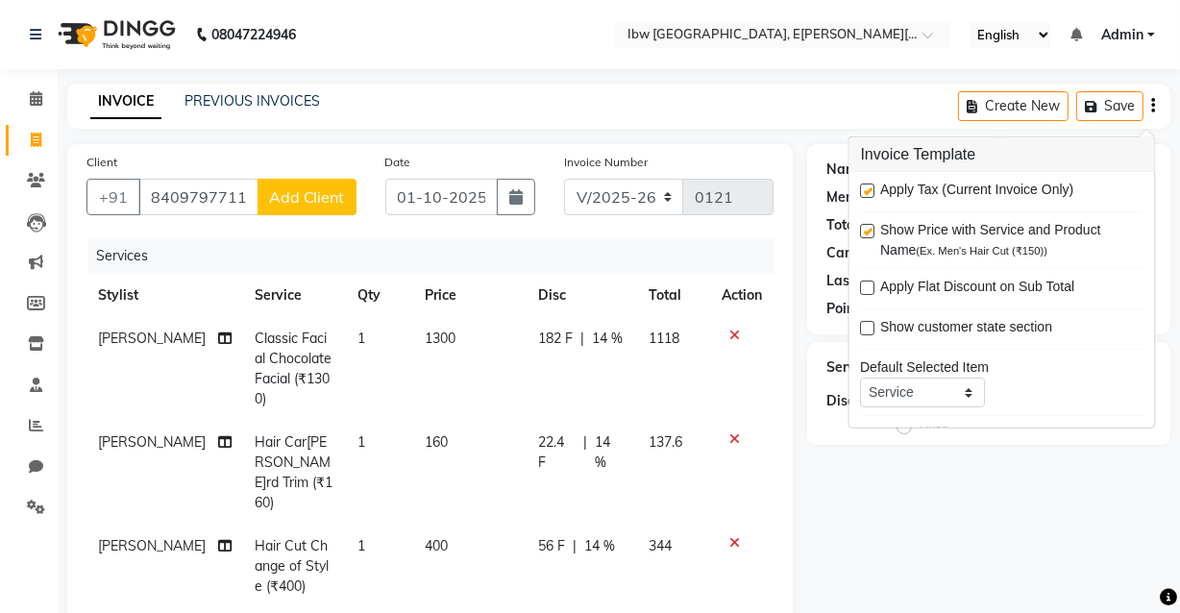
click at [990, 499] on div "Name: Membership: Total Visits: Card on file: Last Visit: Points: Service Total…" at bounding box center [996, 538] width 378 height 789
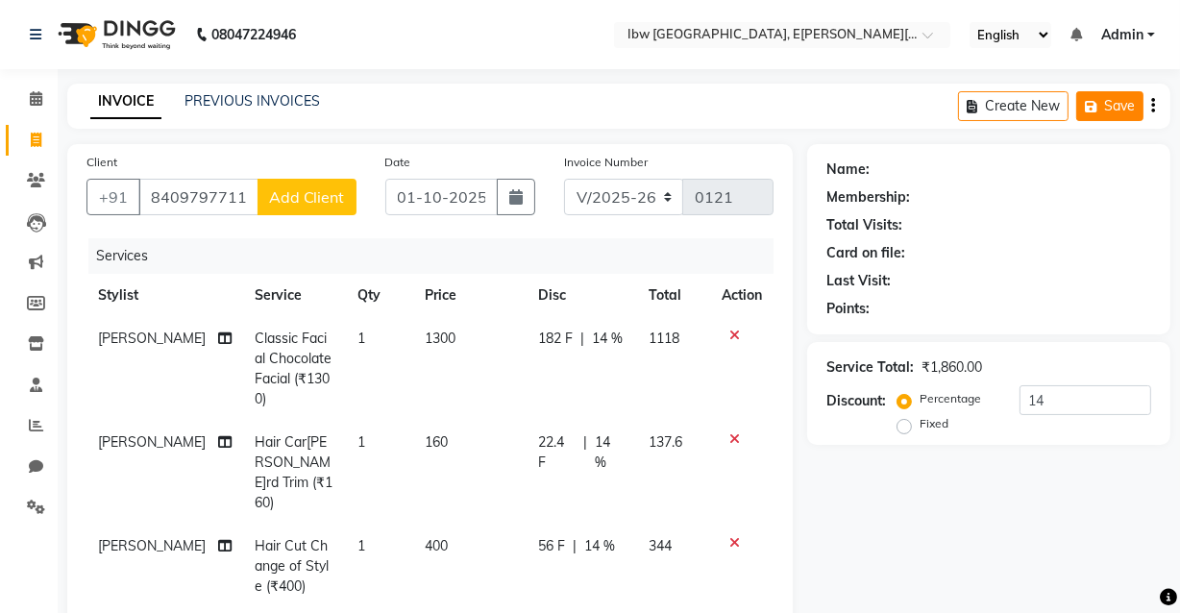
click at [1099, 94] on button "Save" at bounding box center [1109, 106] width 67 height 30
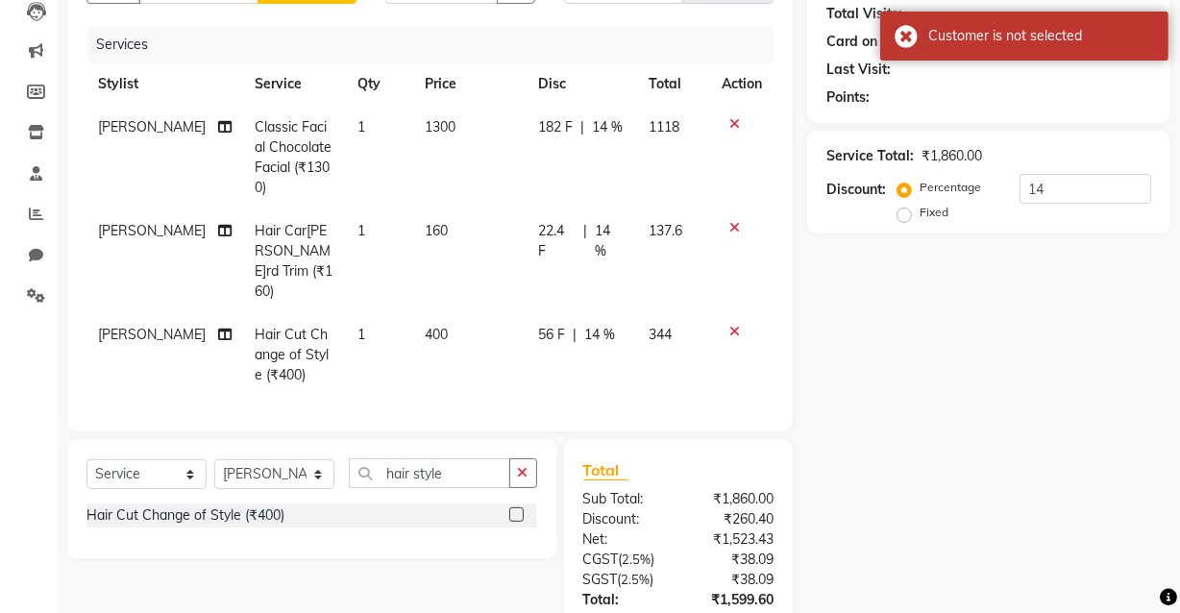
scroll to position [322, 0]
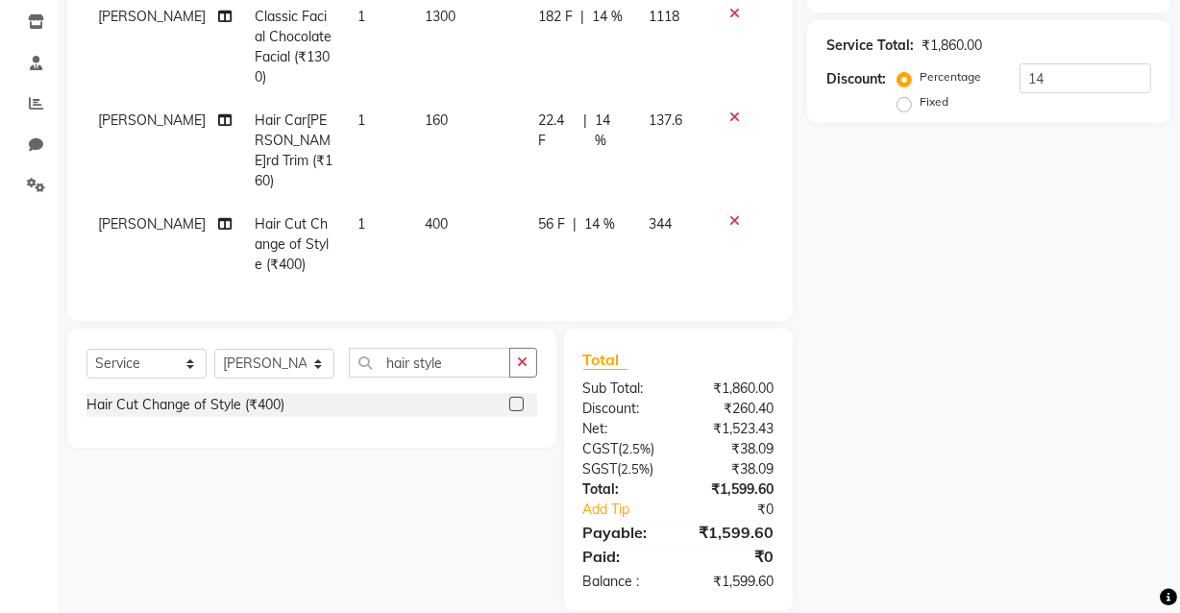
click at [1025, 404] on div "Name: Membership: Total Visits: Card on file: Last Visit: Points: Service Total…" at bounding box center [996, 216] width 378 height 789
drag, startPoint x: 741, startPoint y: 383, endPoint x: 1153, endPoint y: 470, distance: 421.3
click at [1153, 470] on div "Name: Membership: Total Visits: Card on file: Last Visit: Points: Service Total…" at bounding box center [996, 216] width 378 height 789
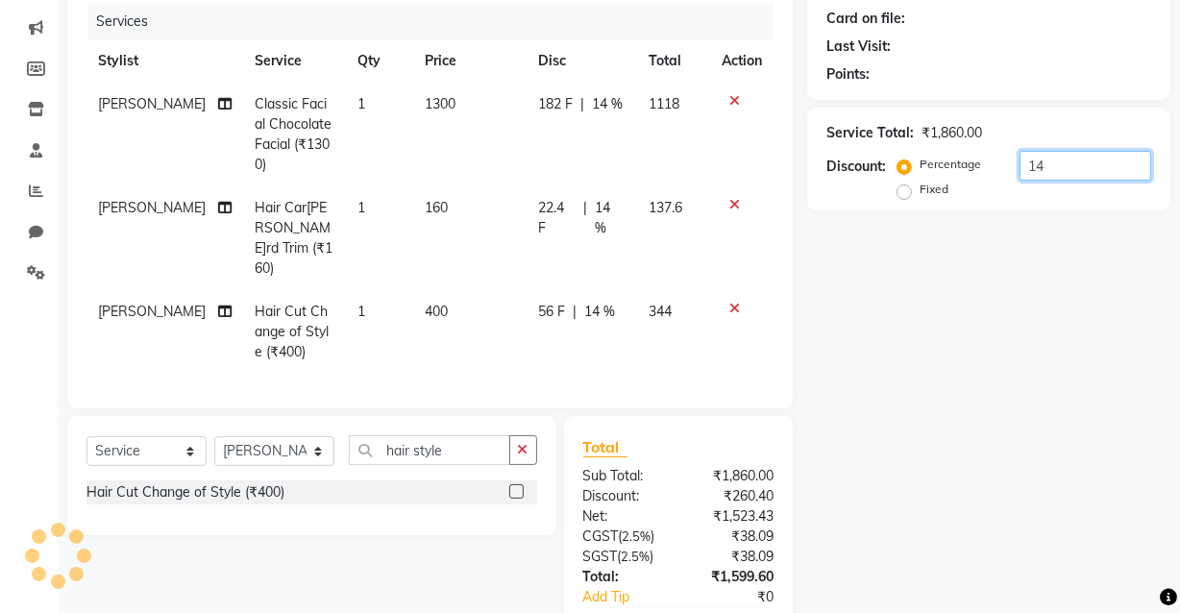
type input "1"
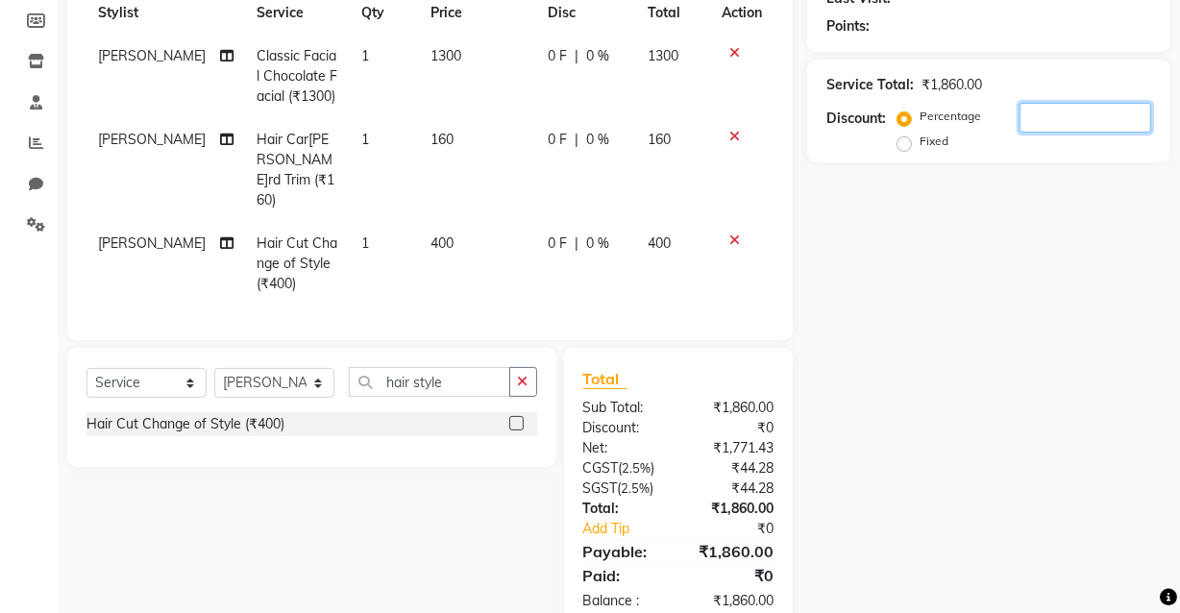
scroll to position [322, 0]
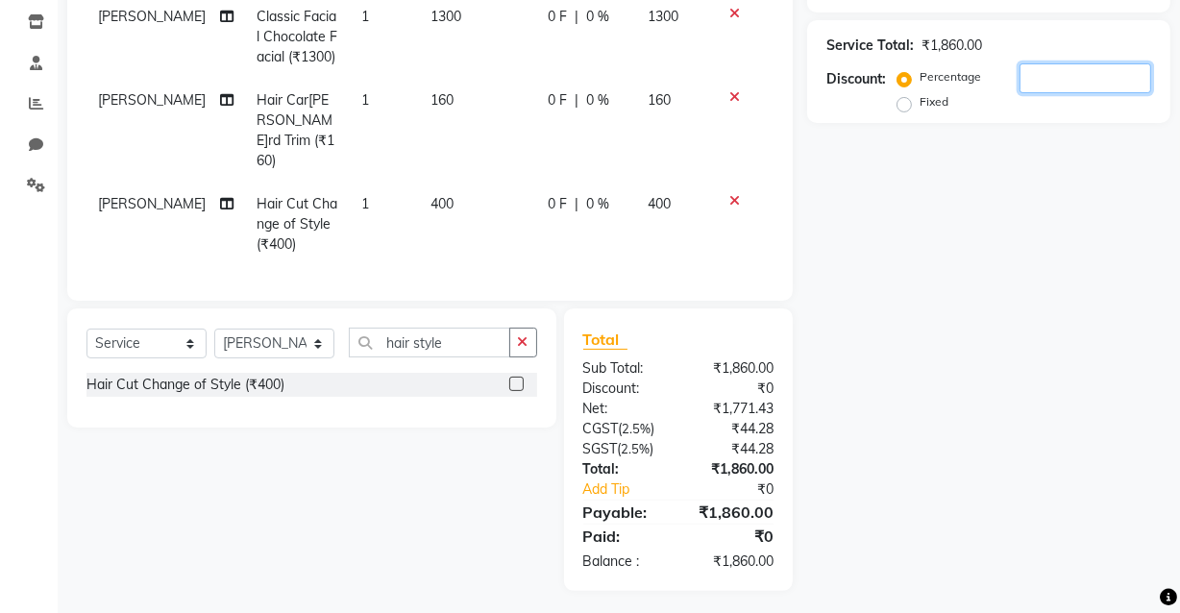
click at [1045, 76] on input "number" at bounding box center [1086, 78] width 132 height 30
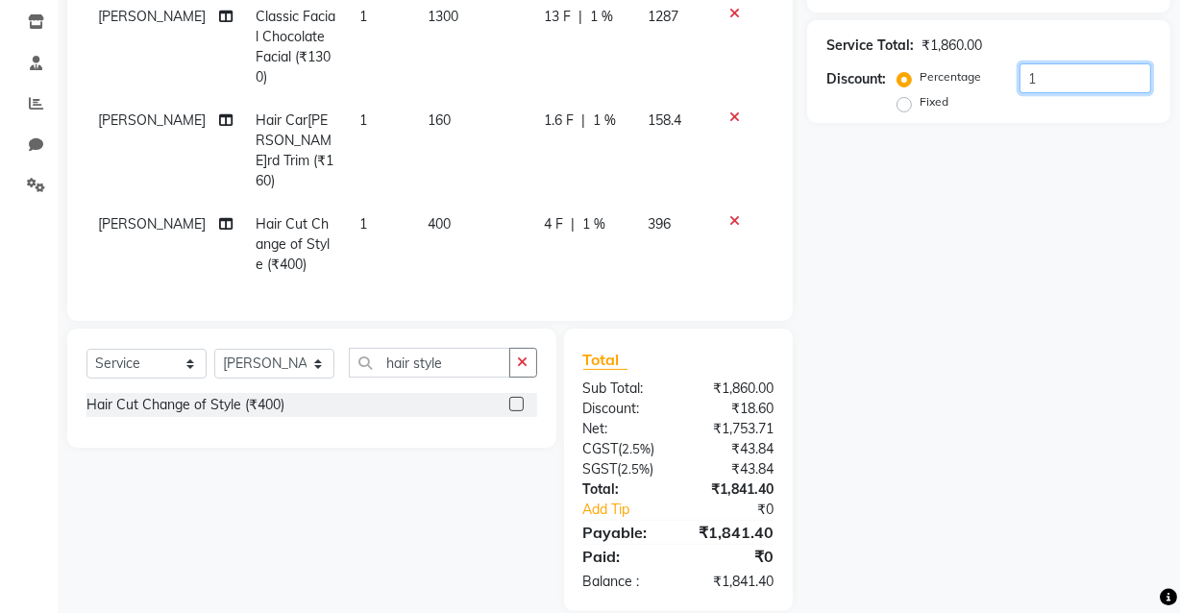
type input "14"
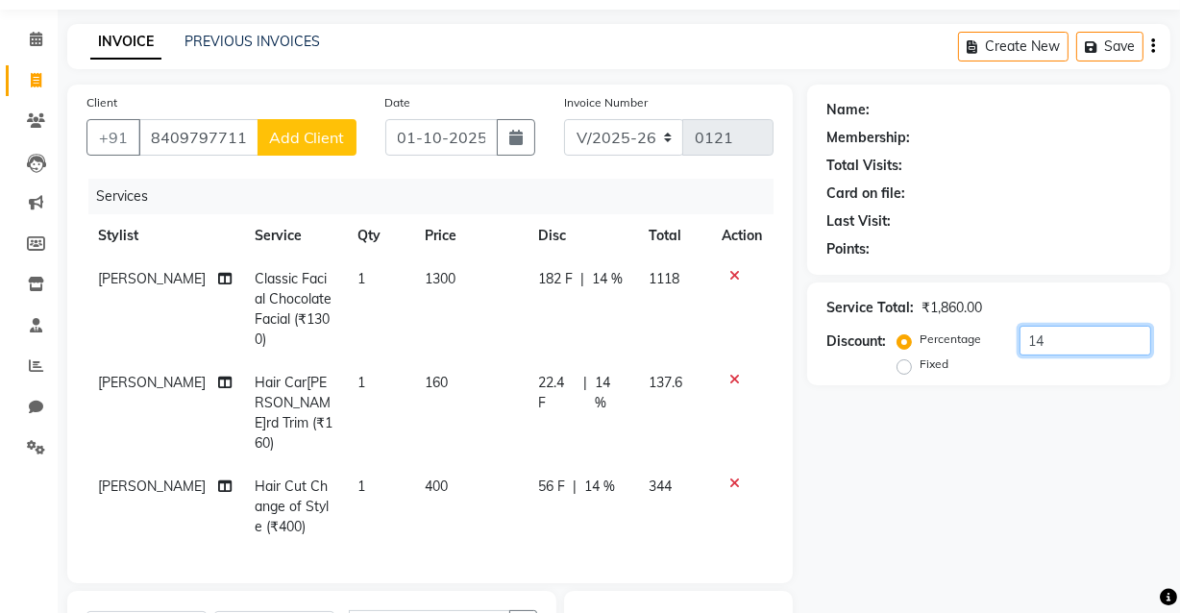
scroll to position [0, 0]
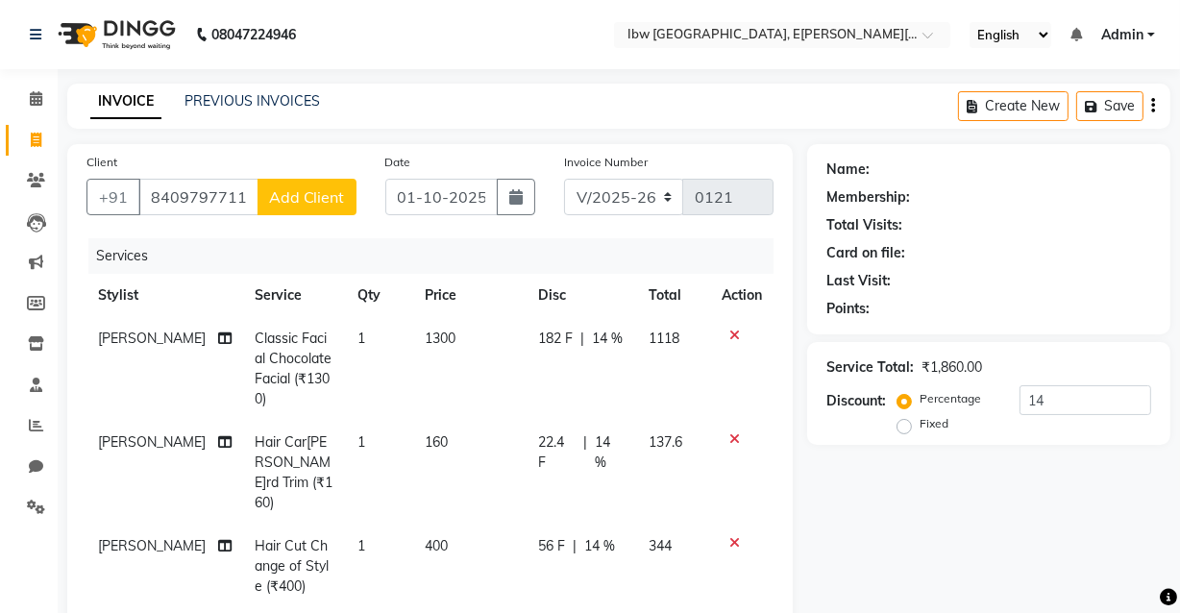
click at [94, 596] on div "Services Stylist Service Qty Price Disc Total Action mukesh sen Classic Facial …" at bounding box center [429, 430] width 687 height 385
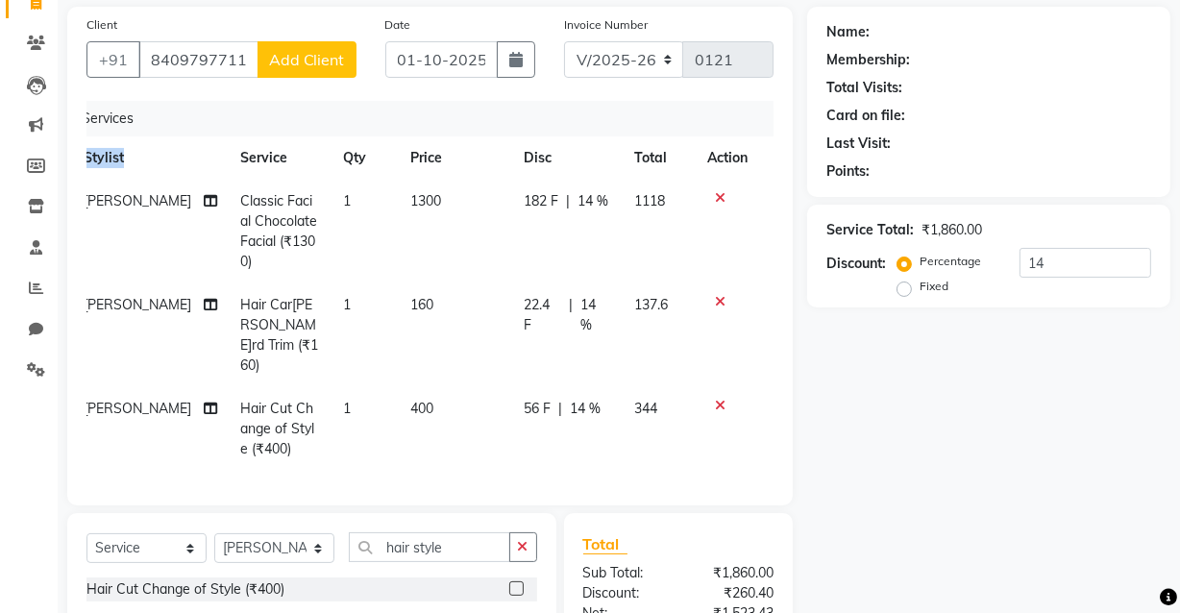
scroll to position [174, 0]
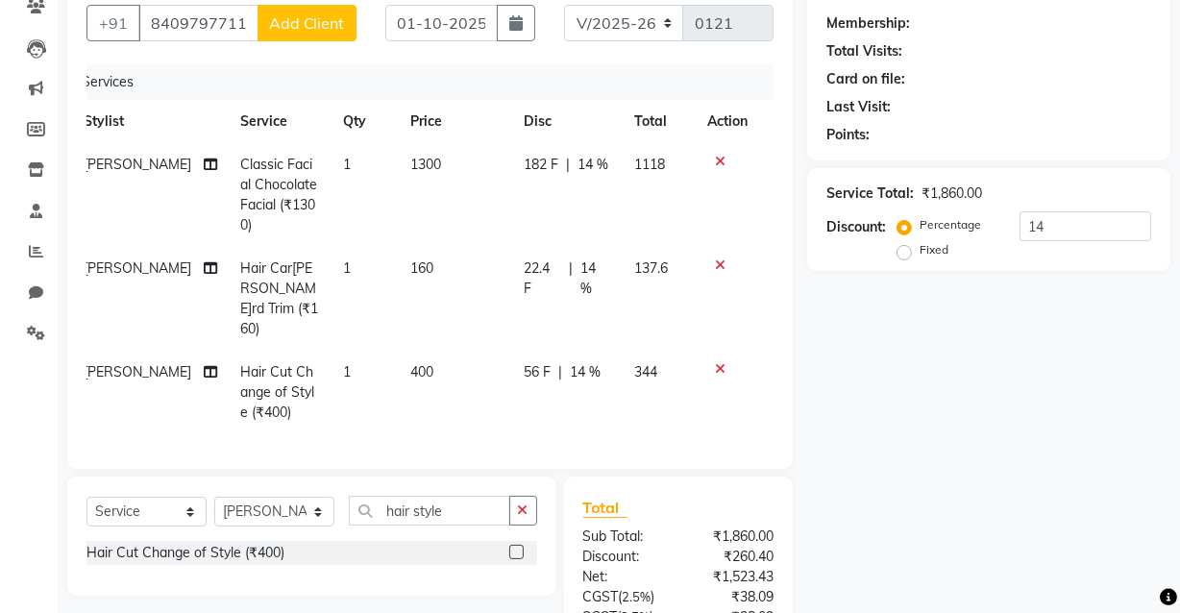
click at [722, 159] on icon at bounding box center [720, 161] width 11 height 13
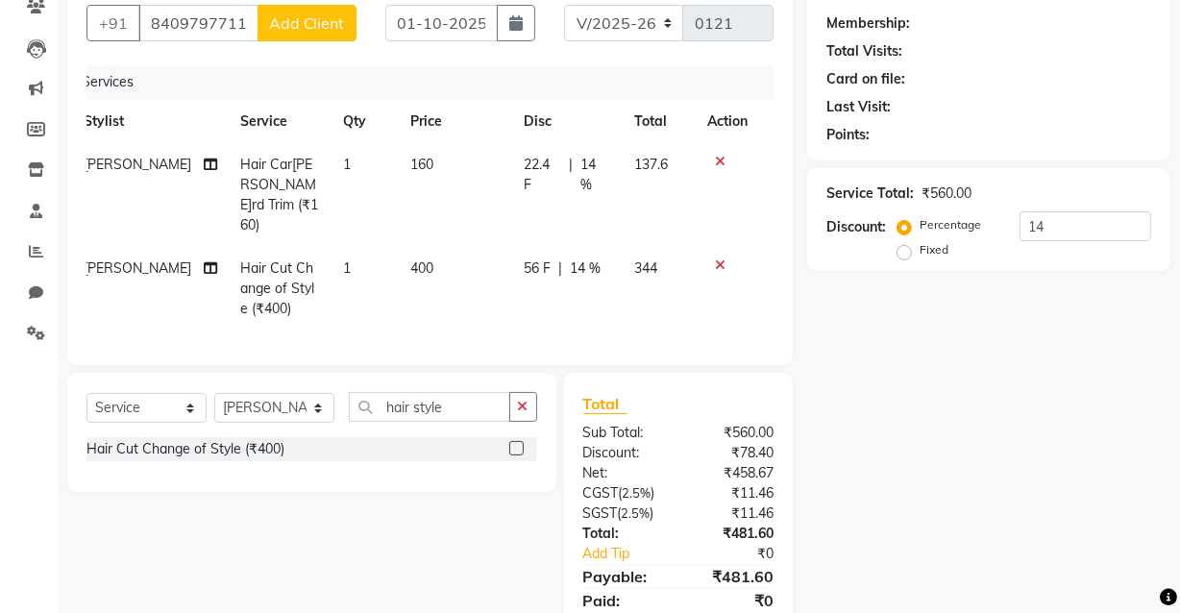
click at [719, 259] on icon at bounding box center [720, 265] width 11 height 13
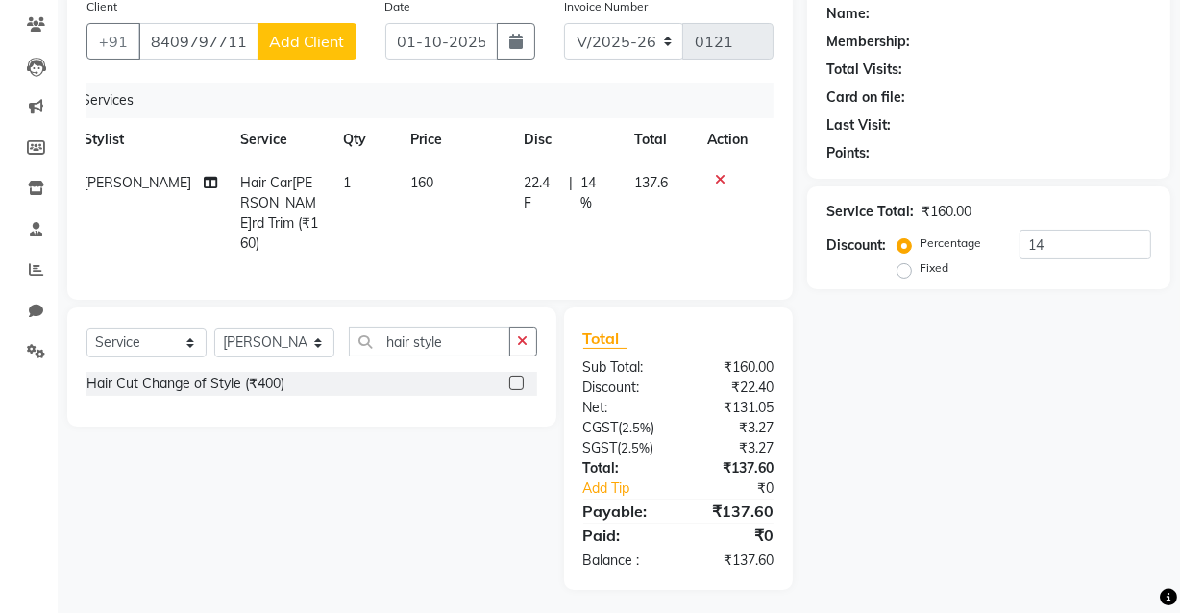
click at [716, 179] on icon at bounding box center [720, 179] width 11 height 13
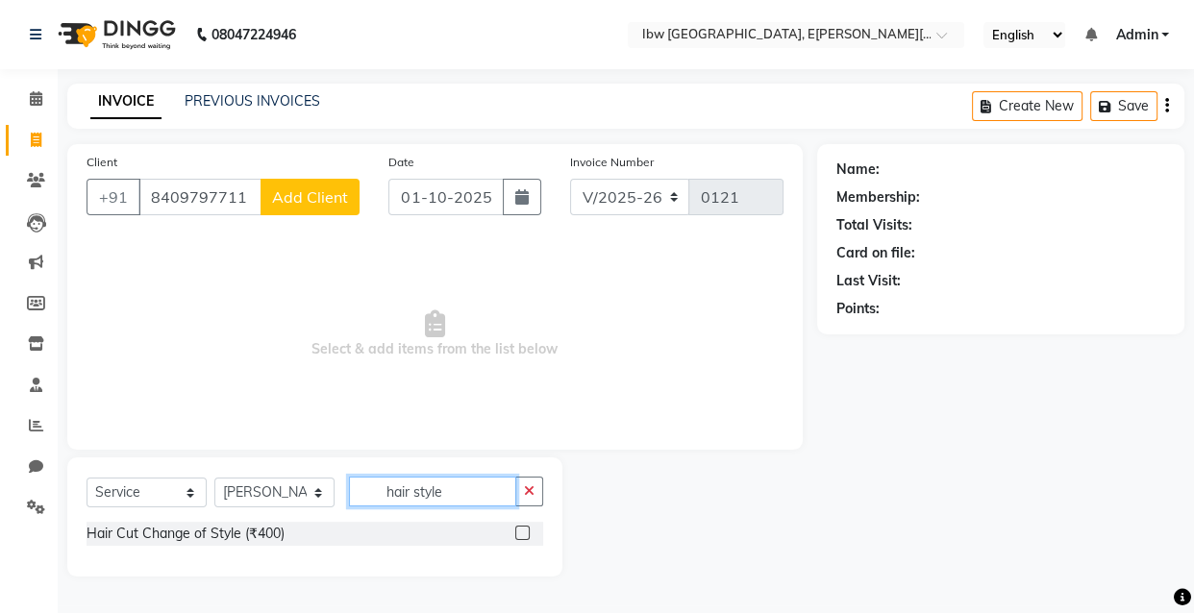
click at [466, 493] on input "hair style" at bounding box center [432, 492] width 167 height 30
click at [472, 489] on input "hair style12" at bounding box center [432, 492] width 167 height 30
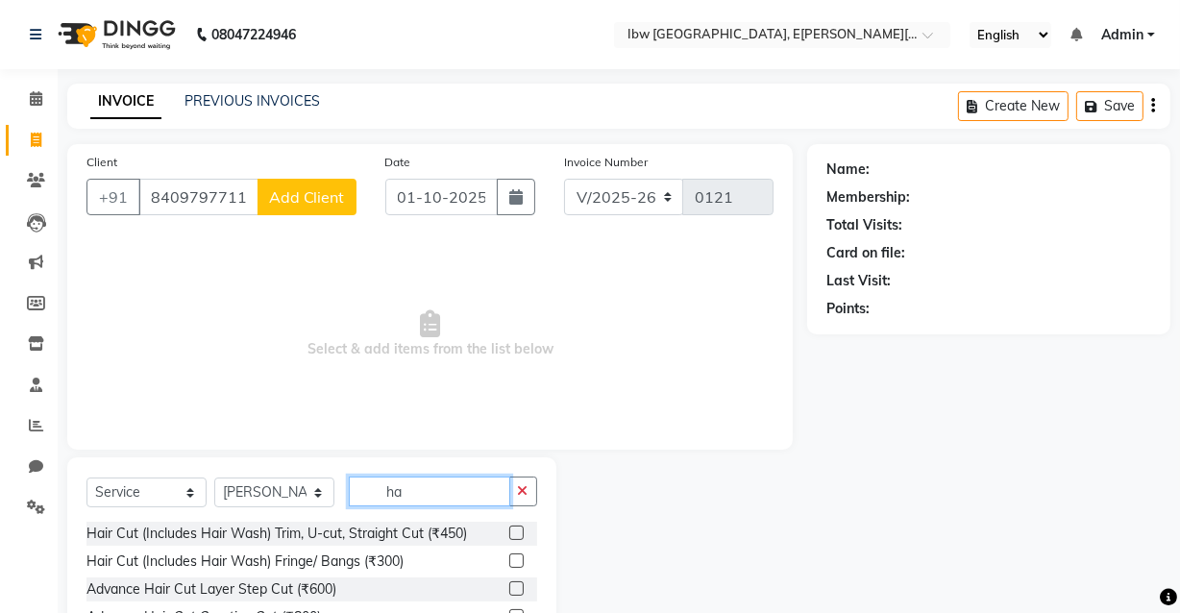
type input "h"
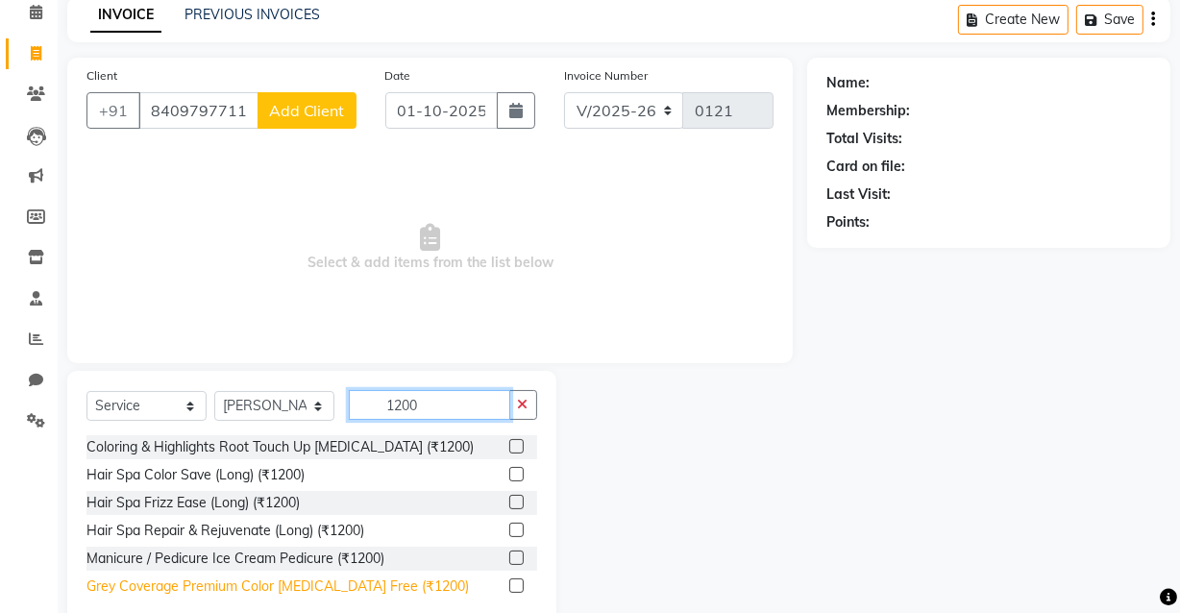
scroll to position [132, 0]
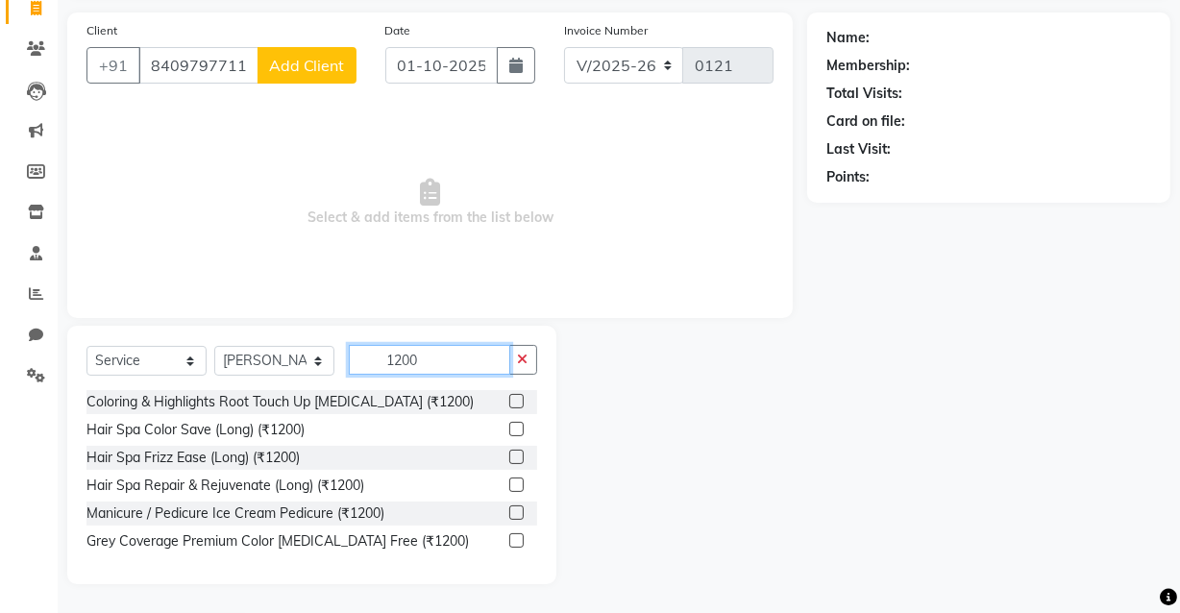
click at [421, 363] on input "1200" at bounding box center [429, 360] width 161 height 30
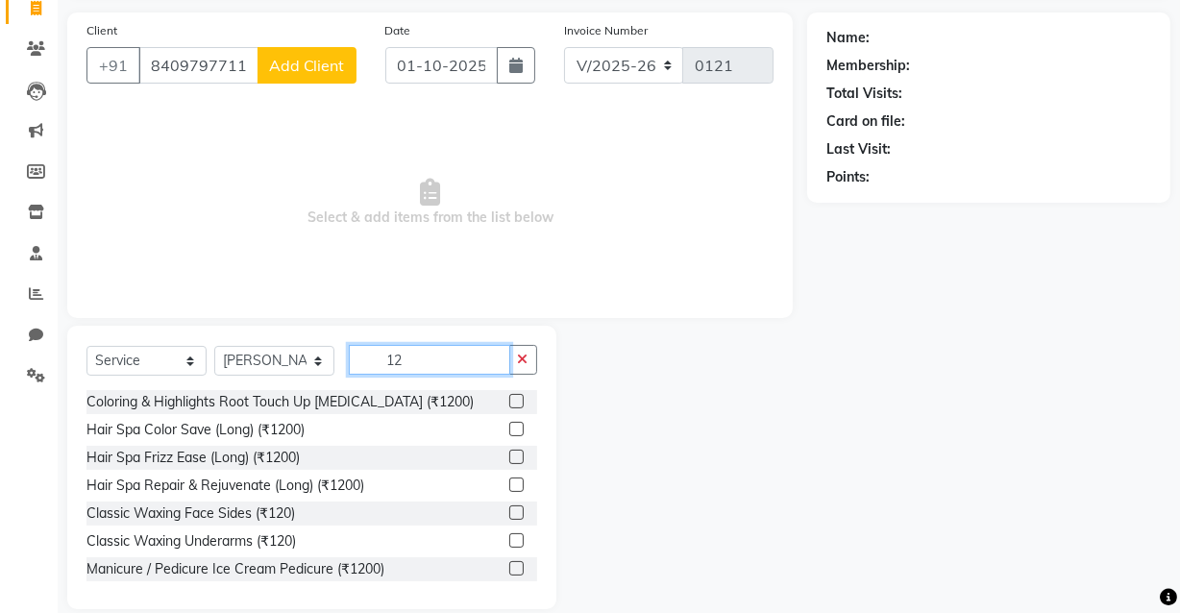
type input "1"
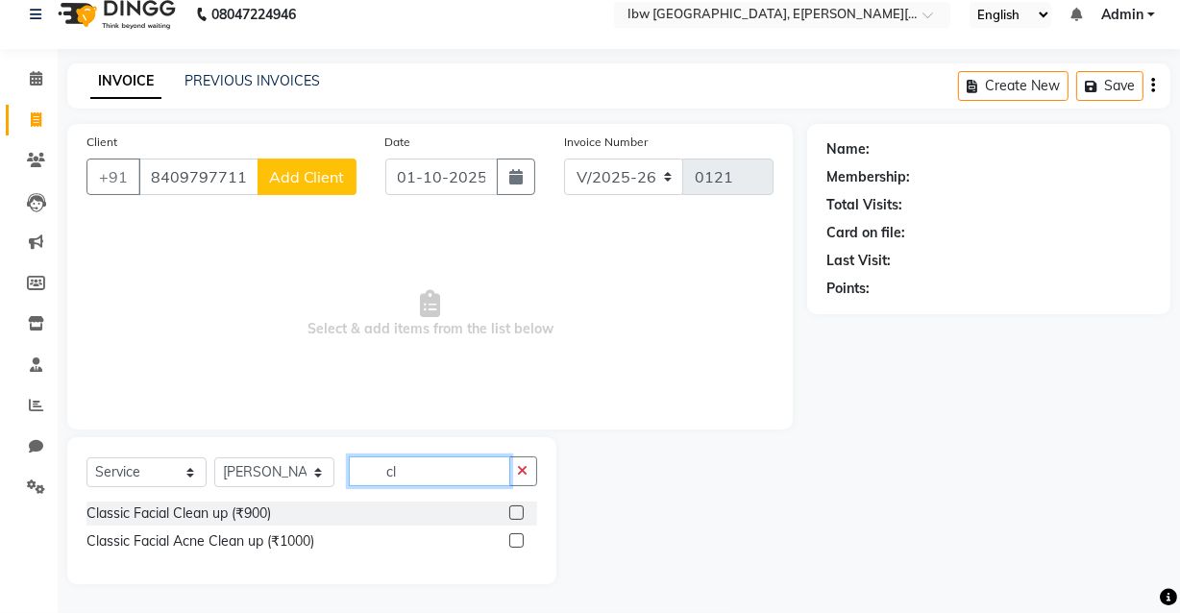
type input "c"
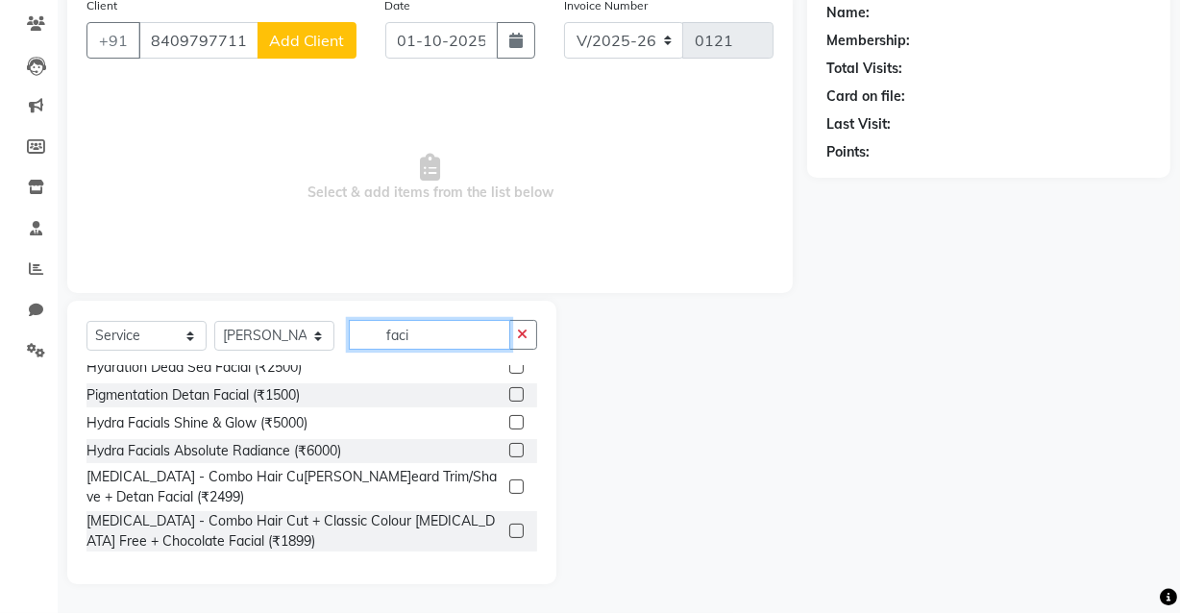
scroll to position [0, 0]
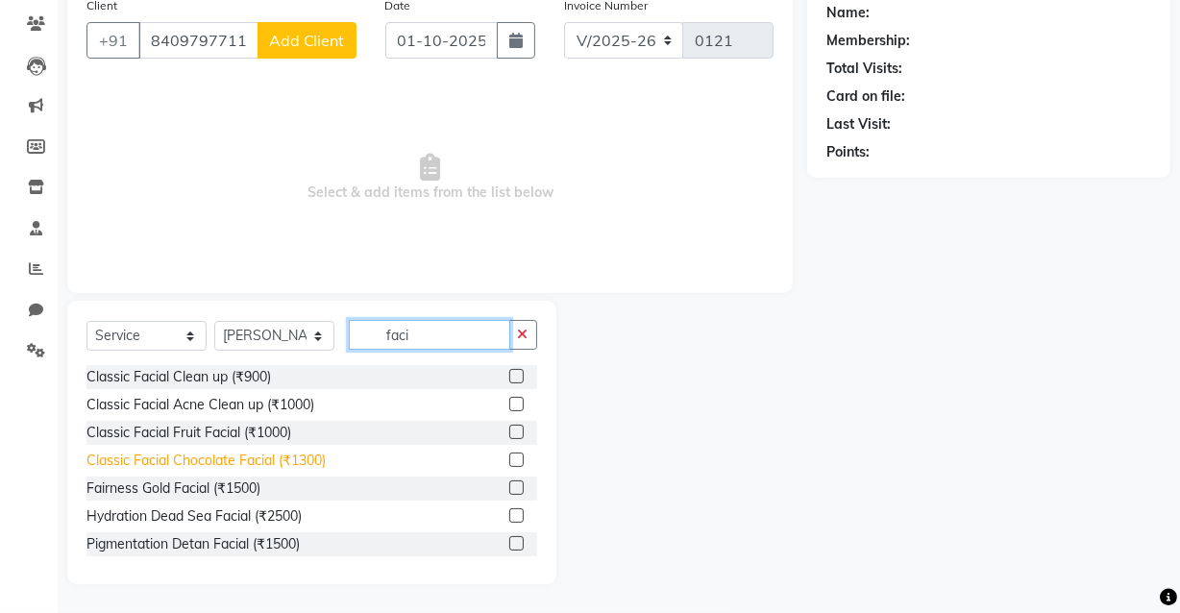
type input "faci"
click at [294, 462] on div "Classic Facial Chocolate Facial (₹1300)" at bounding box center [205, 461] width 239 height 20
checkbox input "false"
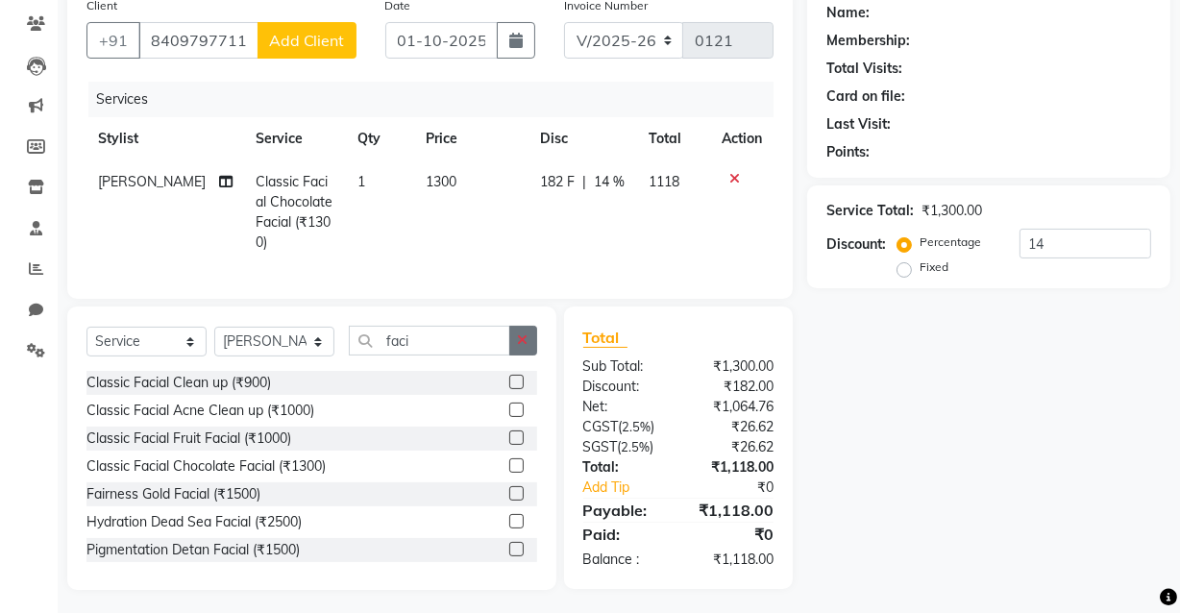
click at [520, 338] on icon "button" at bounding box center [523, 339] width 11 height 13
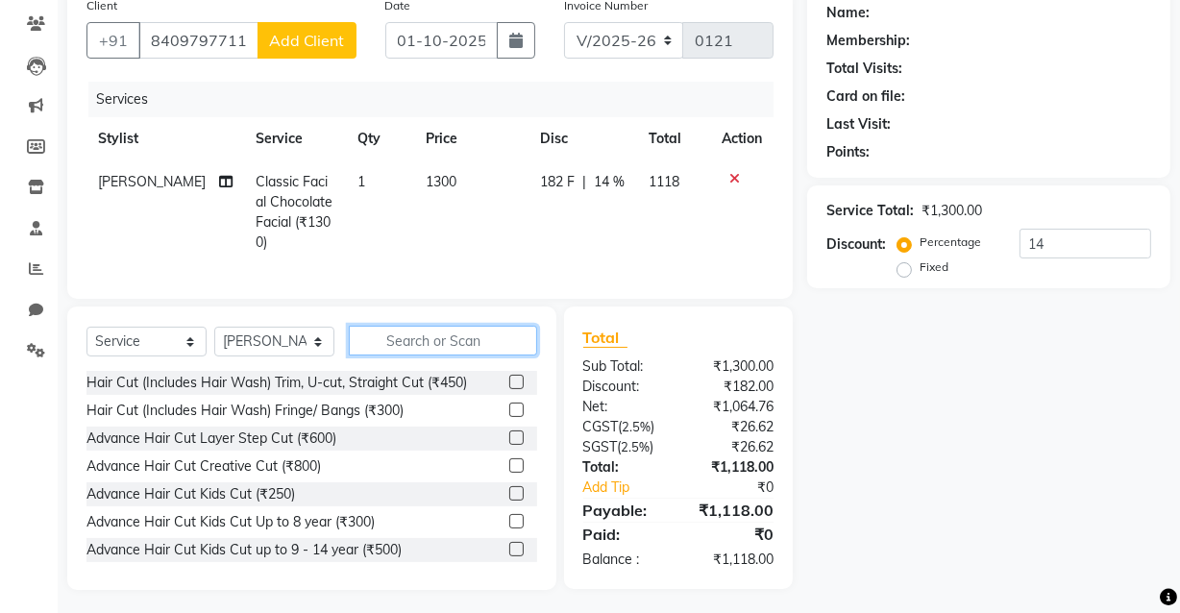
click at [396, 326] on input "text" at bounding box center [443, 341] width 188 height 30
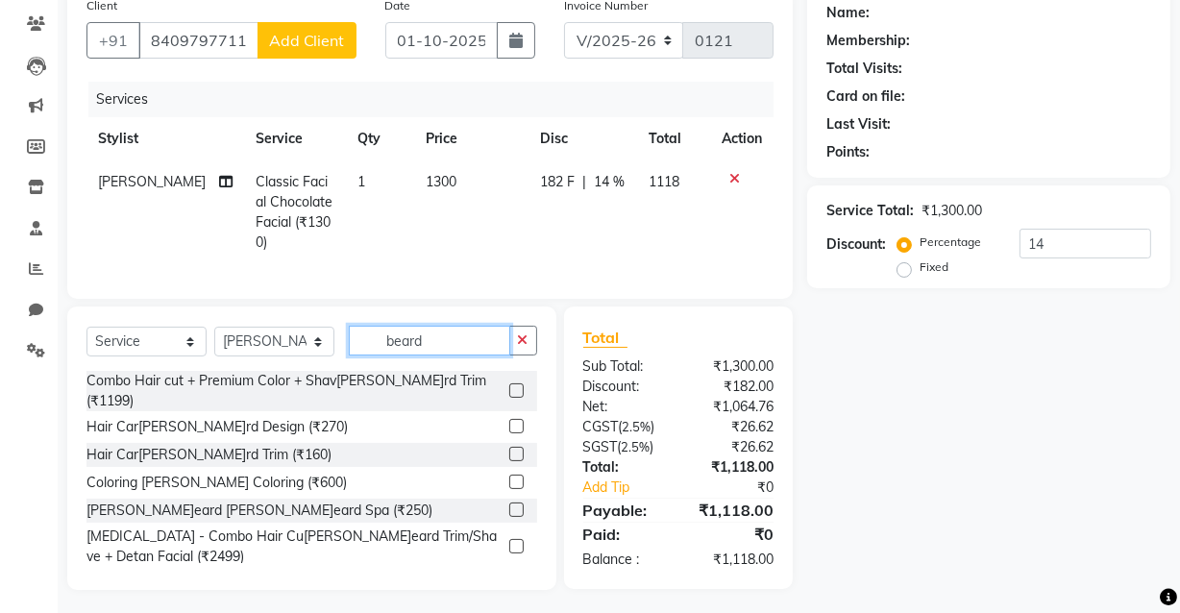
type input "beard"
click at [509, 447] on label at bounding box center [516, 454] width 14 height 14
click at [509, 449] on input "checkbox" at bounding box center [515, 455] width 12 height 12
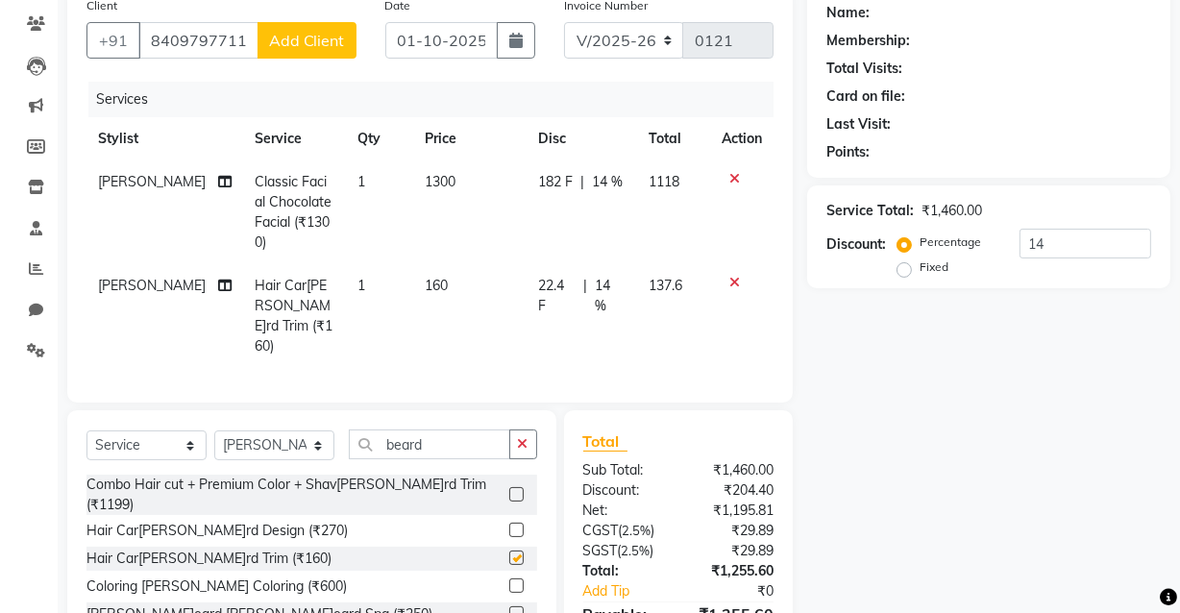
checkbox input "false"
click at [519, 430] on button "button" at bounding box center [523, 445] width 28 height 30
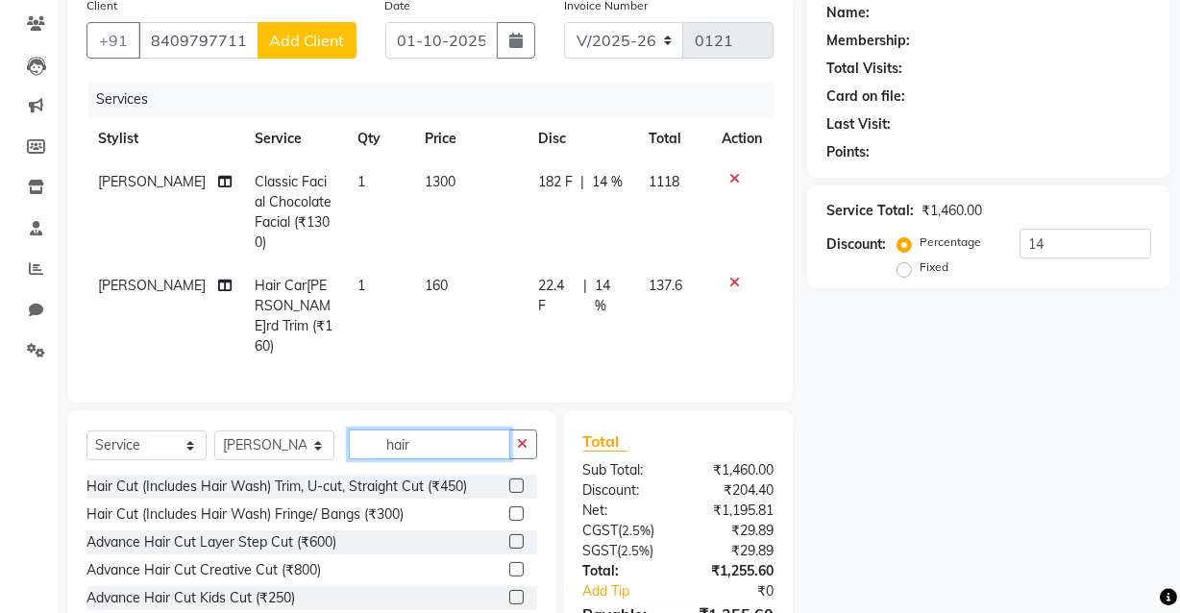
type input "hair"
click at [509, 590] on label at bounding box center [516, 597] width 14 height 14
click at [509, 592] on input "checkbox" at bounding box center [515, 598] width 12 height 12
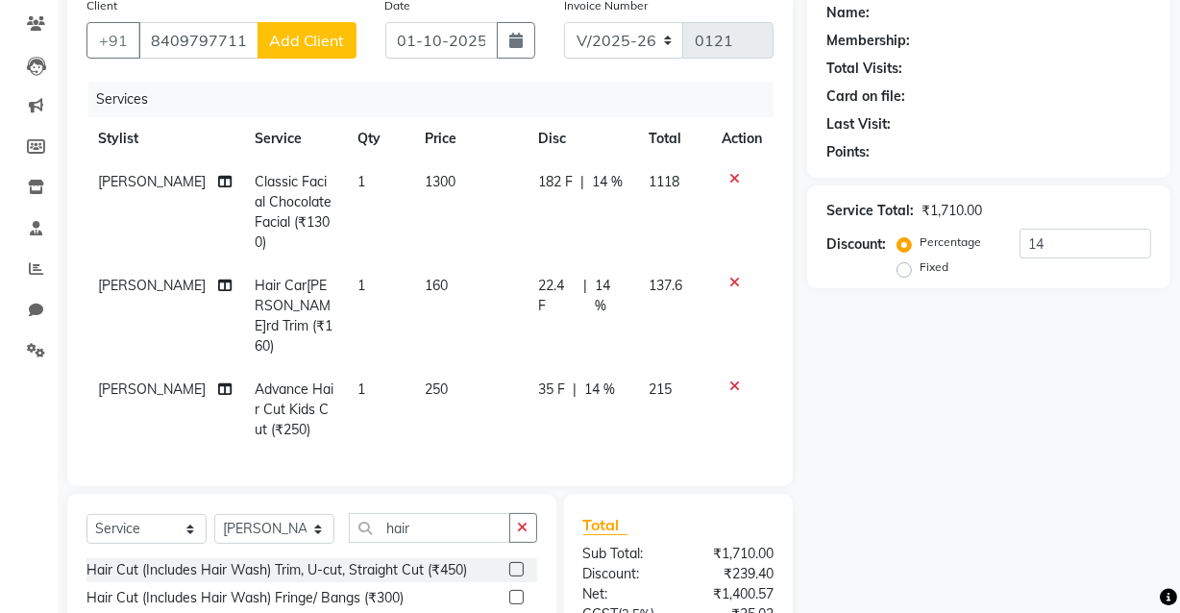
checkbox input "false"
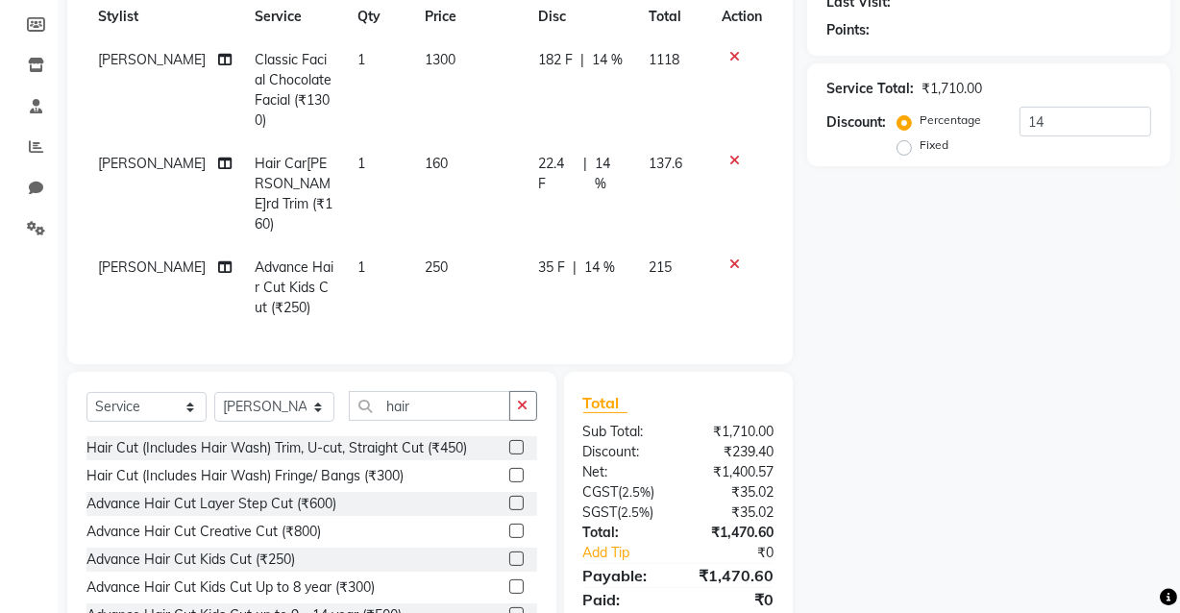
scroll to position [323, 0]
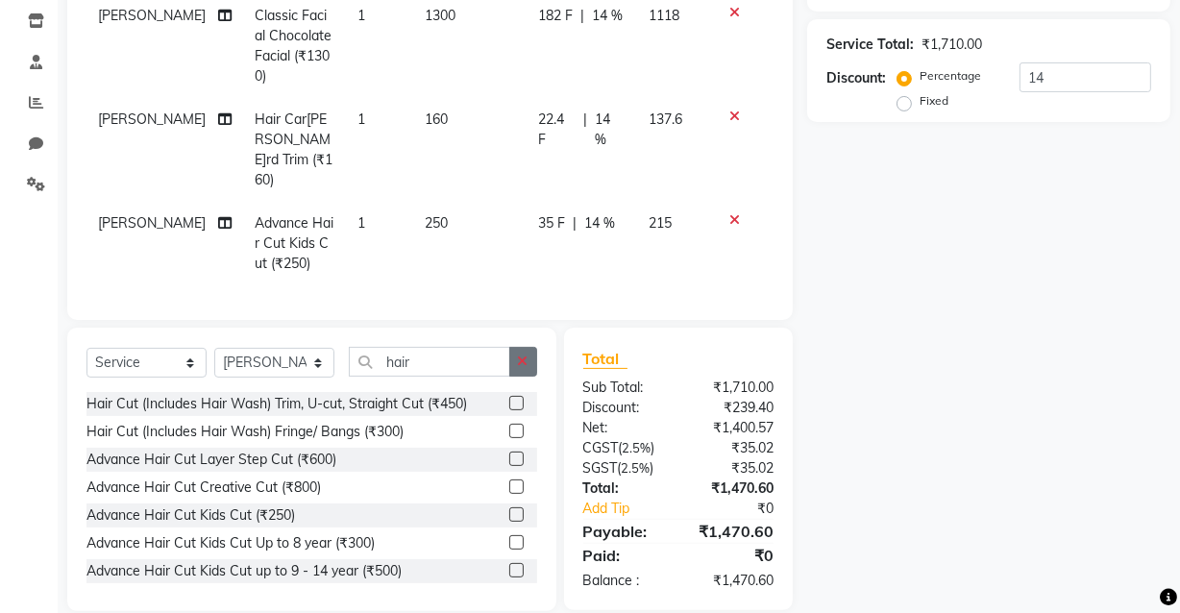
click at [518, 355] on icon "button" at bounding box center [523, 361] width 11 height 13
click at [1065, 81] on input "14" at bounding box center [1086, 77] width 132 height 30
type input "1"
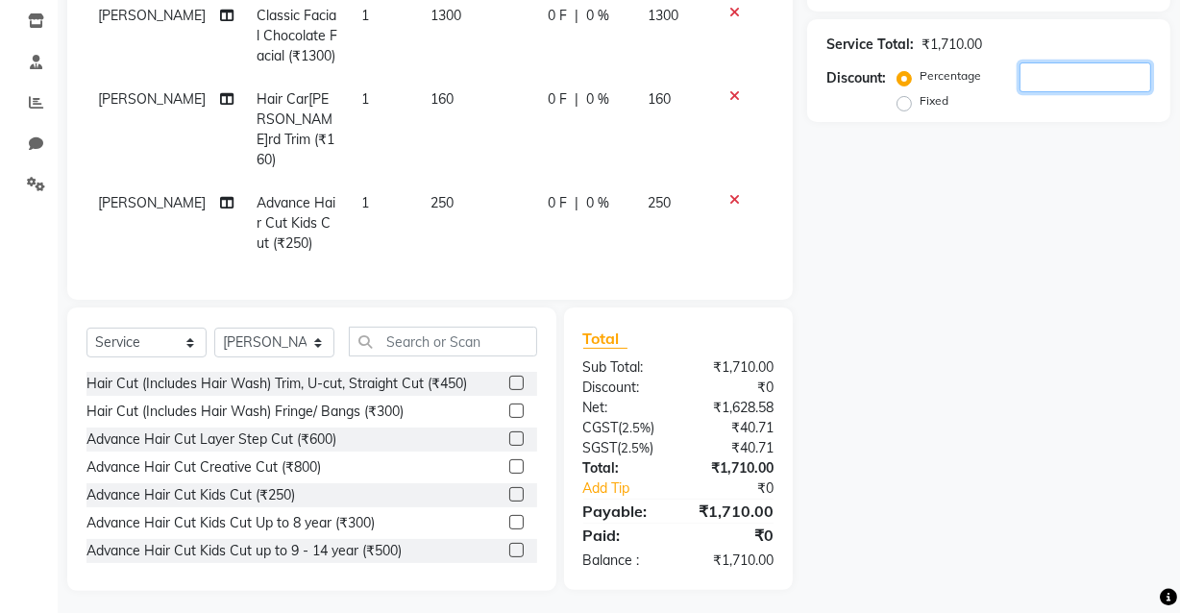
click at [1035, 76] on input "number" at bounding box center [1086, 77] width 132 height 30
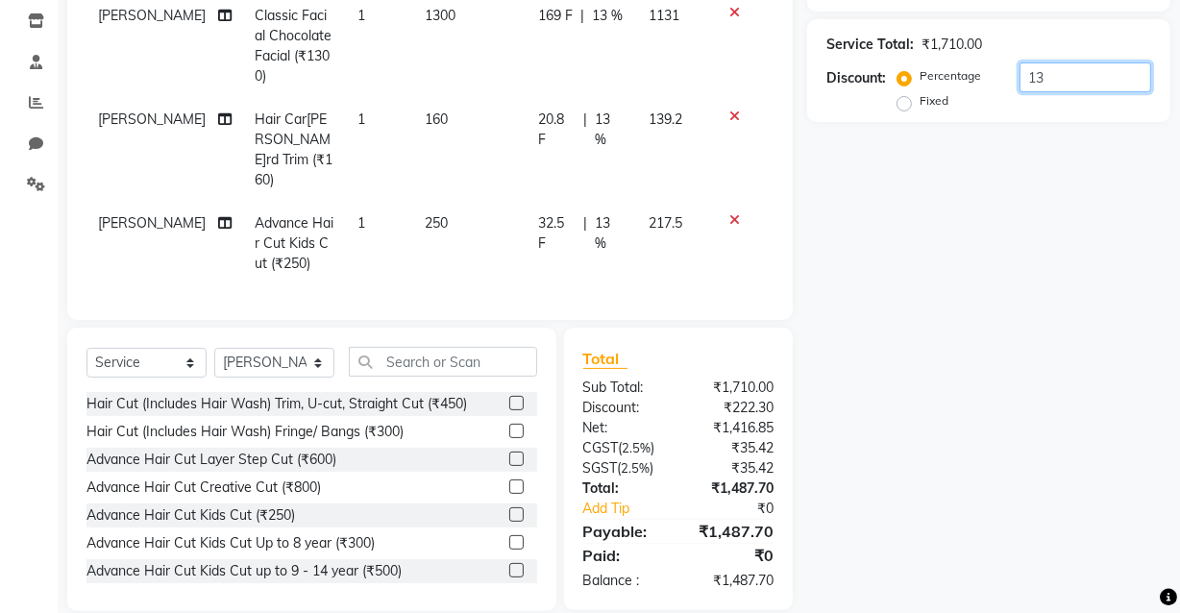
type input "1"
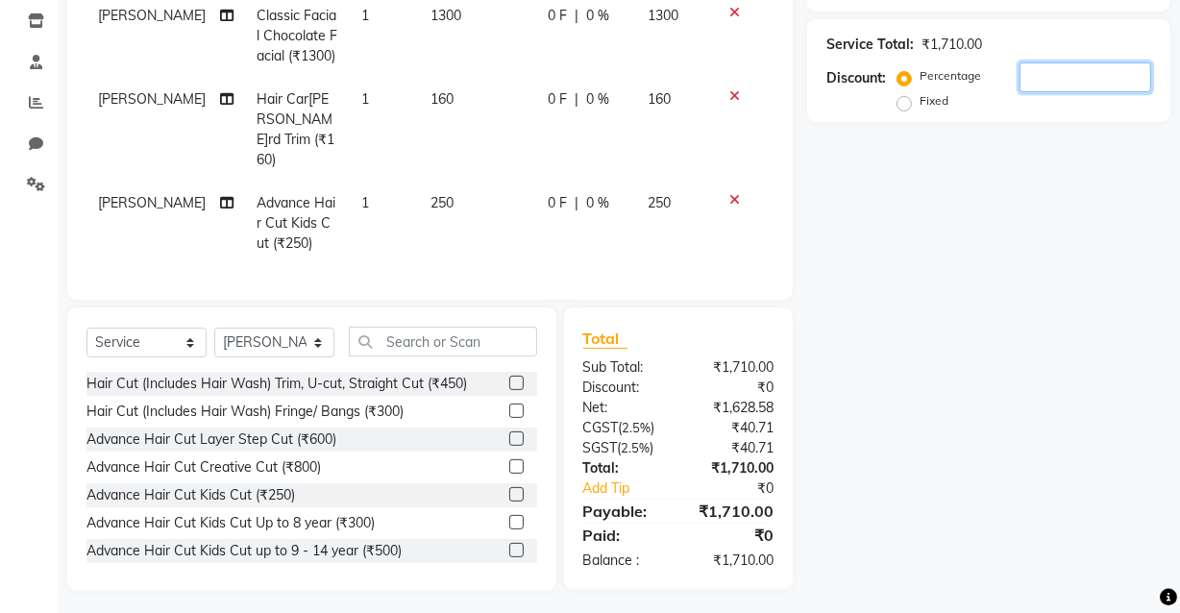
type input "5"
type input "6"
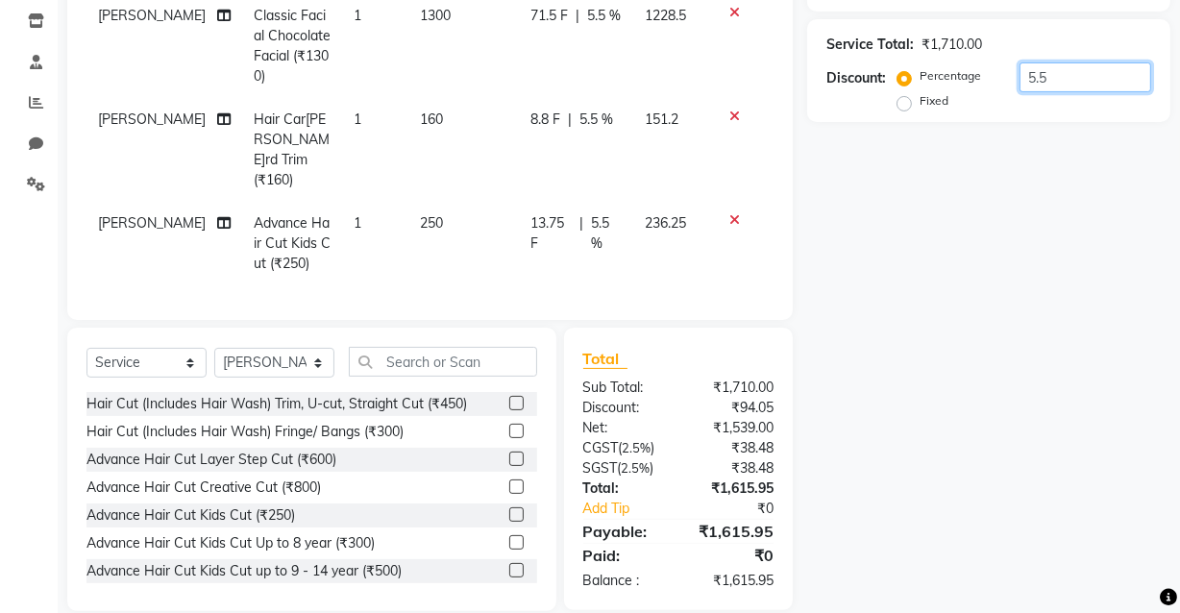
type input "5"
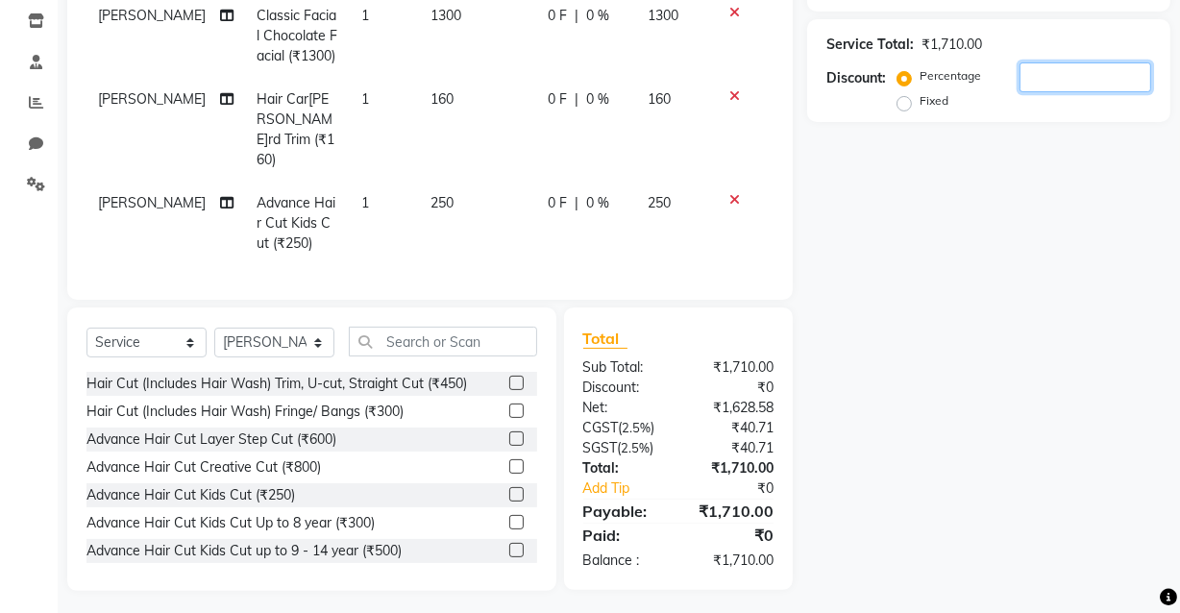
type input "4"
type input "6"
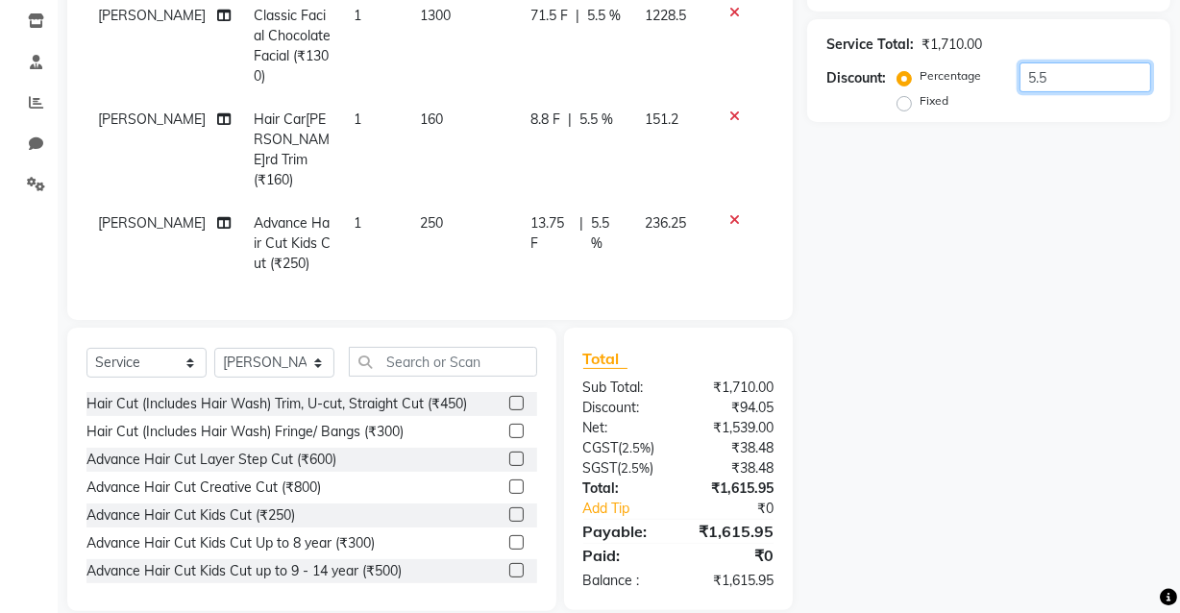
type input "5"
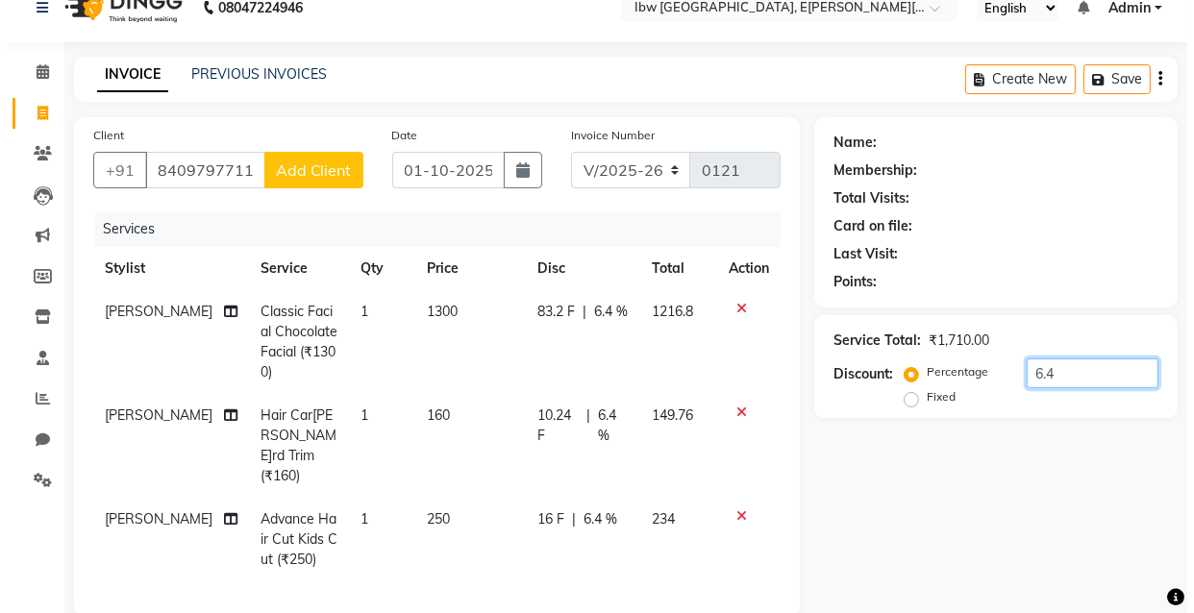
scroll to position [0, 0]
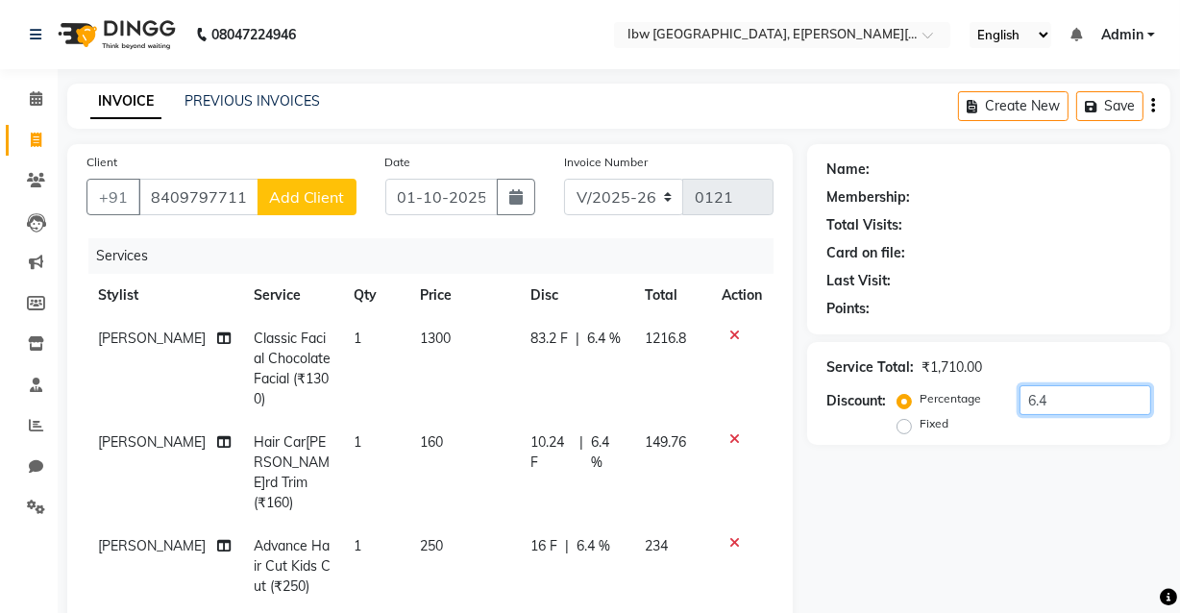
type input "6.4"
click at [327, 202] on span "Add Client" at bounding box center [307, 196] width 76 height 19
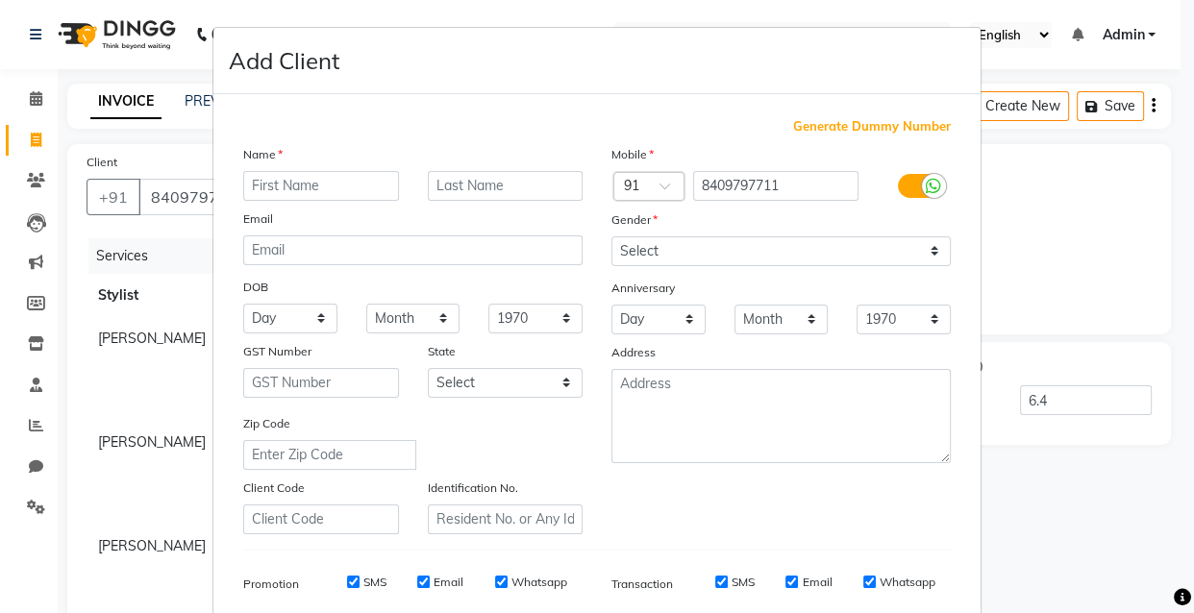
click at [292, 185] on input "text" at bounding box center [321, 186] width 156 height 30
type input "[PERSON_NAME]kalp"
click at [454, 186] on input "text" at bounding box center [506, 186] width 156 height 30
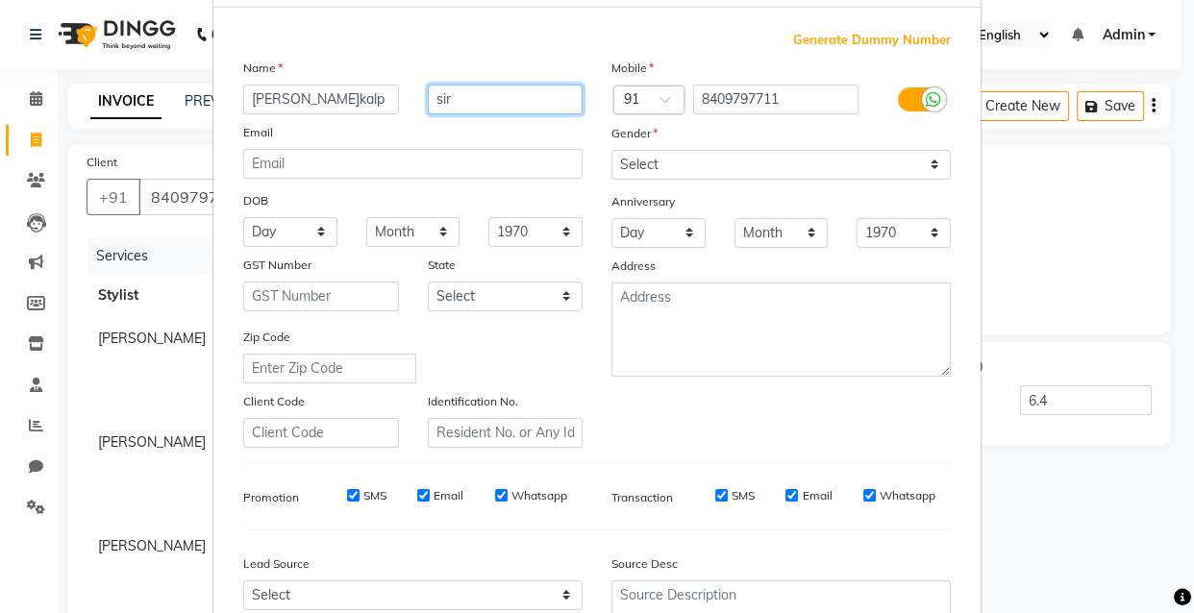
scroll to position [174, 0]
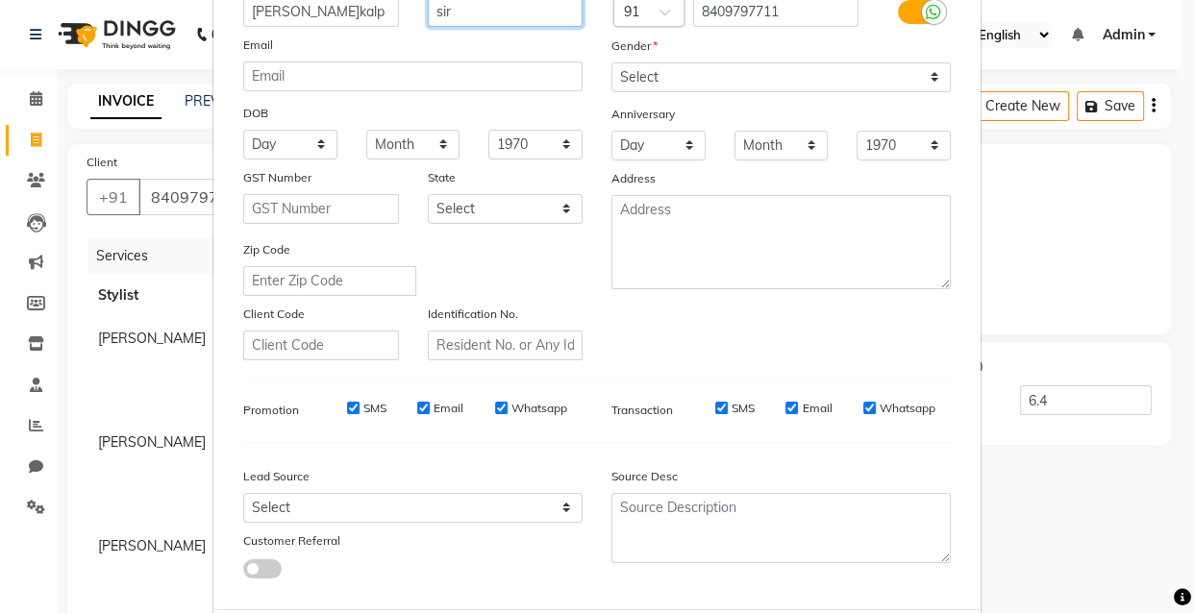
type input "sir"
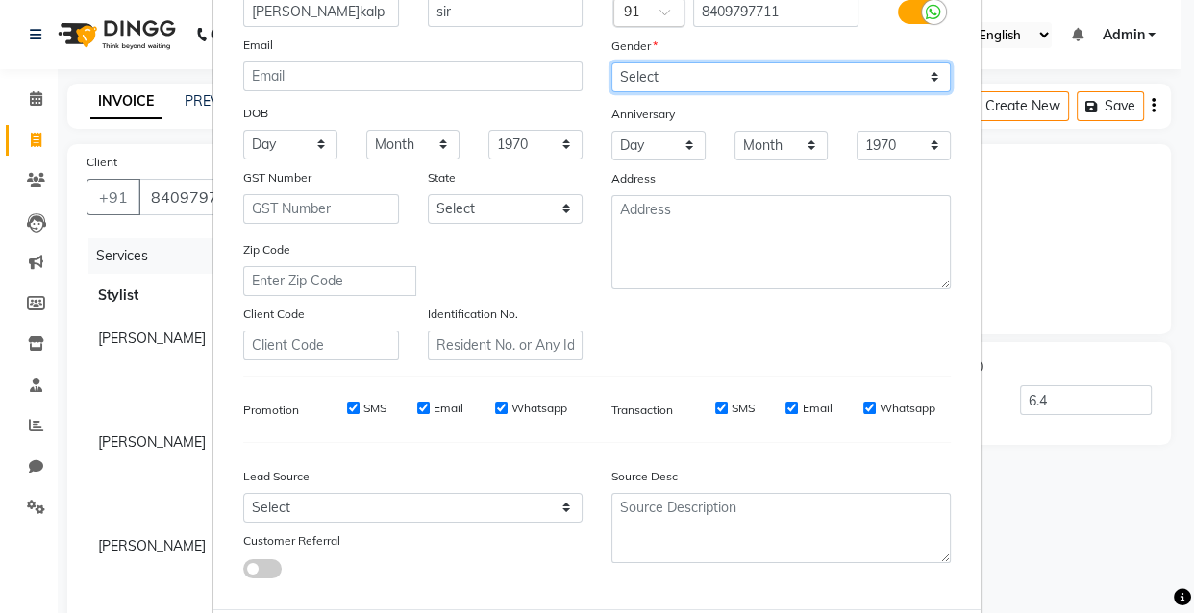
click at [667, 75] on select "Select [DEMOGRAPHIC_DATA] [DEMOGRAPHIC_DATA] Other Prefer Not To Say" at bounding box center [780, 77] width 339 height 30
select select "[DEMOGRAPHIC_DATA]"
click at [611, 62] on select "Select [DEMOGRAPHIC_DATA] [DEMOGRAPHIC_DATA] Other Prefer Not To Say" at bounding box center [780, 77] width 339 height 30
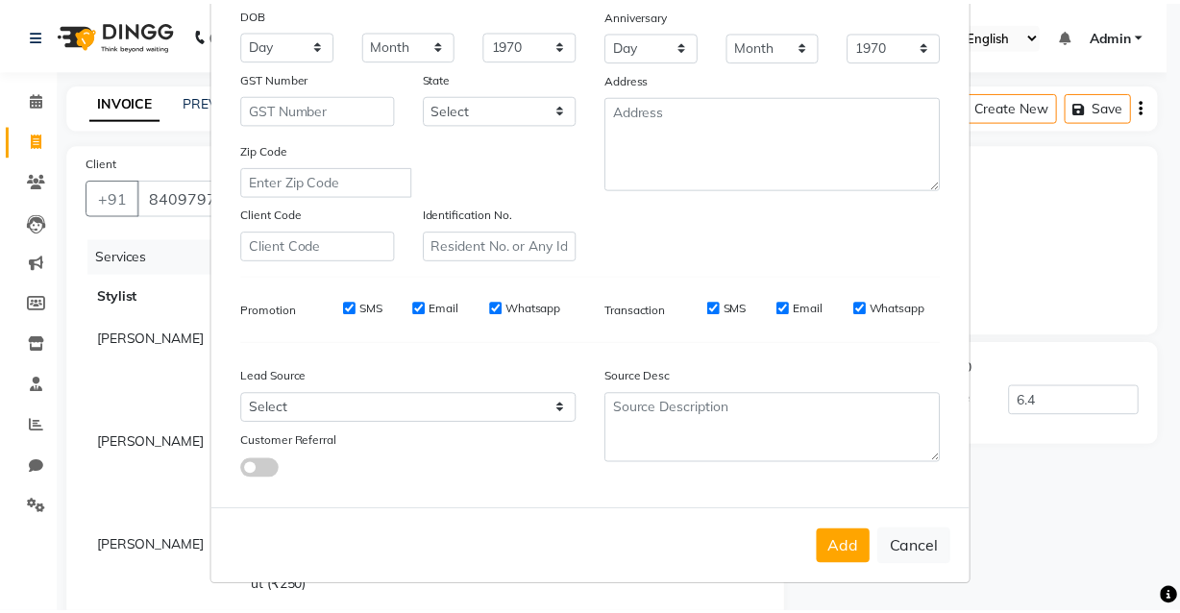
scroll to position [279, 0]
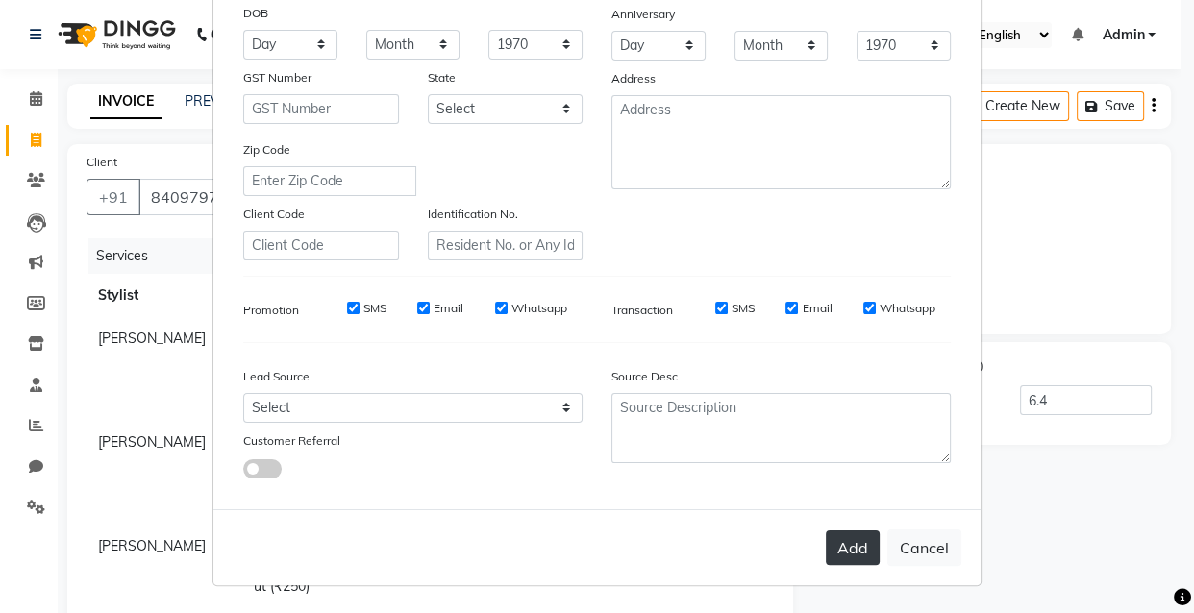
click at [838, 556] on button "Add" at bounding box center [853, 548] width 54 height 35
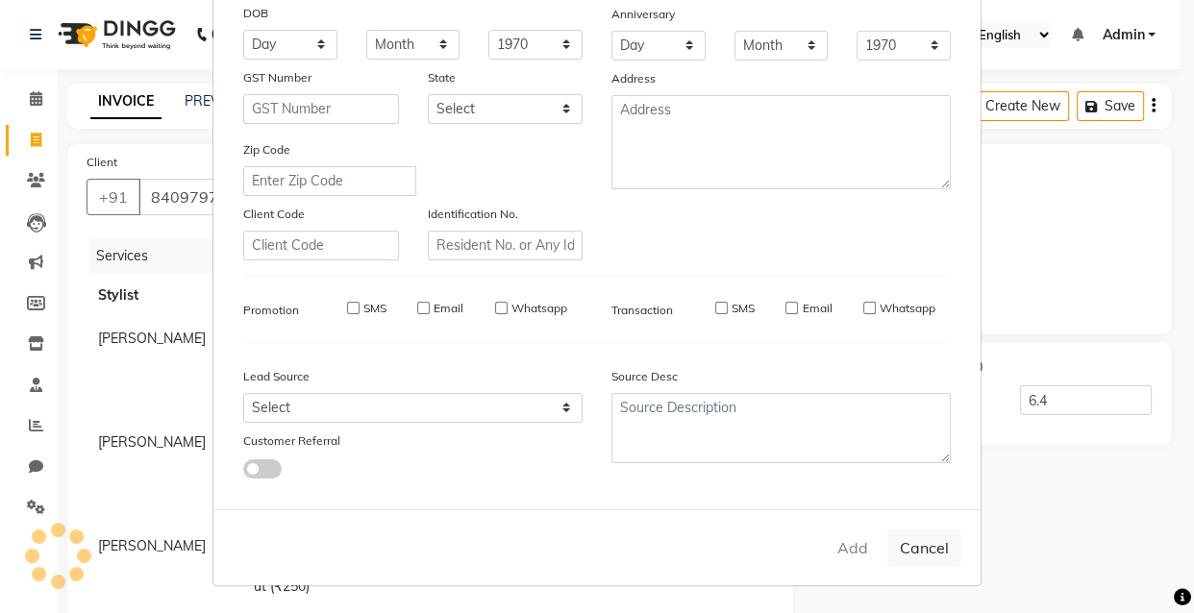
type input "0"
select select
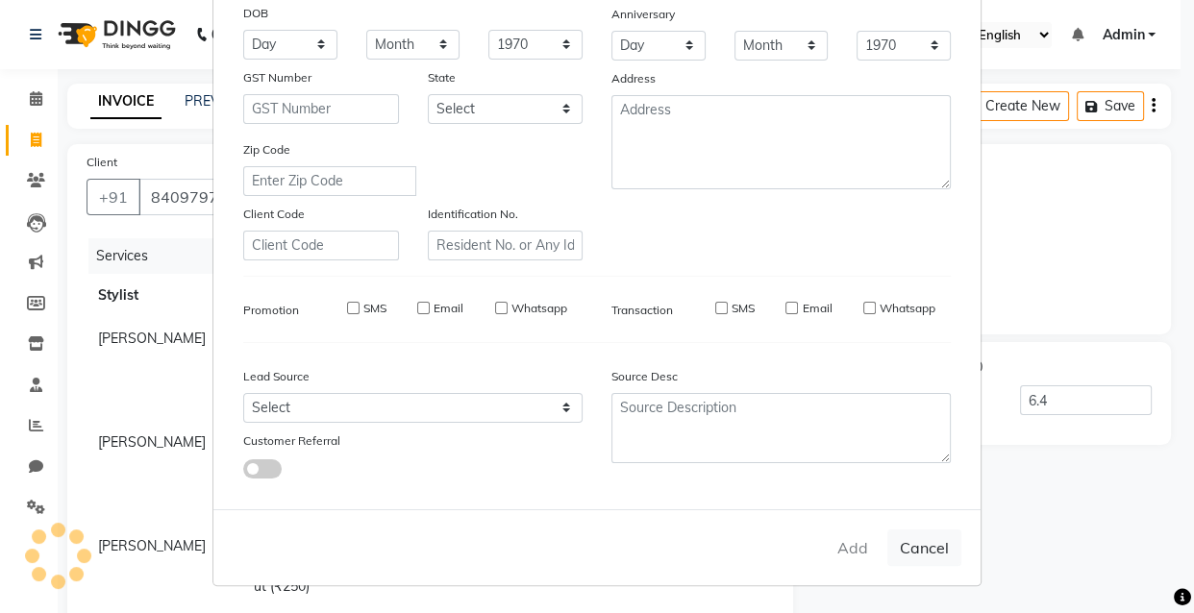
select select
checkbox input "false"
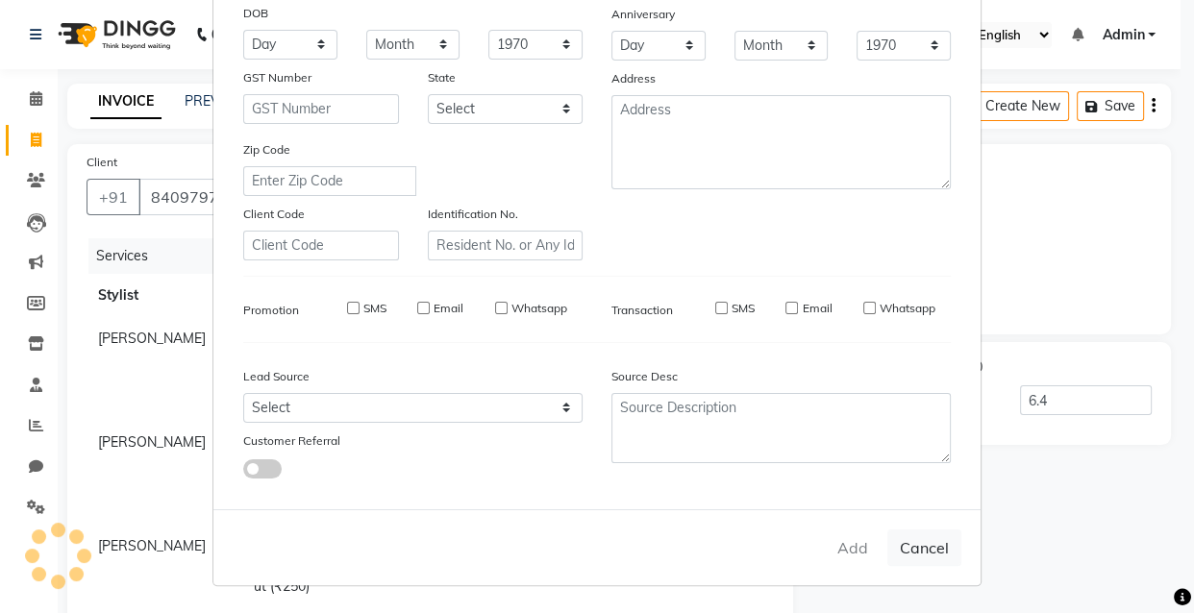
checkbox input "false"
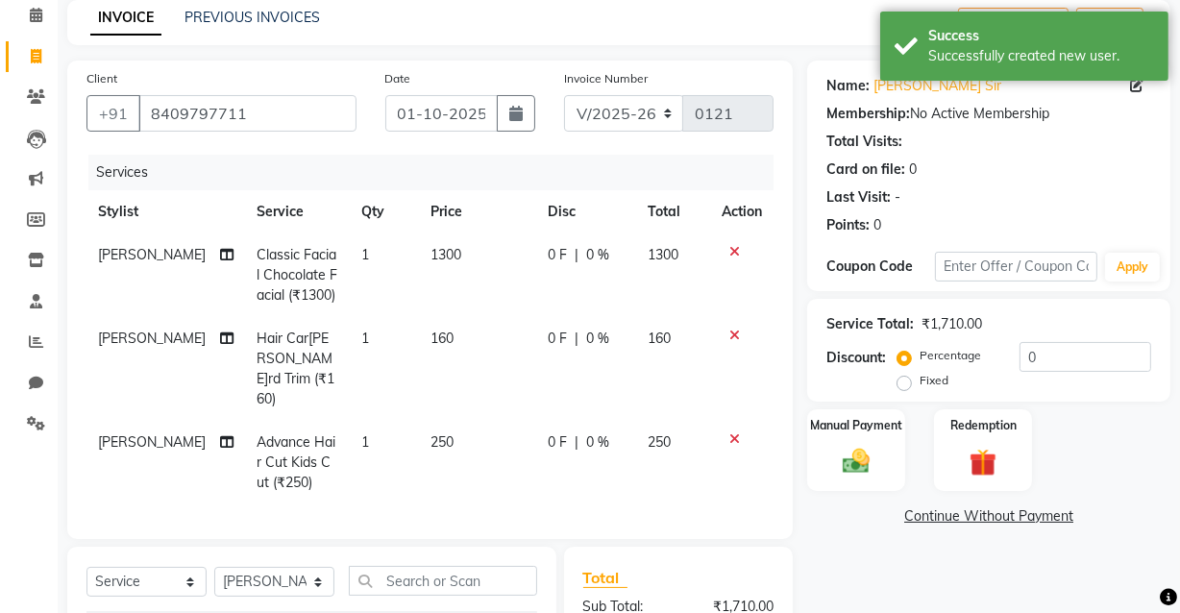
scroll to position [174, 0]
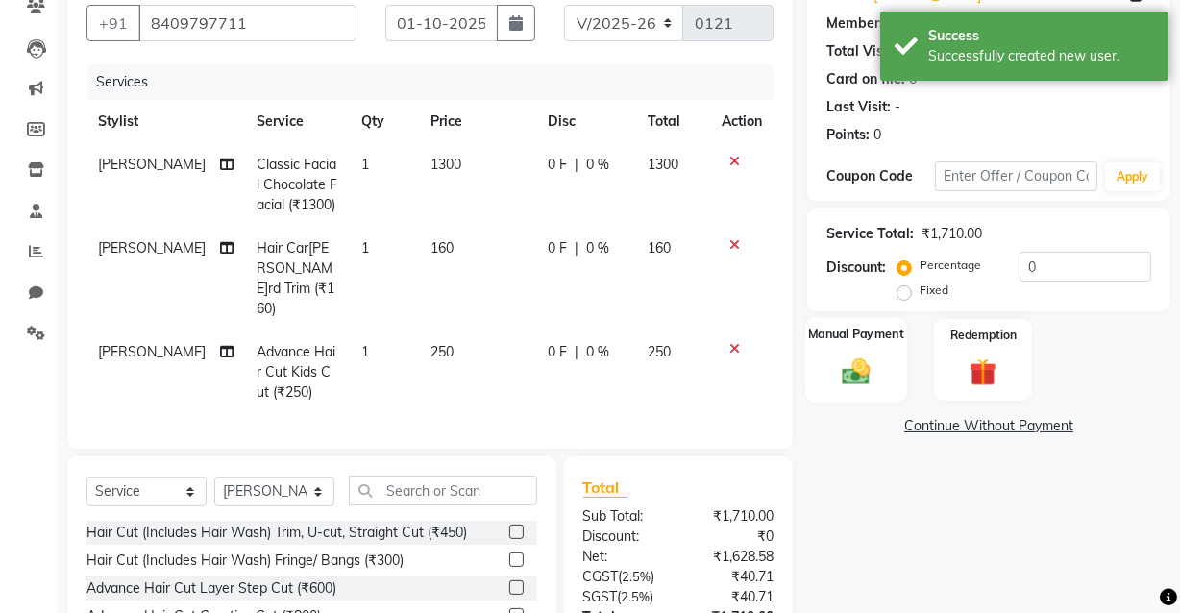
click at [852, 378] on img at bounding box center [856, 371] width 46 height 33
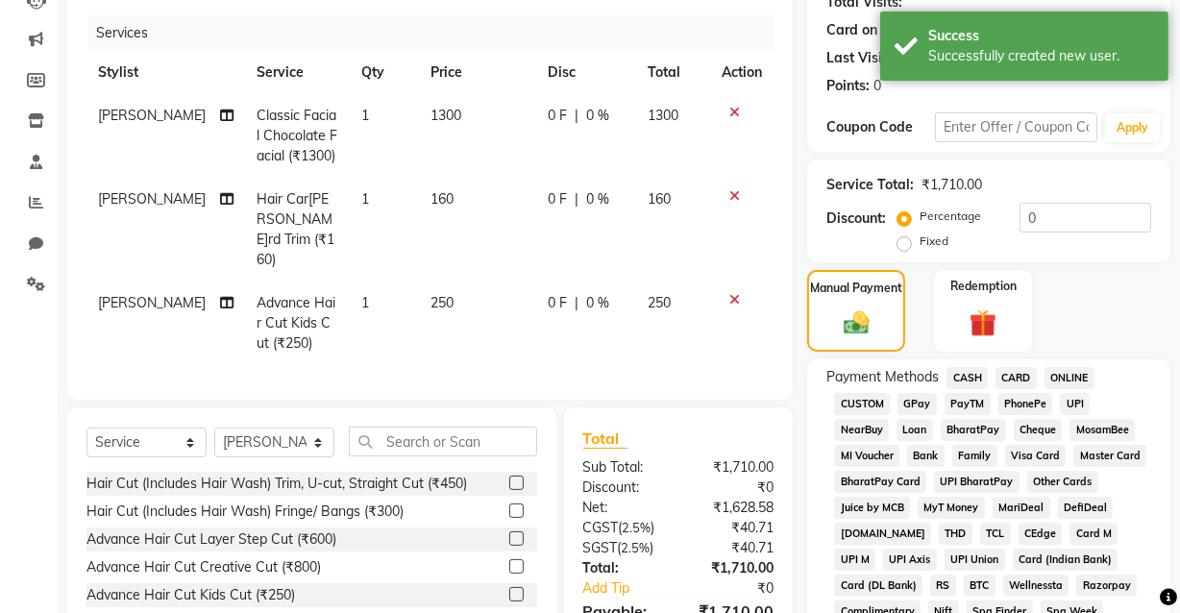
scroll to position [261, 0]
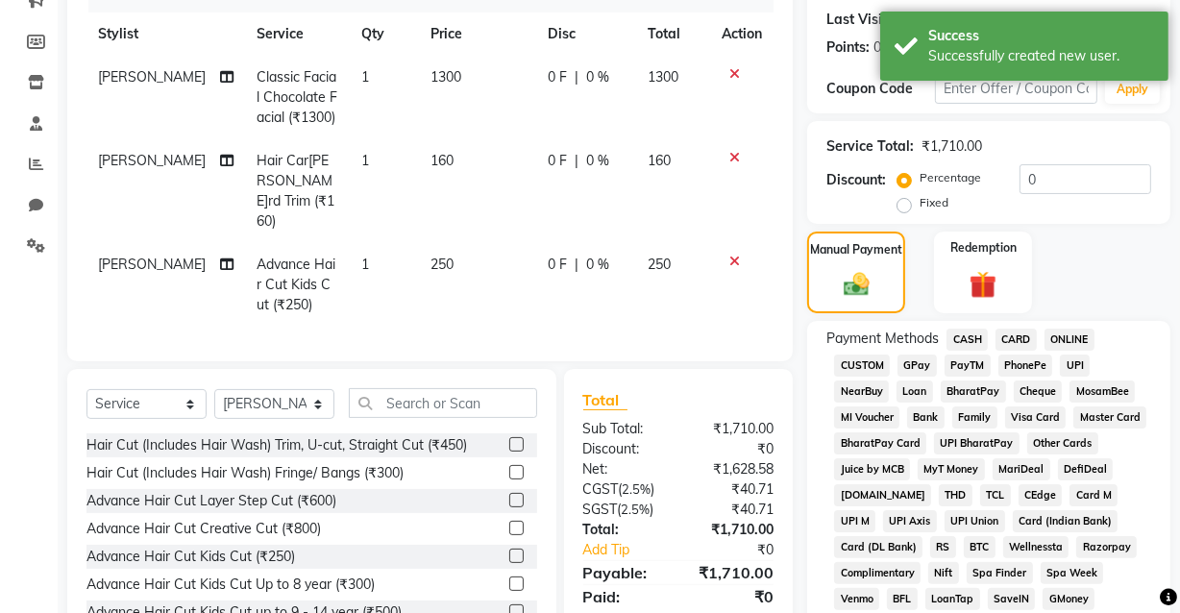
click at [1074, 364] on span "UPI" at bounding box center [1075, 366] width 30 height 22
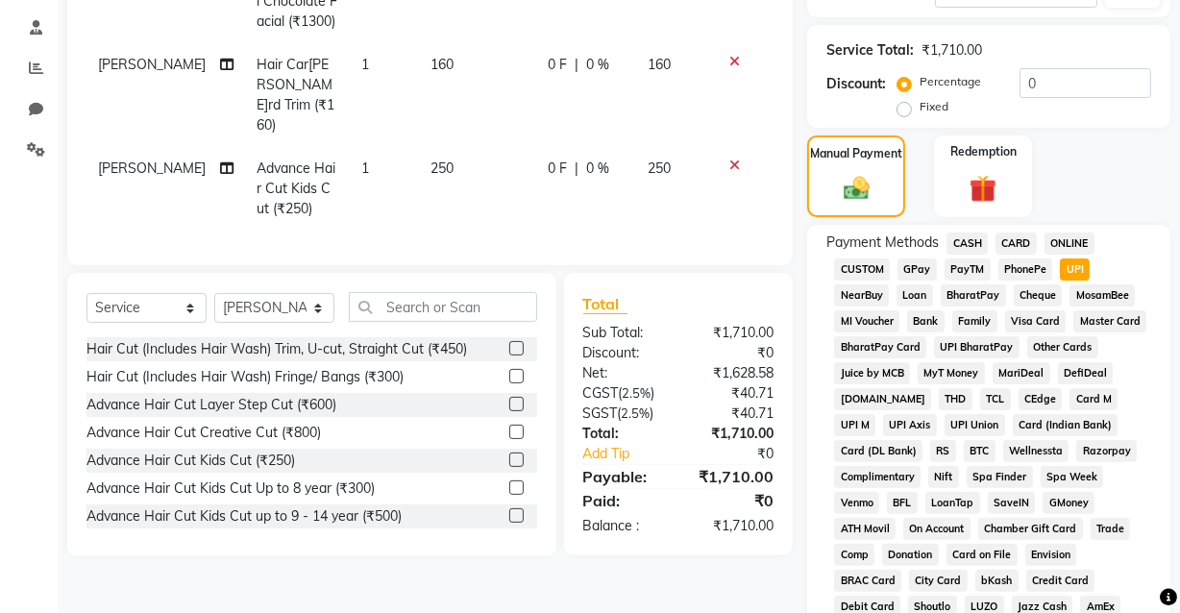
scroll to position [316, 0]
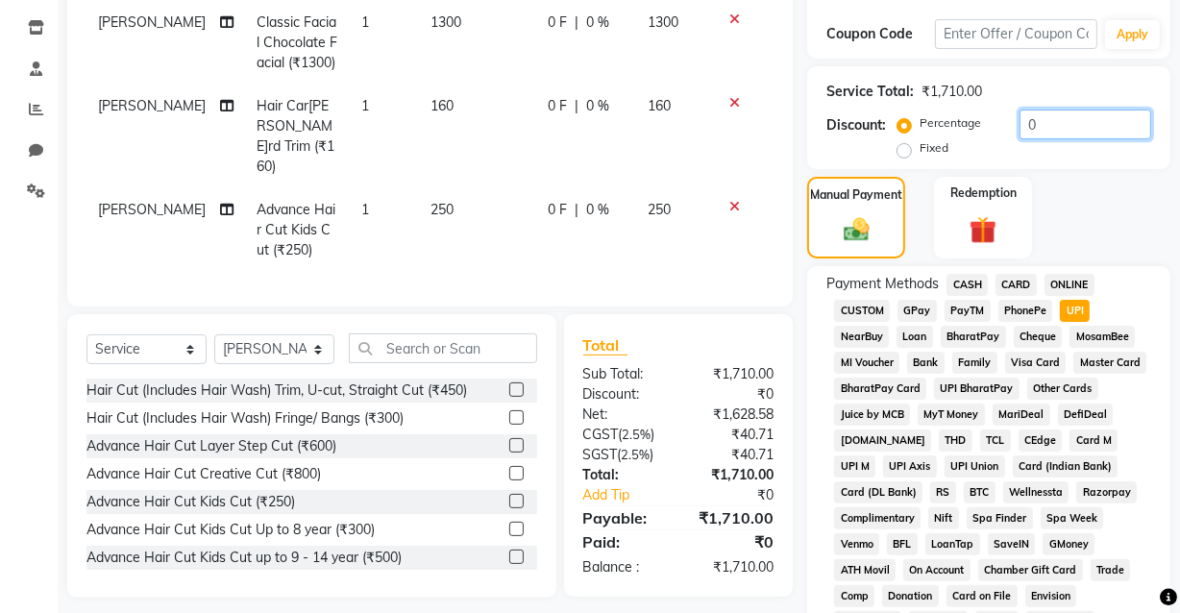
click at [1051, 123] on input "0" at bounding box center [1086, 125] width 132 height 30
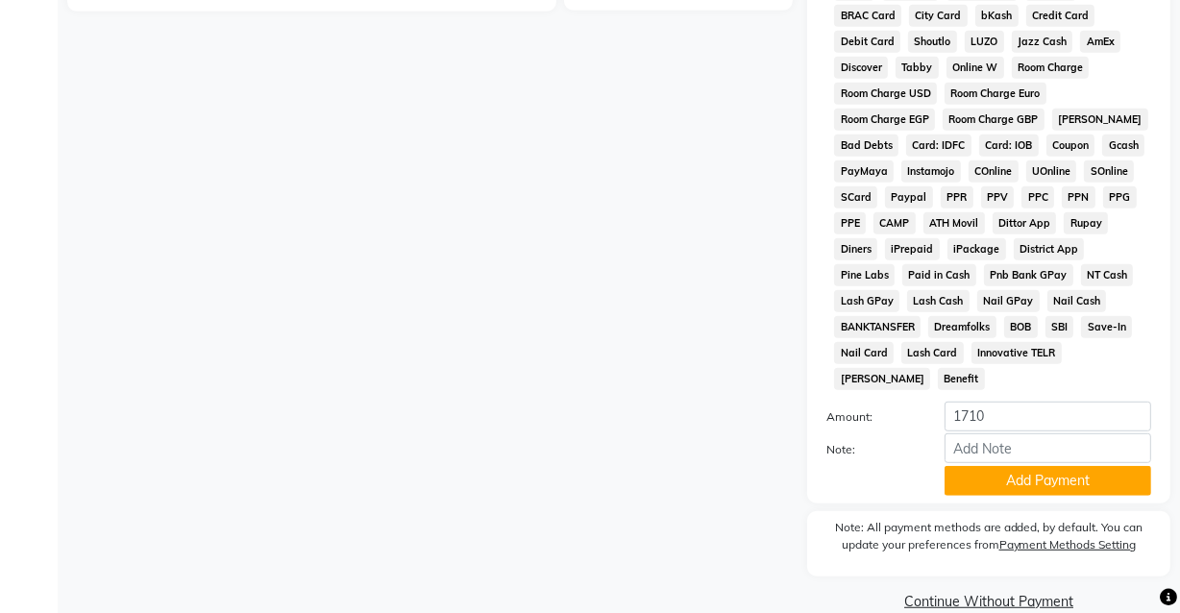
scroll to position [927, 0]
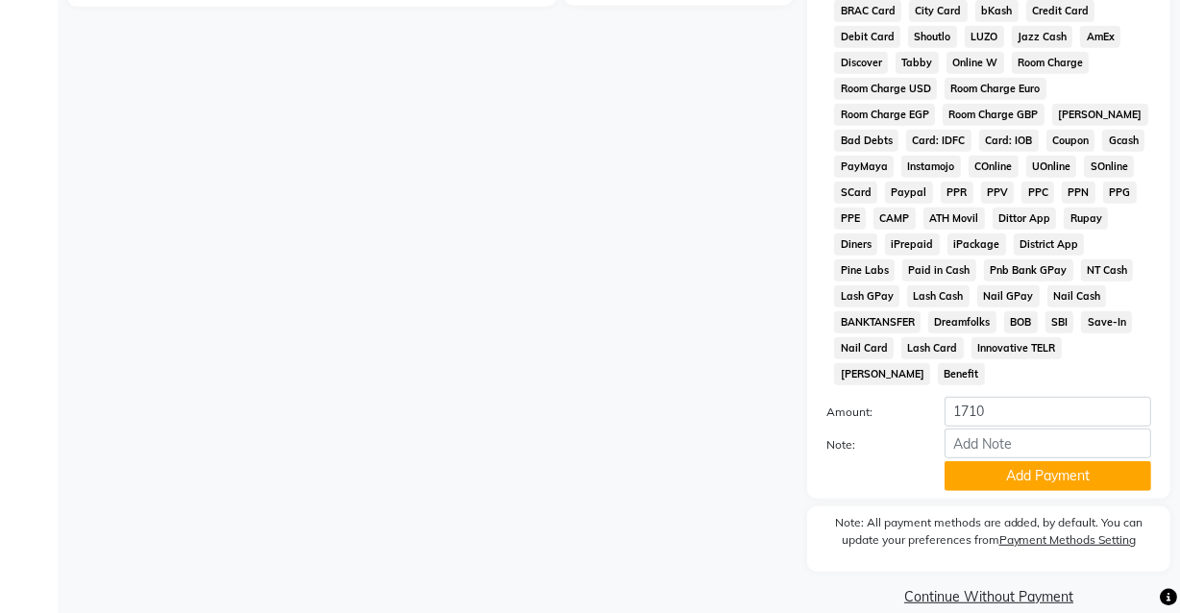
type input "6.4"
click at [985, 397] on input "1710" at bounding box center [1048, 412] width 207 height 30
type input "1"
type input "1600"
click at [1047, 461] on button "Add Payment" at bounding box center [1048, 476] width 207 height 30
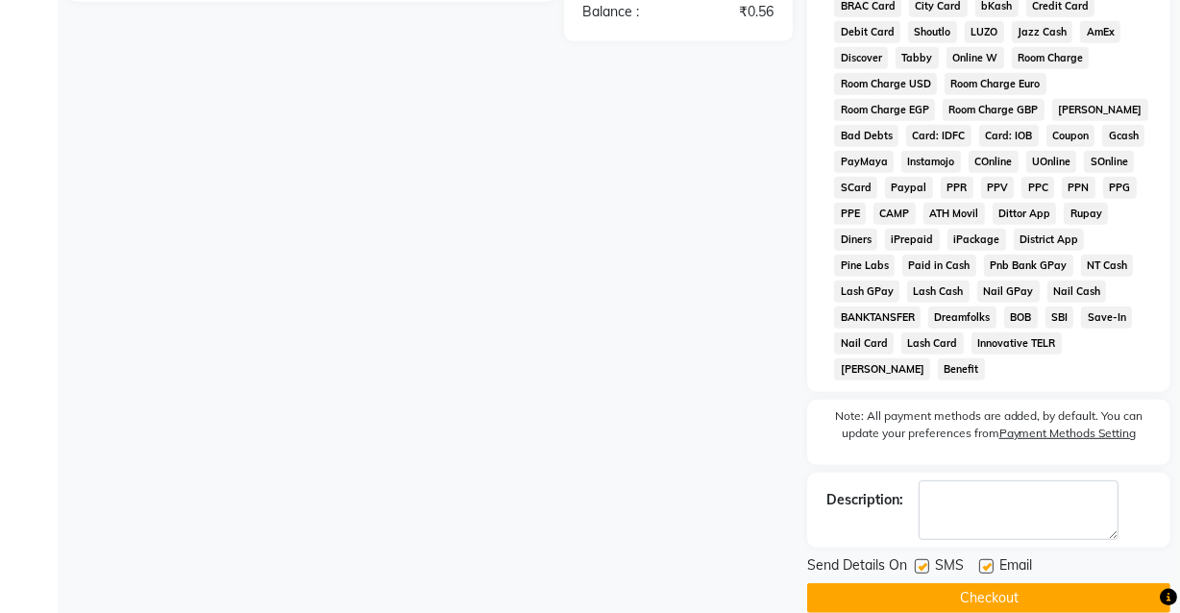
scroll to position [933, 0]
click at [979, 582] on button "Checkout" at bounding box center [988, 597] width 363 height 30
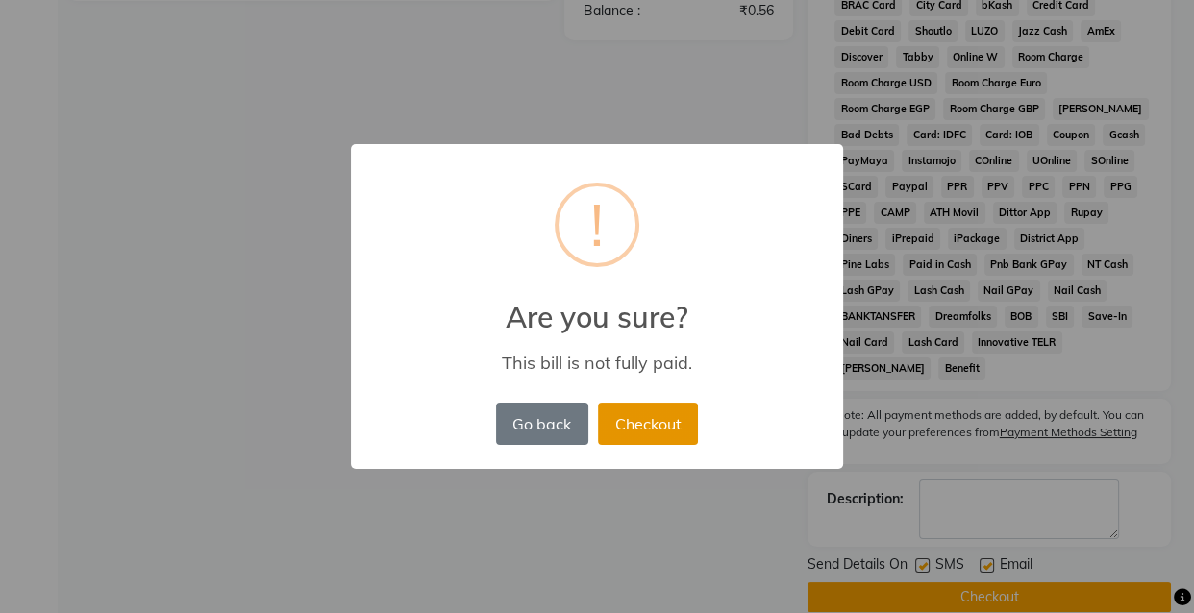
click at [643, 418] on button "Checkout" at bounding box center [648, 424] width 100 height 42
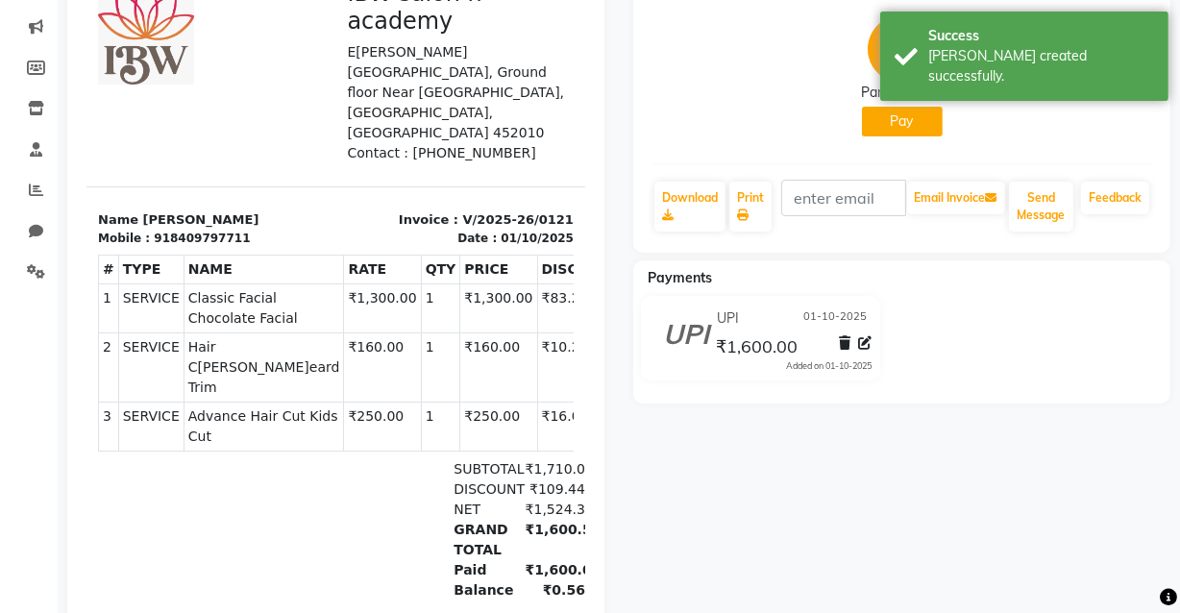
scroll to position [381, 0]
